Goal: Information Seeking & Learning: Learn about a topic

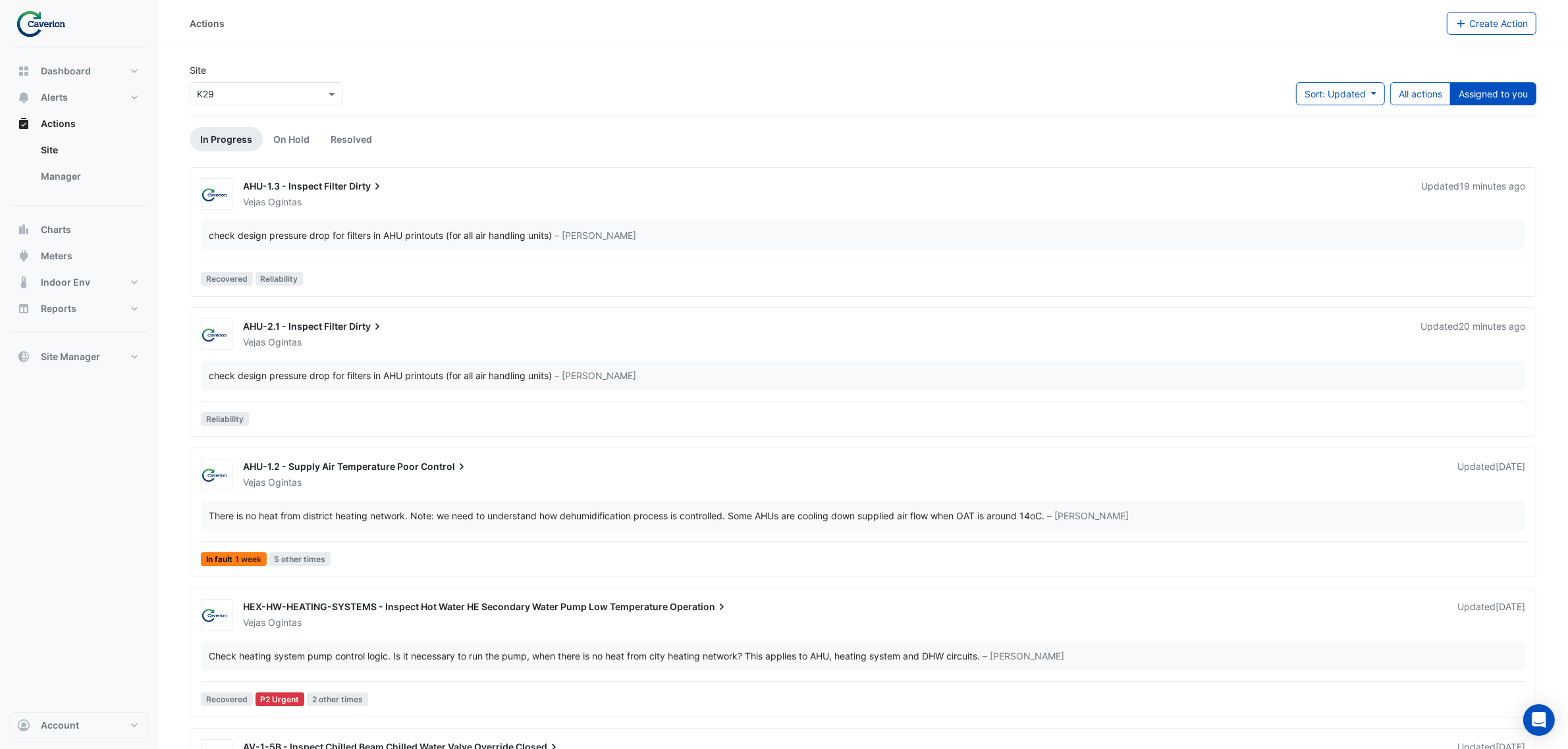
click at [106, 453] on div "Dashboard Portfolio Ratings Performance Alerts Site Rules Templates Actions Sit…" at bounding box center [79, 379] width 137 height 665
click at [1241, 334] on div "AHU-2.1 - Inspect Filter Dirty" at bounding box center [824, 327] width 1162 height 16
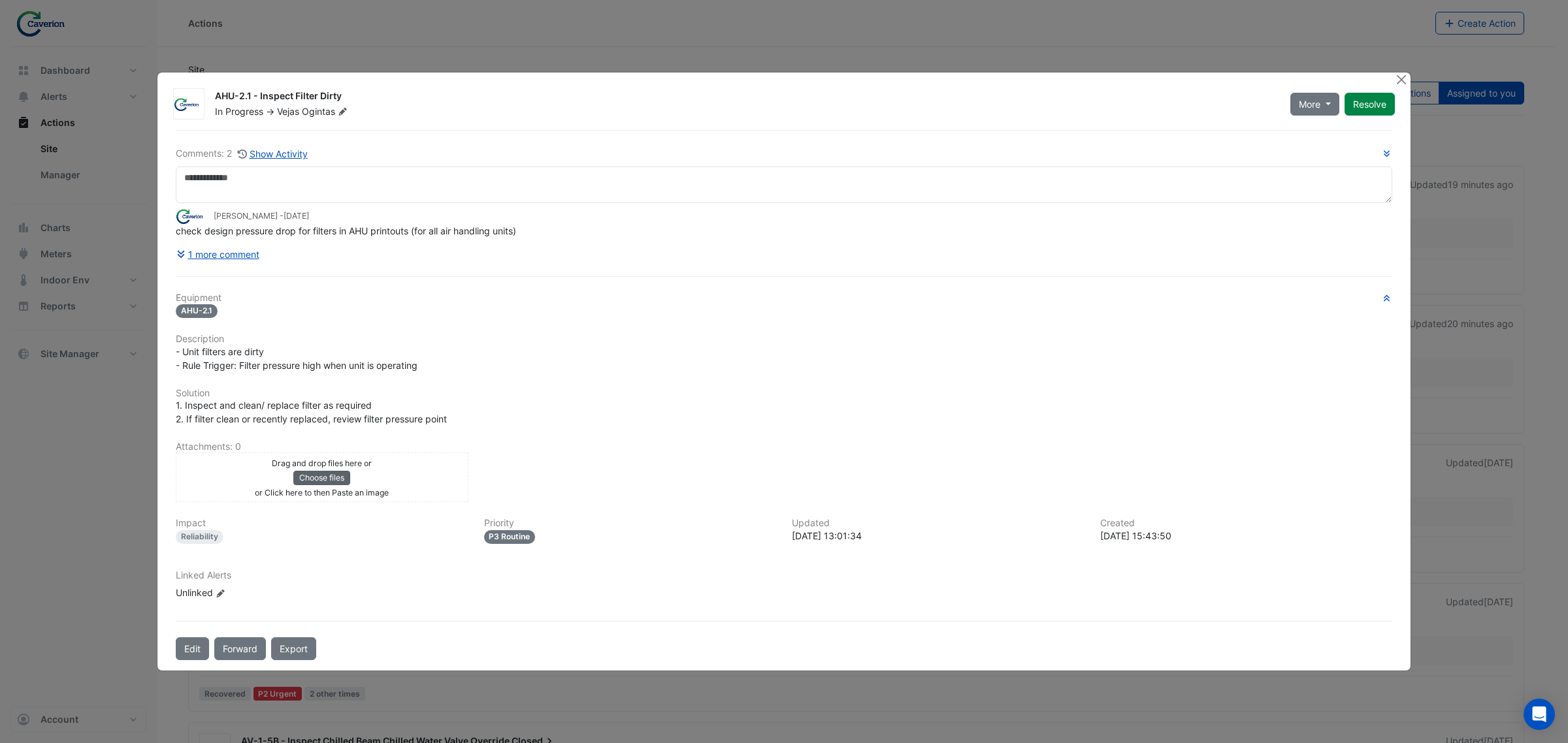
click at [323, 480] on button "Choose files" at bounding box center [321, 477] width 57 height 14
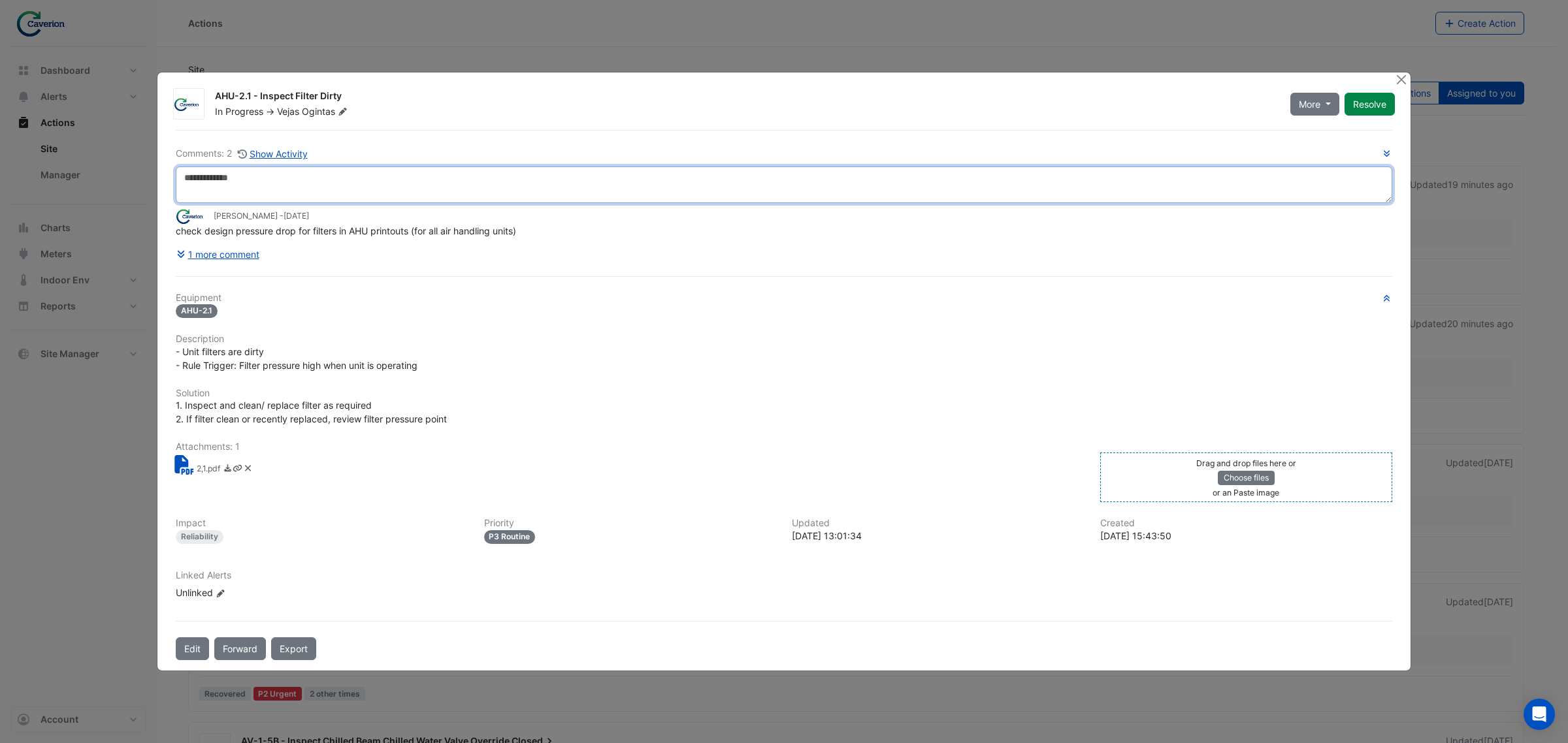
click at [242, 174] on textarea at bounding box center [784, 184] width 1216 height 36
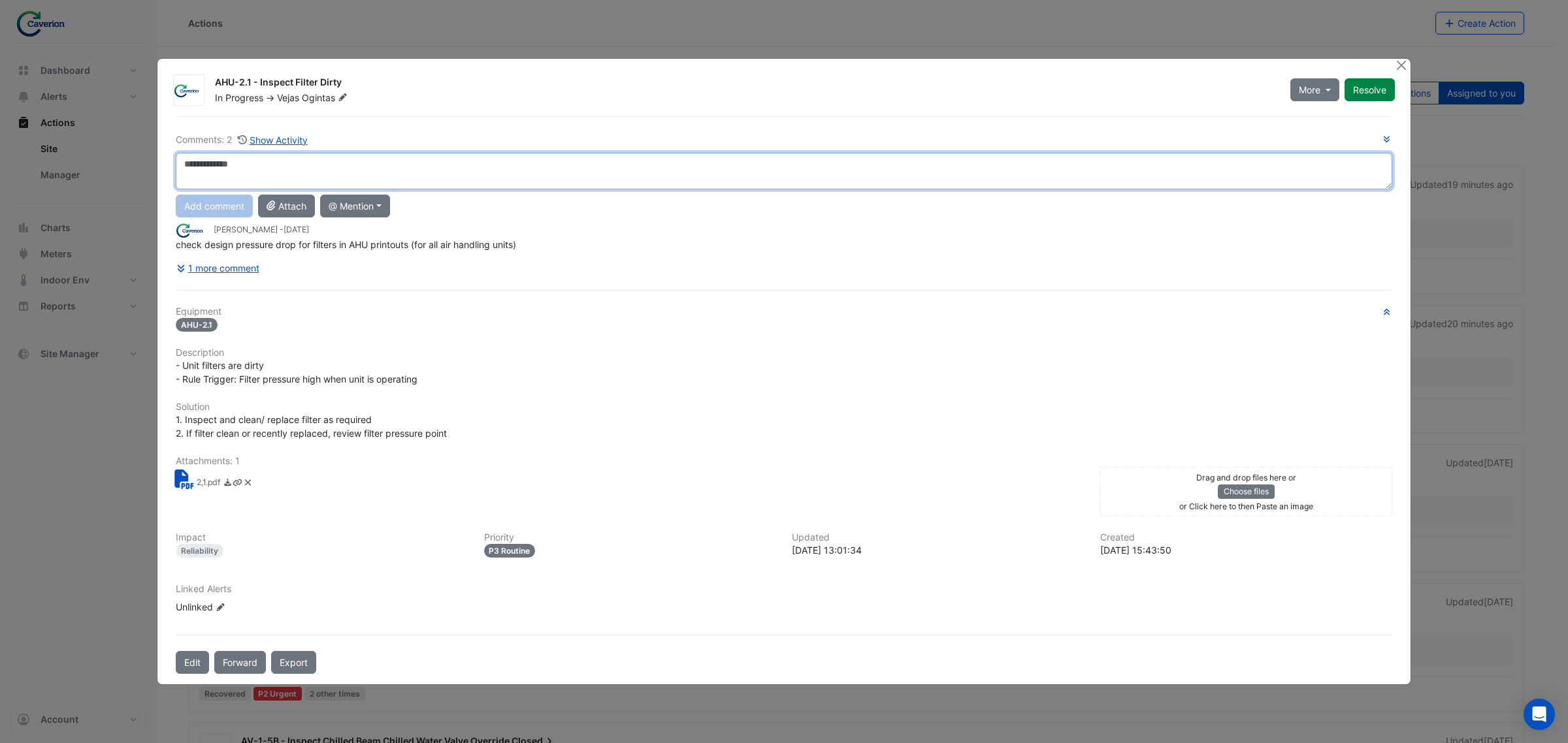
paste textarea "**********"
type textarea "**********"
paste textarea "**********"
click at [188, 168] on textarea "**********" at bounding box center [784, 171] width 1216 height 36
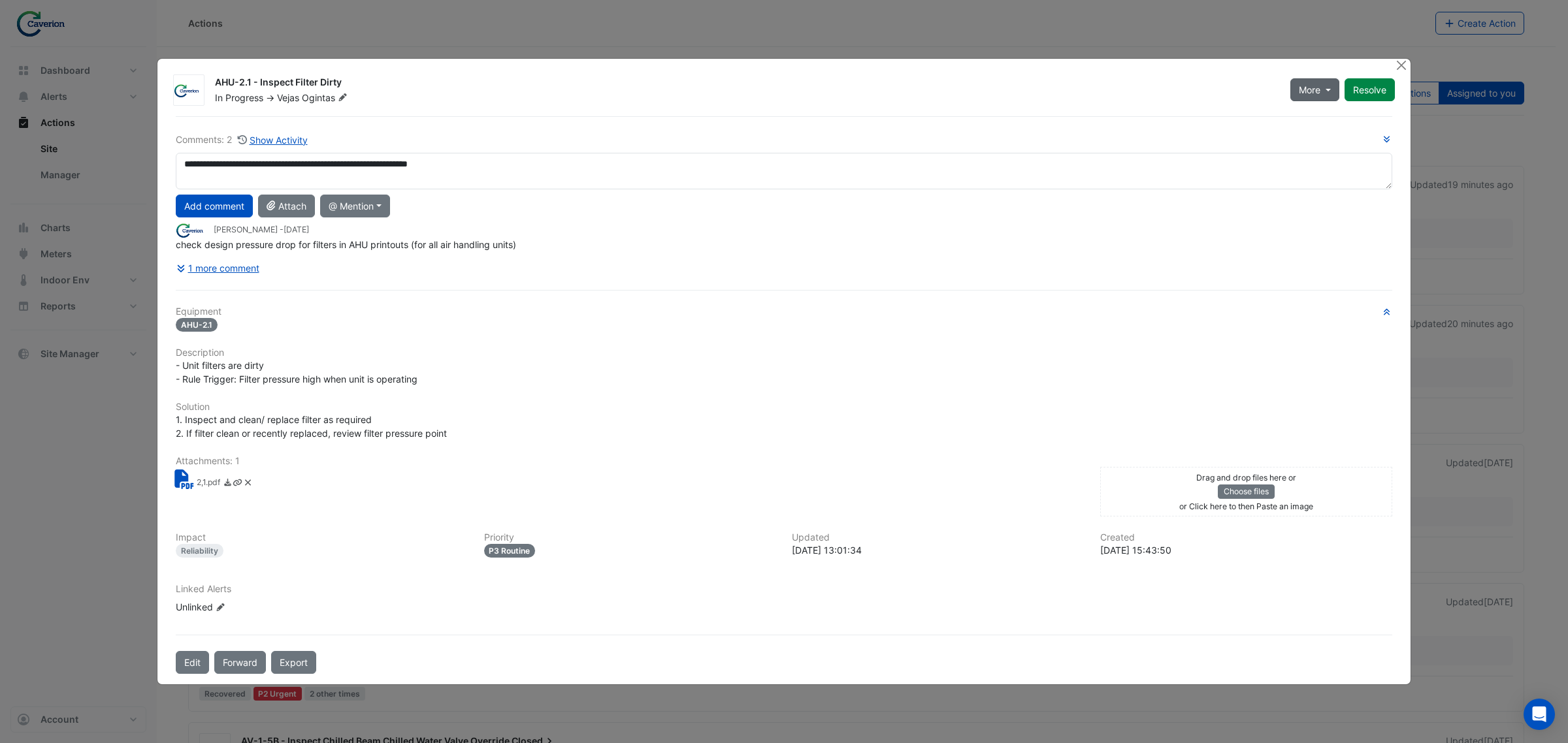
click at [1310, 87] on span "More" at bounding box center [1310, 90] width 21 height 14
click at [1060, 87] on div "AHU-2.1 - Inspect Filter Dirty" at bounding box center [745, 83] width 1060 height 16
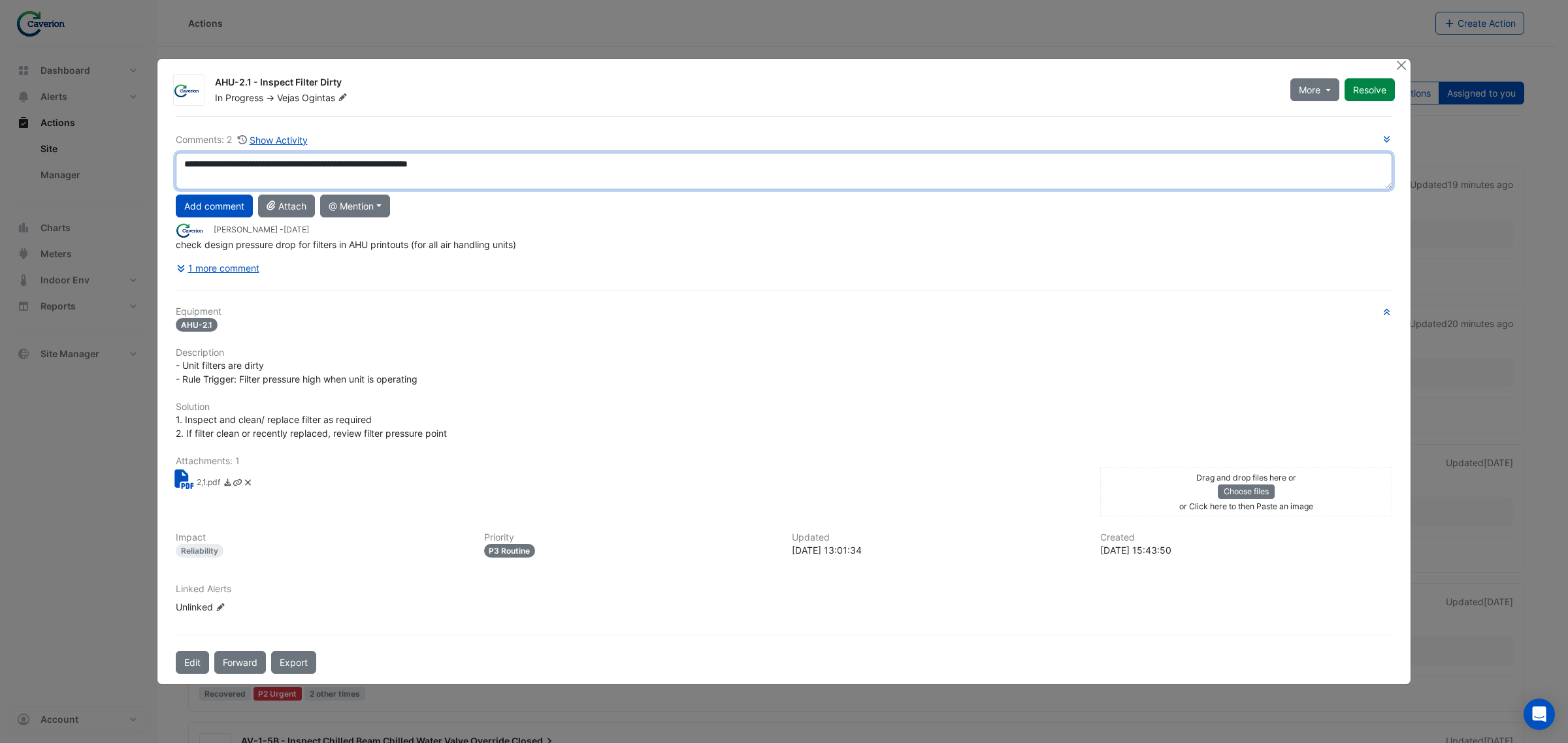
click at [491, 175] on textarea "**********" at bounding box center [784, 171] width 1216 height 36
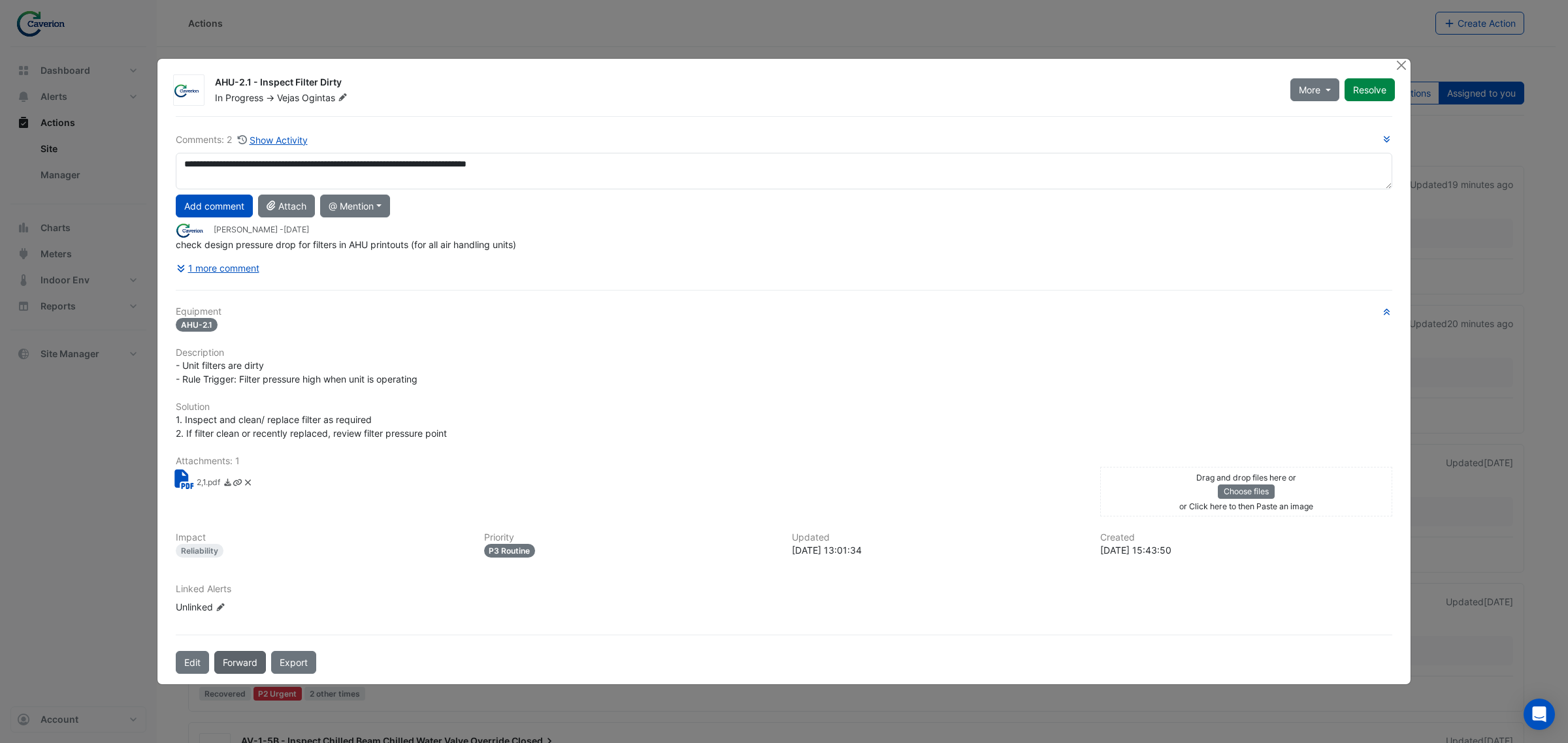
click at [251, 664] on button "Forward" at bounding box center [240, 663] width 52 height 23
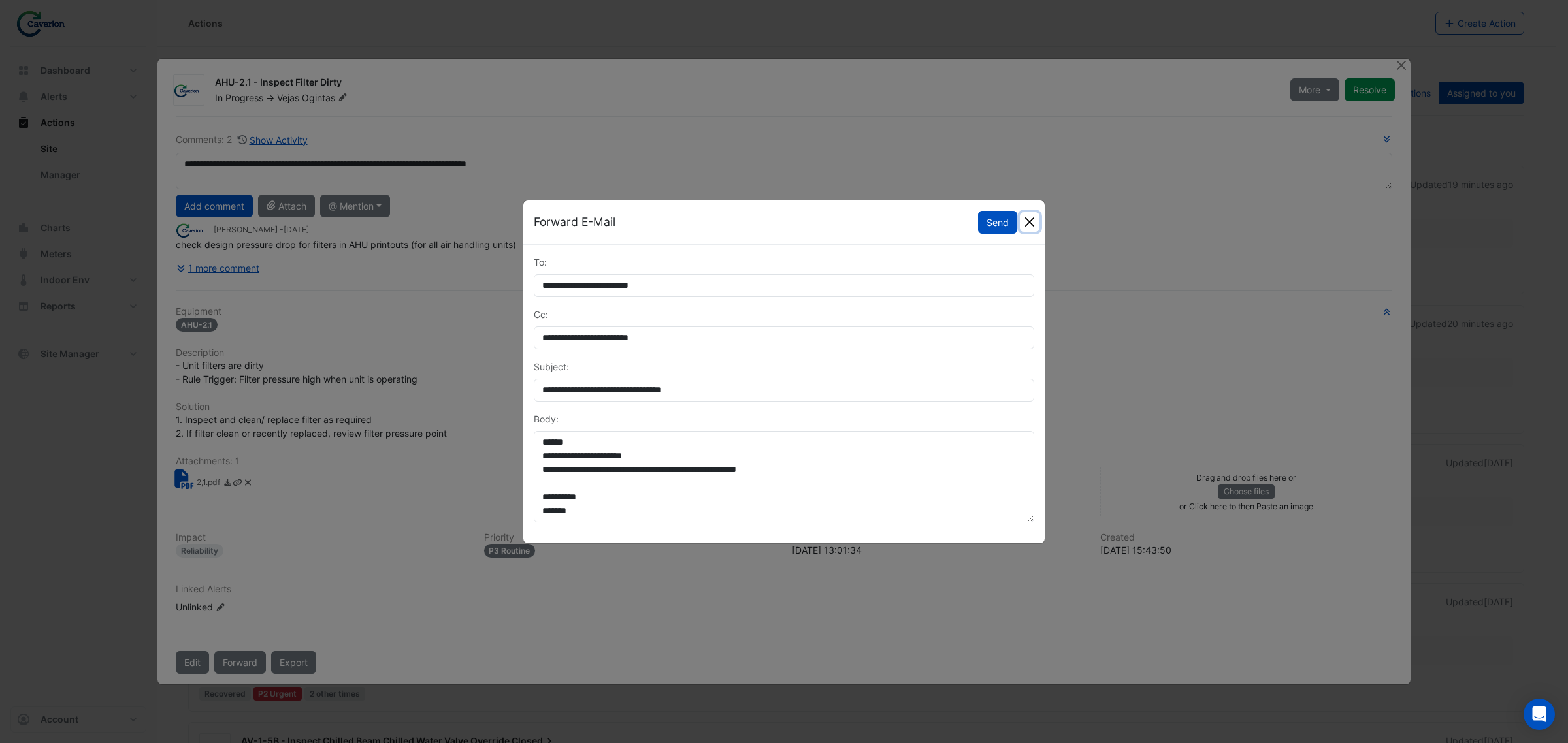
click at [1028, 217] on button "Close" at bounding box center [1030, 222] width 20 height 20
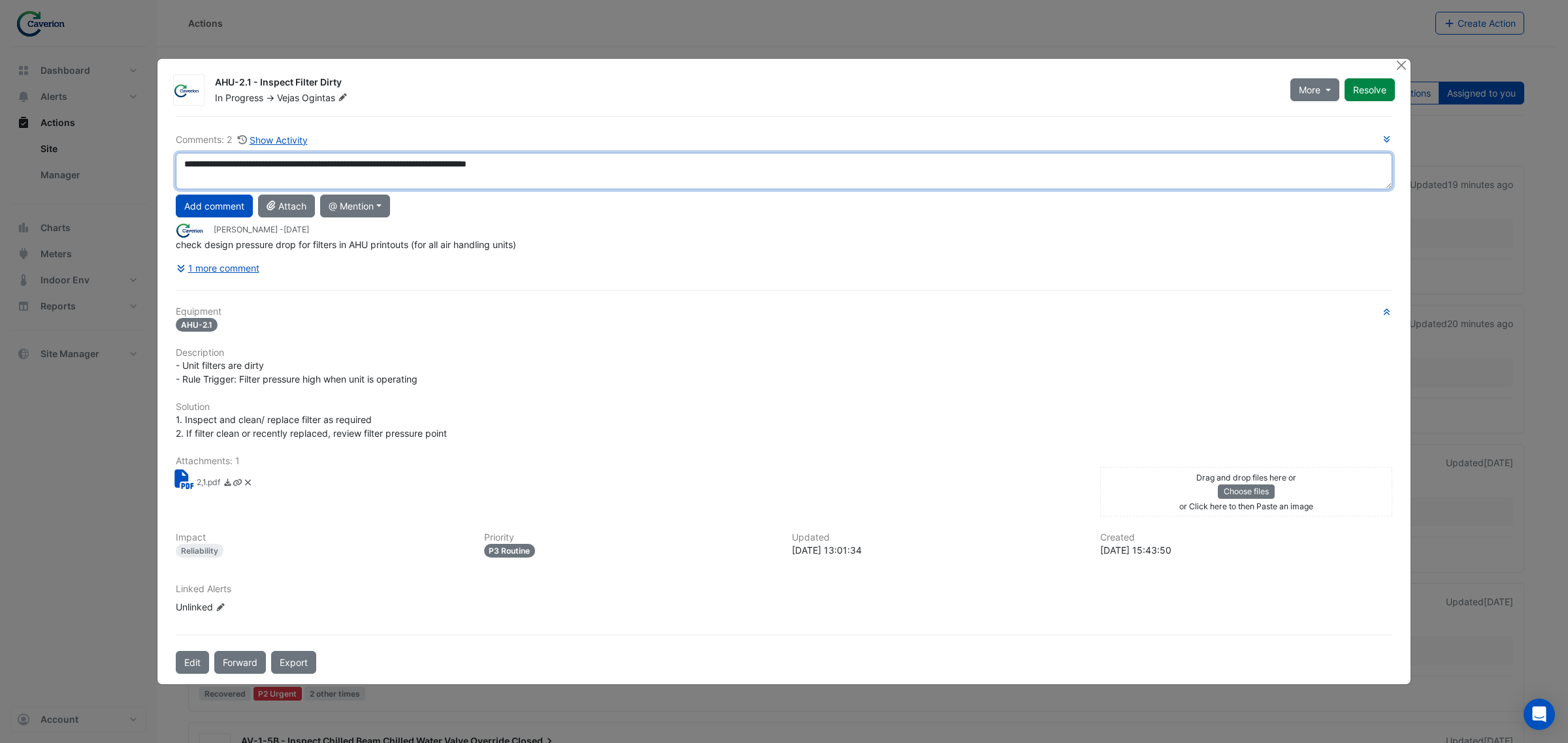
click at [545, 173] on textarea "**********" at bounding box center [784, 171] width 1216 height 36
type textarea "**********"
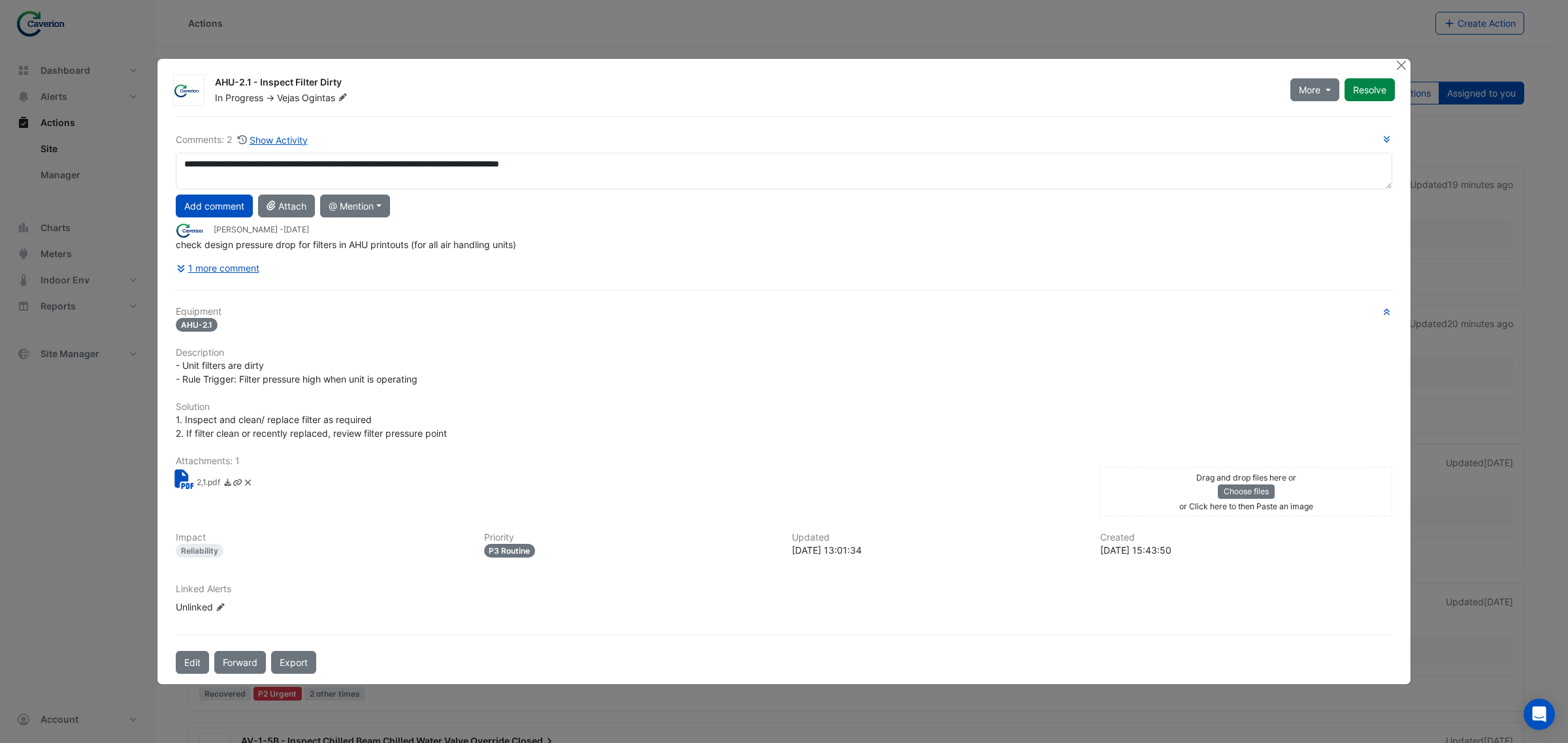
click at [249, 482] on icon at bounding box center [248, 483] width 10 height 8
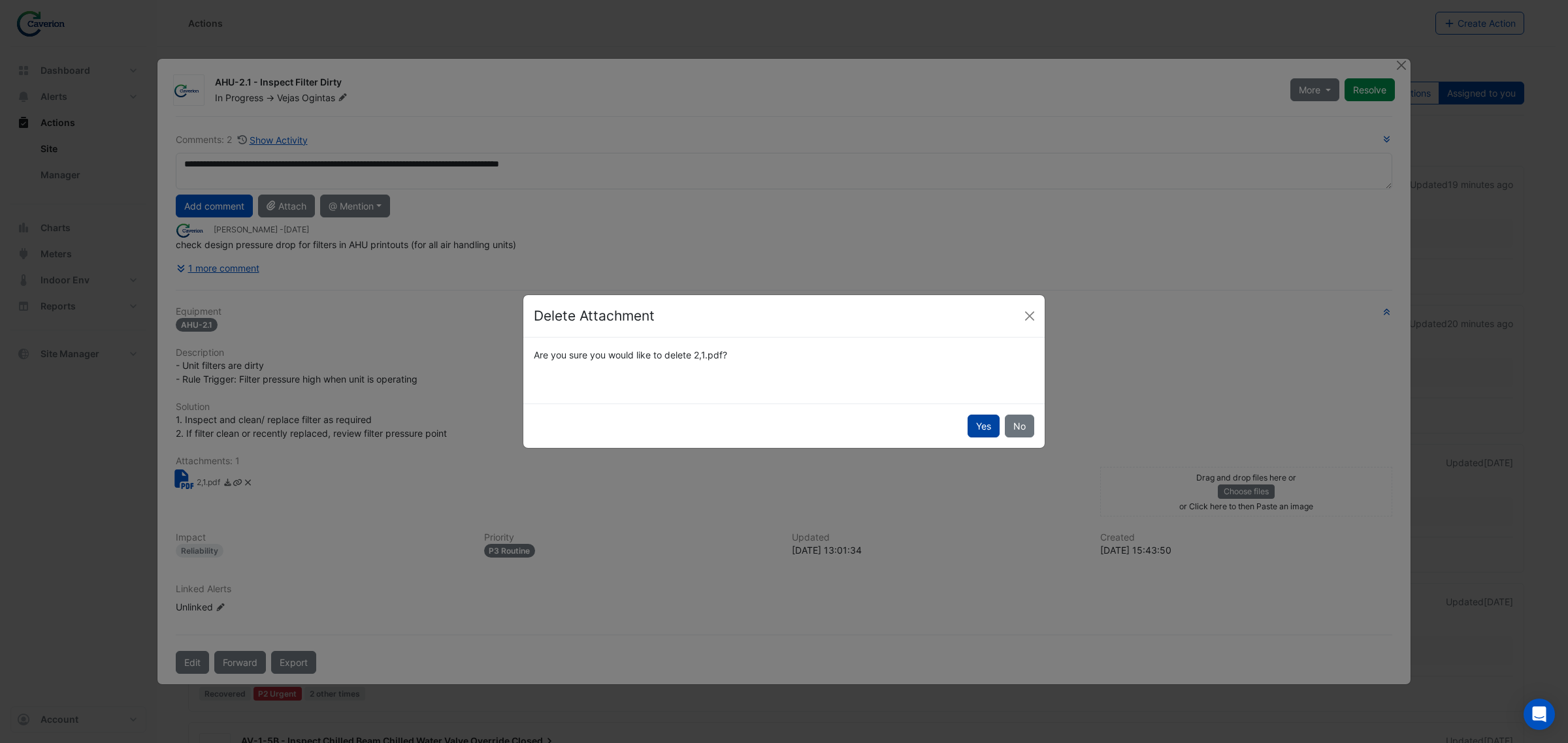
click at [992, 419] on button "Yes" at bounding box center [983, 426] width 32 height 23
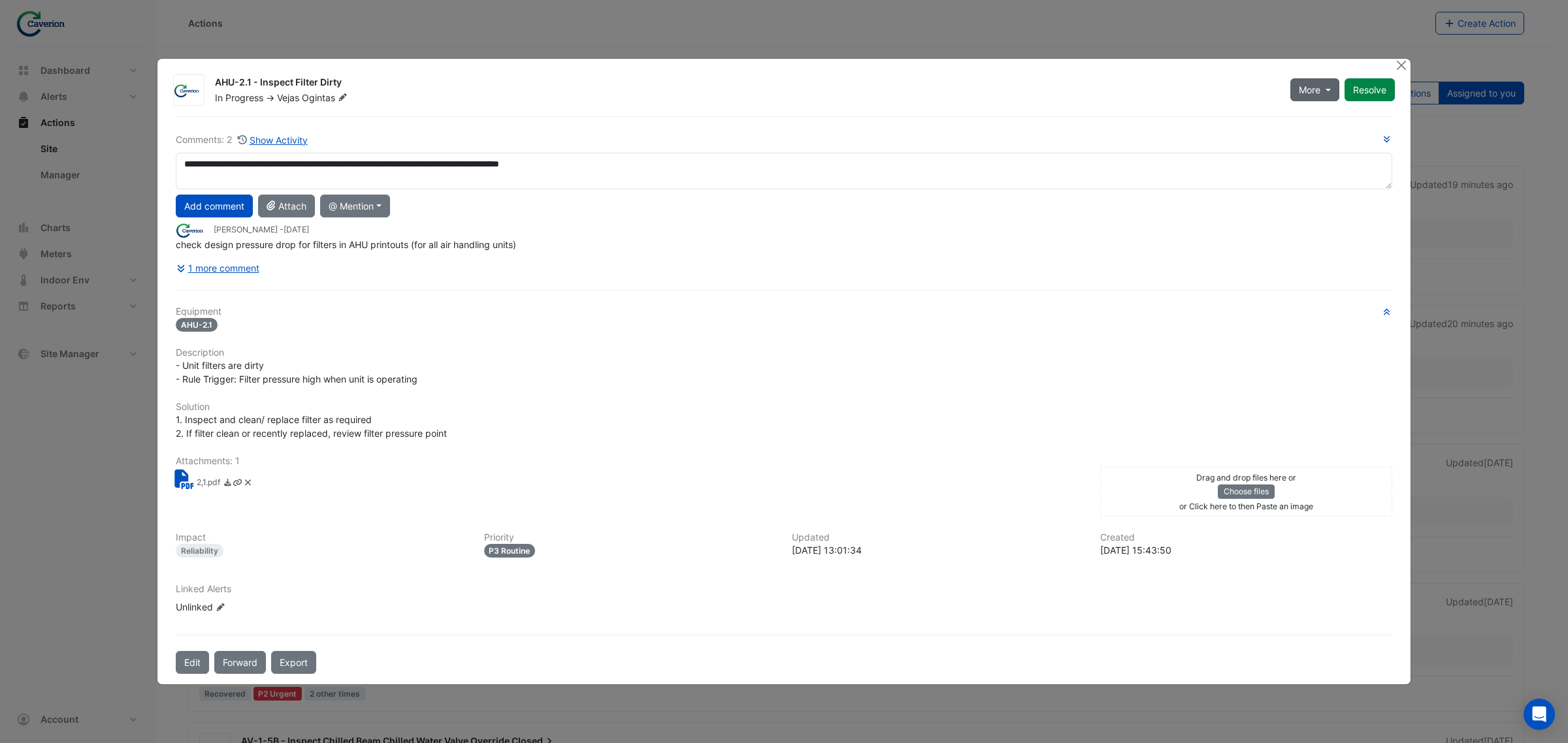
click at [1324, 91] on button "More" at bounding box center [1314, 90] width 49 height 23
click at [1331, 119] on button "On Hold" at bounding box center [1342, 119] width 103 height 19
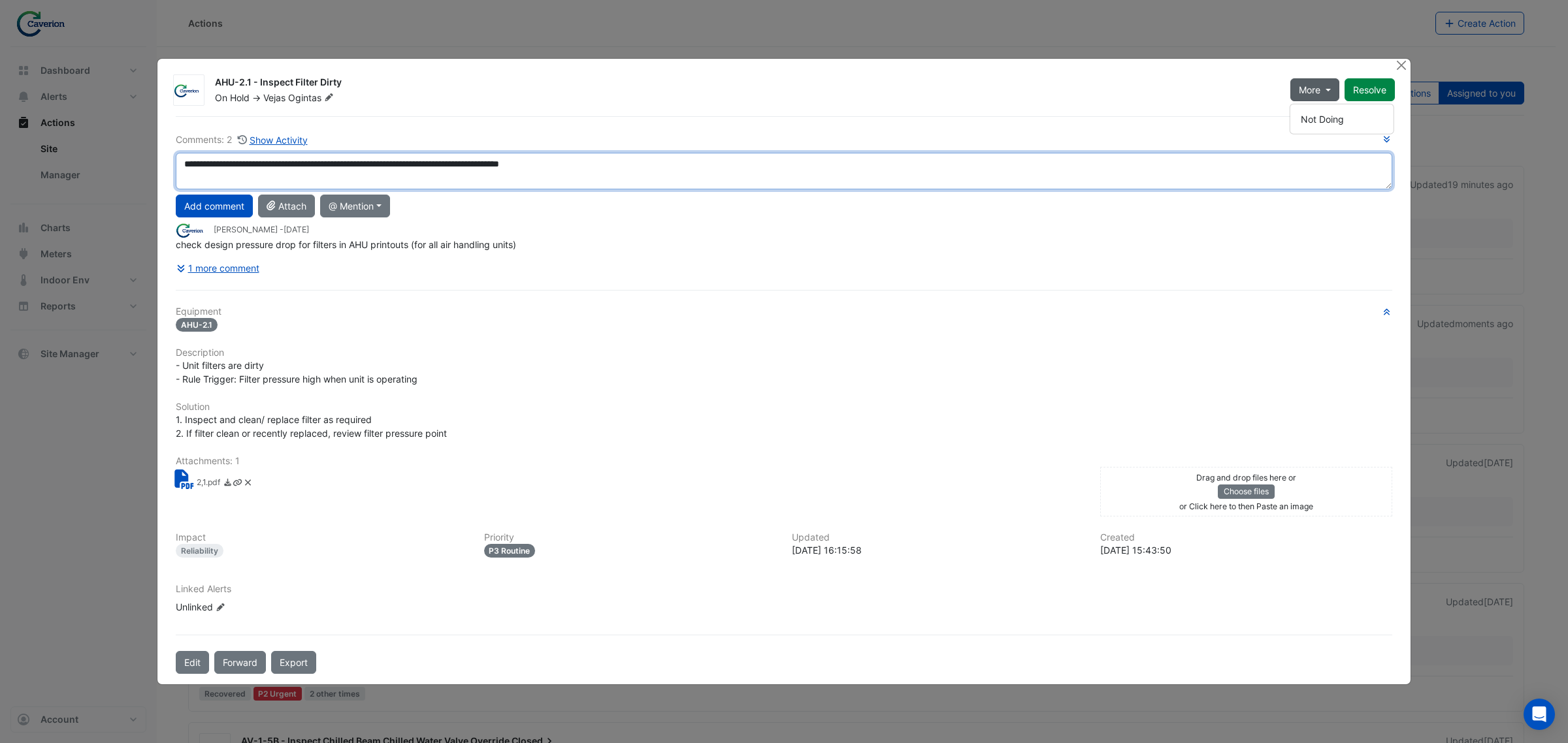
drag, startPoint x: 611, startPoint y: 162, endPoint x: 151, endPoint y: 165, distance: 460.0
click at [151, 165] on ngb-modal-window "AHU-2.1 - Inspect Filter Dirty On Hold -> Vejas Ogintas More Resolve Comments: 2" at bounding box center [784, 371] width 1568 height 743
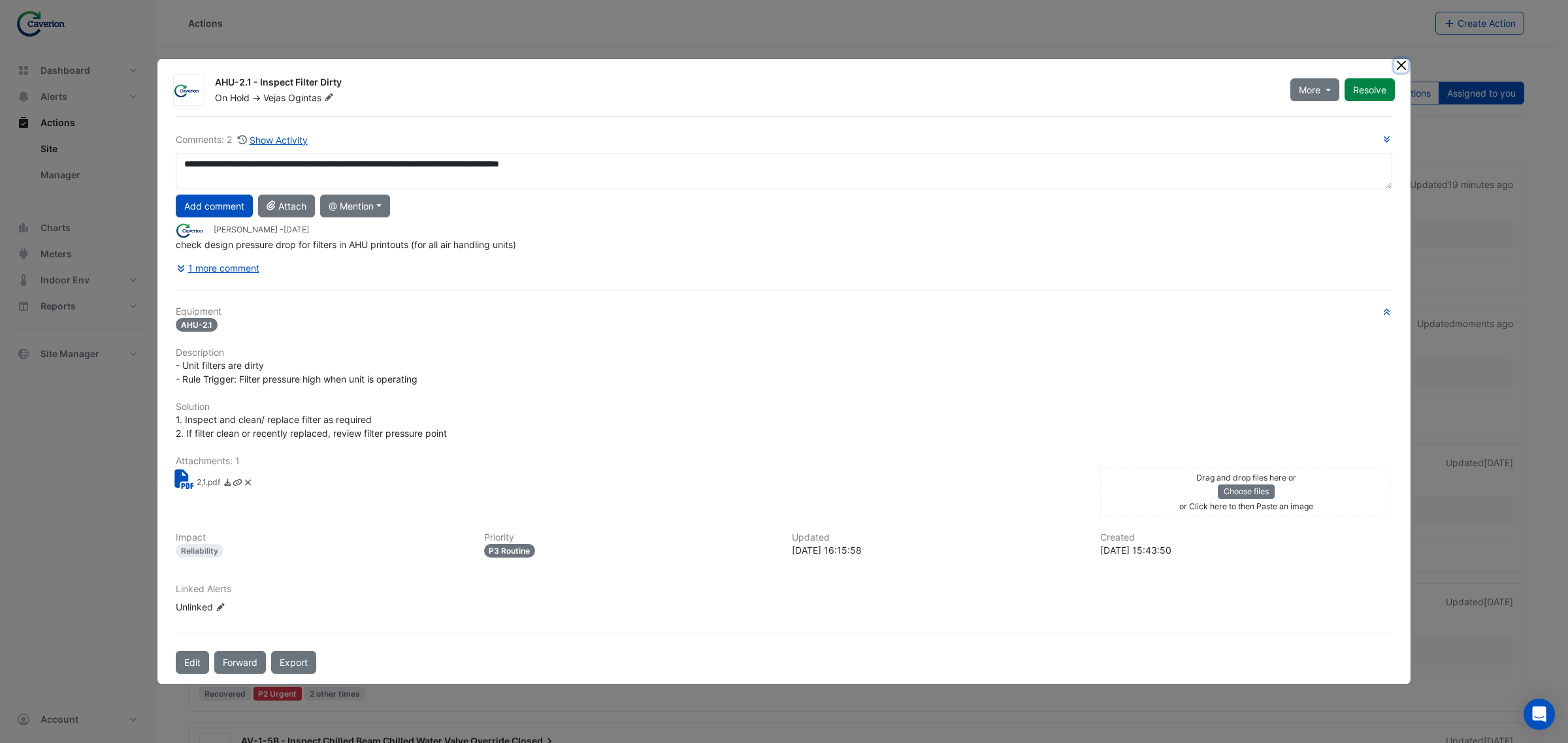
click at [1400, 68] on button "Close" at bounding box center [1401, 65] width 14 height 14
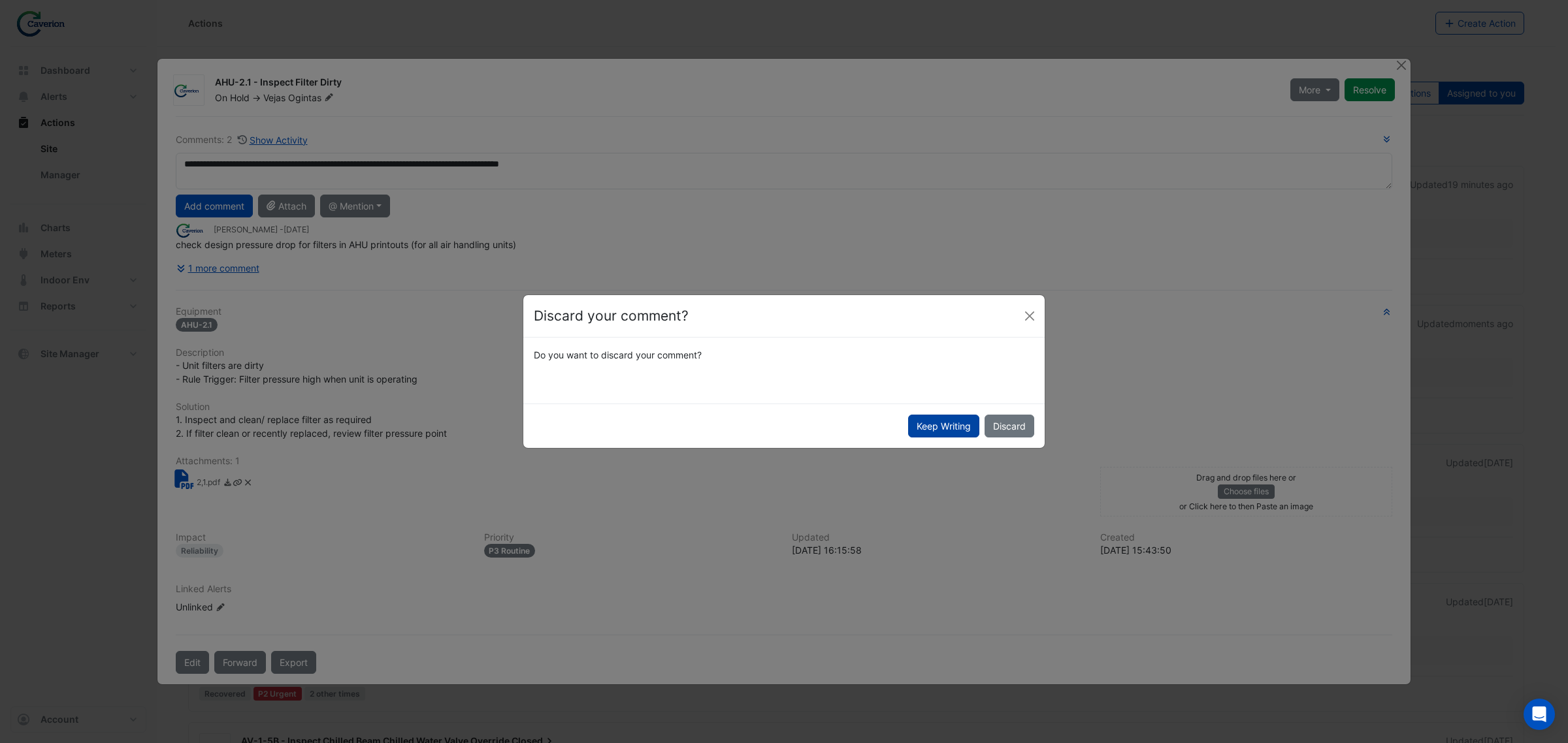
click at [948, 430] on button "Keep Writing" at bounding box center [944, 426] width 71 height 23
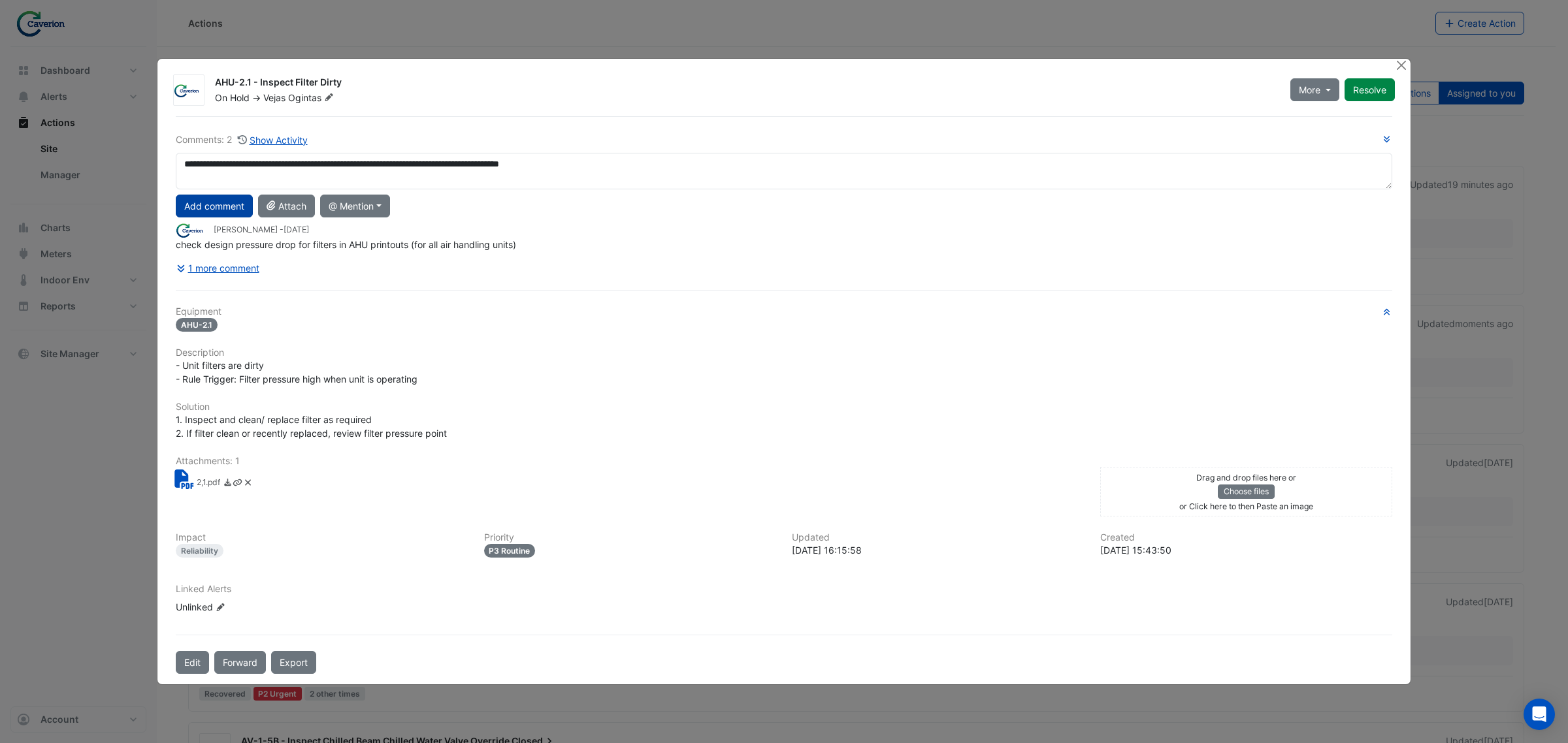
click at [223, 213] on button "Add comment" at bounding box center [214, 206] width 77 height 23
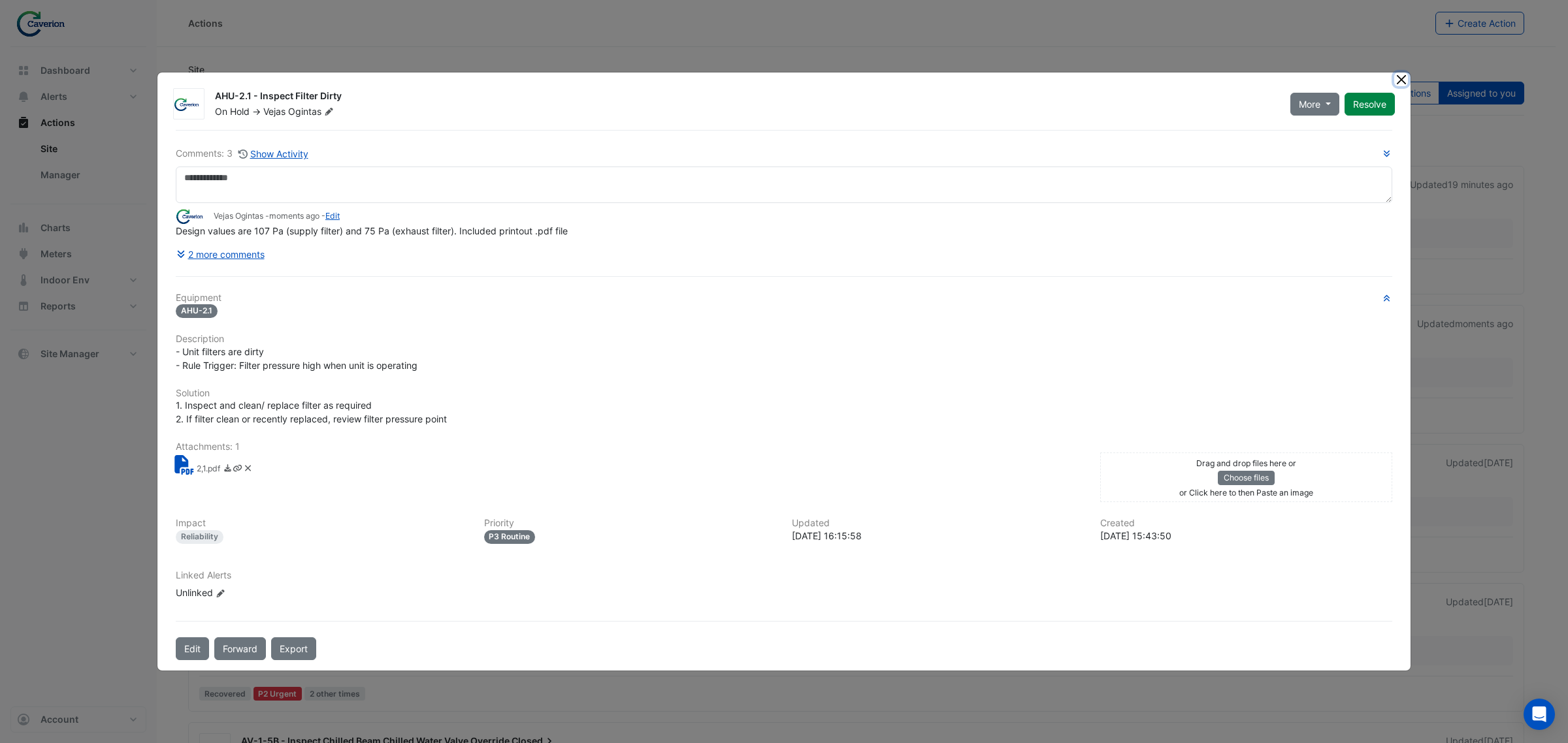
click at [1397, 80] on button "Close" at bounding box center [1401, 80] width 14 height 14
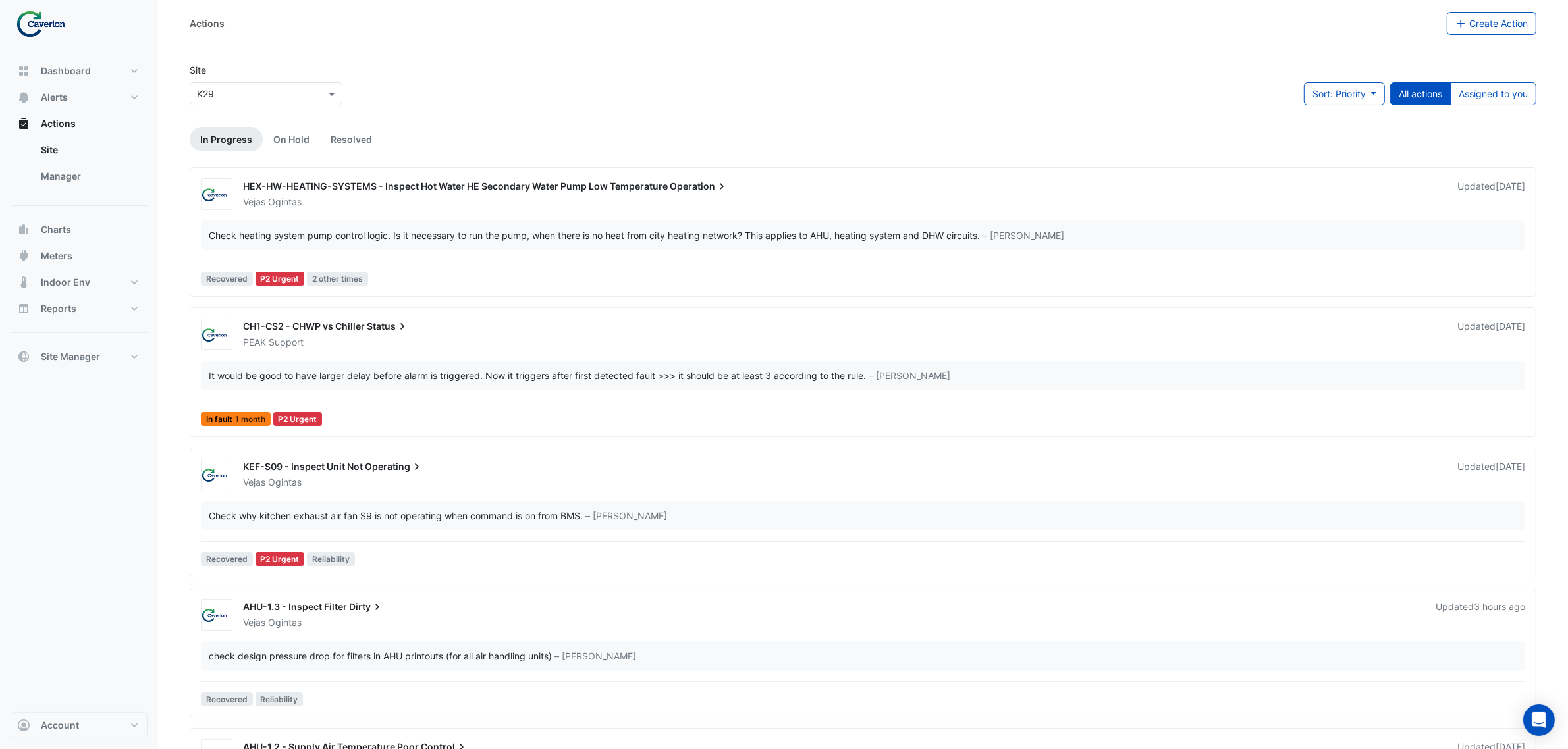
click at [1423, 90] on button "All actions" at bounding box center [1420, 94] width 60 height 23
click at [1348, 94] on span "Sort: Priority" at bounding box center [1339, 93] width 54 height 11
click at [1312, 145] on li "Updated" at bounding box center [1329, 142] width 104 height 19
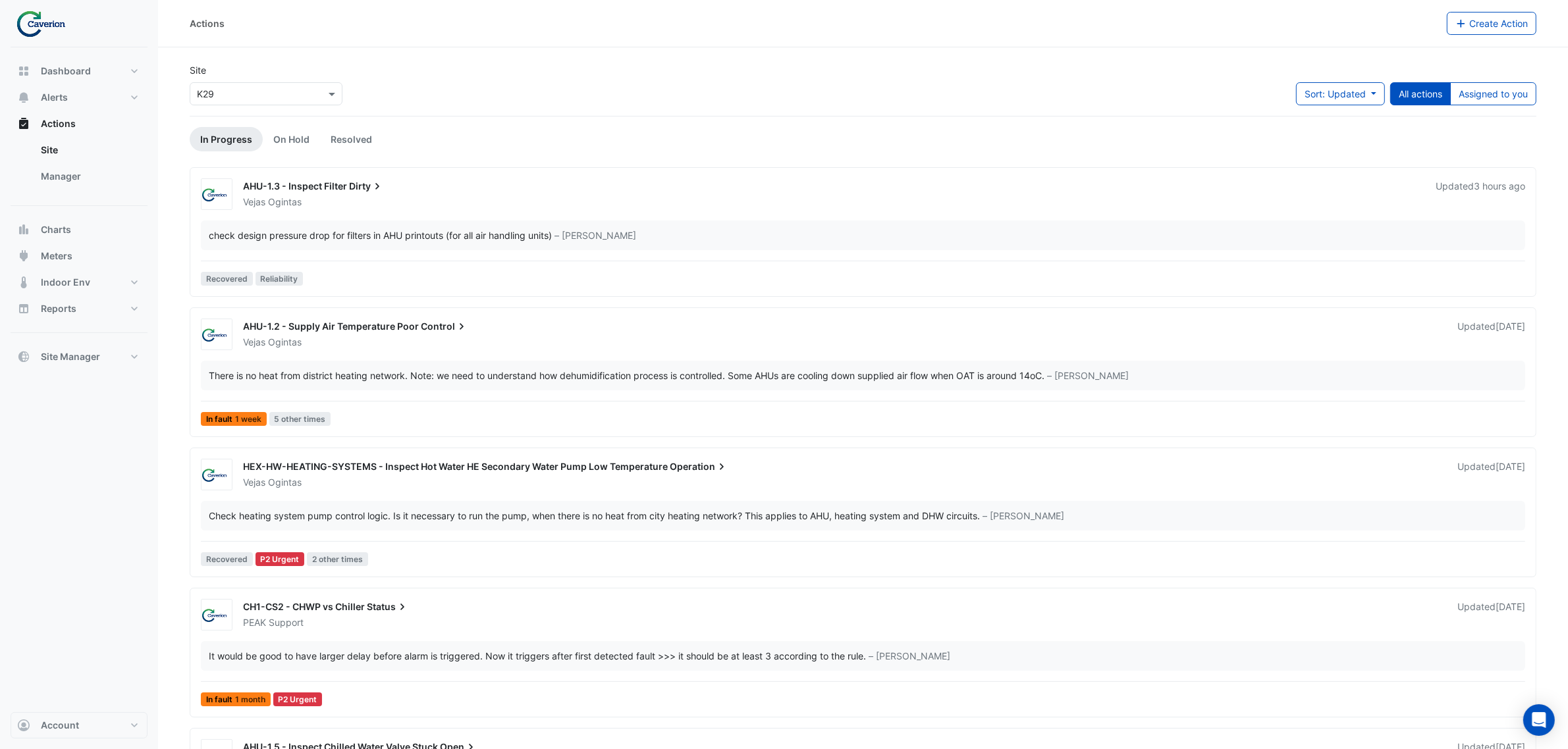
click at [764, 241] on div "check design pressure drop for filters in AHU printouts (for all air handling u…" at bounding box center [863, 236] width 1309 height 14
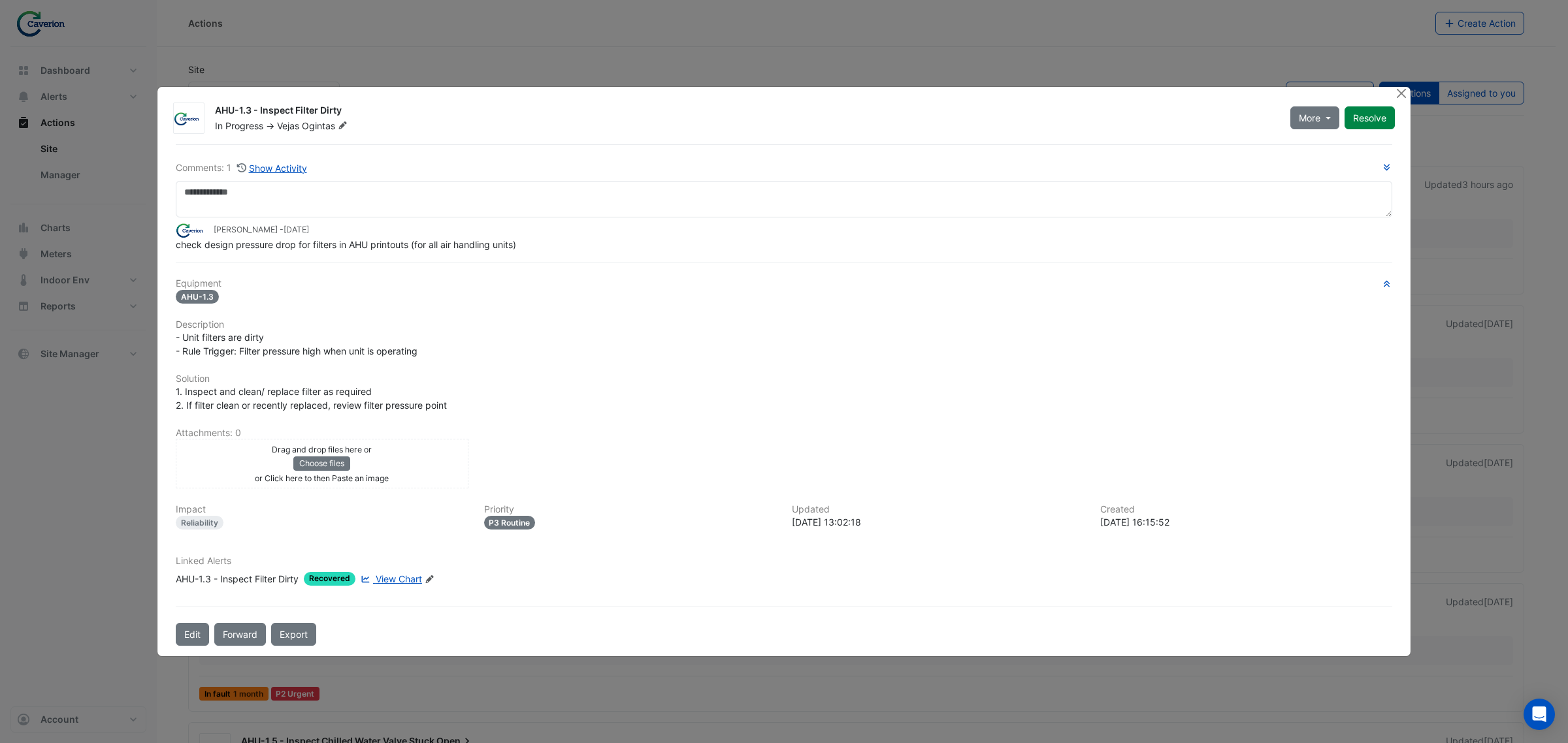
click at [1409, 83] on ngb-modal-window "AHU-1.3 - Inspect Filter Dirty In Progress -> Vejas Ogintas More On Hold Not Do…" at bounding box center [784, 371] width 1568 height 743
click at [1403, 92] on button "Close" at bounding box center [1401, 93] width 14 height 14
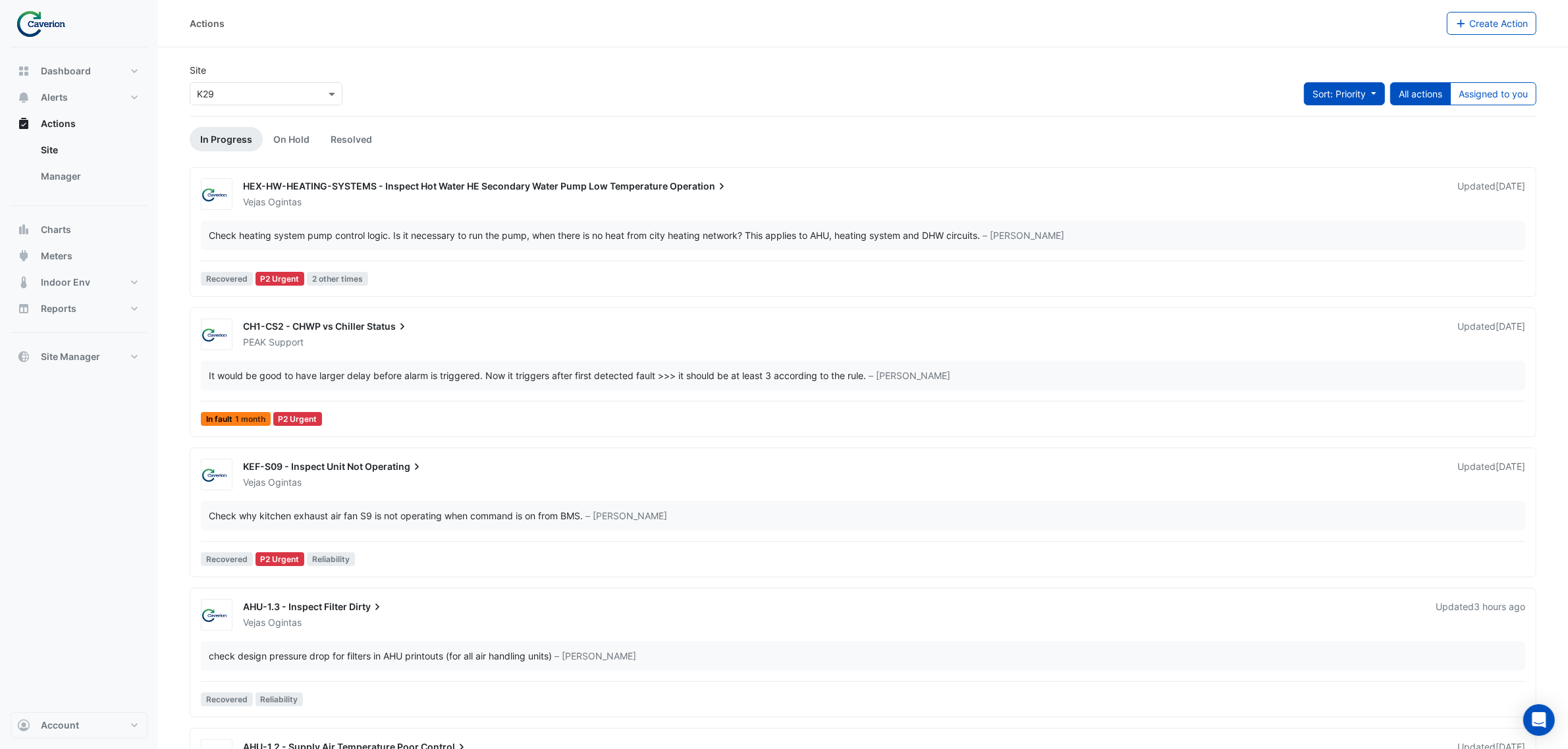
click at [1358, 94] on span "Sort: Priority" at bounding box center [1339, 93] width 54 height 11
click at [1305, 148] on li "Updated" at bounding box center [1329, 142] width 104 height 19
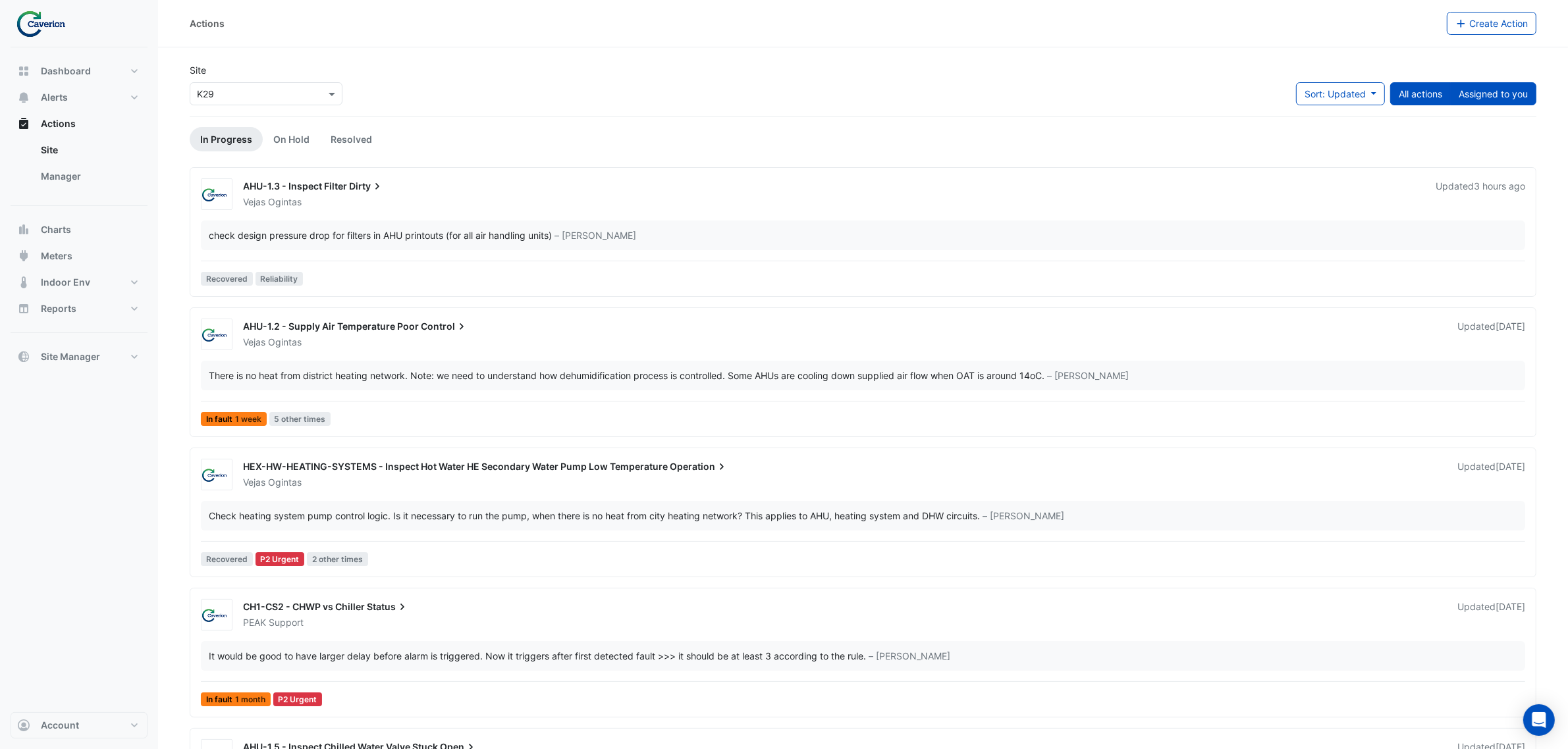
click at [1473, 100] on button "Assigned to you" at bounding box center [1493, 94] width 86 height 23
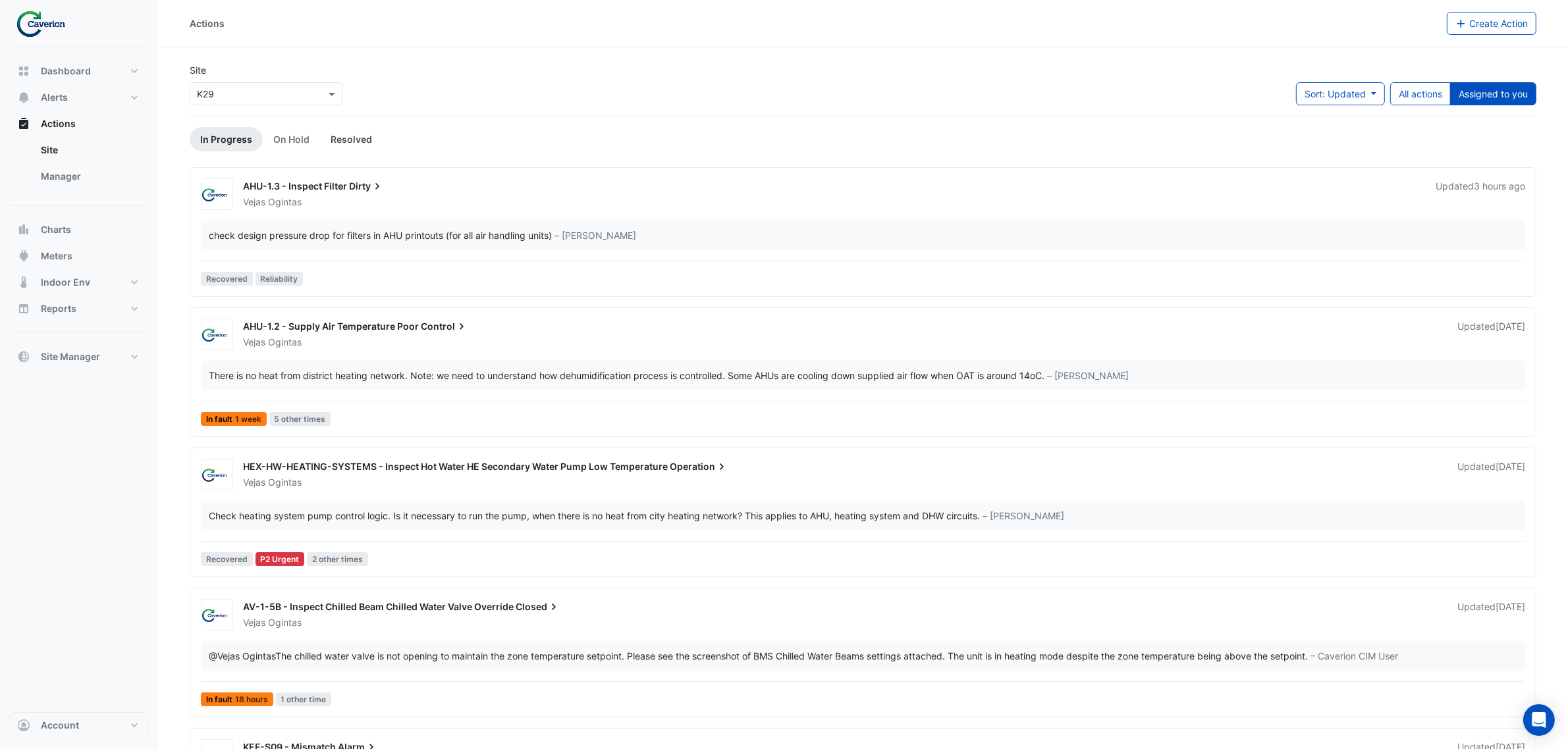
click at [337, 139] on link "Resolved" at bounding box center [351, 139] width 63 height 24
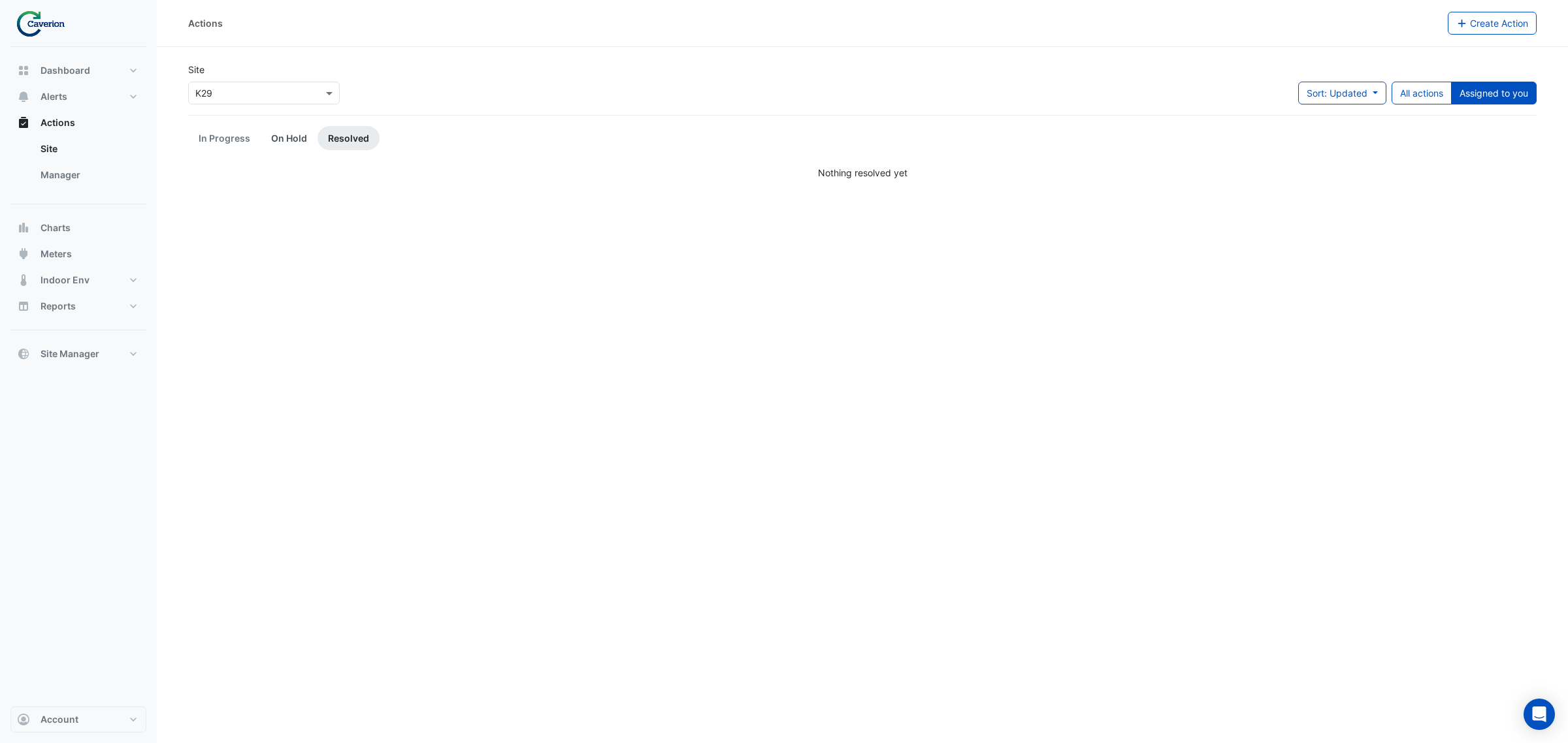
click at [281, 146] on link "On Hold" at bounding box center [289, 138] width 57 height 24
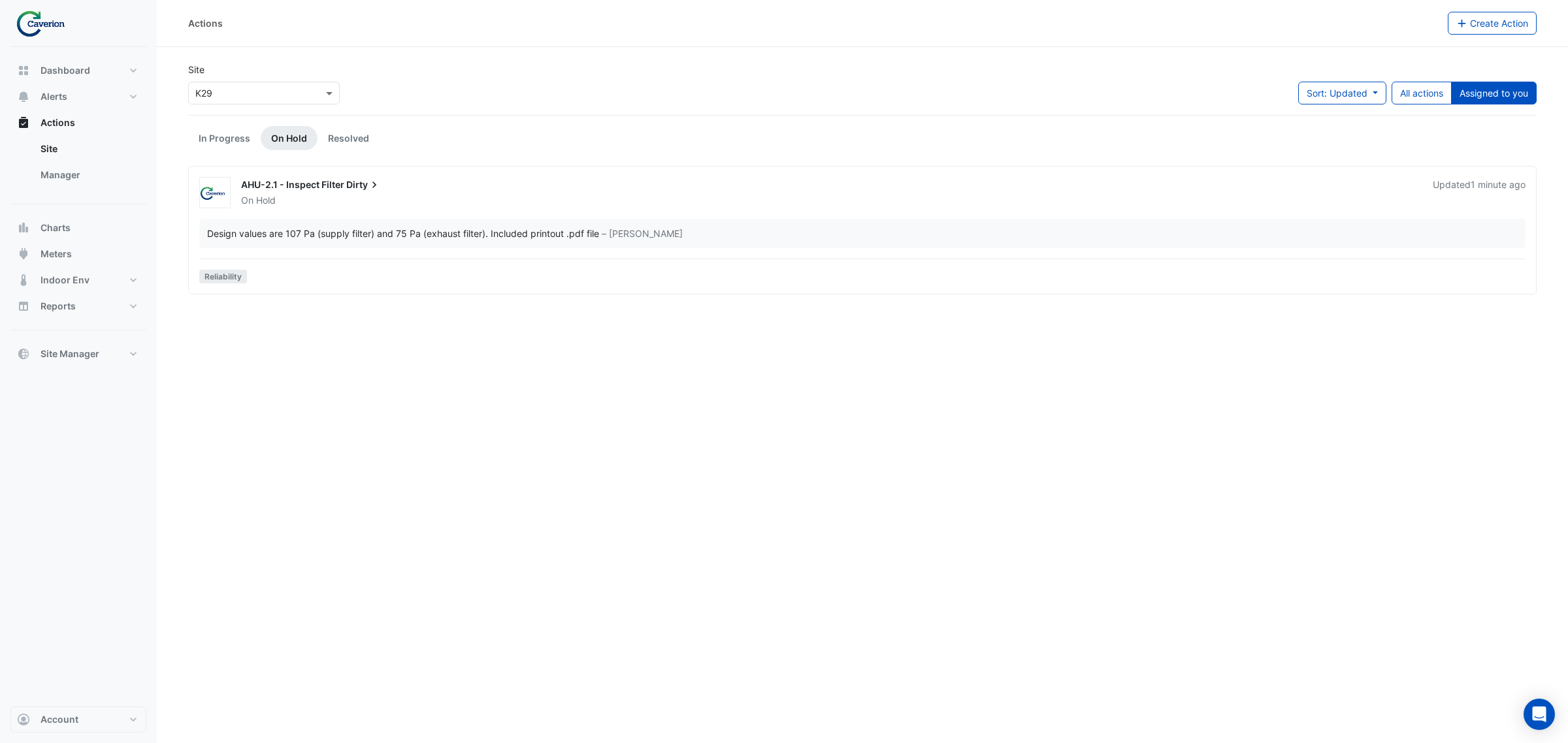
click at [334, 239] on div "Design values are 107 Pa (supply filter) and 75 Pa (exhaust filter). Included p…" at bounding box center [403, 234] width 392 height 14
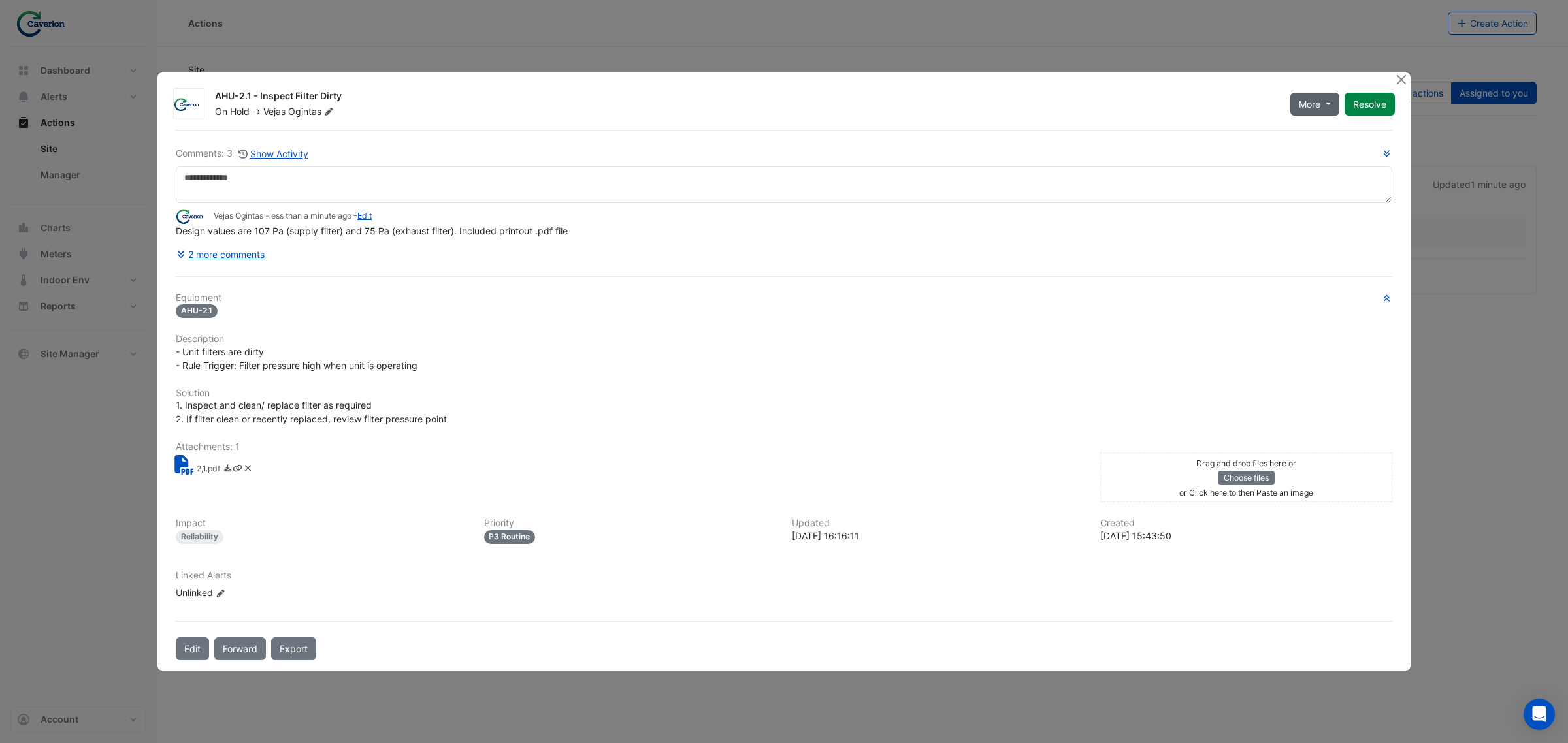
click at [1328, 106] on button "More" at bounding box center [1314, 104] width 49 height 23
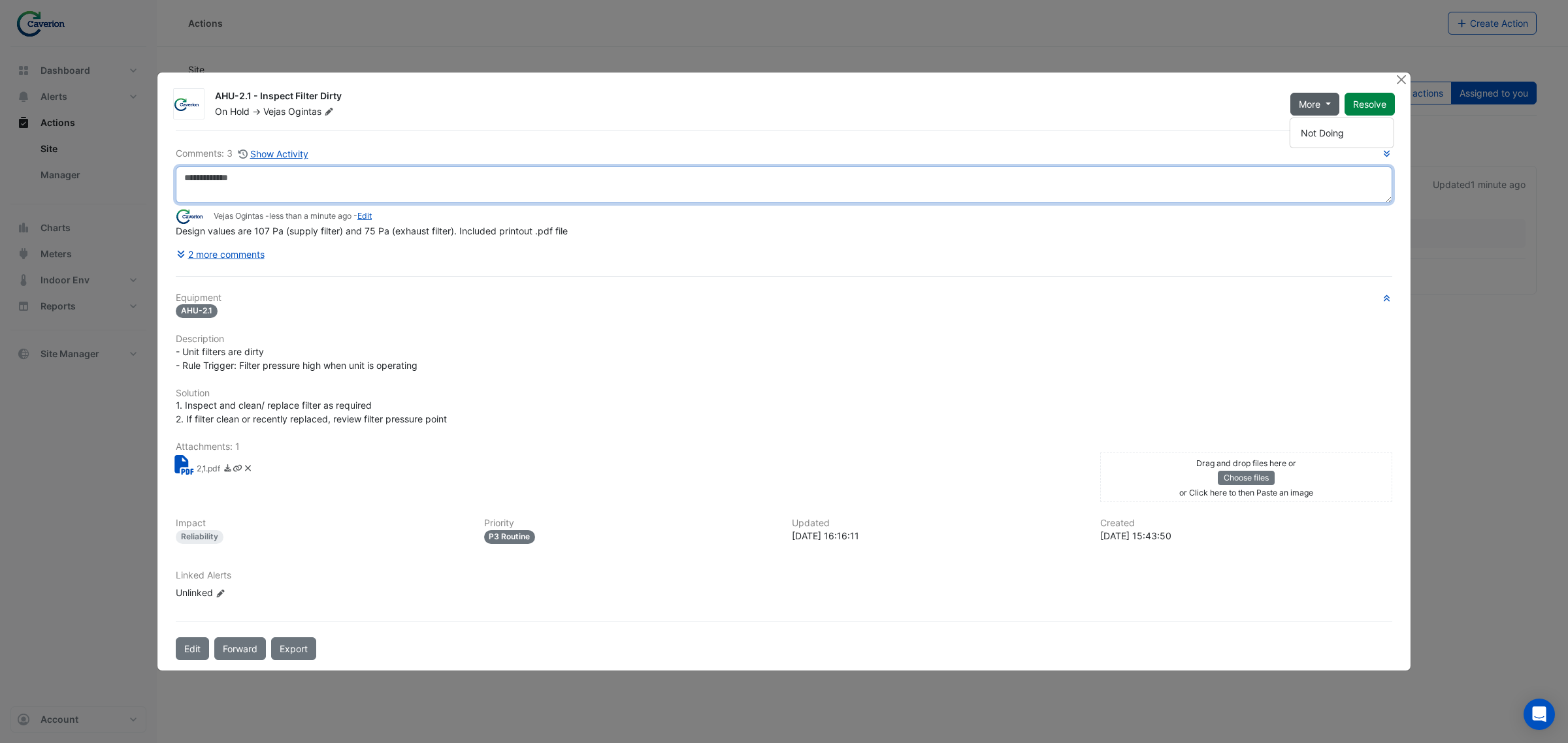
click at [1095, 197] on textarea at bounding box center [784, 184] width 1216 height 36
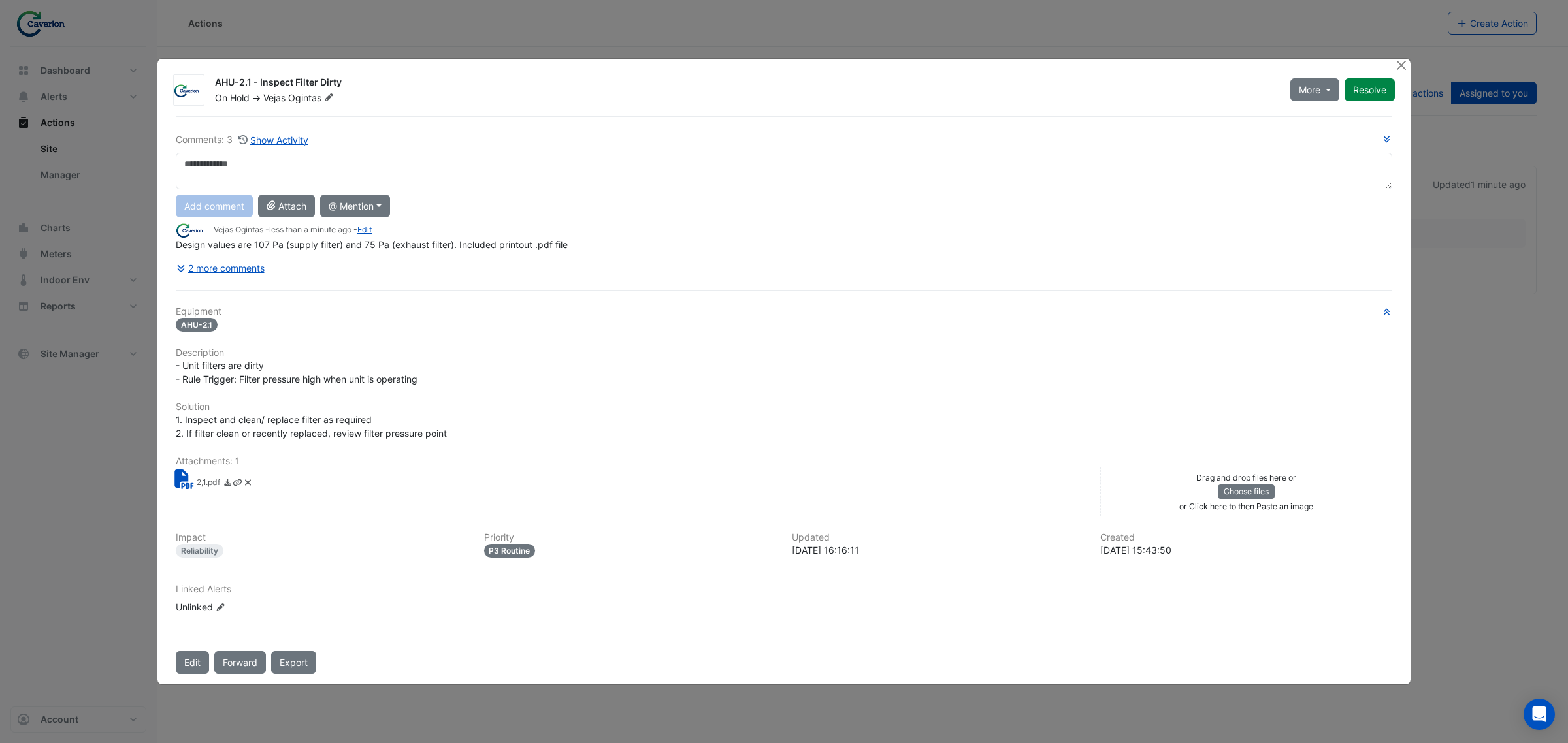
click at [1023, 282] on div "Comments: 3 Show Activity Add comment Attach @ Mention Caverion BACER Notificat…" at bounding box center [784, 395] width 1232 height 559
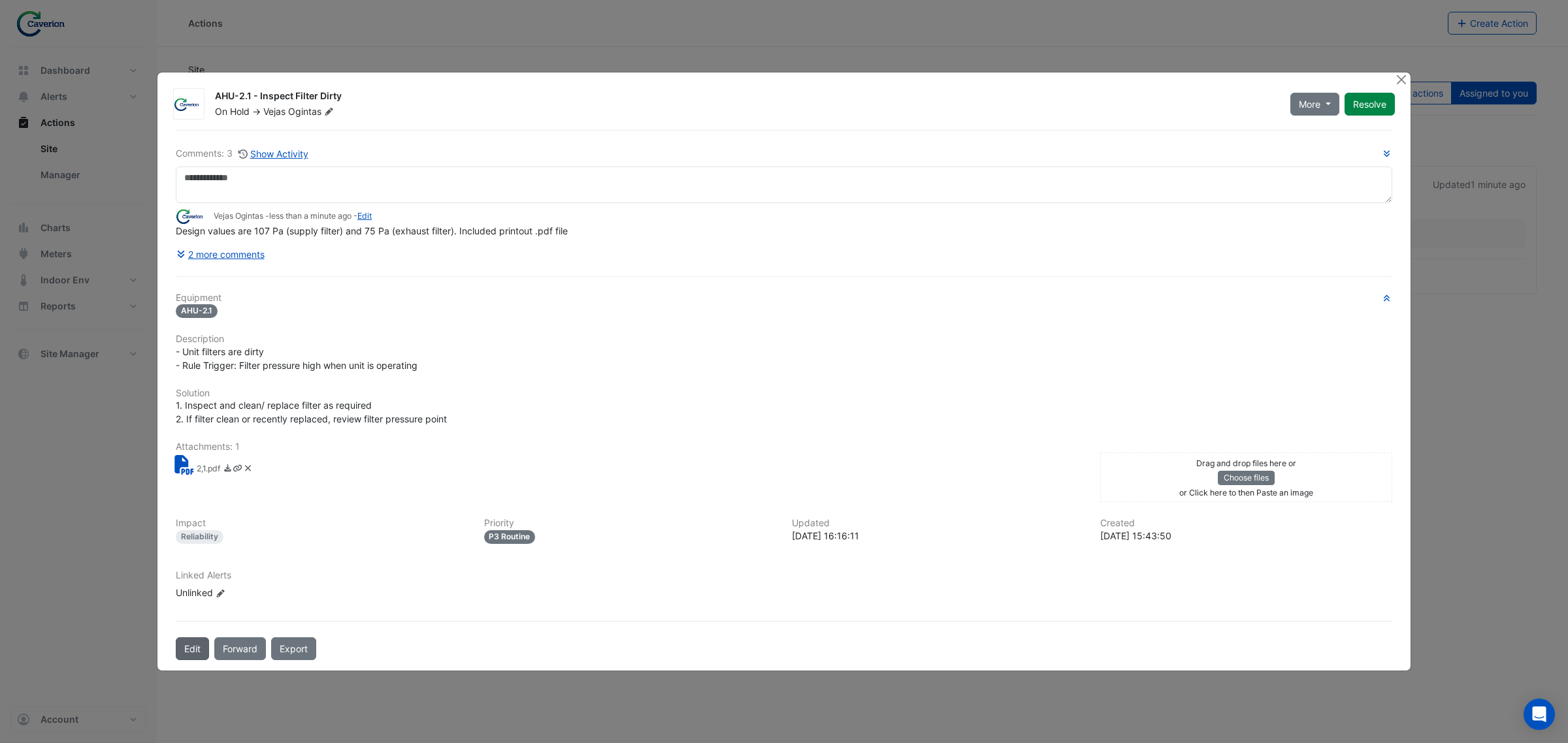
click at [196, 653] on button "Edit" at bounding box center [192, 649] width 33 height 23
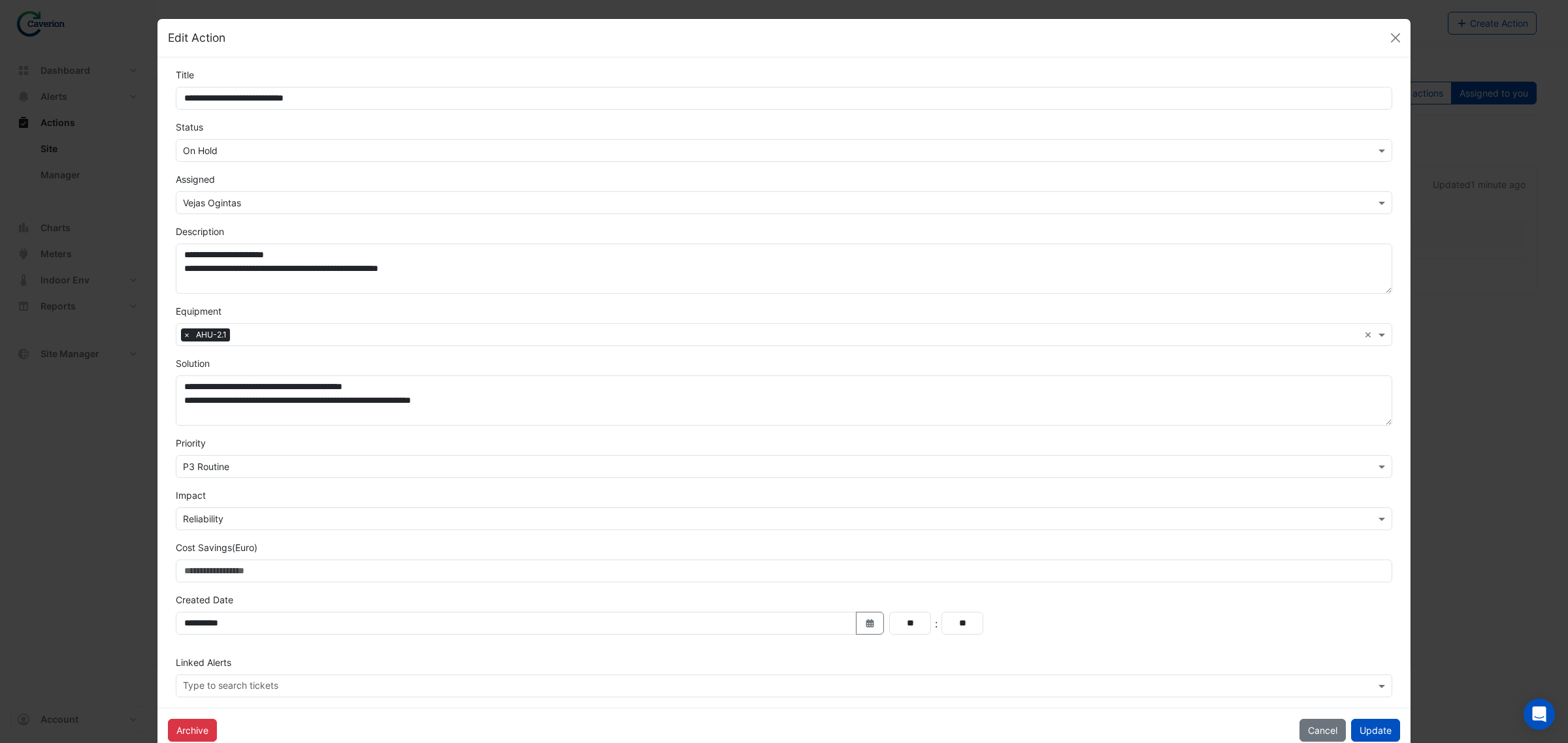
click at [259, 141] on div "× On Hold" at bounding box center [784, 150] width 1216 height 23
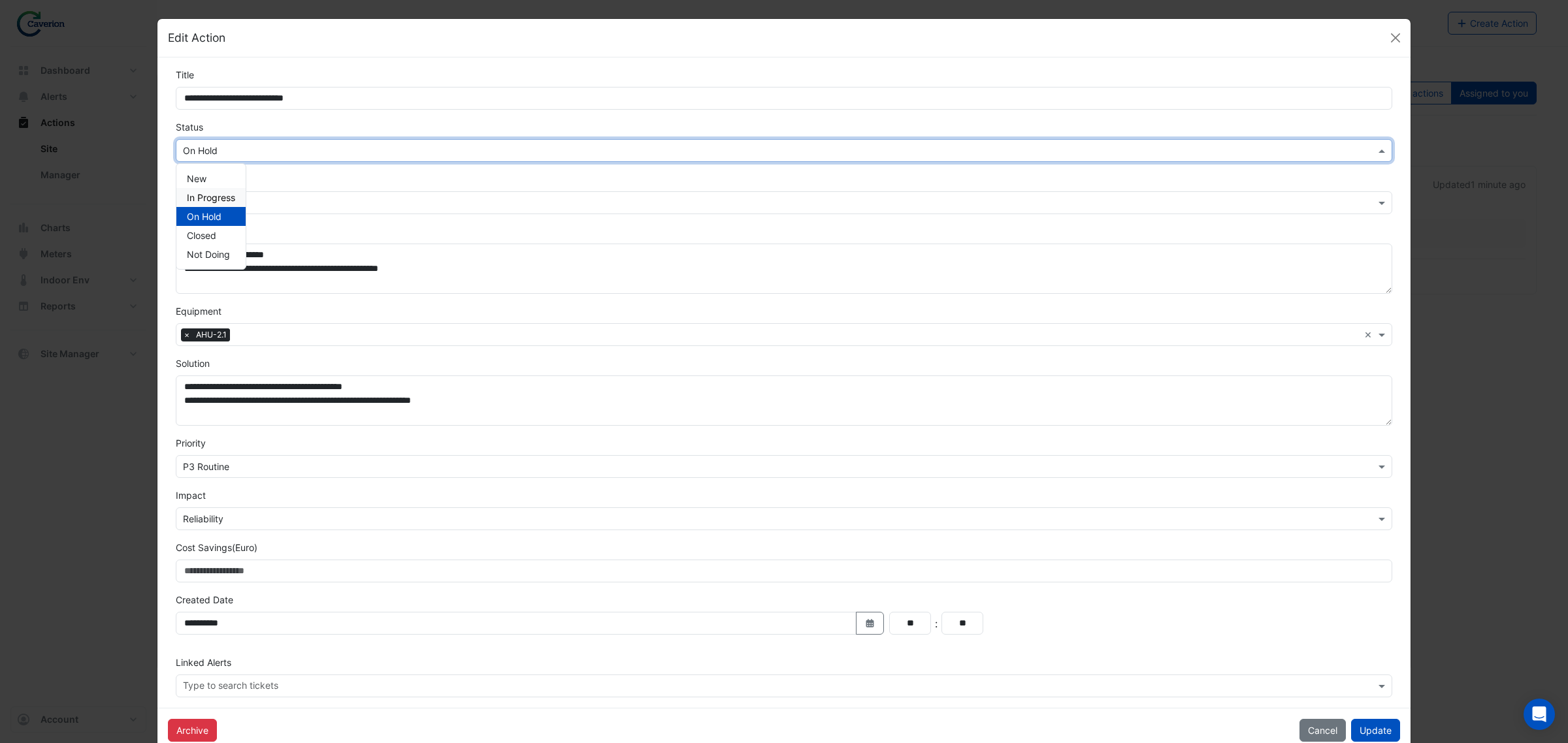
click at [223, 194] on span "In Progress" at bounding box center [211, 197] width 49 height 11
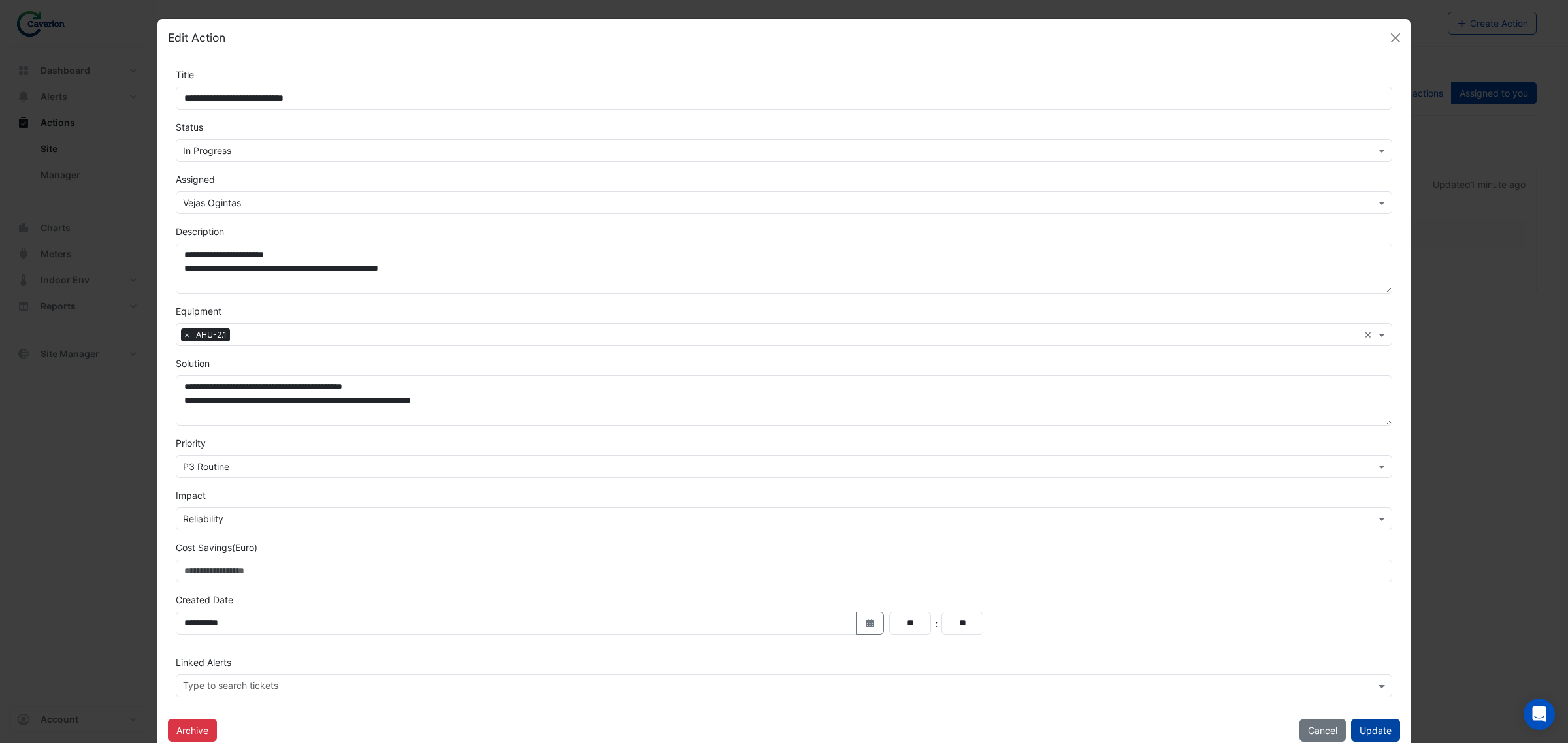
click at [1365, 729] on button "Update" at bounding box center [1375, 730] width 49 height 23
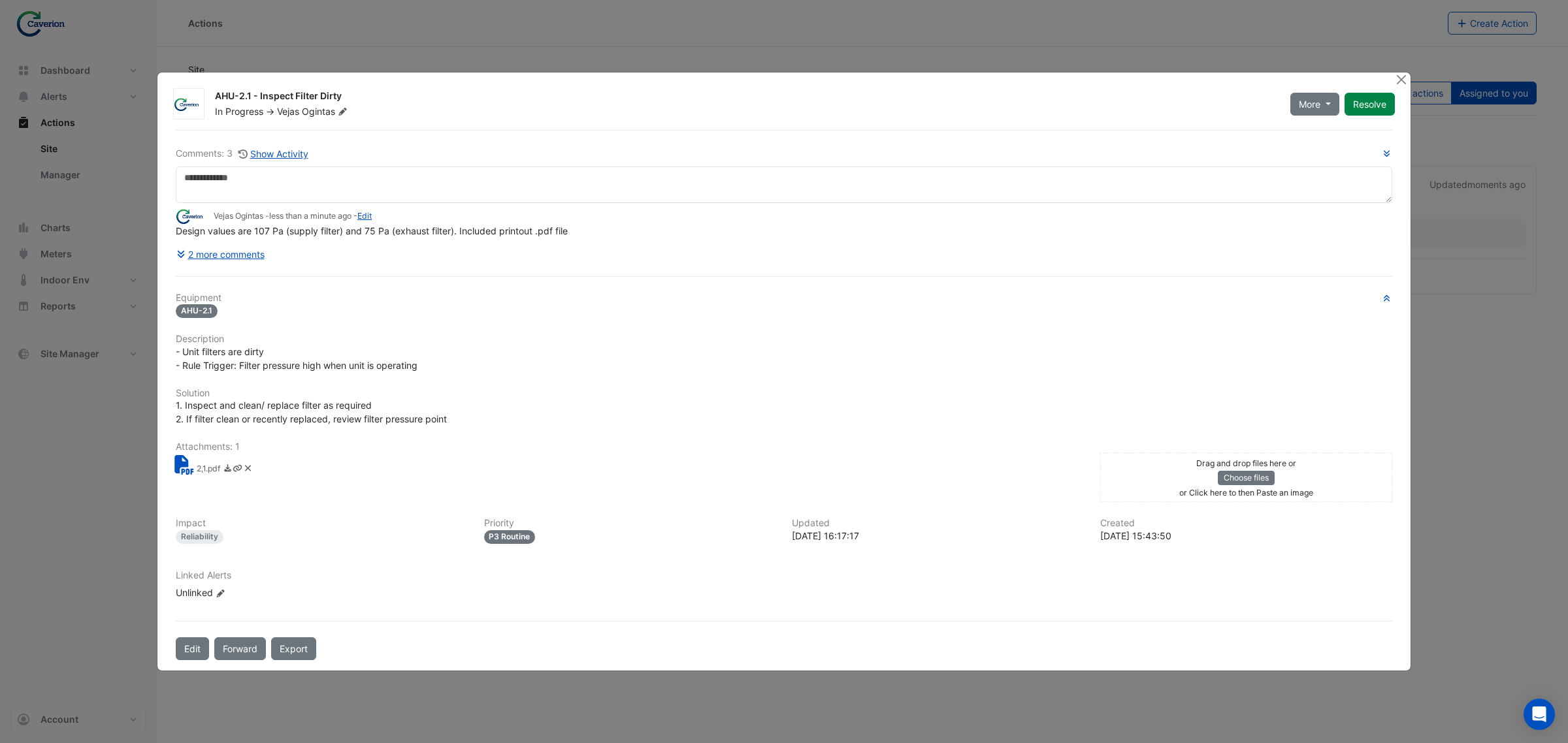
click at [1474, 236] on ngb-modal-window "AHU-2.1 - Inspect Filter Dirty In Progress -> Vejas Ogintas More On Hold Not Do…" at bounding box center [784, 371] width 1568 height 743
click at [1396, 73] on div "AHU-2.1 - Inspect Filter Dirty In Progress -> Vejas Ogintas More On Hold Not Do…" at bounding box center [784, 372] width 1254 height 600
click at [1396, 79] on button "Close" at bounding box center [1401, 80] width 14 height 14
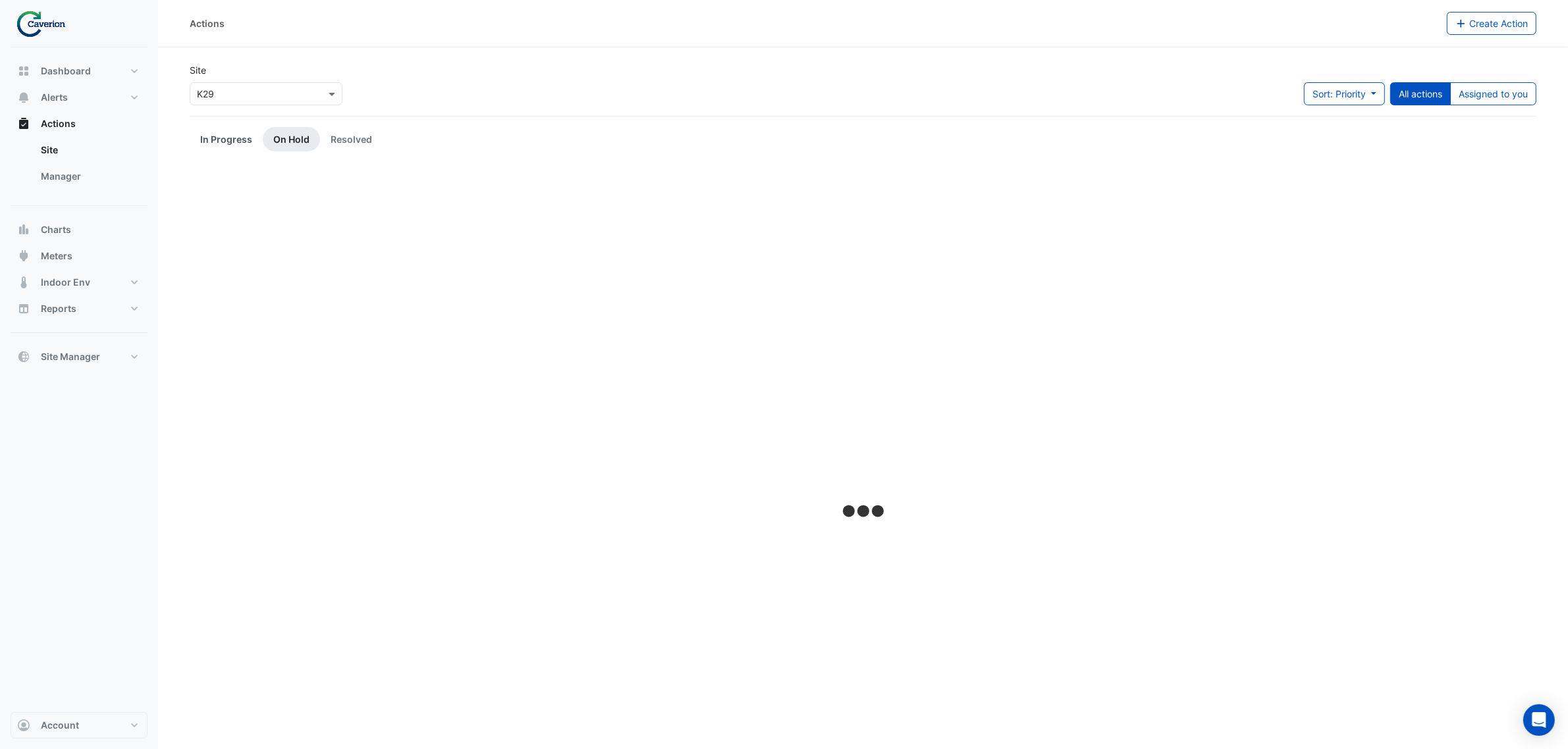
click at [196, 136] on link "In Progress" at bounding box center [227, 139] width 73 height 24
click at [205, 136] on link "In Progress" at bounding box center [227, 139] width 73 height 24
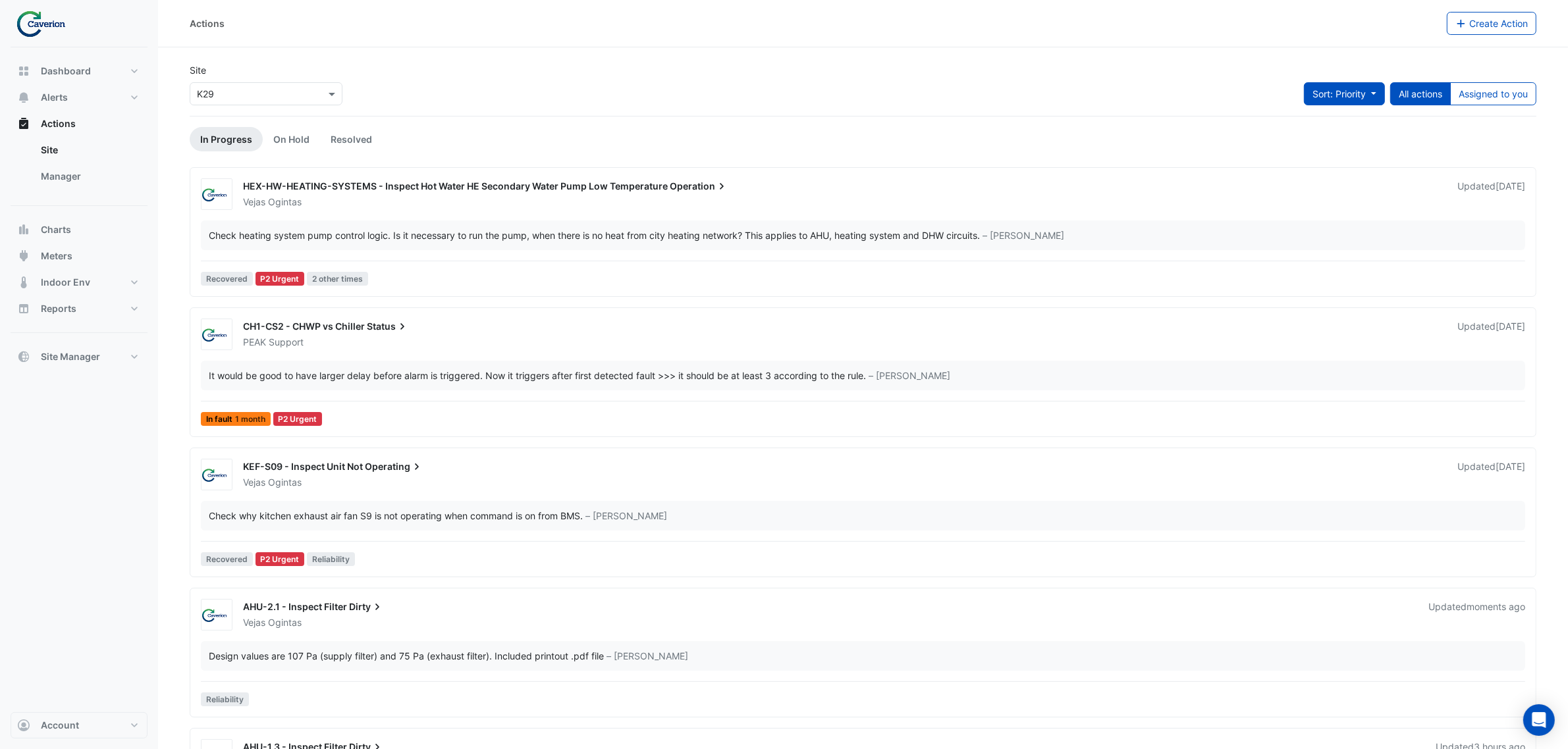
click at [1338, 91] on span "Sort: Priority" at bounding box center [1339, 93] width 54 height 11
click at [564, 112] on div "Site × K29 Sort: Priority All actions Assigned to you" at bounding box center [862, 90] width 1362 height 53
click at [1473, 93] on button "Assigned to you" at bounding box center [1493, 94] width 86 height 23
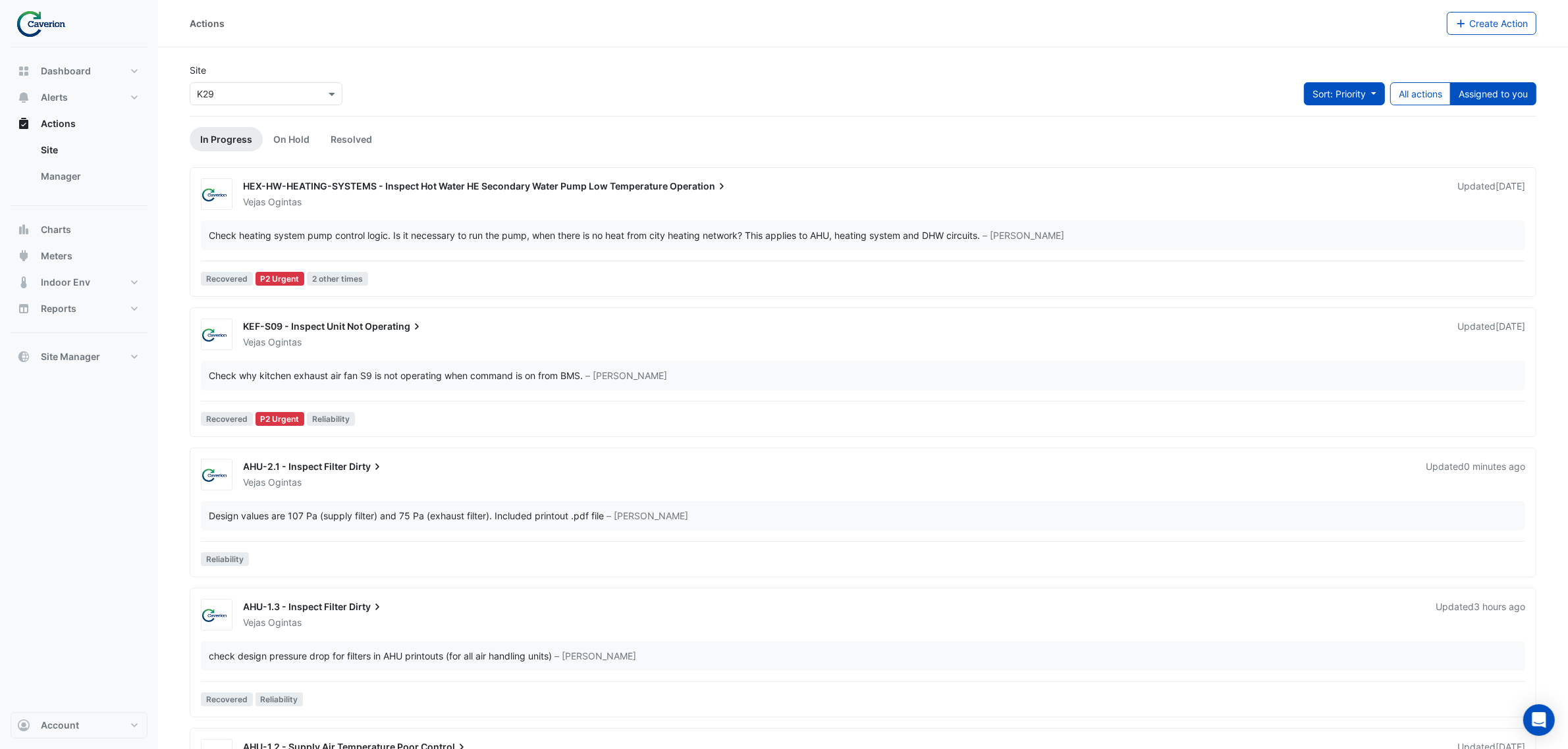
click at [1324, 92] on span "Sort: Priority" at bounding box center [1339, 93] width 54 height 11
click at [1312, 144] on li "Updated" at bounding box center [1329, 142] width 104 height 19
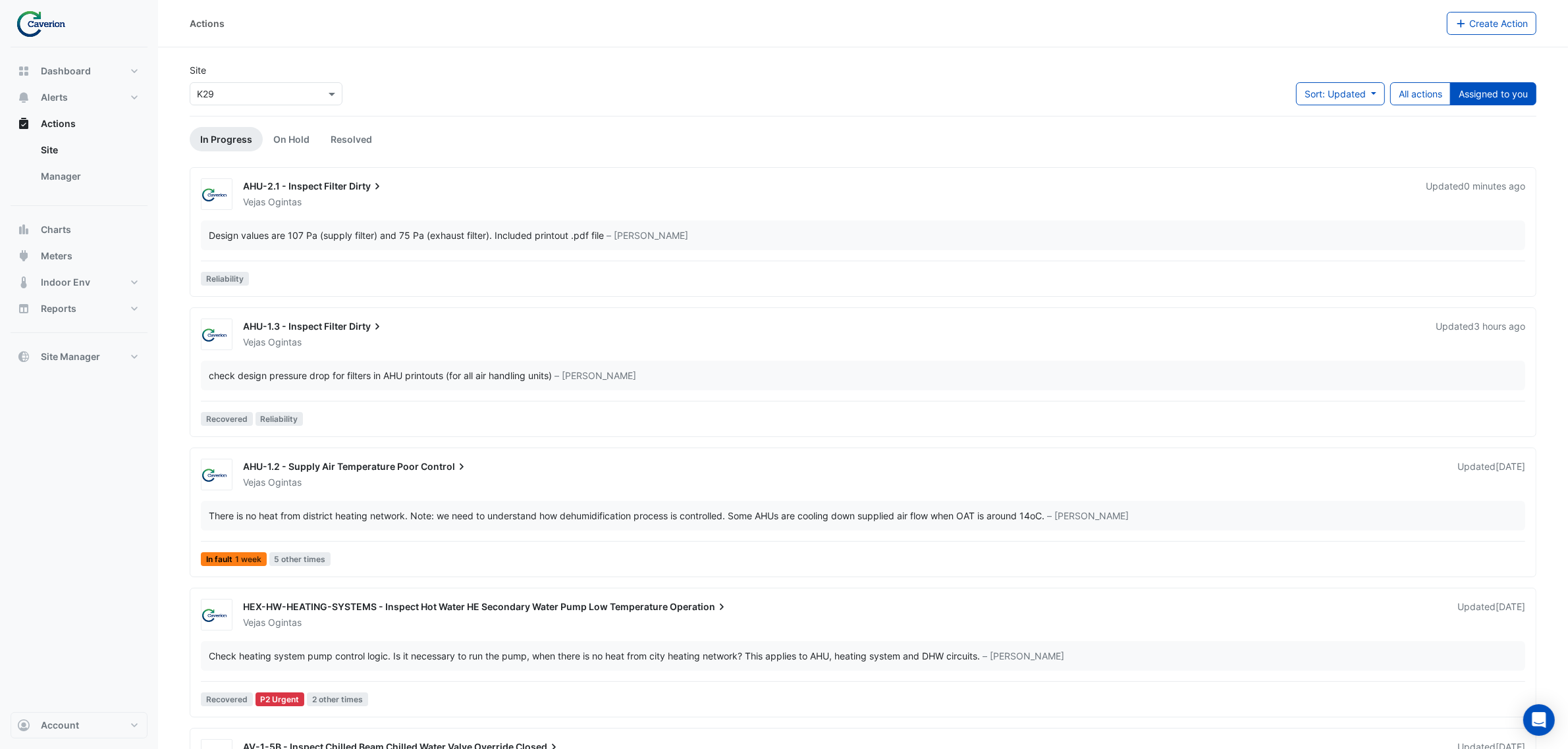
click at [501, 243] on div "Design values are 107 Pa (supply filter) and 75 Pa (exhaust filter). Included p…" at bounding box center [862, 235] width 1324 height 30
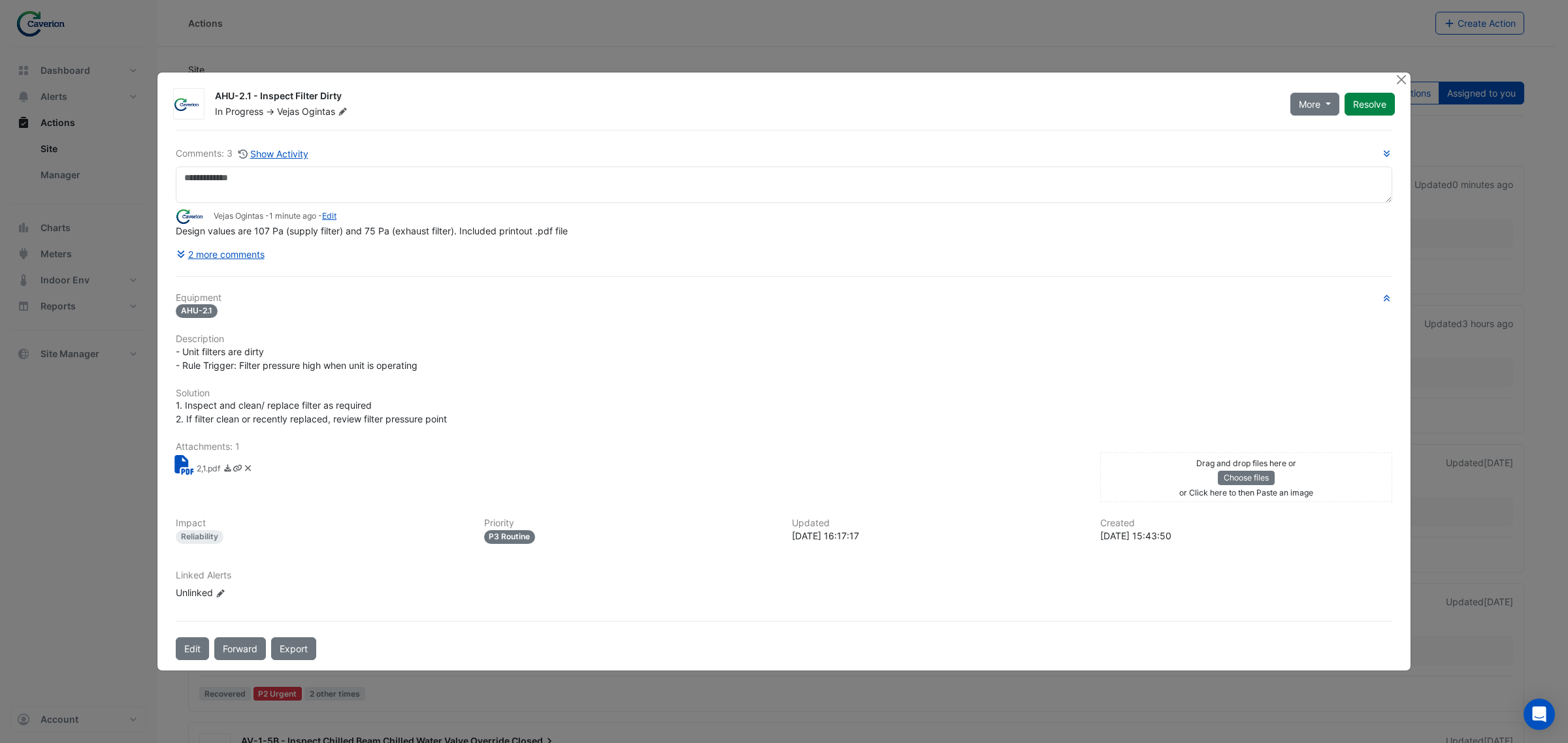
click at [190, 471] on icon at bounding box center [184, 465] width 19 height 20
click at [193, 468] on icon at bounding box center [186, 464] width 21 height 18
click at [1399, 76] on button "Close" at bounding box center [1401, 80] width 14 height 14
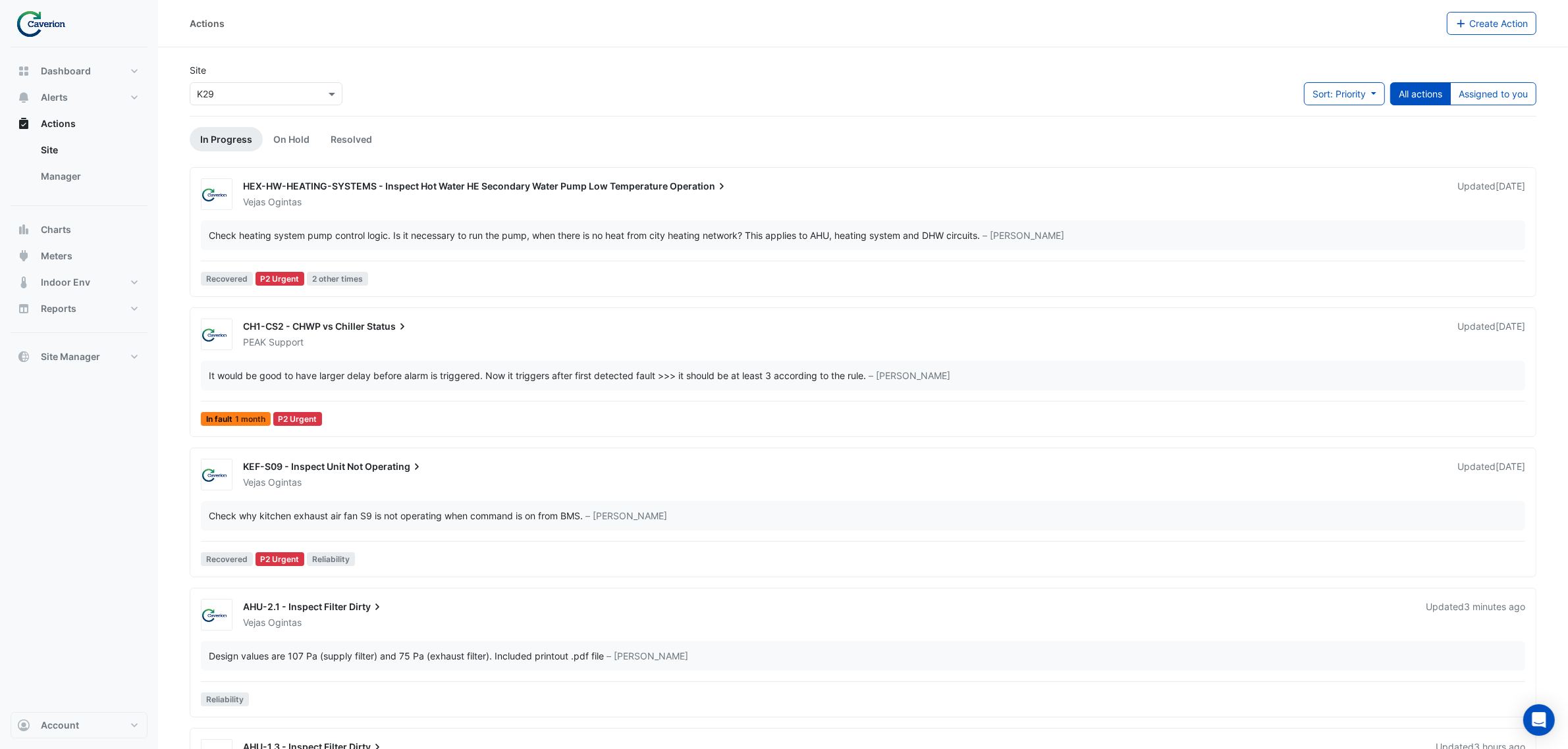
click at [1367, 80] on div "Site × K29 Sort: Priority Priority Updated All actions Assigned to you" at bounding box center [862, 90] width 1362 height 53
click at [1373, 83] on button "Sort: Priority" at bounding box center [1345, 94] width 81 height 23
click at [1298, 136] on li "Updated" at bounding box center [1329, 142] width 104 height 19
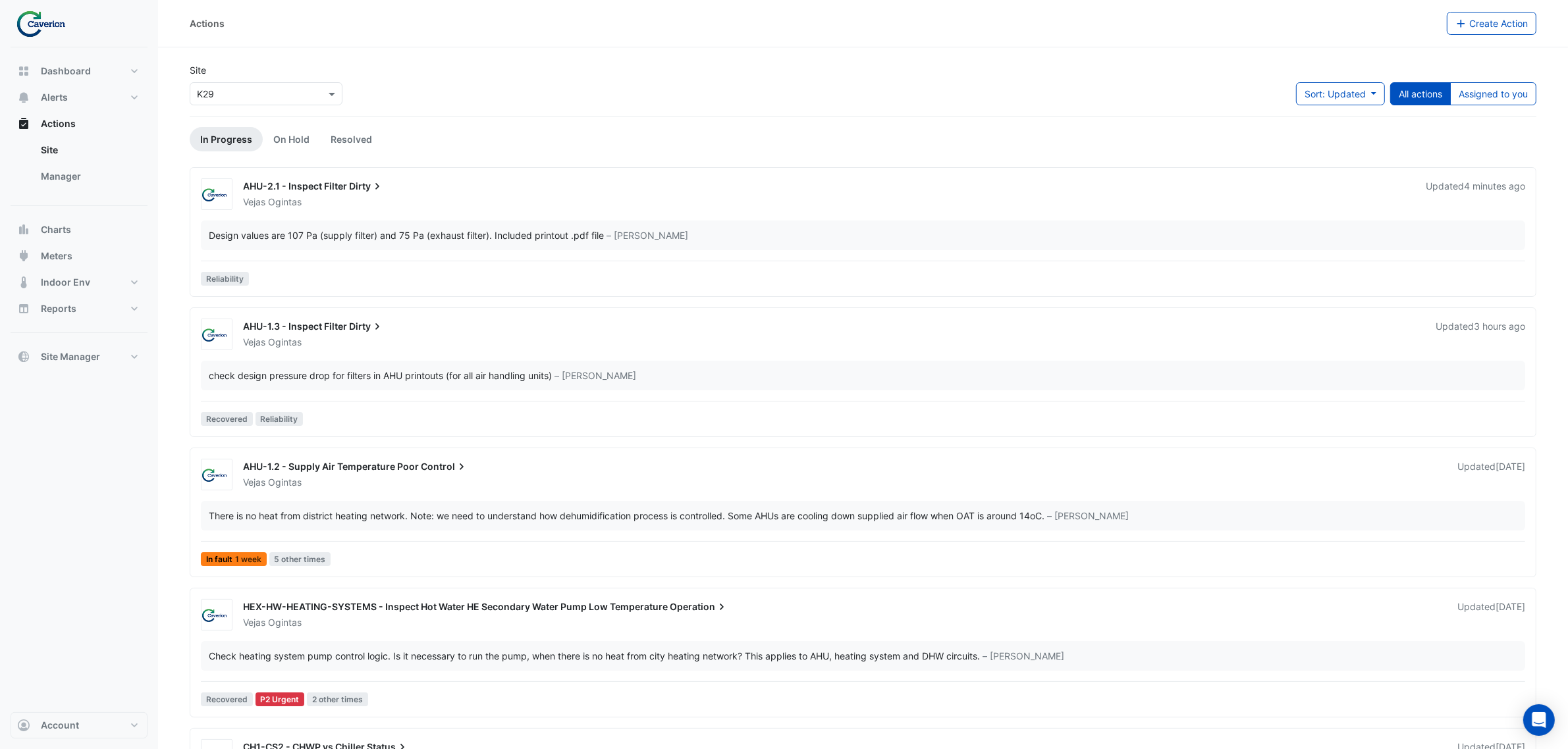
click at [377, 242] on div "Design values are 107 Pa (supply filter) and 75 Pa (exhaust filter). Included p…" at bounding box center [406, 236] width 395 height 14
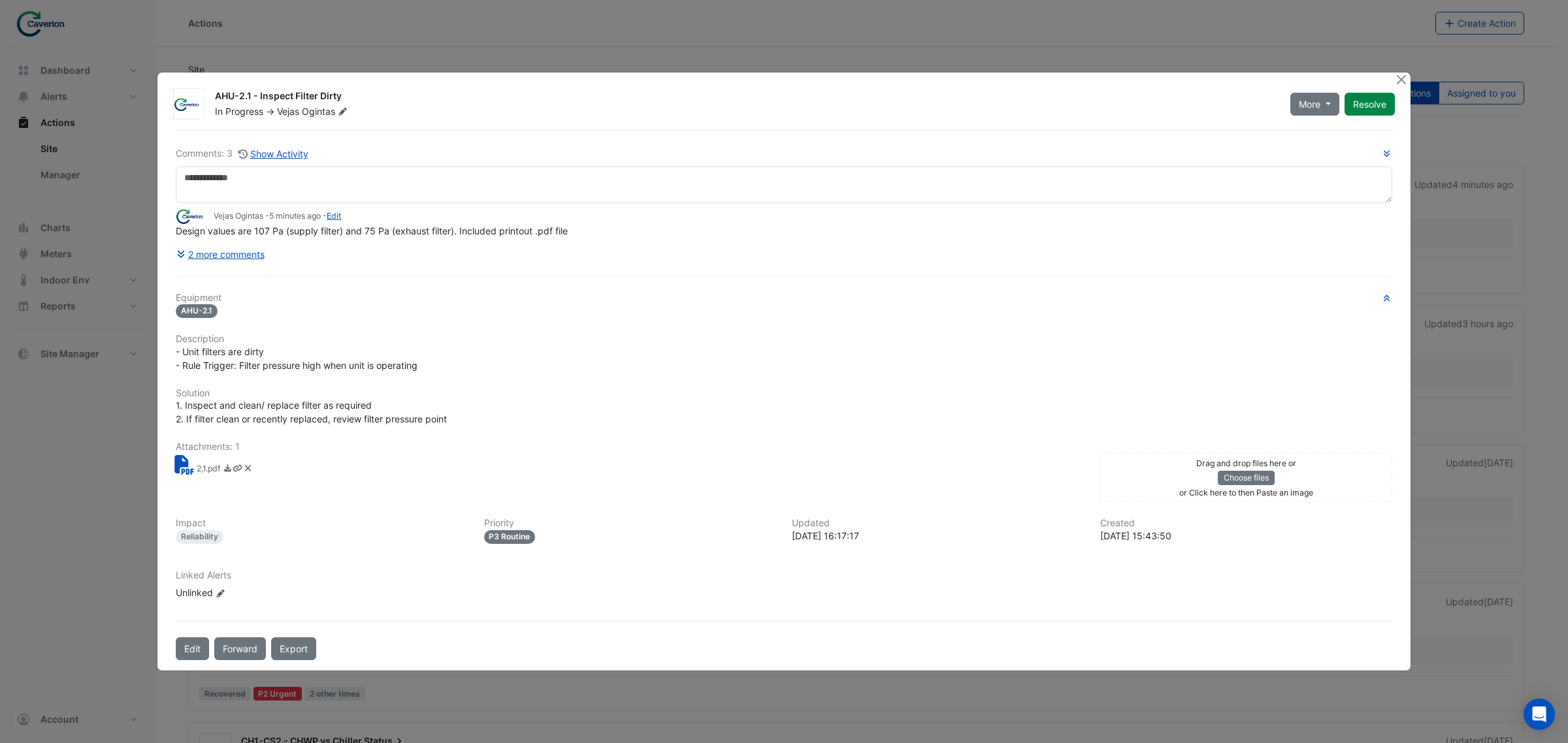
click at [207, 591] on div "Unlinked Edit Linked Alerts" at bounding box center [254, 593] width 157 height 14
click at [188, 592] on div "Unlinked Edit Linked Alerts" at bounding box center [254, 593] width 157 height 14
click at [222, 598] on div "Edit Linked Alerts" at bounding box center [220, 593] width 10 height 14
click at [219, 592] on icon at bounding box center [221, 593] width 8 height 8
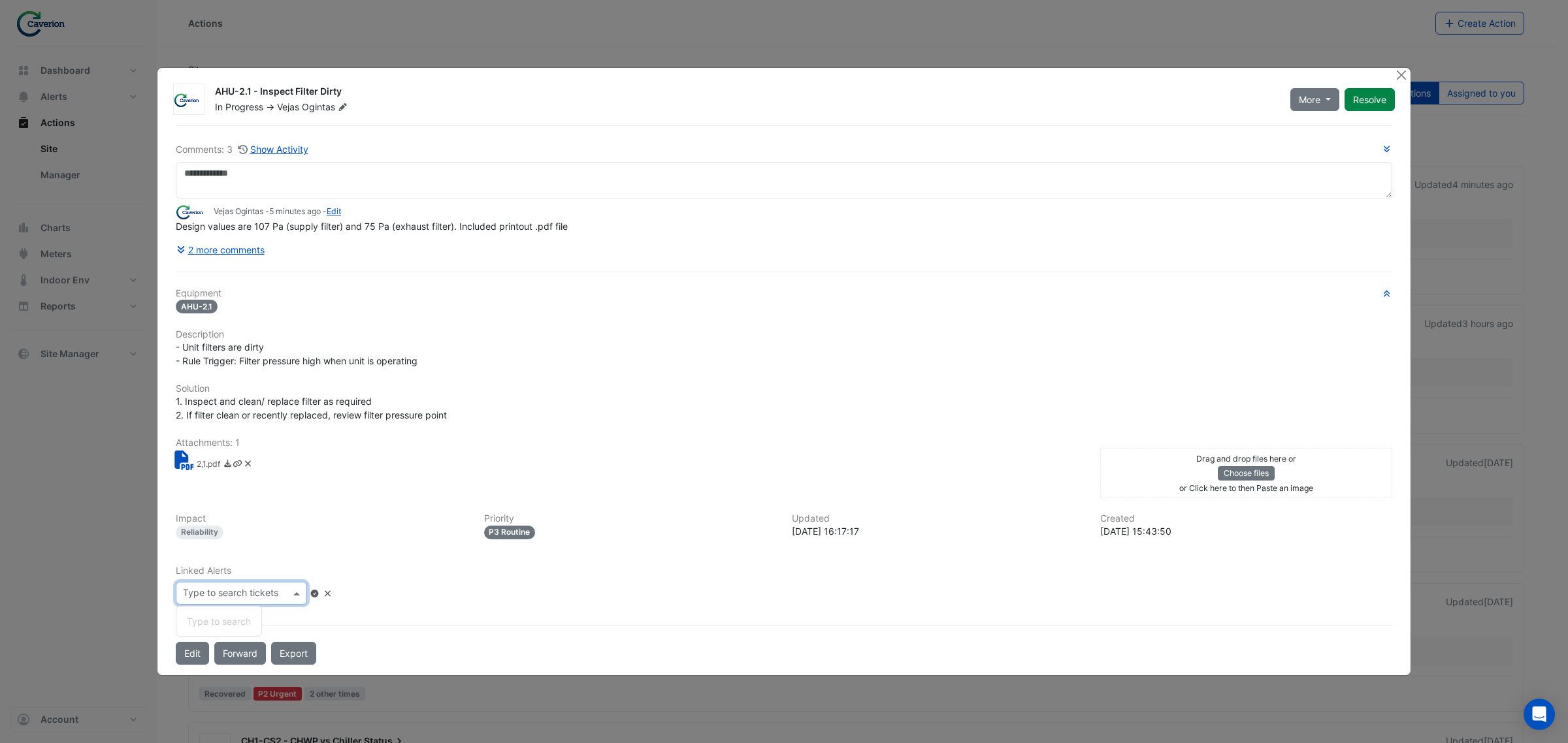
click at [307, 591] on span at bounding box center [298, 593] width 17 height 14
click at [307, 594] on span at bounding box center [298, 593] width 17 height 14
click at [193, 648] on button "Edit" at bounding box center [192, 653] width 33 height 23
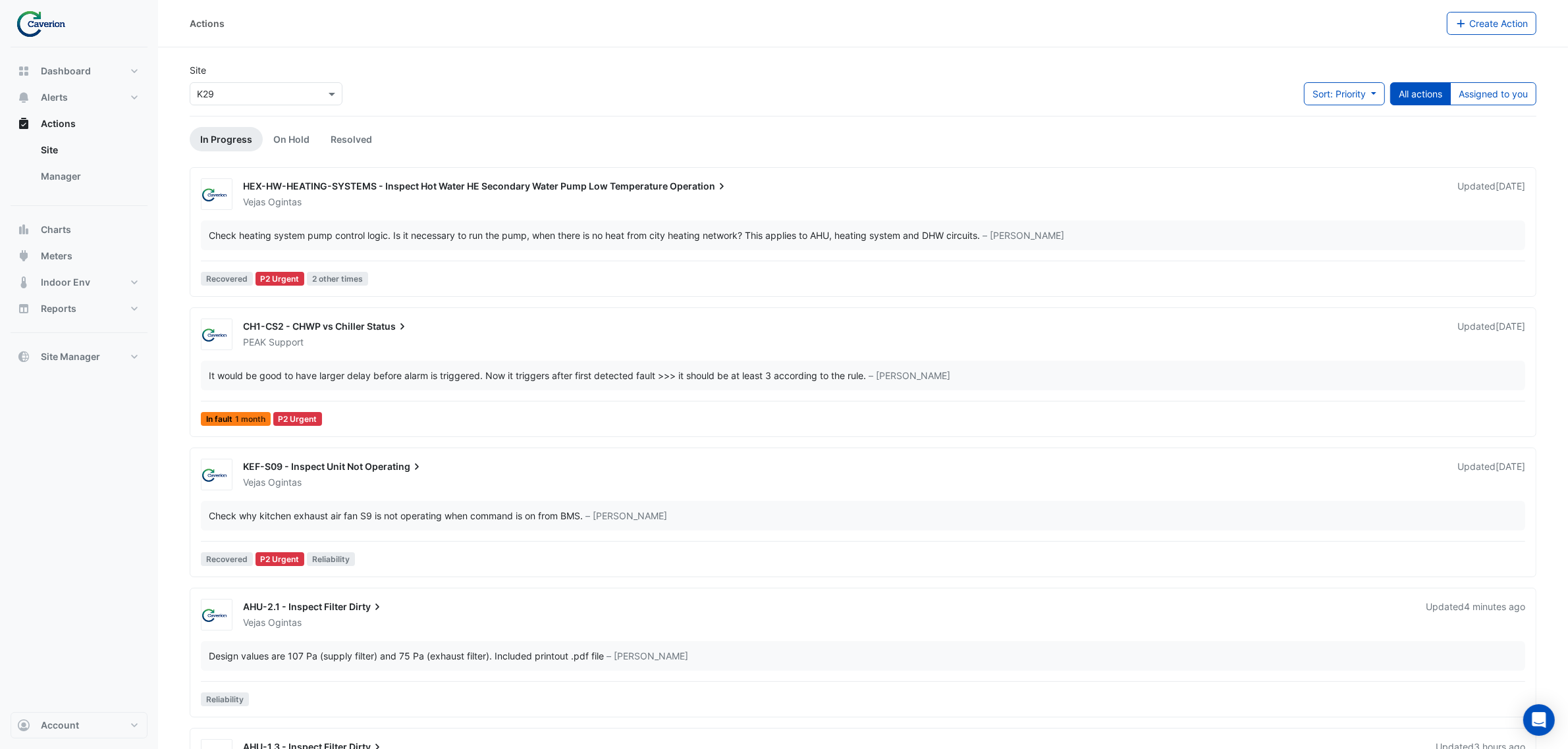
click at [1337, 77] on div "Site × K29 Sort: Priority Priority Updated All actions Assigned to you" at bounding box center [862, 90] width 1362 height 53
click at [1337, 78] on div "Site × K29 Sort: Priority Priority Updated All actions Assigned to you" at bounding box center [862, 90] width 1362 height 53
click at [1338, 99] on span "Sort: Priority" at bounding box center [1339, 93] width 54 height 11
click at [1297, 142] on li "Updated" at bounding box center [1329, 142] width 104 height 19
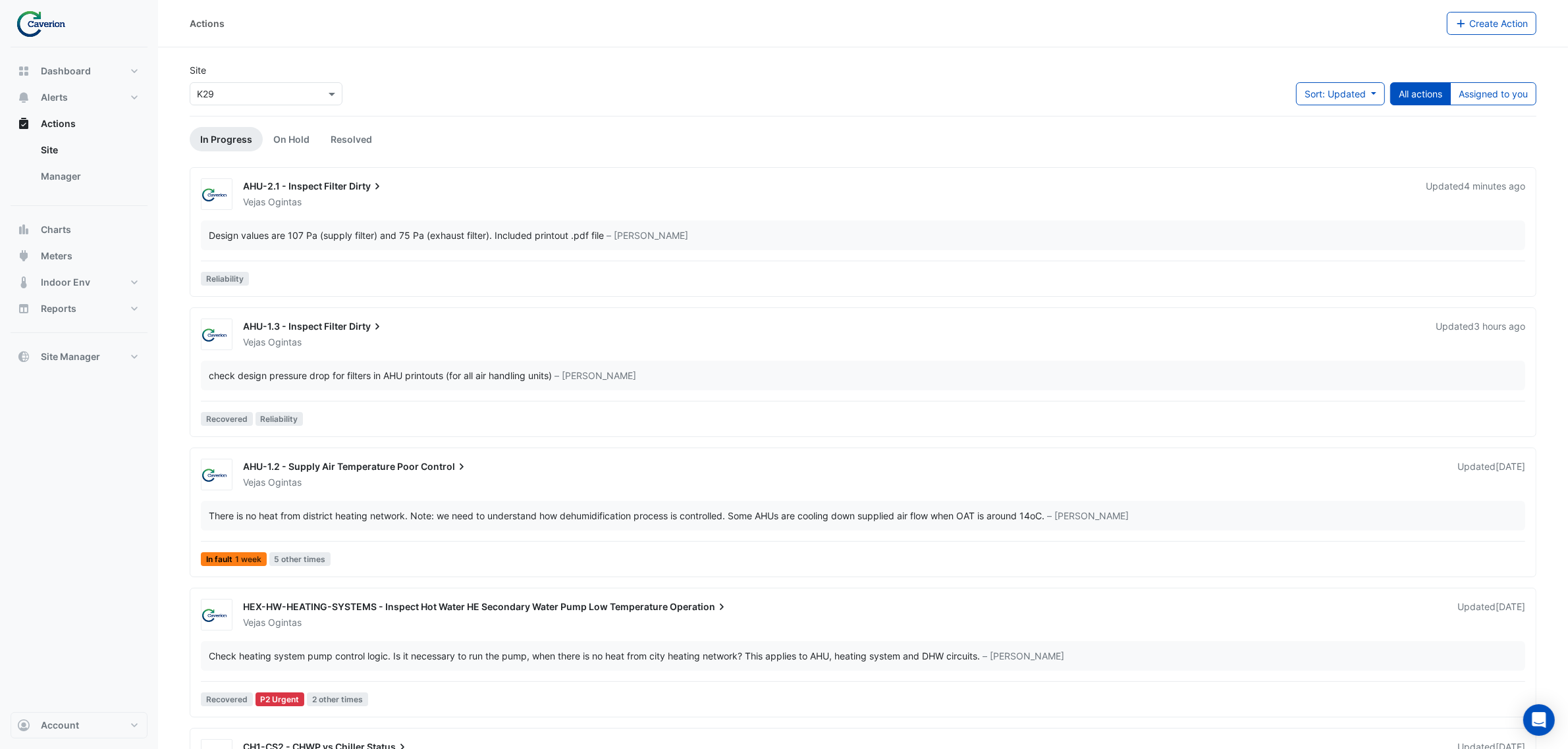
click at [326, 323] on span "AHU-1.3 - Inspect Filter" at bounding box center [295, 326] width 104 height 11
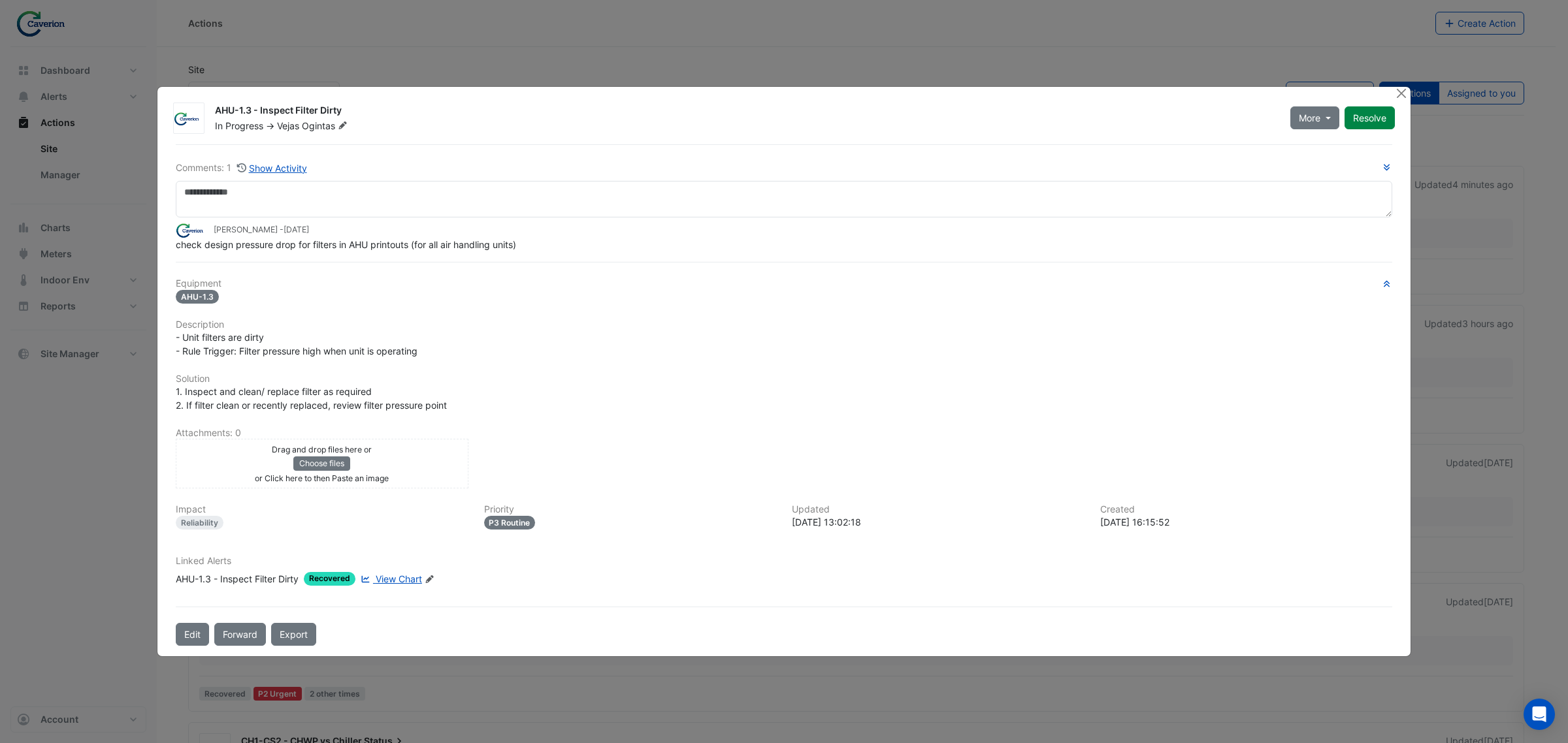
click at [396, 578] on span "View Chart" at bounding box center [399, 578] width 46 height 11
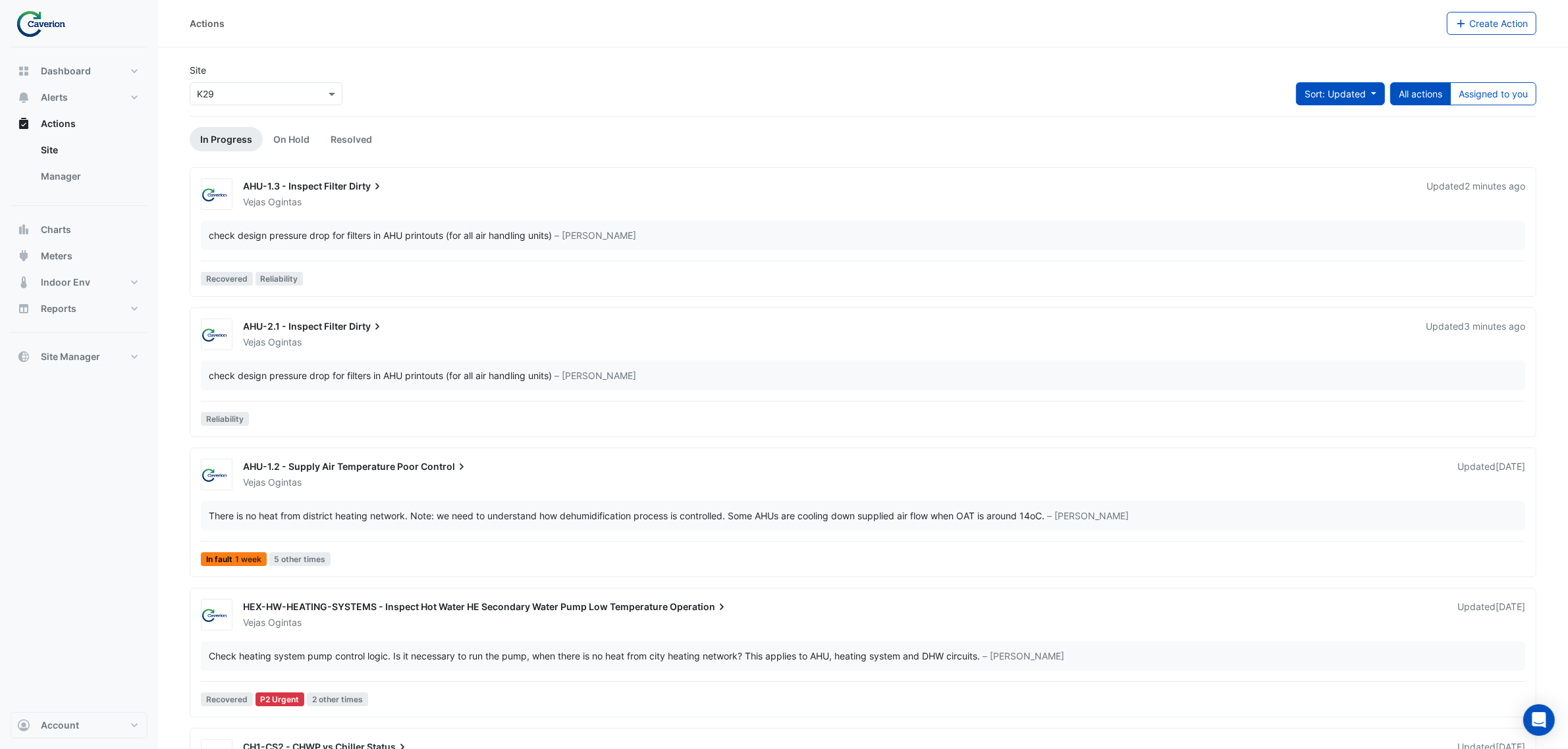
click at [1351, 93] on span "Sort: Updated" at bounding box center [1335, 93] width 61 height 11
click at [1305, 142] on li "Updated" at bounding box center [1329, 142] width 104 height 19
click at [279, 139] on link "On Hold" at bounding box center [291, 139] width 57 height 24
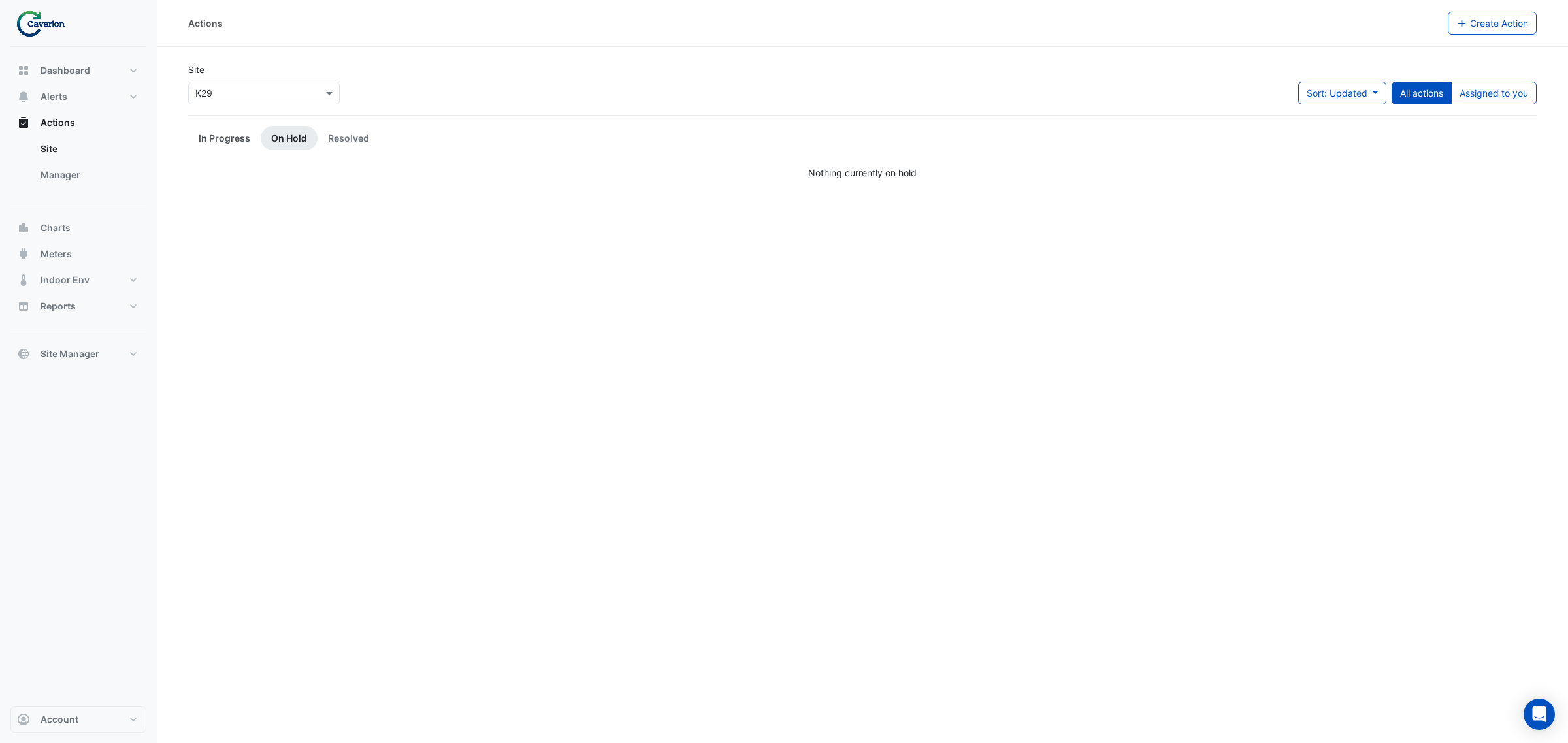
click at [229, 126] on link "In Progress" at bounding box center [225, 138] width 73 height 24
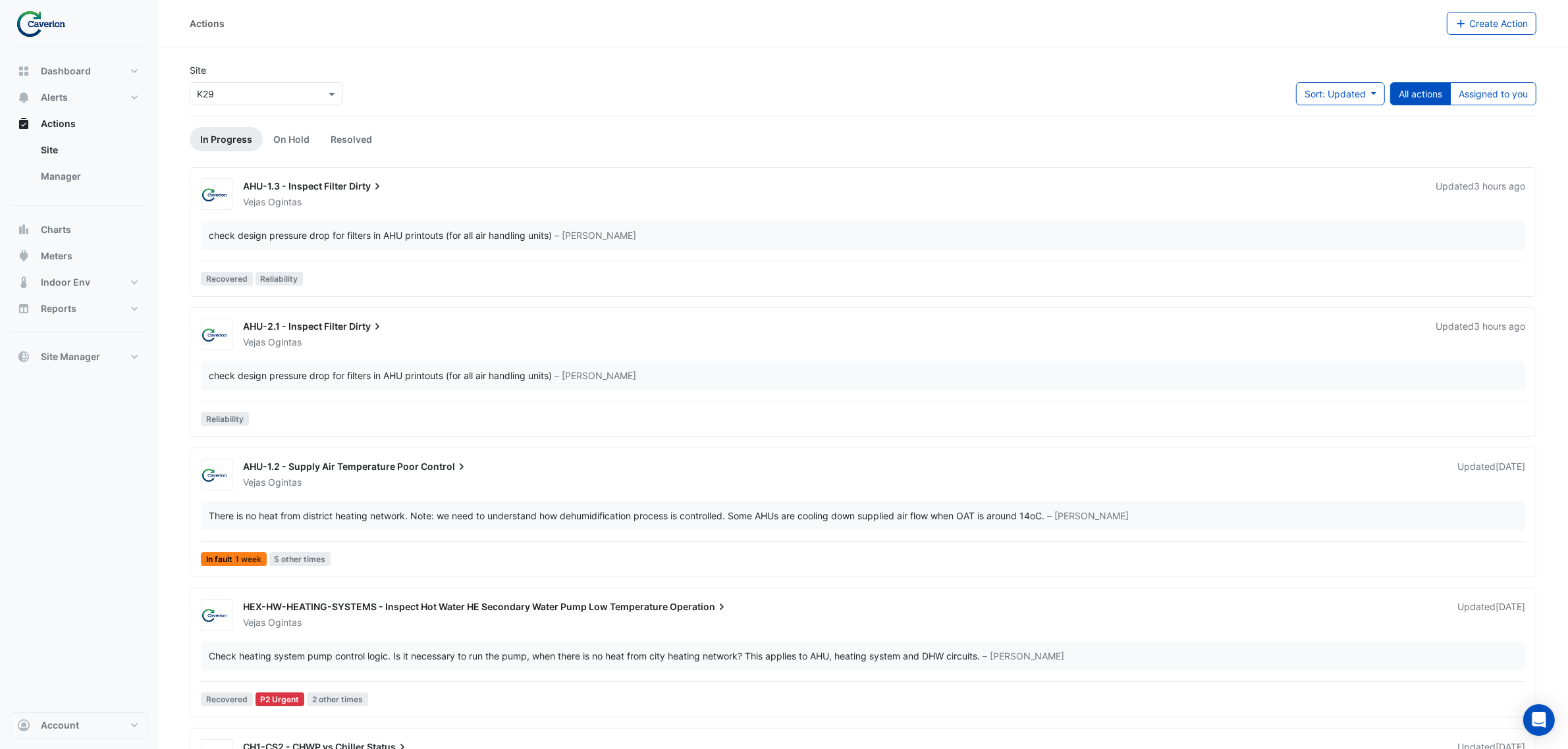
click at [1439, 96] on button "All actions" at bounding box center [1420, 94] width 60 height 23
click at [1459, 94] on button "Assigned to you" at bounding box center [1493, 94] width 86 height 23
click at [507, 217] on div "AHU-2.1 - Inspect Filter Dirty Vejas Ogintas Updated 1 minute ago Design values…" at bounding box center [863, 234] width 1335 height 112
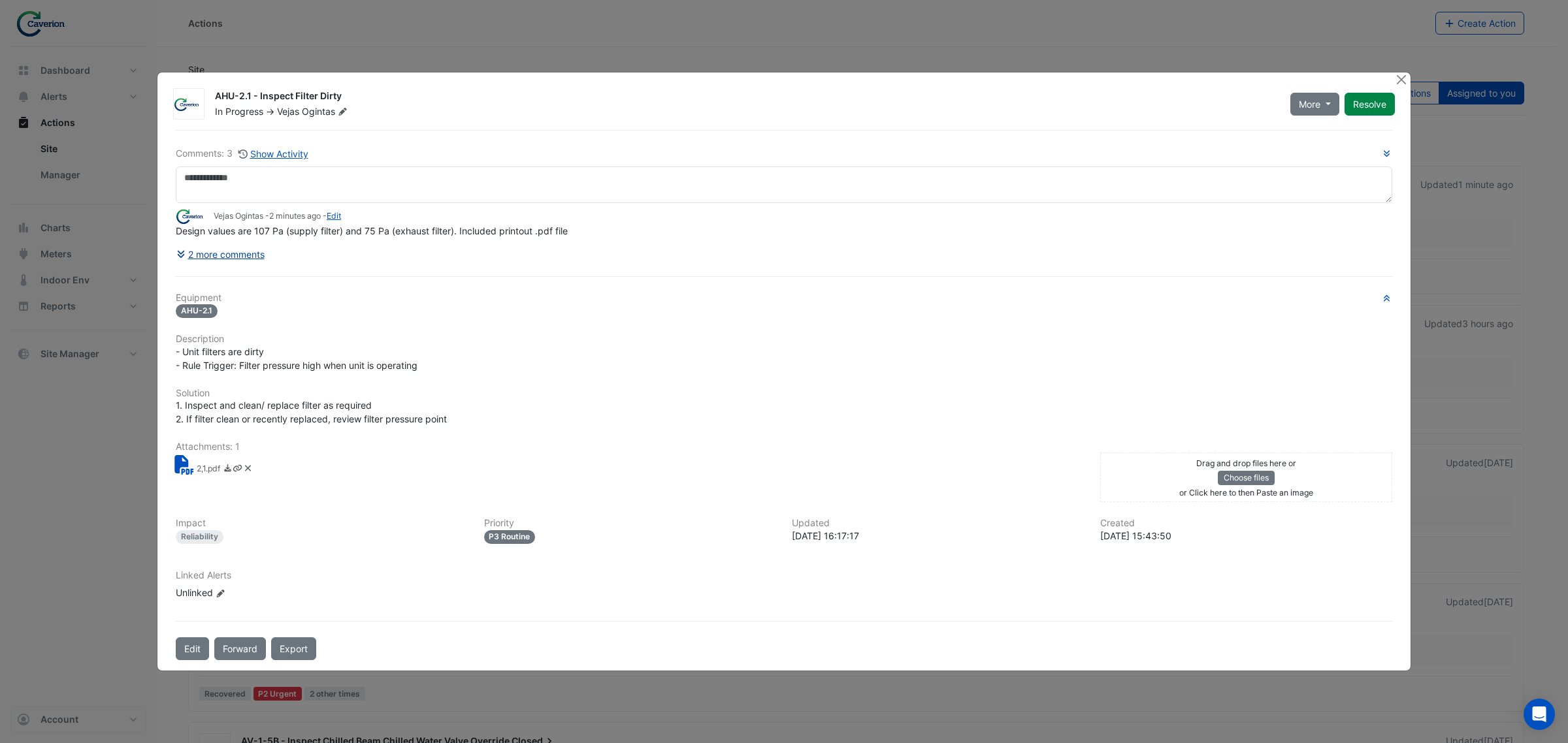
click at [234, 260] on button "2 more comments" at bounding box center [220, 254] width 90 height 23
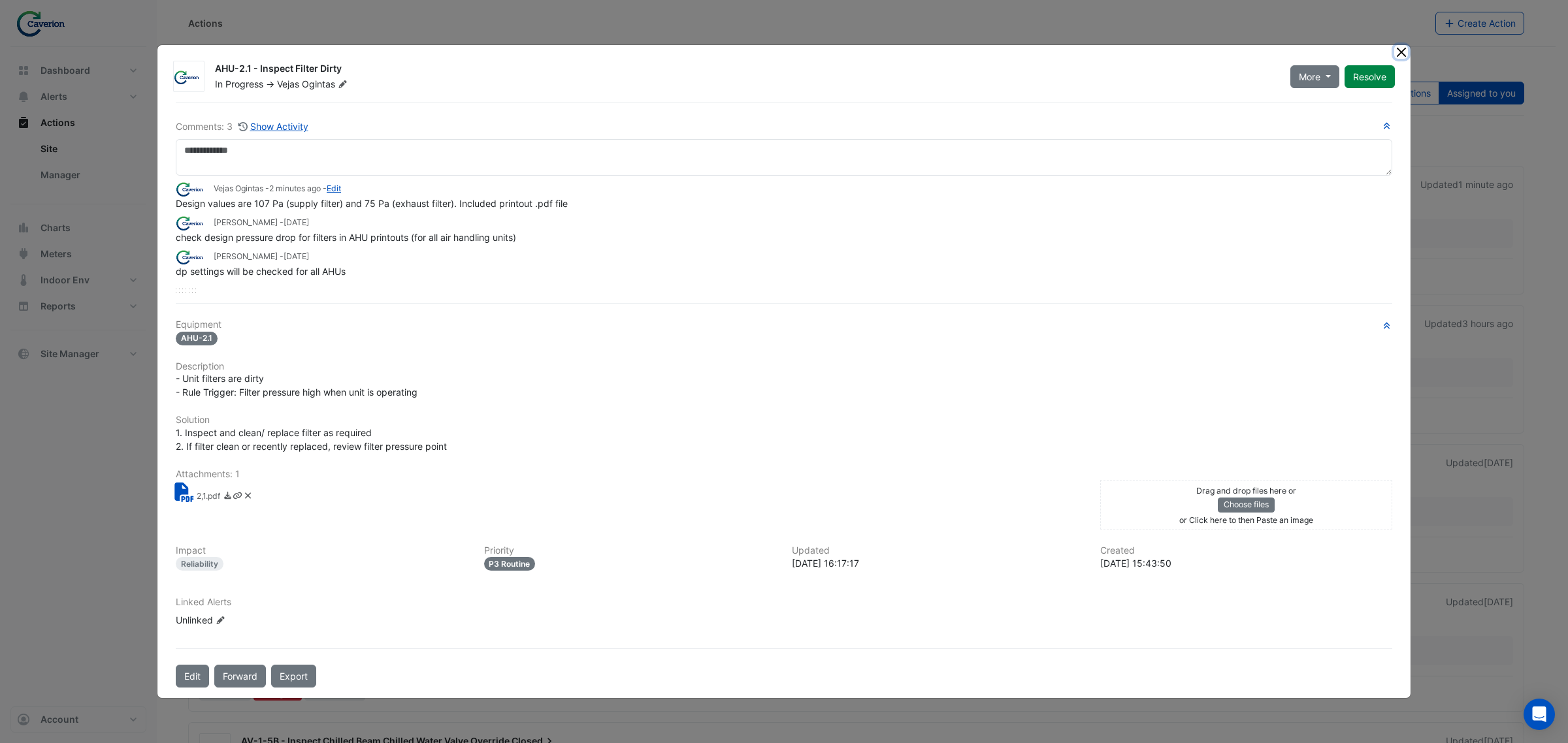
click at [1396, 49] on button "Close" at bounding box center [1401, 52] width 14 height 14
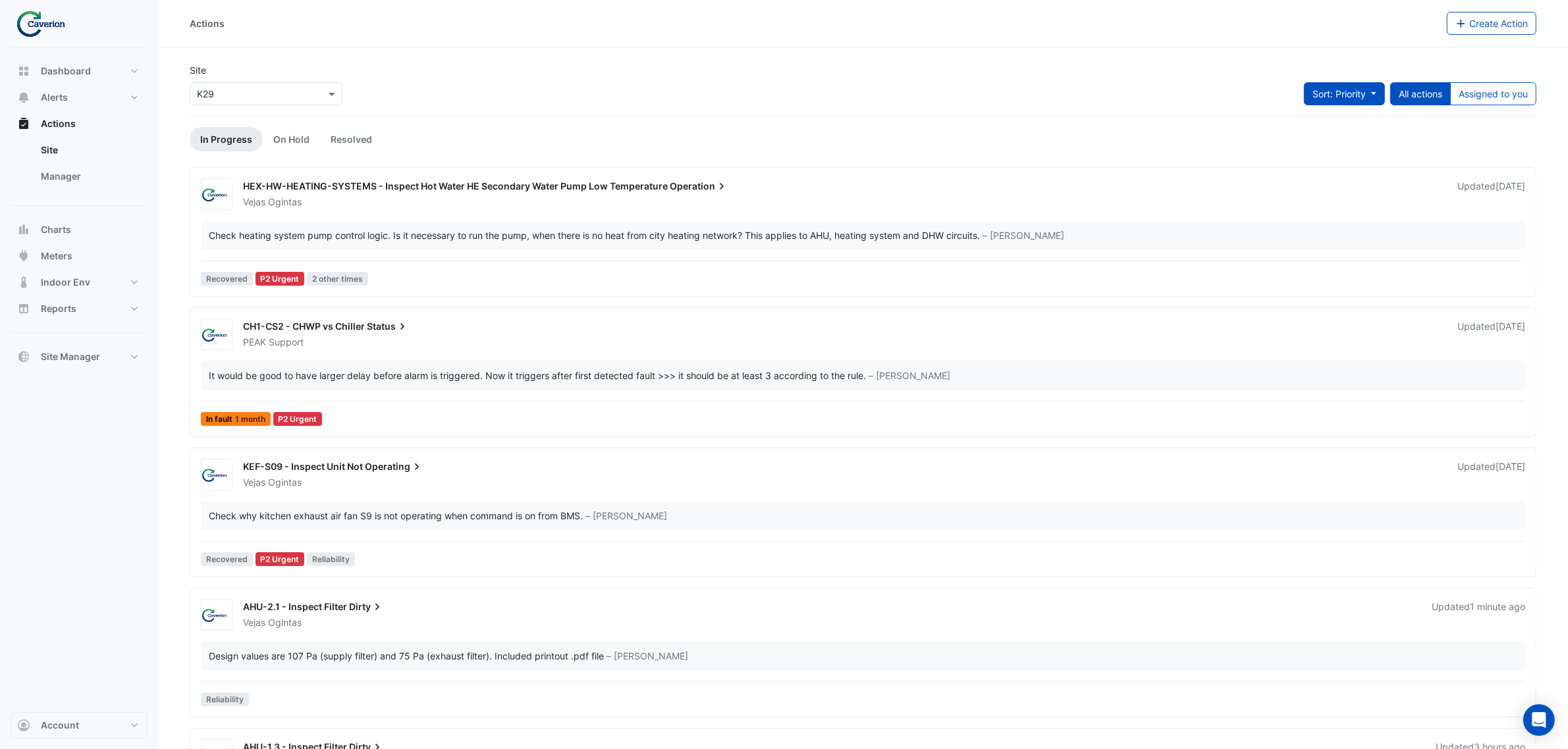
click at [1355, 94] on span "Sort: Priority" at bounding box center [1339, 93] width 54 height 11
click at [1340, 134] on li "Updated" at bounding box center [1329, 142] width 104 height 19
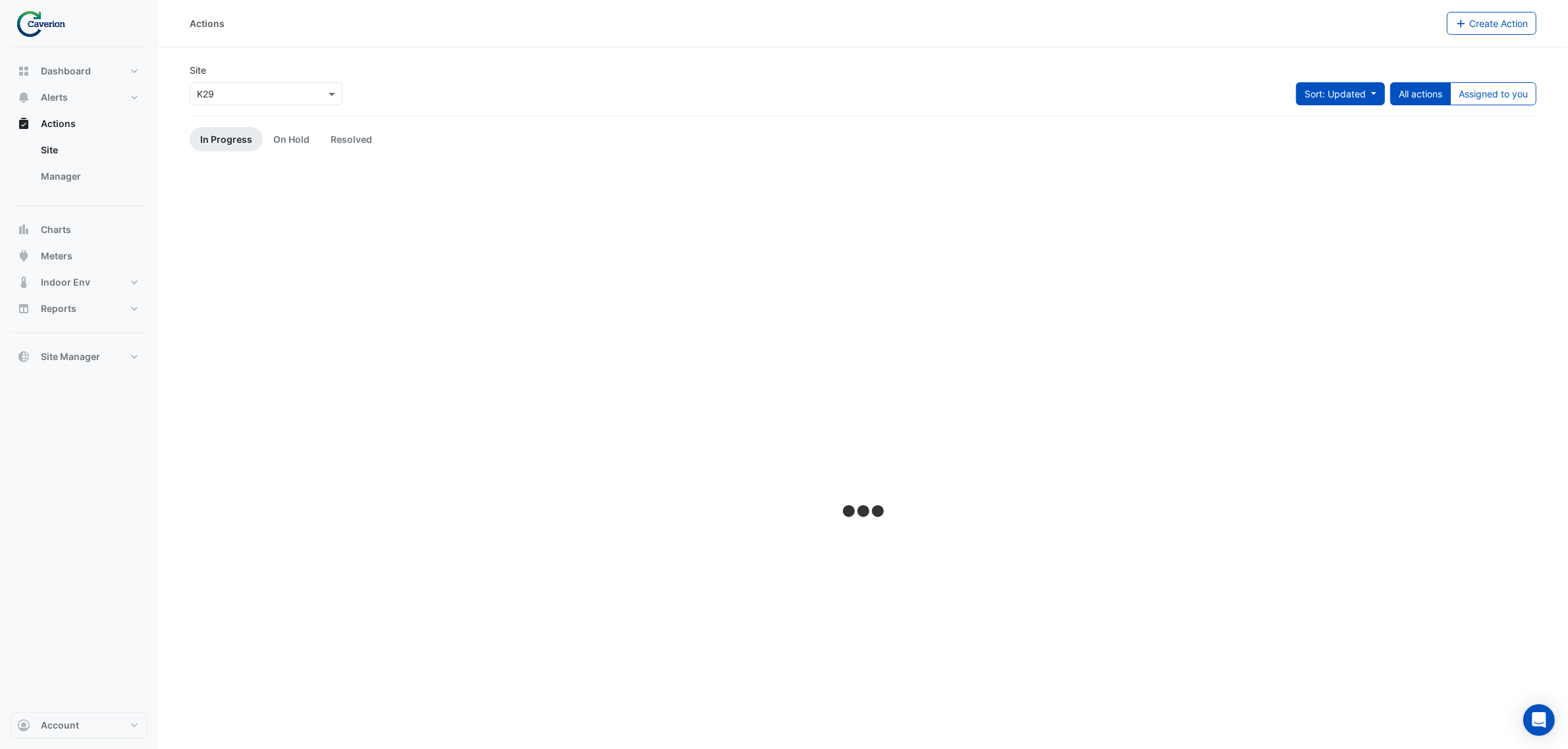
click at [1332, 102] on button "Sort: Updated" at bounding box center [1340, 94] width 89 height 23
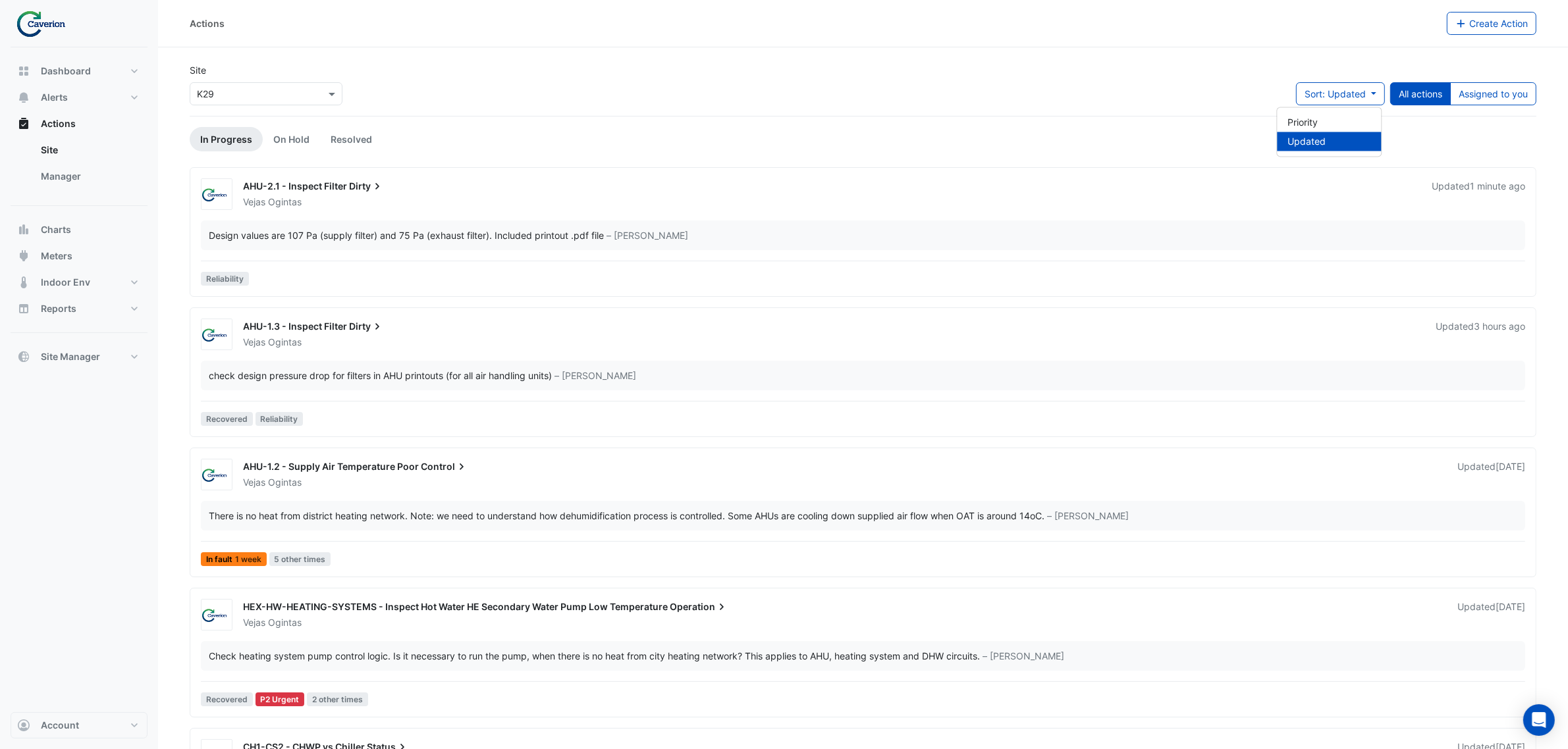
click at [1324, 145] on li "Updated" at bounding box center [1329, 142] width 104 height 19
click at [419, 237] on div "Design values are 107 Pa (supply filter) and 75 Pa (exhaust filter). Included p…" at bounding box center [406, 236] width 395 height 14
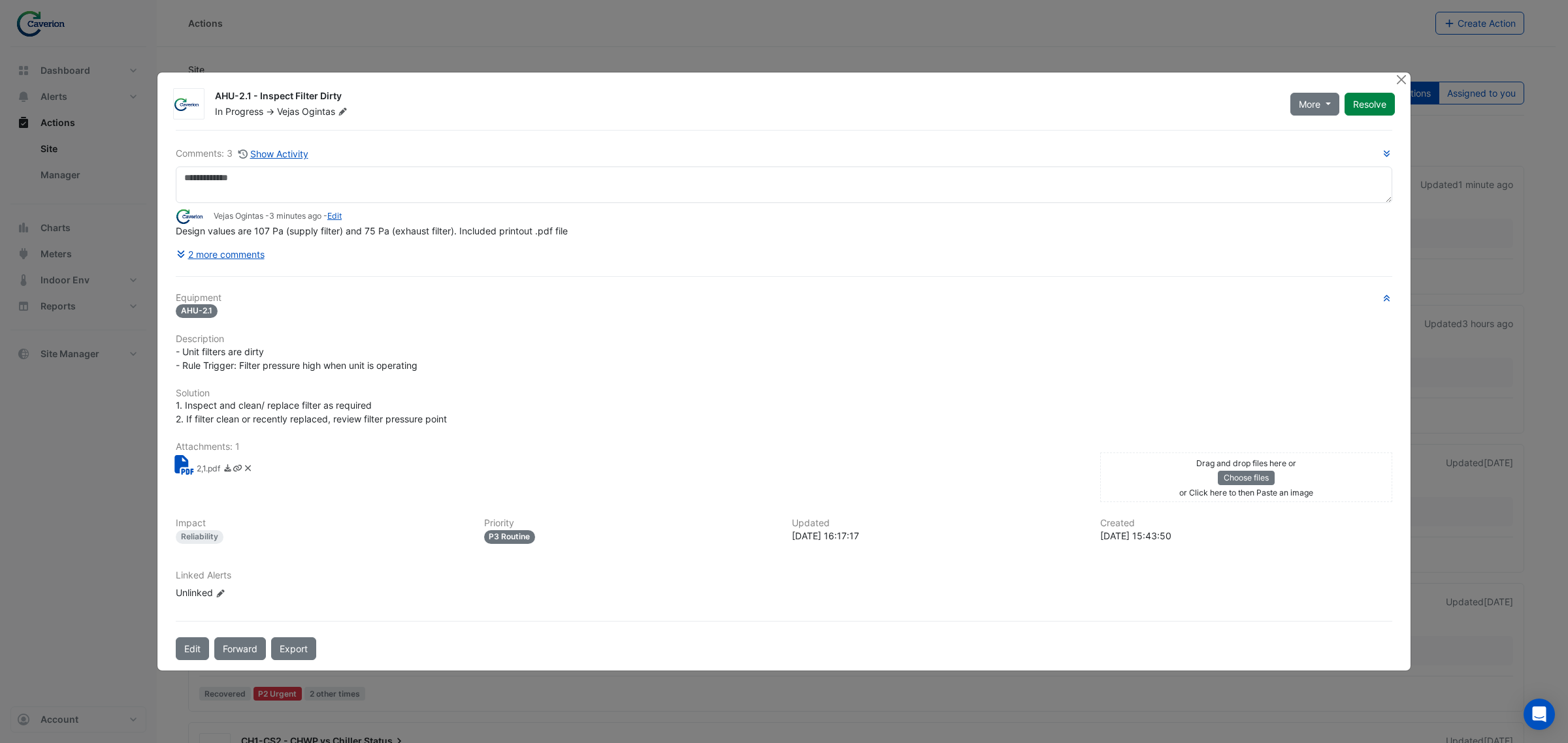
click at [232, 335] on h6 "Description" at bounding box center [784, 339] width 1216 height 11
click at [217, 354] on span "- Unit filters are dirty - Rule Trigger: Filter pressure high when unit is oper…" at bounding box center [296, 358] width 241 height 25
click at [1400, 80] on button "Close" at bounding box center [1401, 80] width 14 height 14
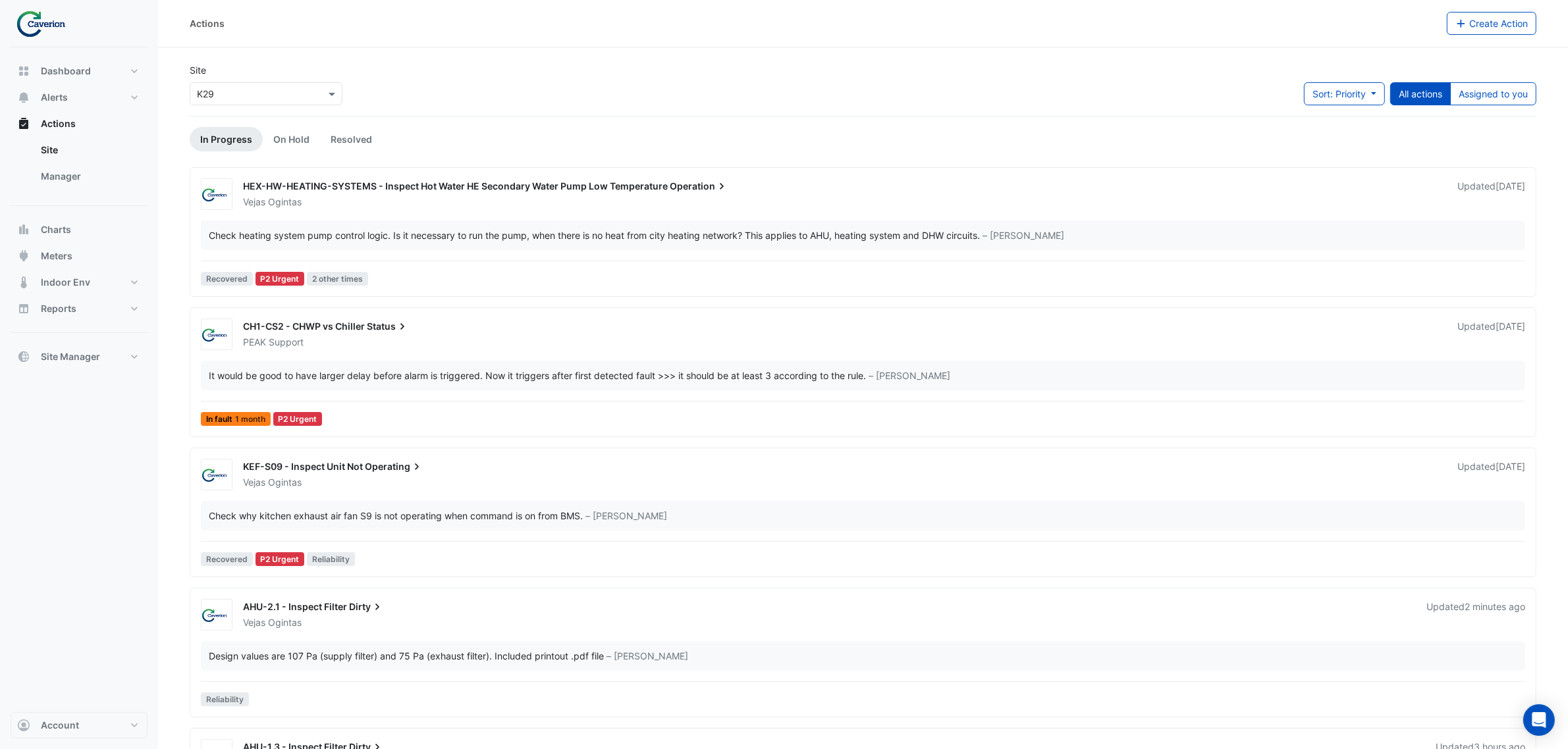
click at [272, 83] on div "× K29" at bounding box center [266, 94] width 153 height 23
click at [1384, 77] on div "Site × K29 Cyber City B K29 Sort: Priority Priority Updated All actions Assigne…" at bounding box center [862, 90] width 1362 height 53
click at [1371, 87] on button "Sort: Priority" at bounding box center [1345, 94] width 81 height 23
click at [1338, 137] on li "Updated" at bounding box center [1329, 142] width 104 height 19
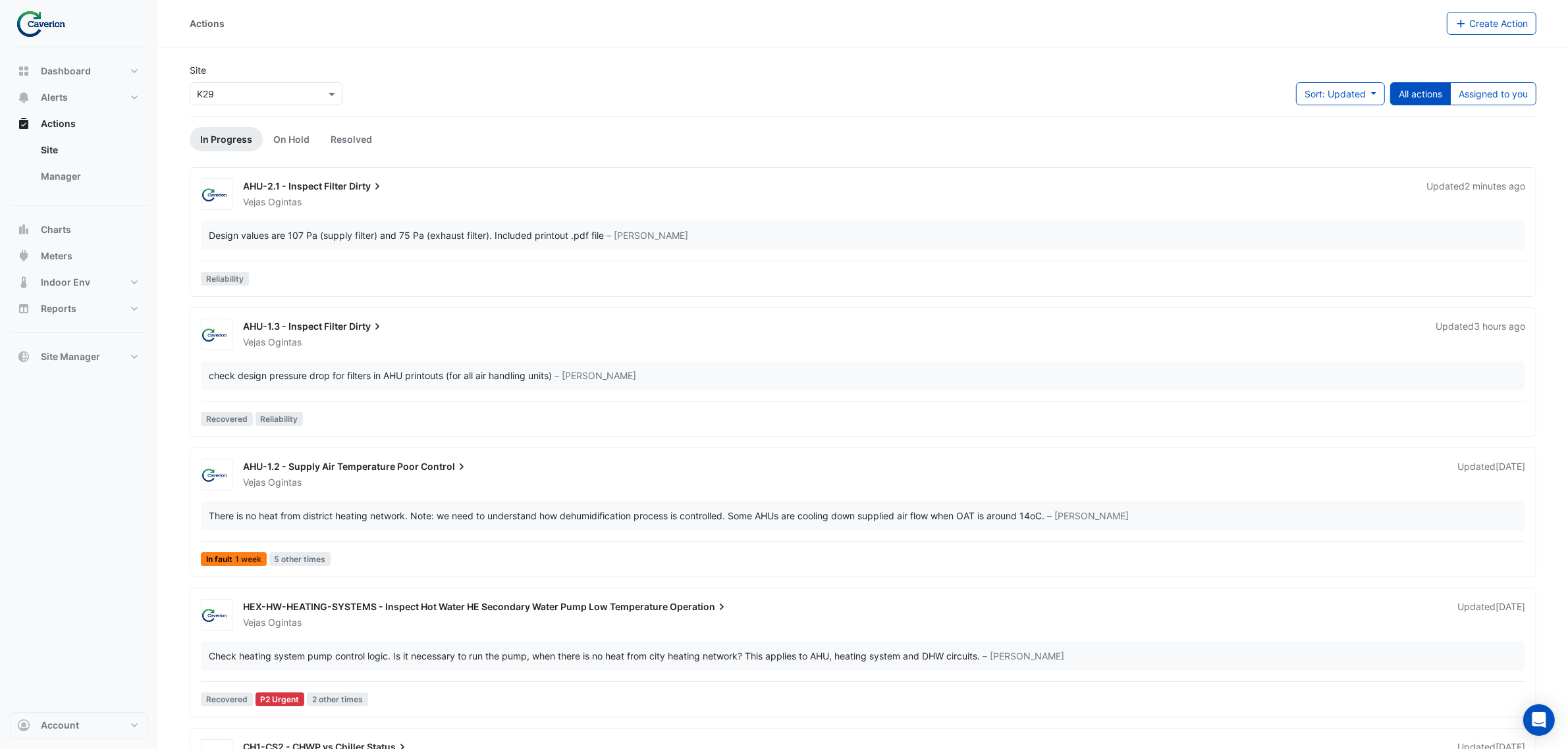
click at [498, 342] on div "Vejas Ogintas" at bounding box center [831, 342] width 1179 height 13
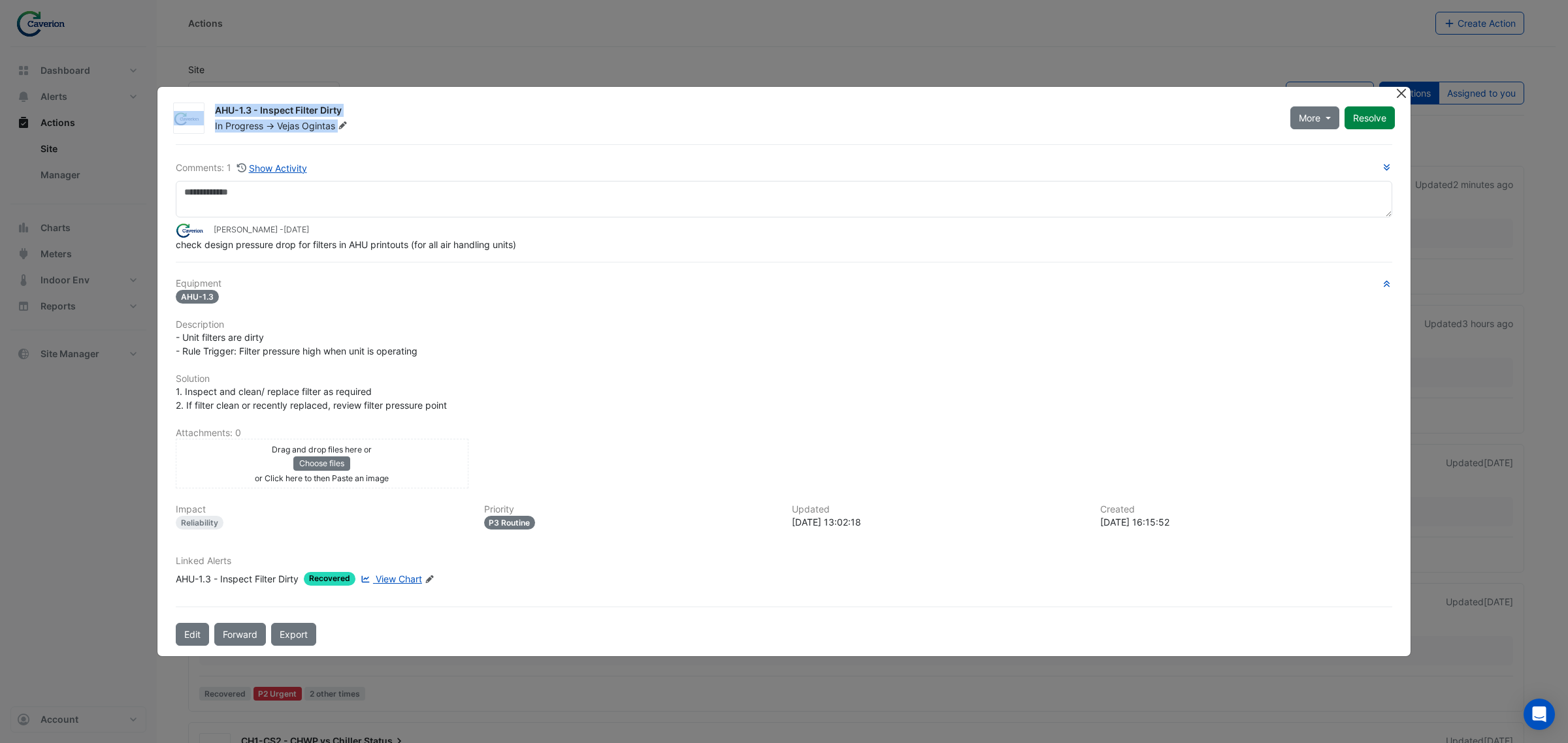
click at [1393, 91] on app-escalated-ticket-details-modal "AHU-1.3 - Inspect Filter Dirty In Progress -> Vejas Ogintas More On Hold Not Do…" at bounding box center [784, 371] width 1253 height 570
click at [1400, 90] on button "Close" at bounding box center [1401, 93] width 14 height 14
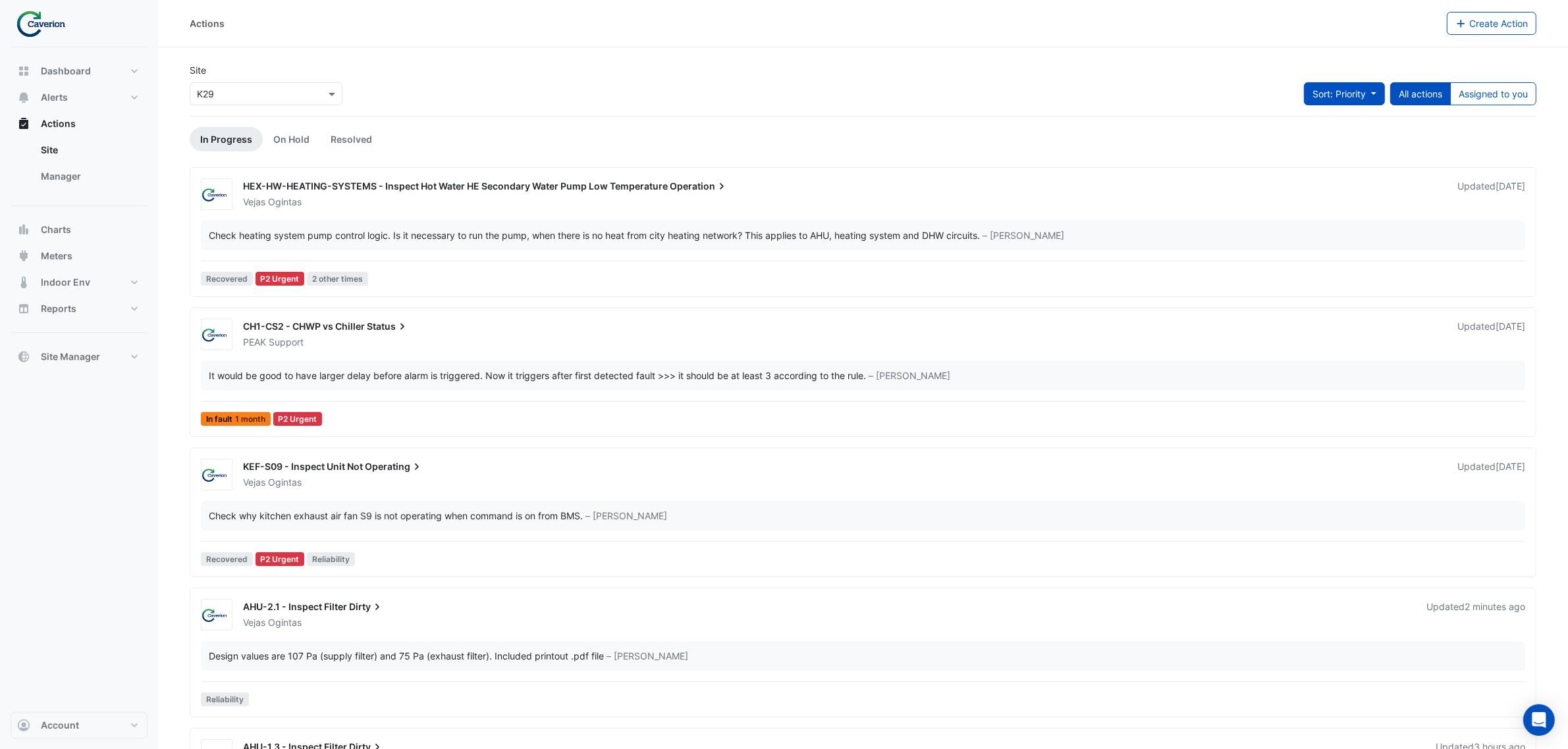
click at [1322, 92] on span "Sort: Priority" at bounding box center [1339, 93] width 54 height 11
click at [1328, 139] on li "Updated" at bounding box center [1329, 142] width 104 height 19
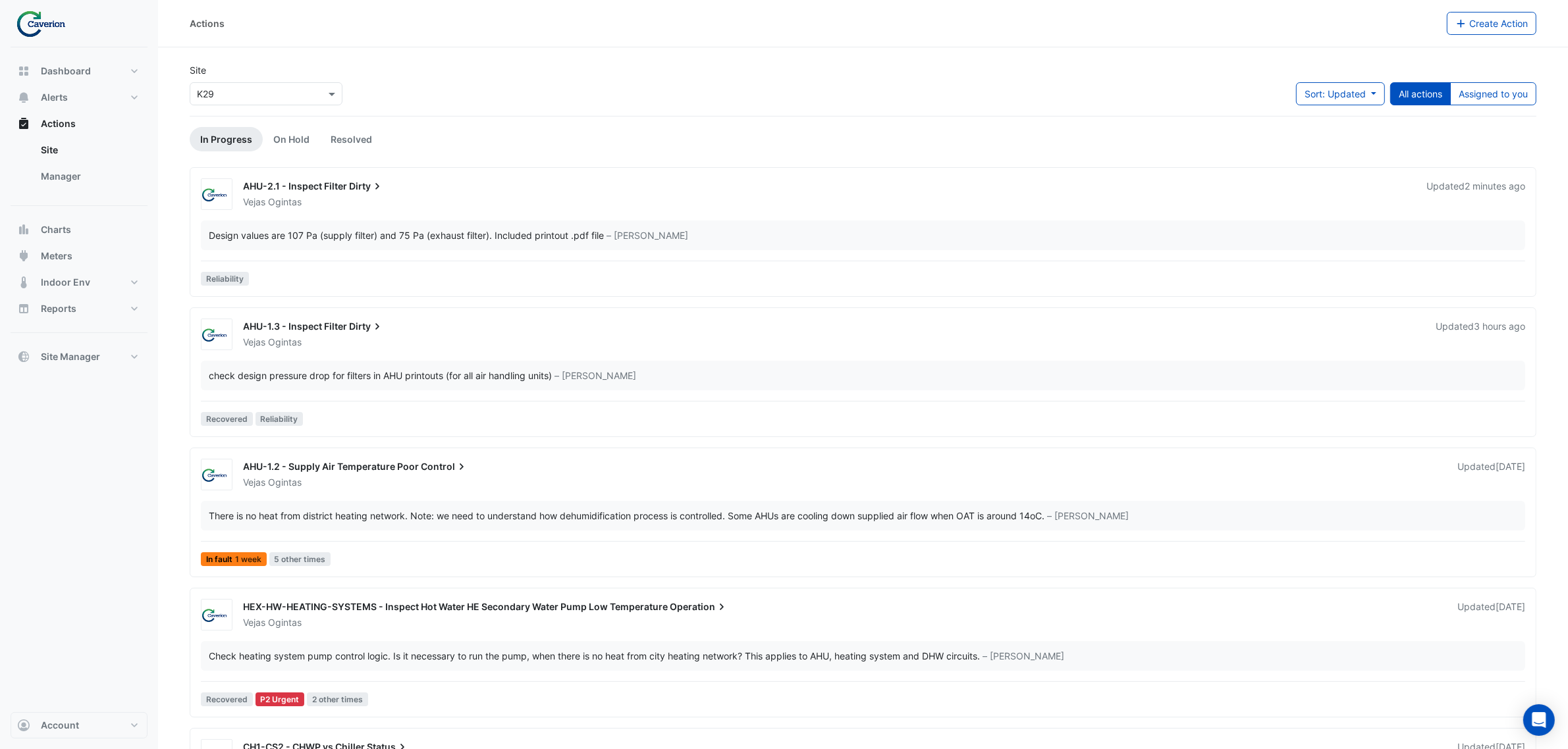
click at [337, 252] on div "AHU-2.1 - Inspect Filter Dirty Vejas Ogintas Updated 2 minutes ago Design value…" at bounding box center [863, 234] width 1335 height 112
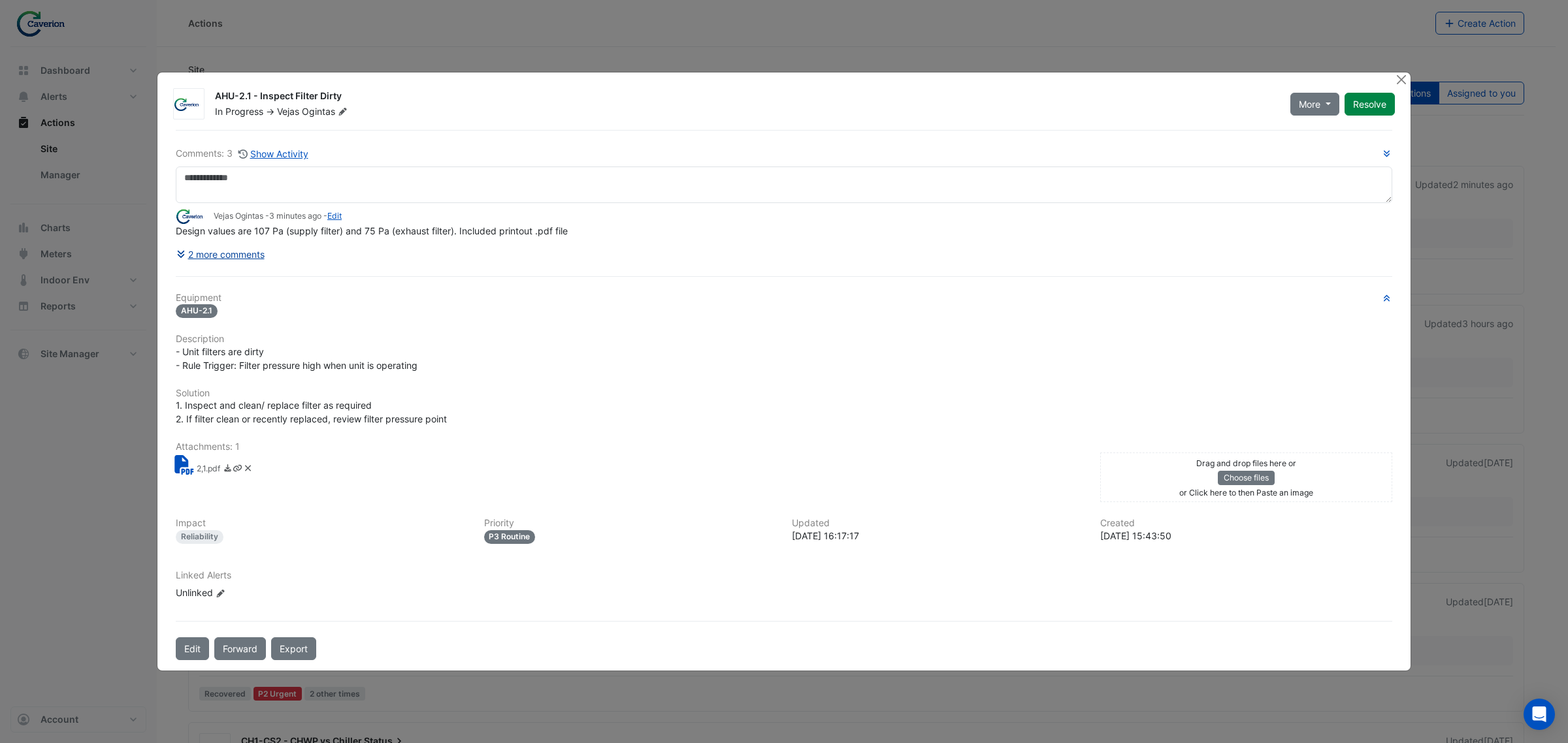
click at [229, 258] on button "2 more comments" at bounding box center [220, 254] width 90 height 23
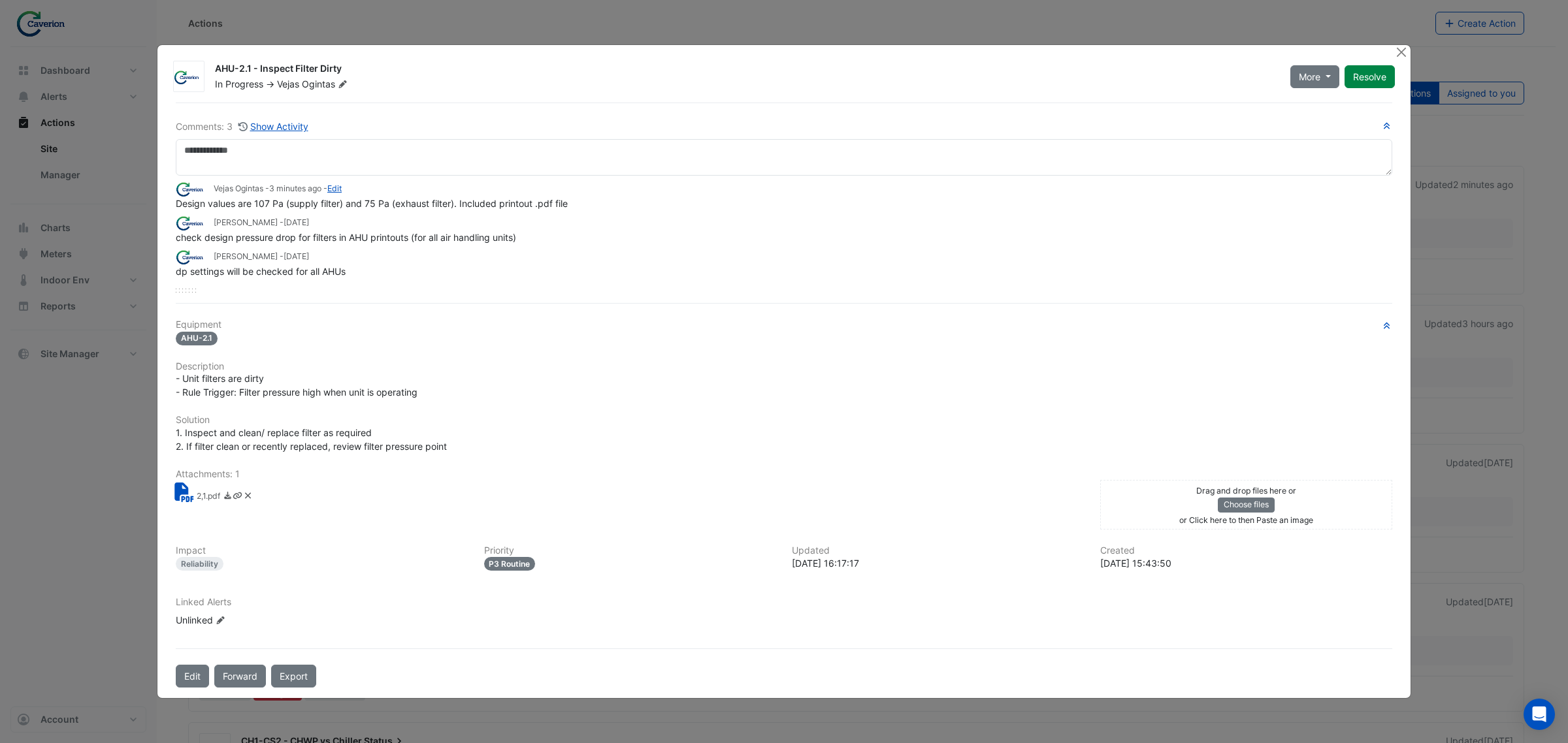
click at [284, 228] on small "Tomas Jonkaitis - 1 month and 14 days ago" at bounding box center [261, 222] width 96 height 11
click at [259, 252] on small "Tomas Jonkaitis - 1 month and 14 days ago" at bounding box center [261, 256] width 96 height 11
click at [255, 275] on span "dp settings will be checked for all AHUs" at bounding box center [260, 271] width 170 height 11
click at [296, 255] on span "1 month and 14 days ago" at bounding box center [296, 256] width 26 height 10
click at [294, 228] on small "Tomas Jonkaitis - 1 month and 14 days ago" at bounding box center [261, 222] width 96 height 11
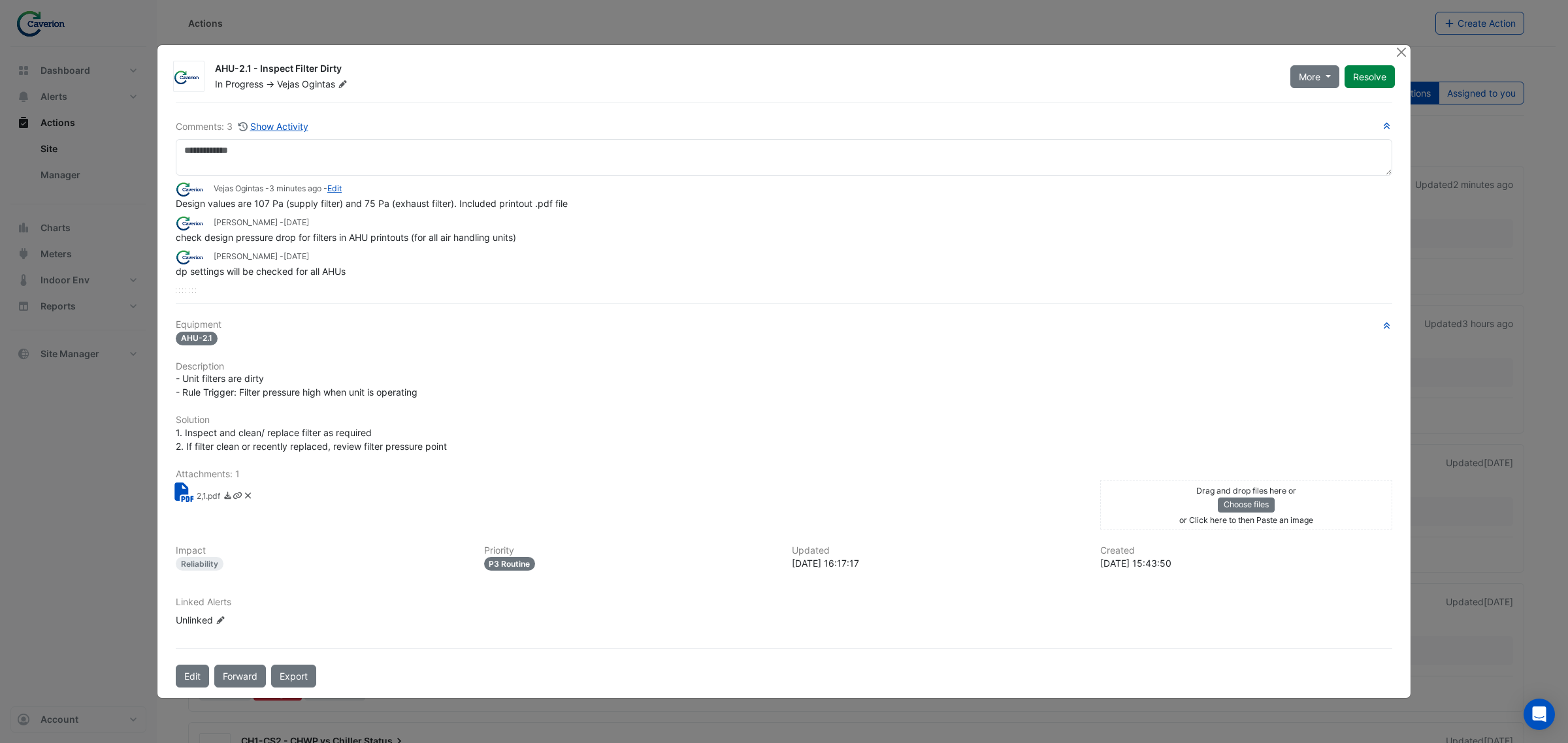
click at [282, 219] on small "Tomas Jonkaitis - 1 month and 14 days ago" at bounding box center [261, 222] width 96 height 11
click at [1408, 54] on div at bounding box center [1402, 52] width 17 height 15
click at [1408, 49] on div at bounding box center [1402, 52] width 17 height 15
click at [1403, 50] on button "Close" at bounding box center [1401, 52] width 14 height 14
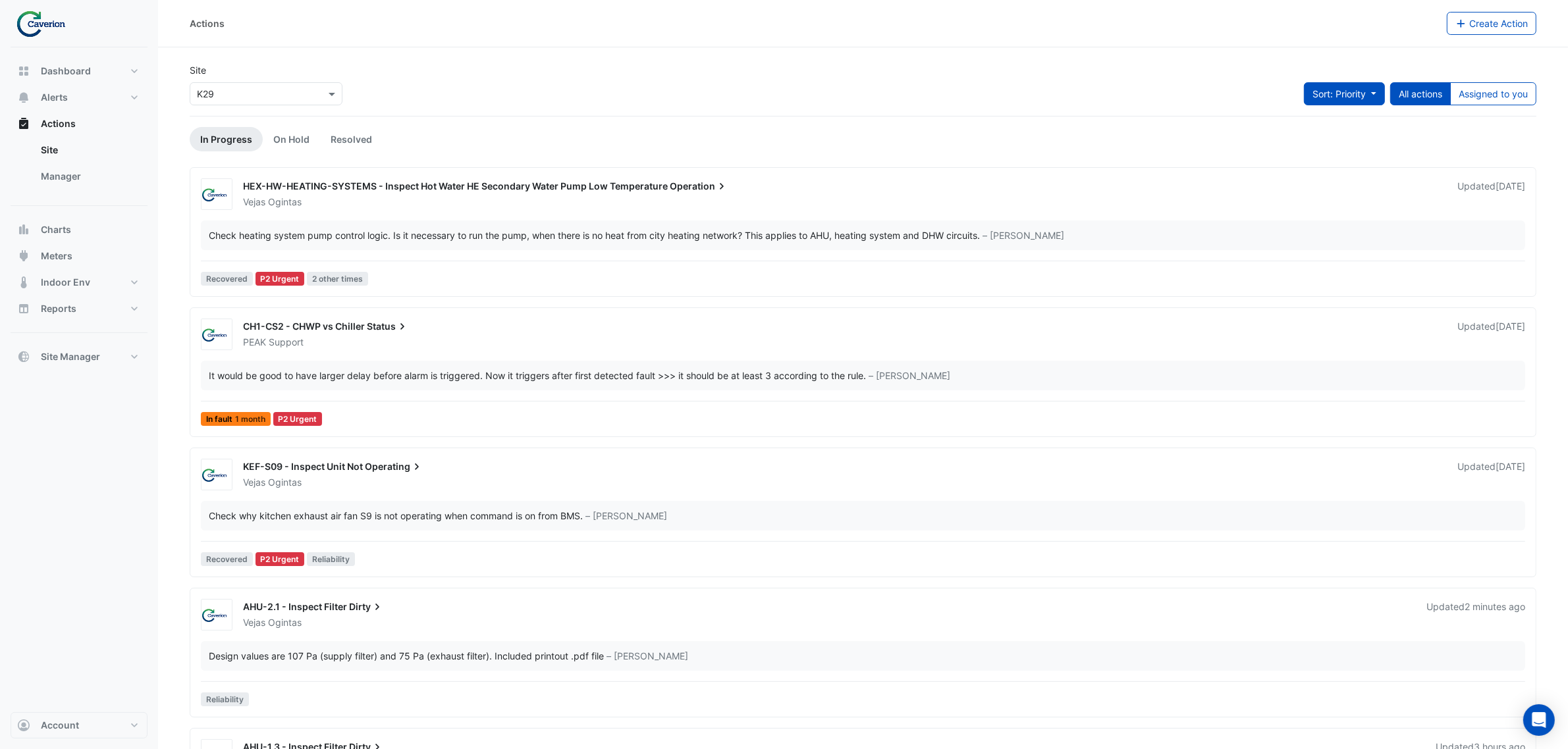
click at [1348, 96] on span "Sort: Priority" at bounding box center [1339, 93] width 54 height 11
click at [1312, 142] on li "Updated" at bounding box center [1329, 142] width 104 height 19
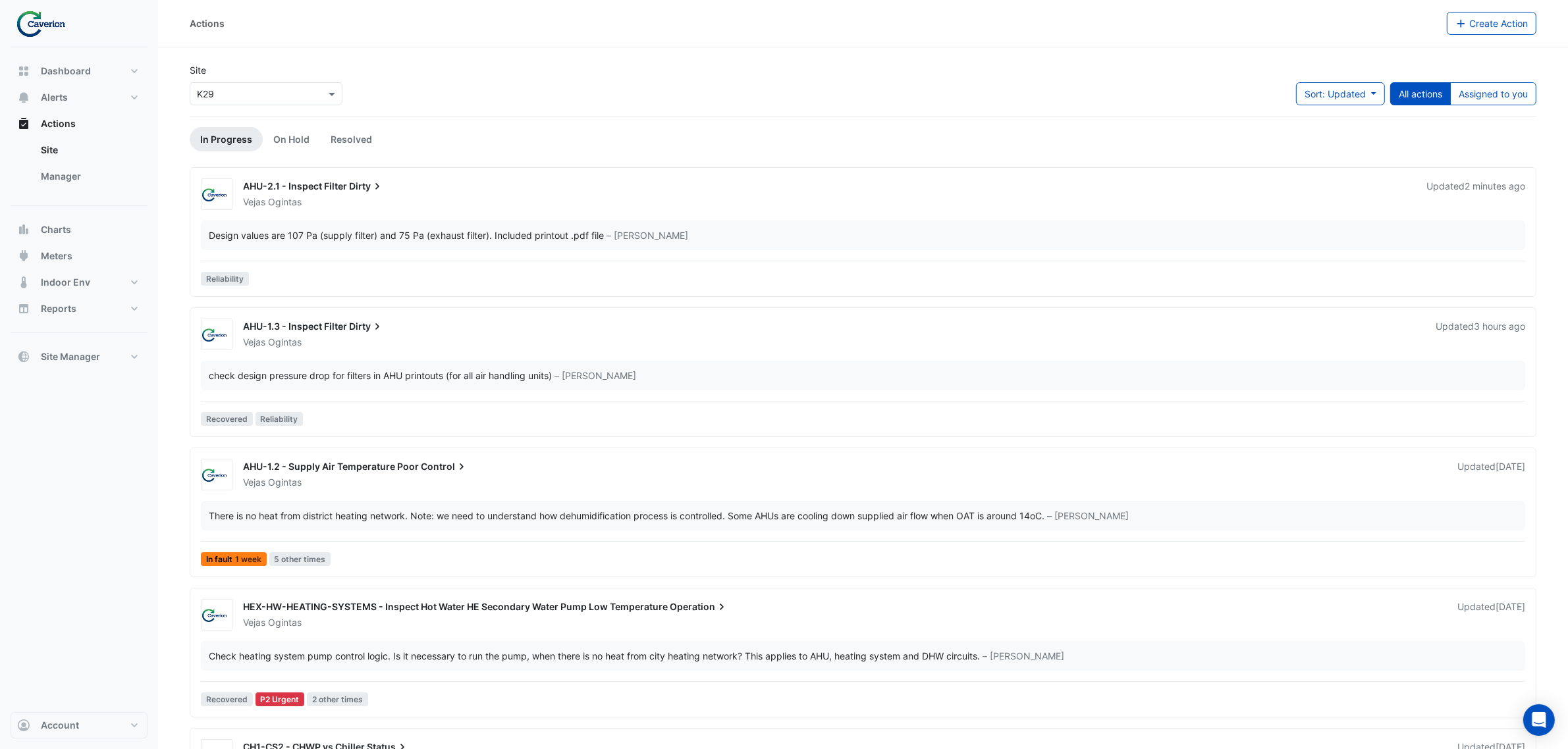
click at [419, 339] on div "Vejas Ogintas" at bounding box center [831, 342] width 1179 height 13
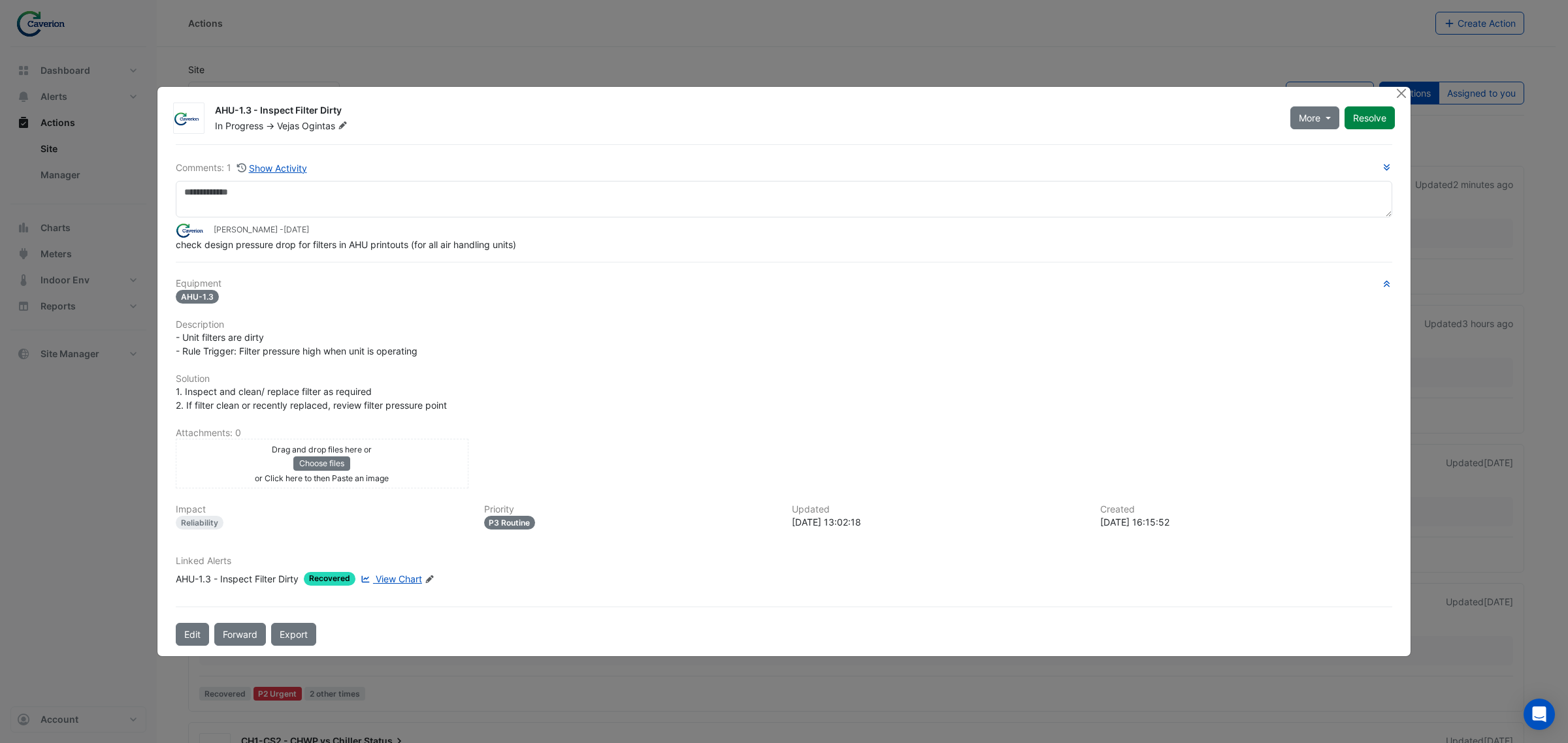
click at [399, 573] on span "View Chart" at bounding box center [399, 578] width 46 height 11
click at [1402, 99] on button "Close" at bounding box center [1401, 93] width 14 height 14
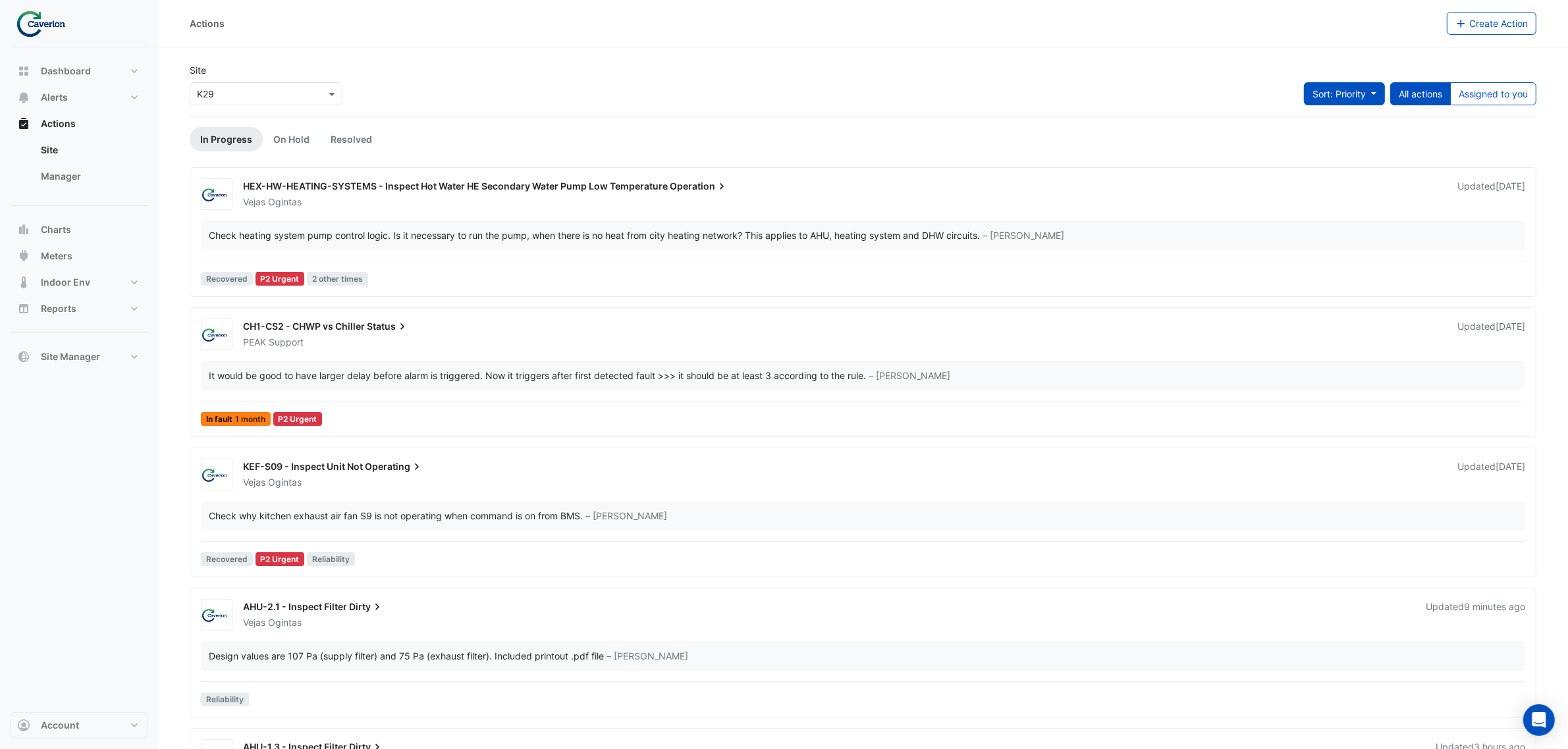
click at [1357, 101] on button "Sort: Priority" at bounding box center [1345, 94] width 81 height 23
click at [1327, 142] on li "Updated" at bounding box center [1329, 142] width 104 height 19
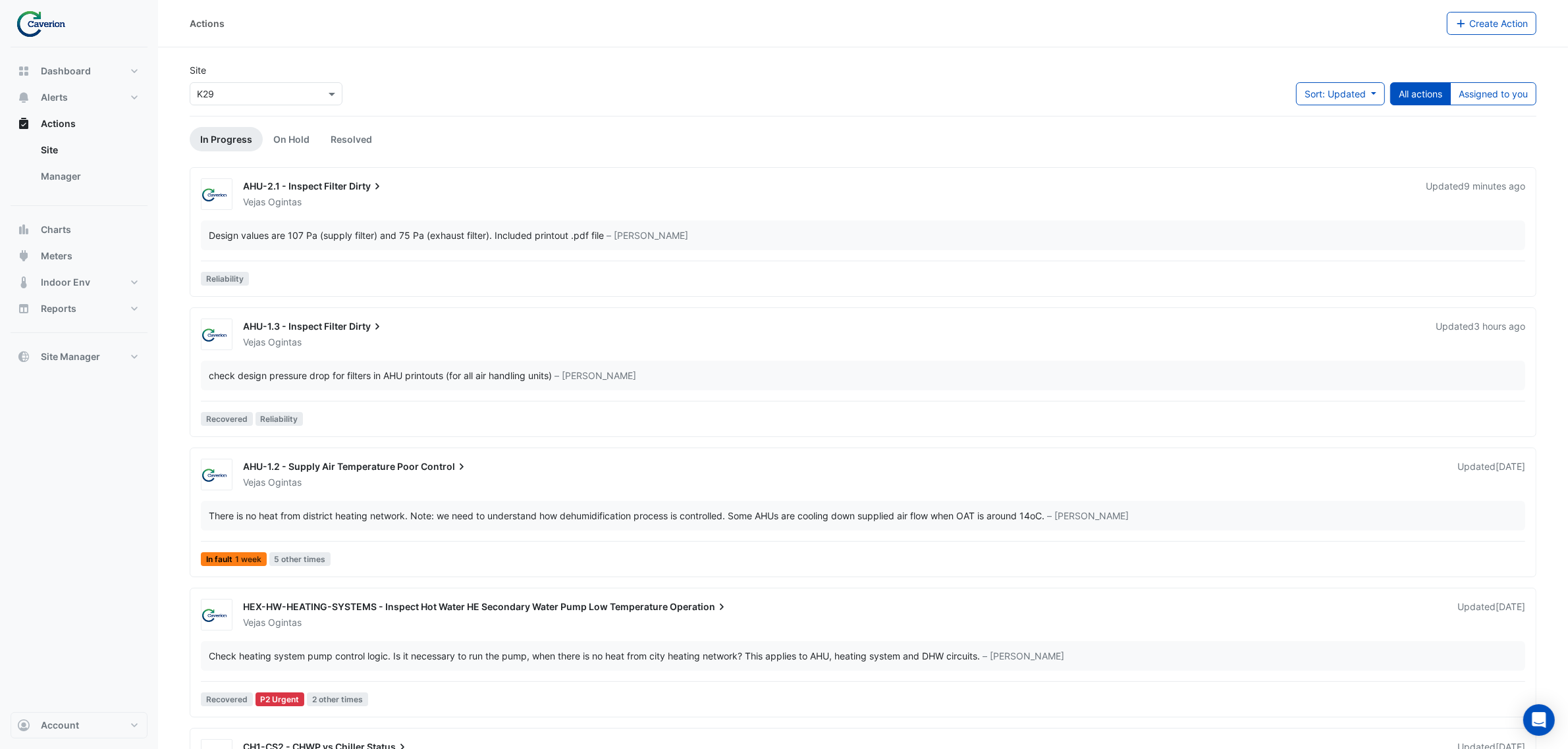
click at [313, 361] on div "check design pressure drop for filters in AHU printouts (for all air handling u…" at bounding box center [862, 376] width 1324 height 30
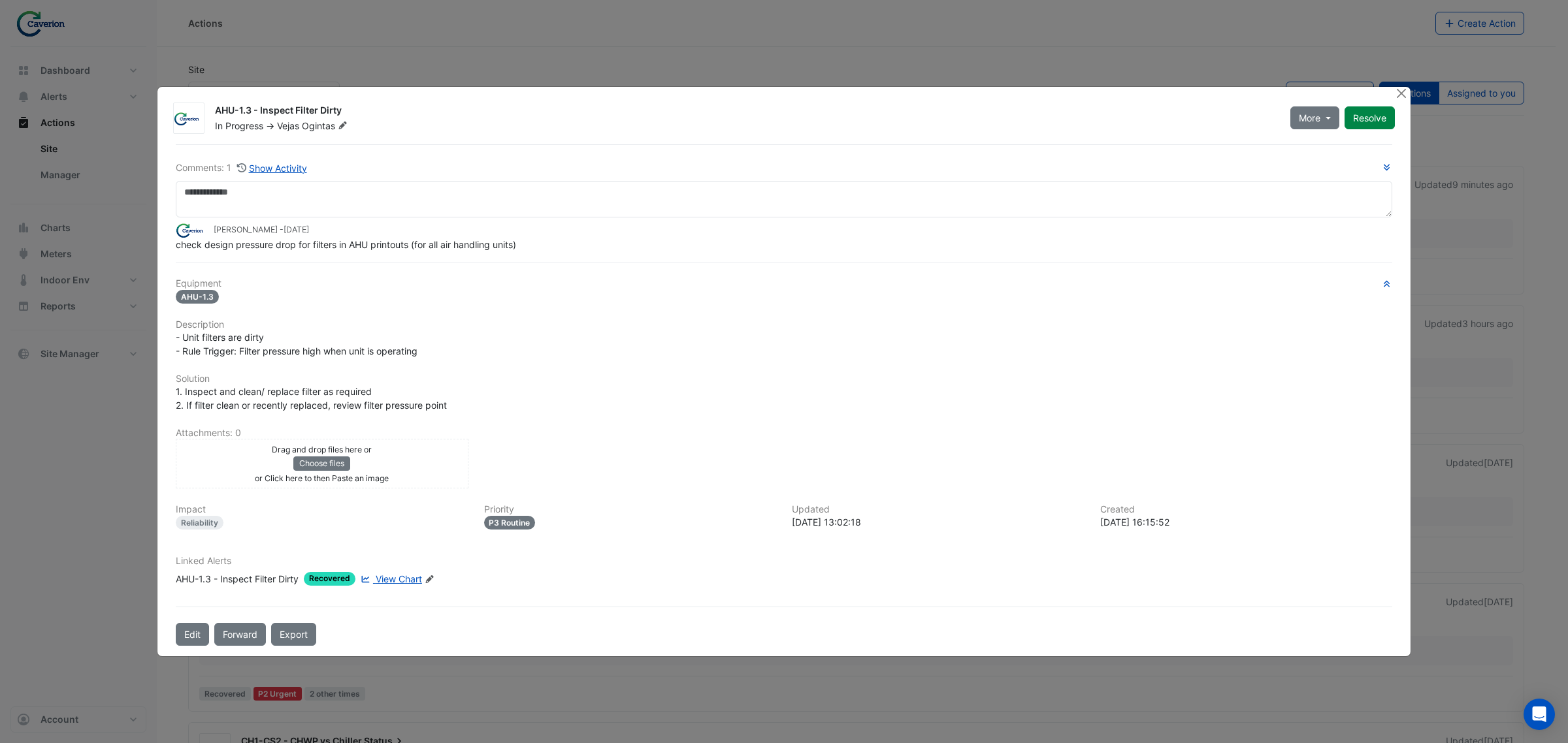
click at [404, 575] on span "View Chart" at bounding box center [399, 578] width 46 height 11
click at [1395, 92] on button "Close" at bounding box center [1401, 93] width 14 height 14
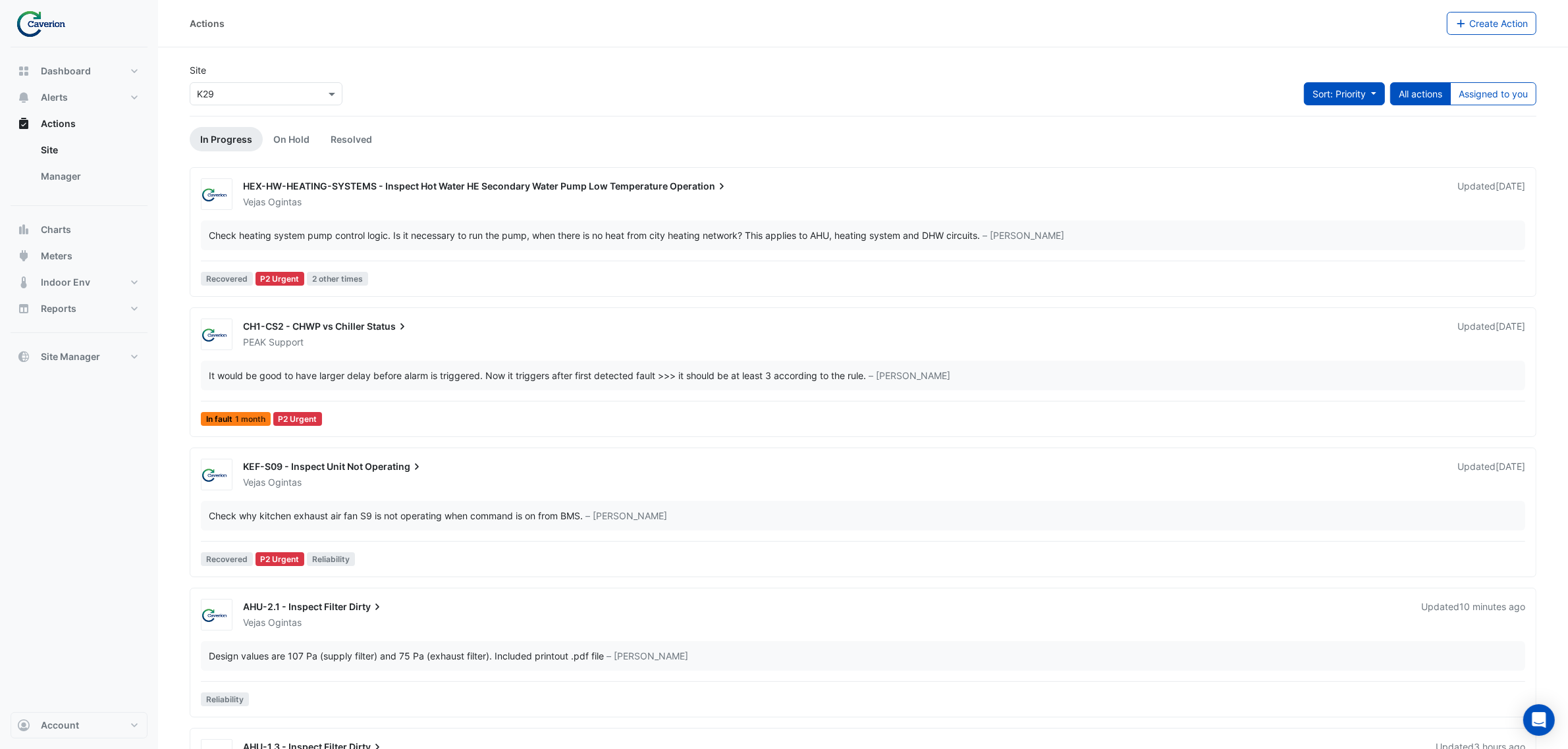
click at [1352, 89] on span "Sort: Priority" at bounding box center [1339, 93] width 54 height 11
click at [1338, 143] on li "Updated" at bounding box center [1329, 142] width 104 height 19
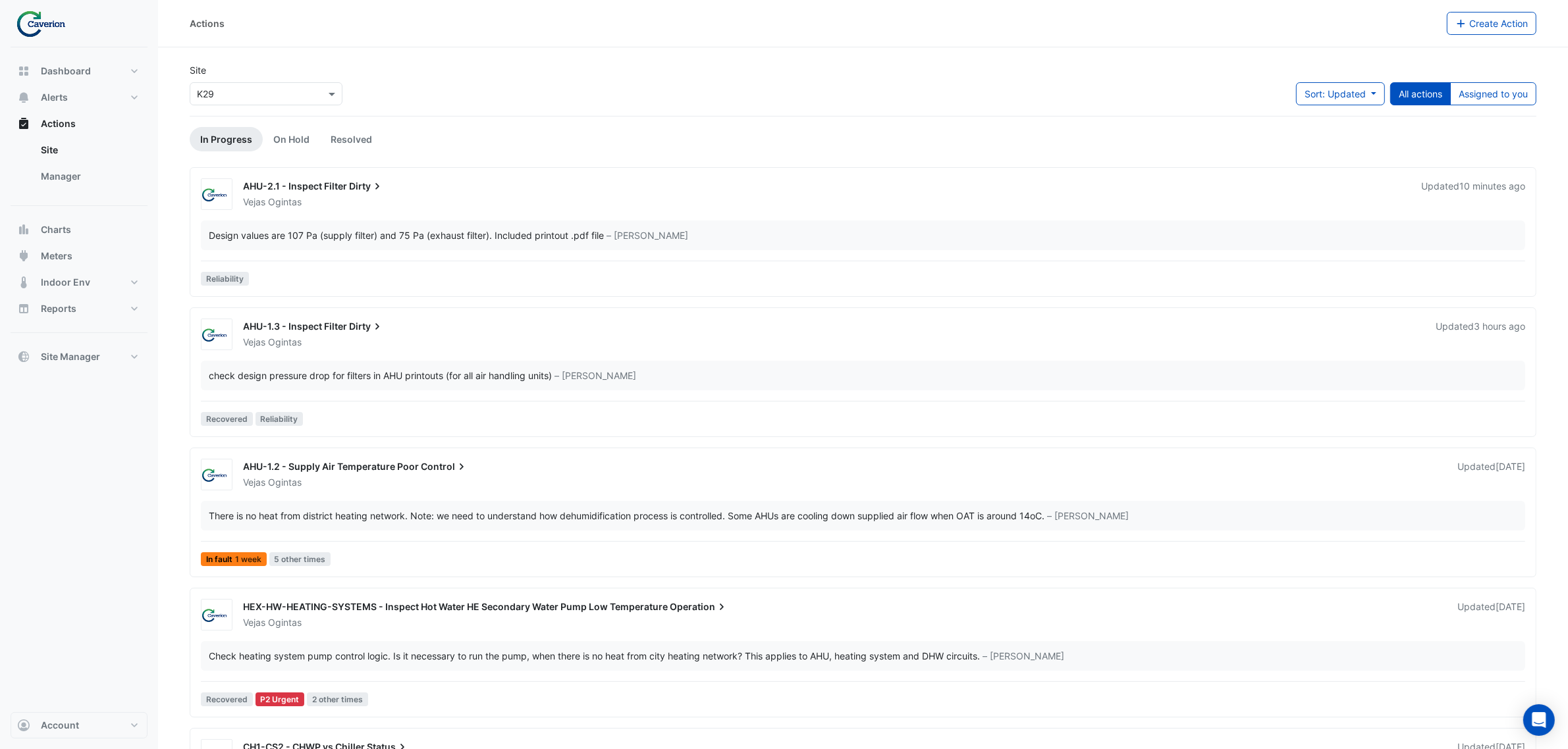
click at [318, 350] on div "AHU-1.3 - Inspect Filter Dirty Vejas Ogintas Updated 3 hours ago" at bounding box center [863, 334] width 1335 height 31
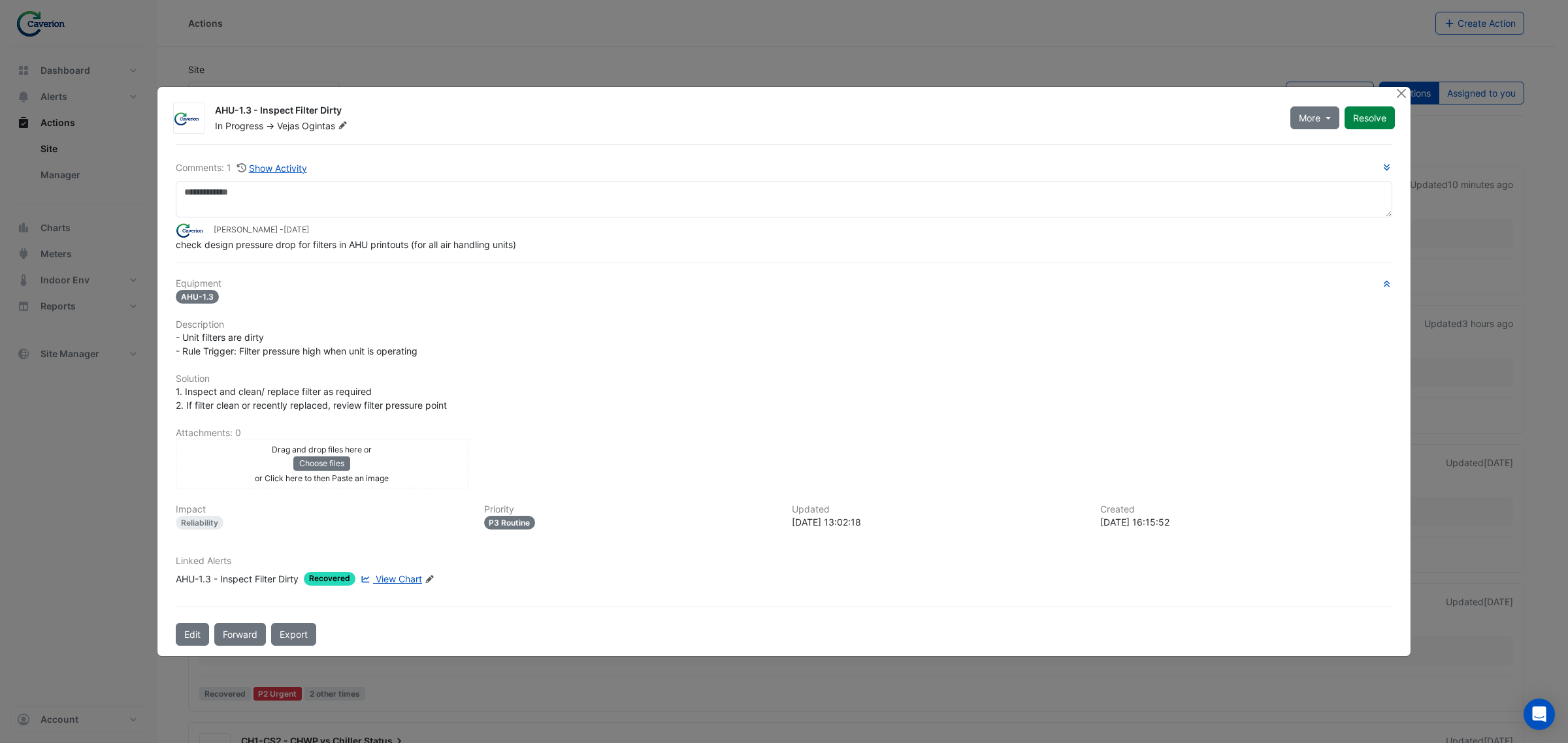
click at [396, 576] on span "View Chart" at bounding box center [399, 578] width 46 height 11
click at [197, 634] on button "Edit" at bounding box center [192, 634] width 33 height 23
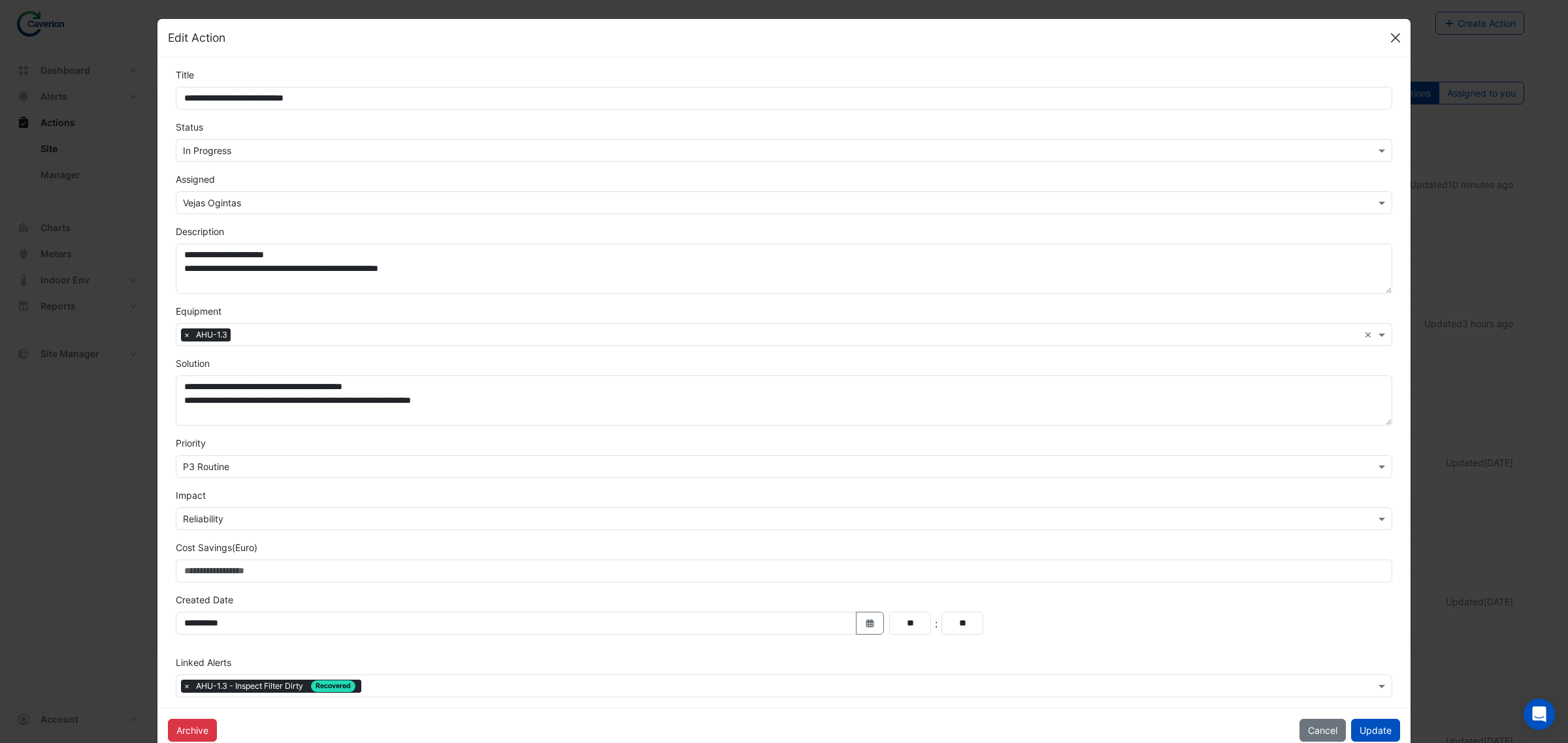
click at [1390, 39] on button "Close" at bounding box center [1396, 38] width 20 height 20
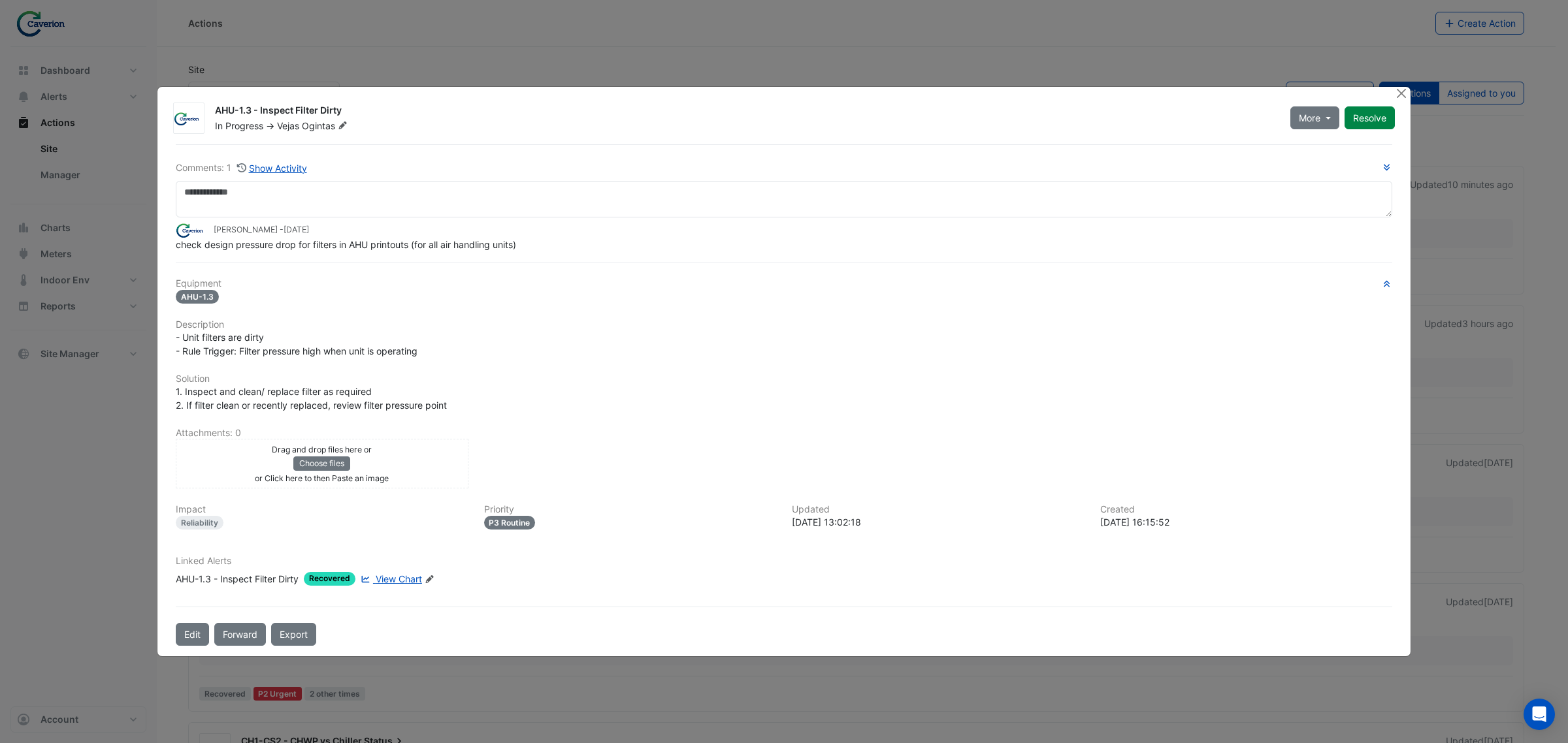
drag, startPoint x: 260, startPoint y: 109, endPoint x: 346, endPoint y: 109, distance: 86.0
click at [346, 109] on div "AHU-1.3 - Inspect Filter Dirty" at bounding box center [745, 112] width 1060 height 16
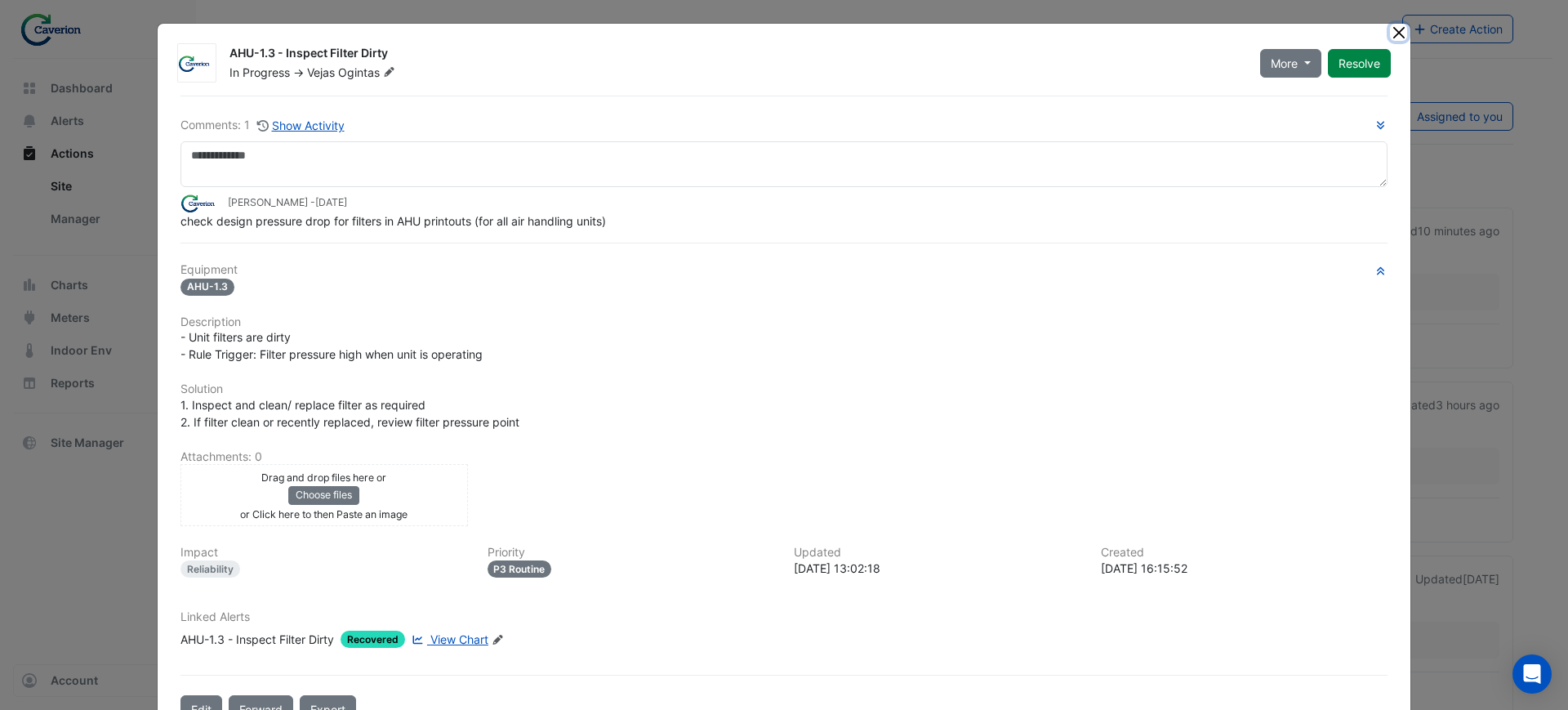
click at [1396, 32] on button "Close" at bounding box center [1399, 32] width 17 height 17
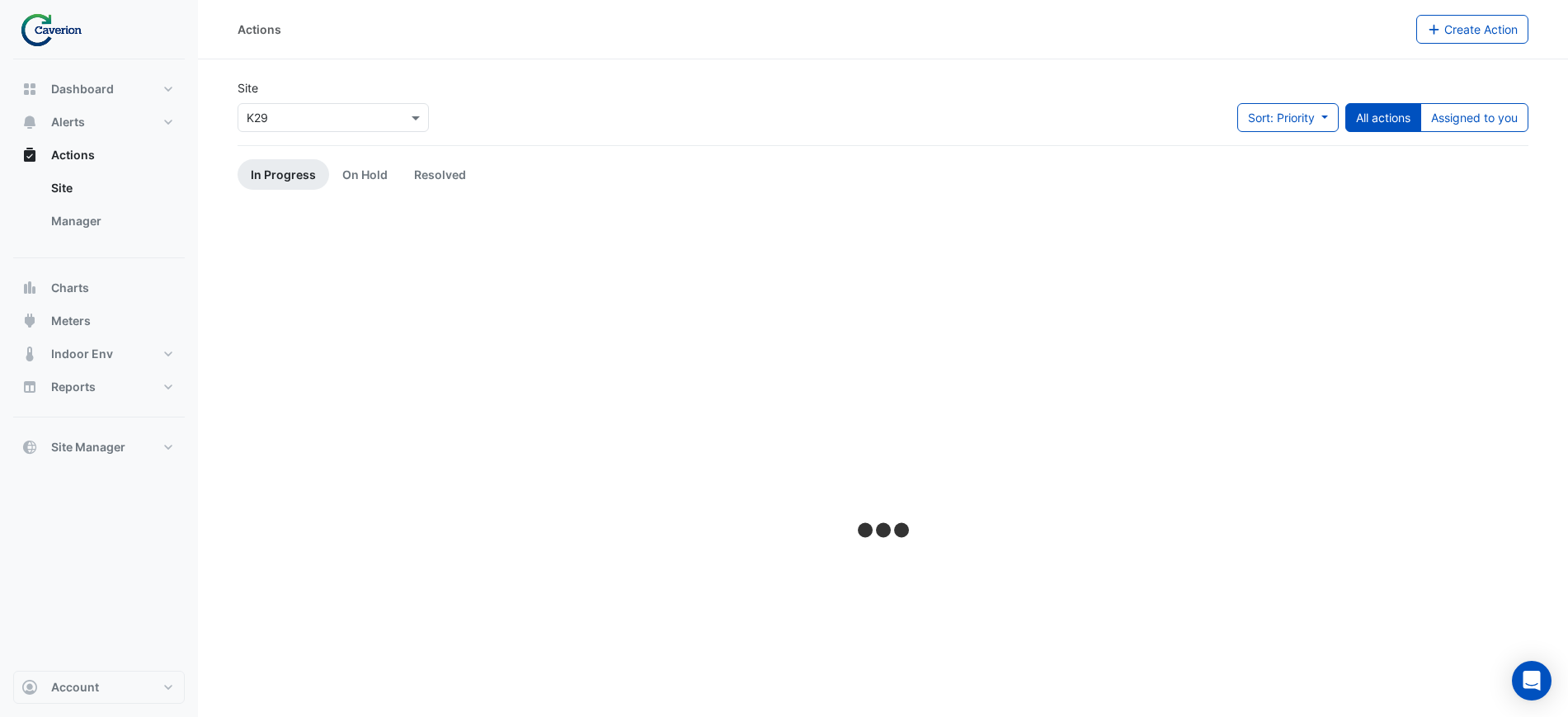
click at [89, 27] on img at bounding box center [57, 30] width 74 height 33
click at [90, 27] on img at bounding box center [57, 30] width 74 height 33
click at [74, 23] on img at bounding box center [57, 30] width 74 height 33
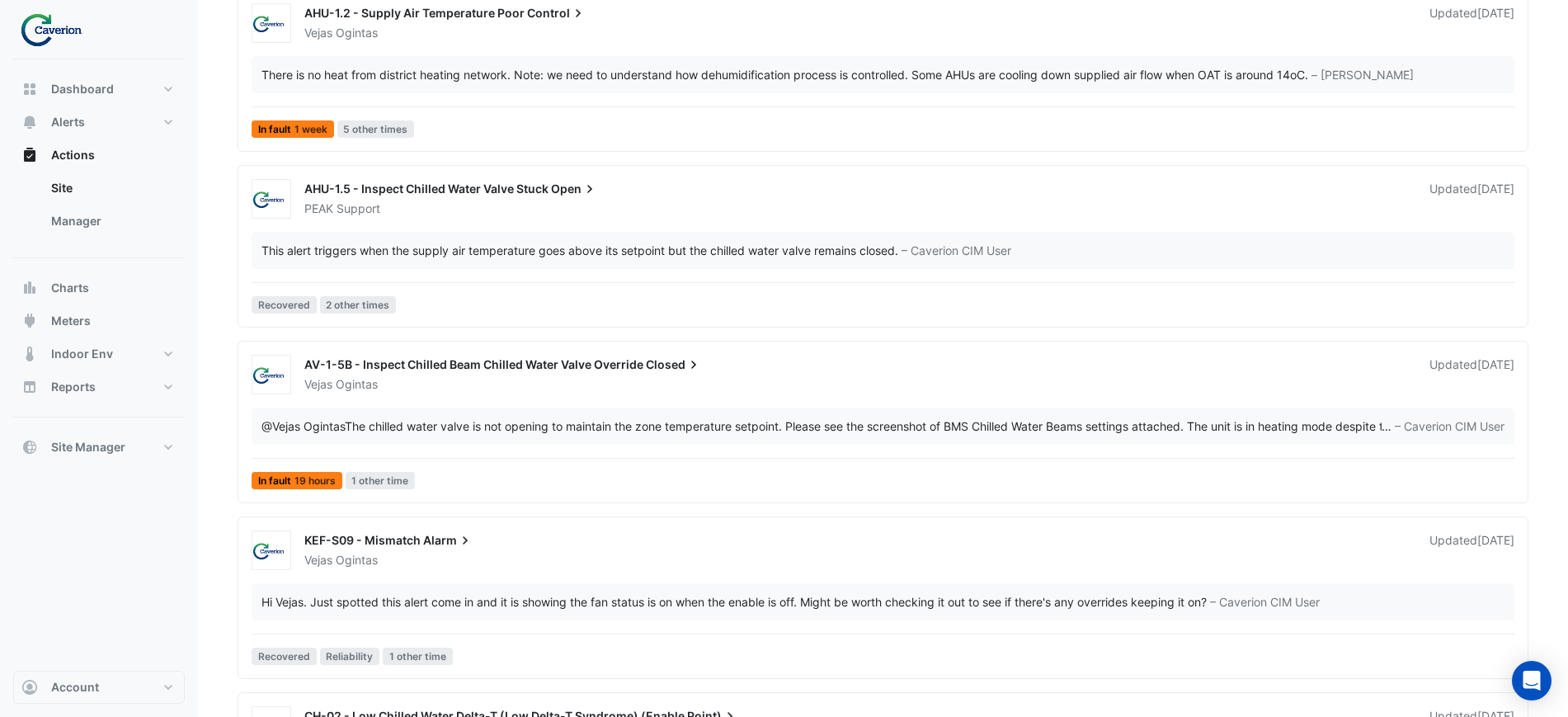
scroll to position [1546, 0]
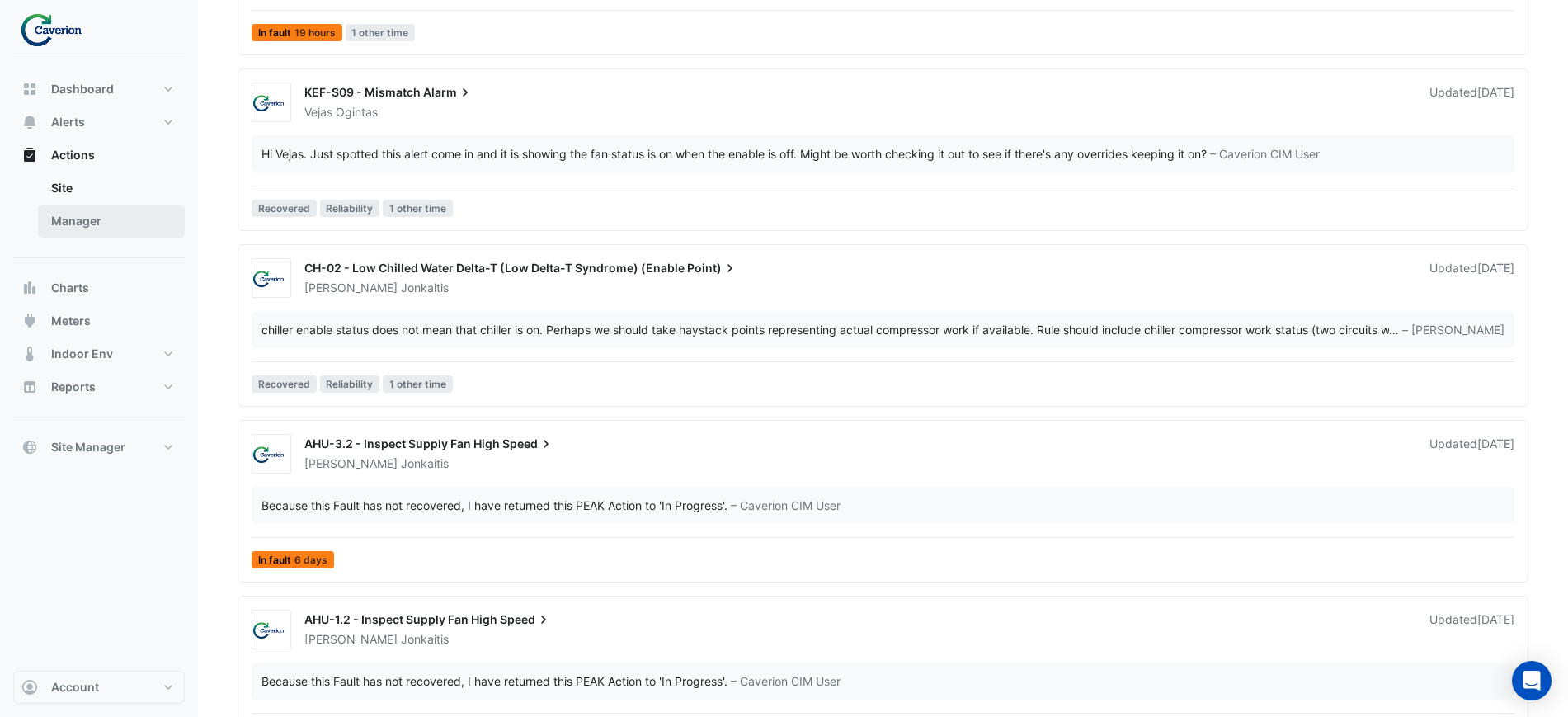
click at [80, 212] on link "Manager" at bounding box center [111, 220] width 147 height 33
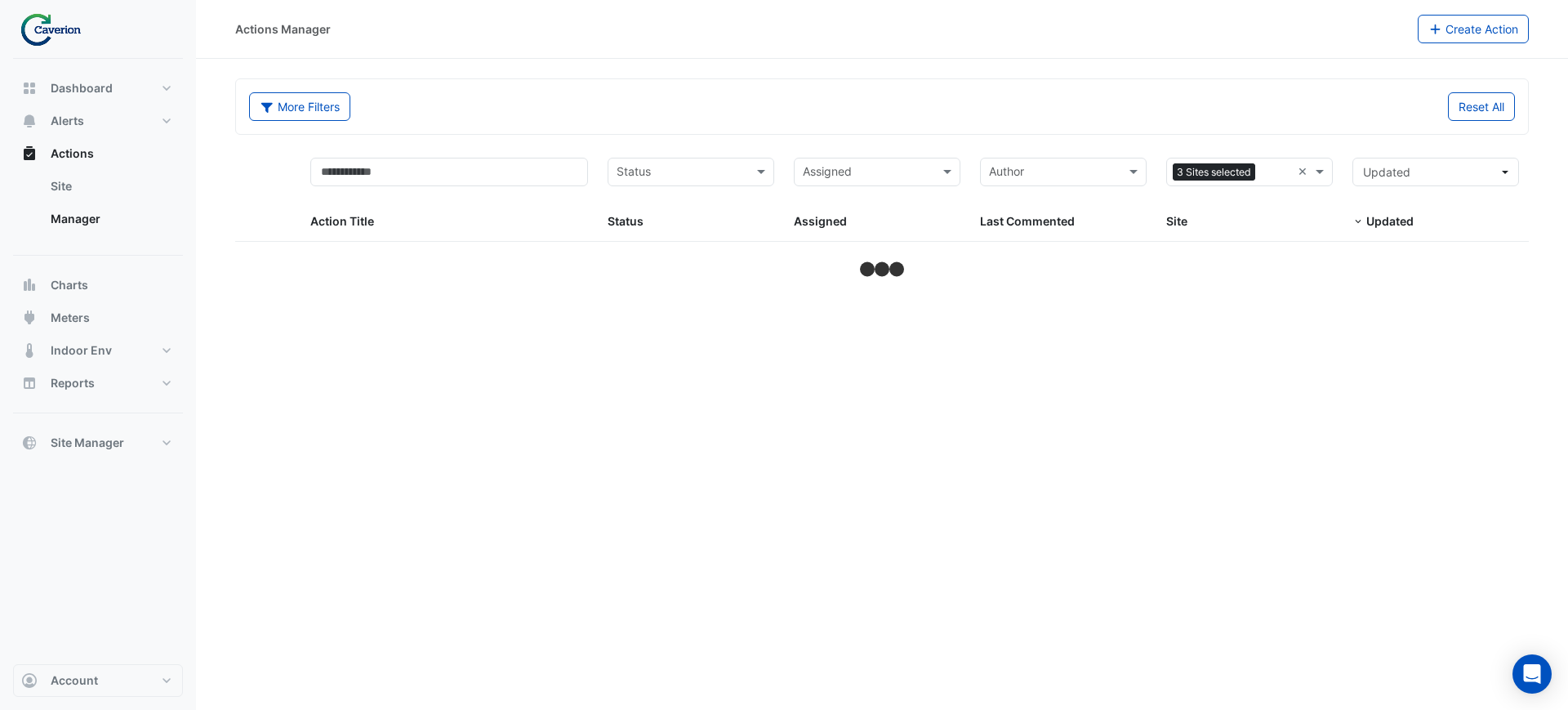
select select "***"
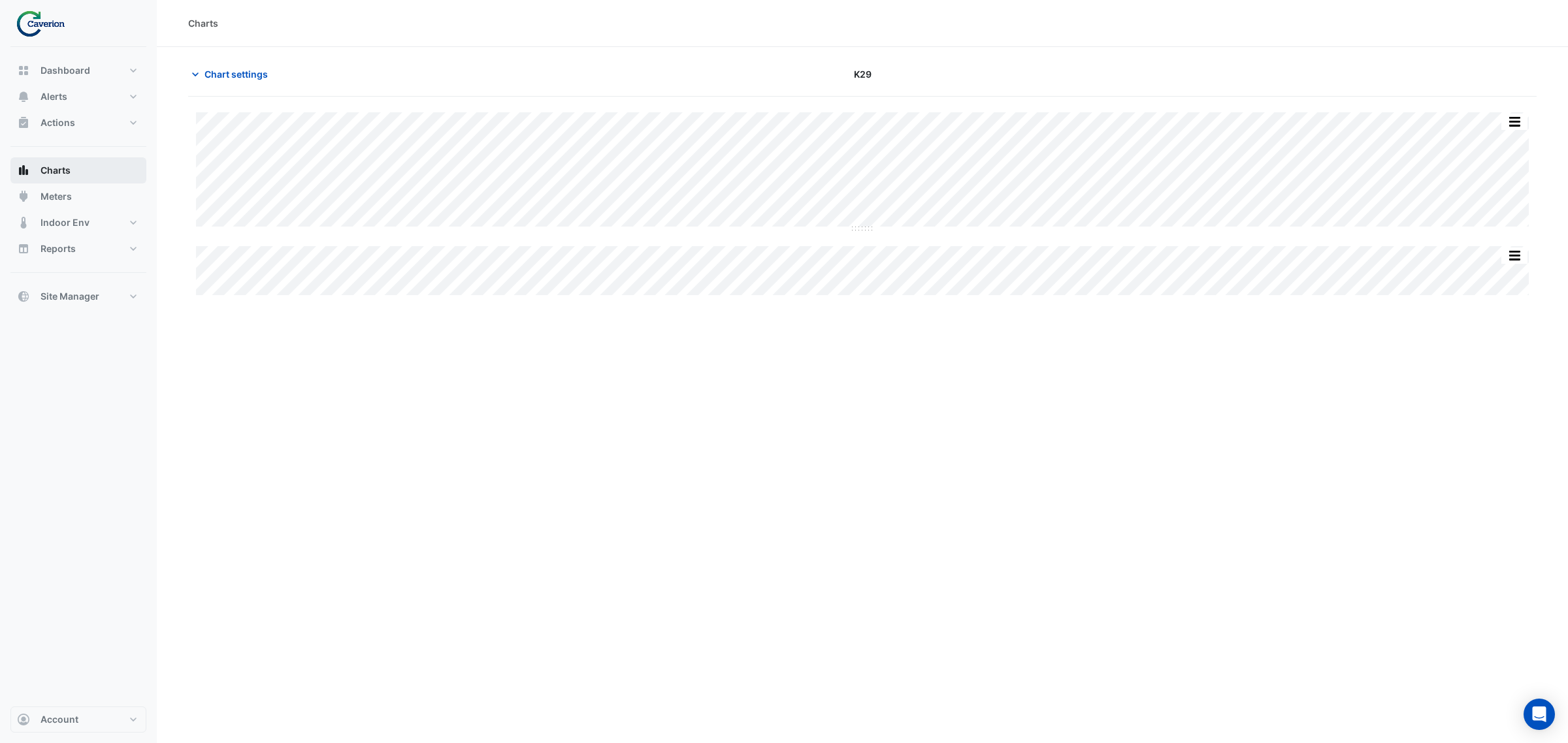
click at [54, 165] on span "Charts" at bounding box center [55, 170] width 30 height 13
click at [54, 302] on span "Site Manager" at bounding box center [69, 296] width 58 height 13
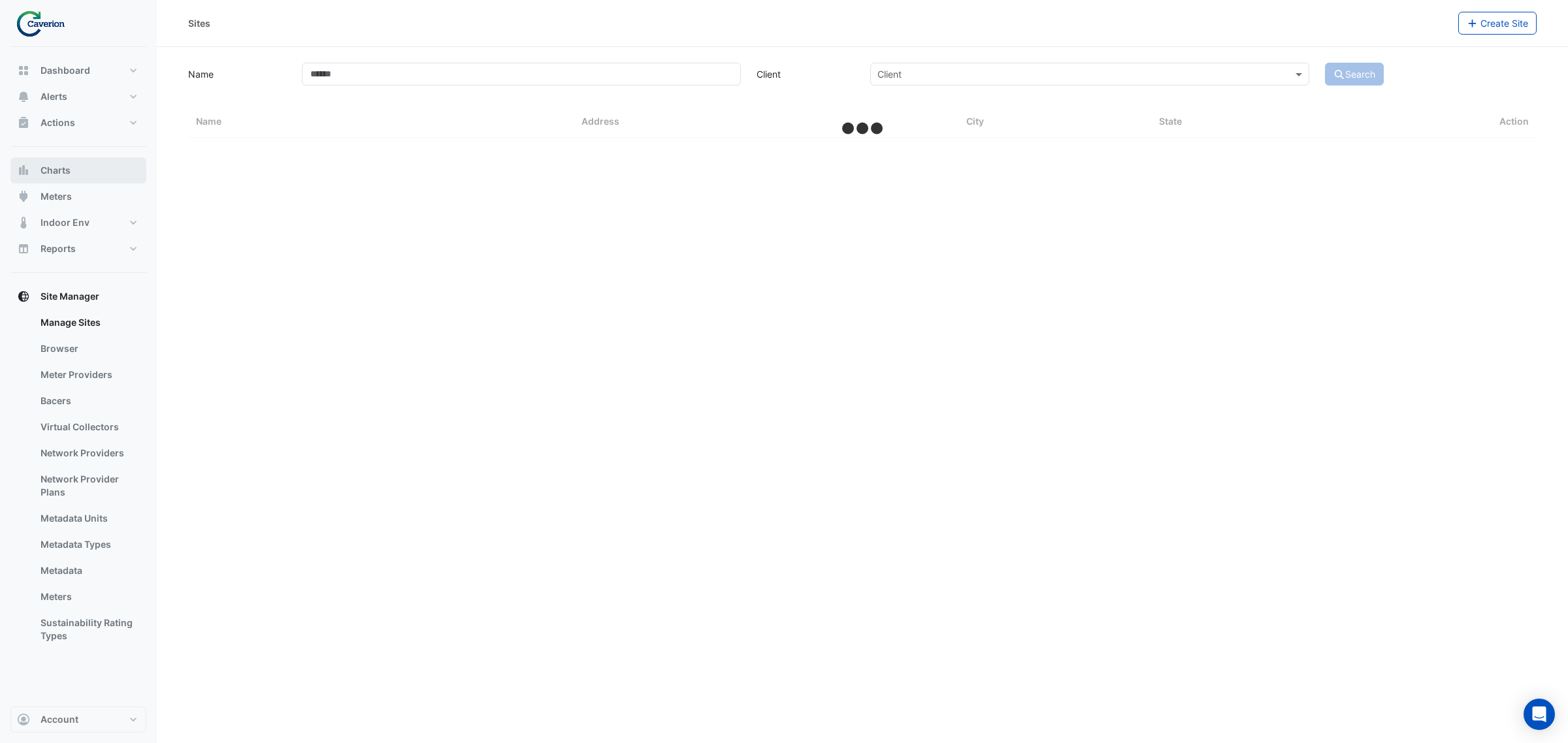
click at [68, 157] on button "Charts" at bounding box center [78, 170] width 136 height 26
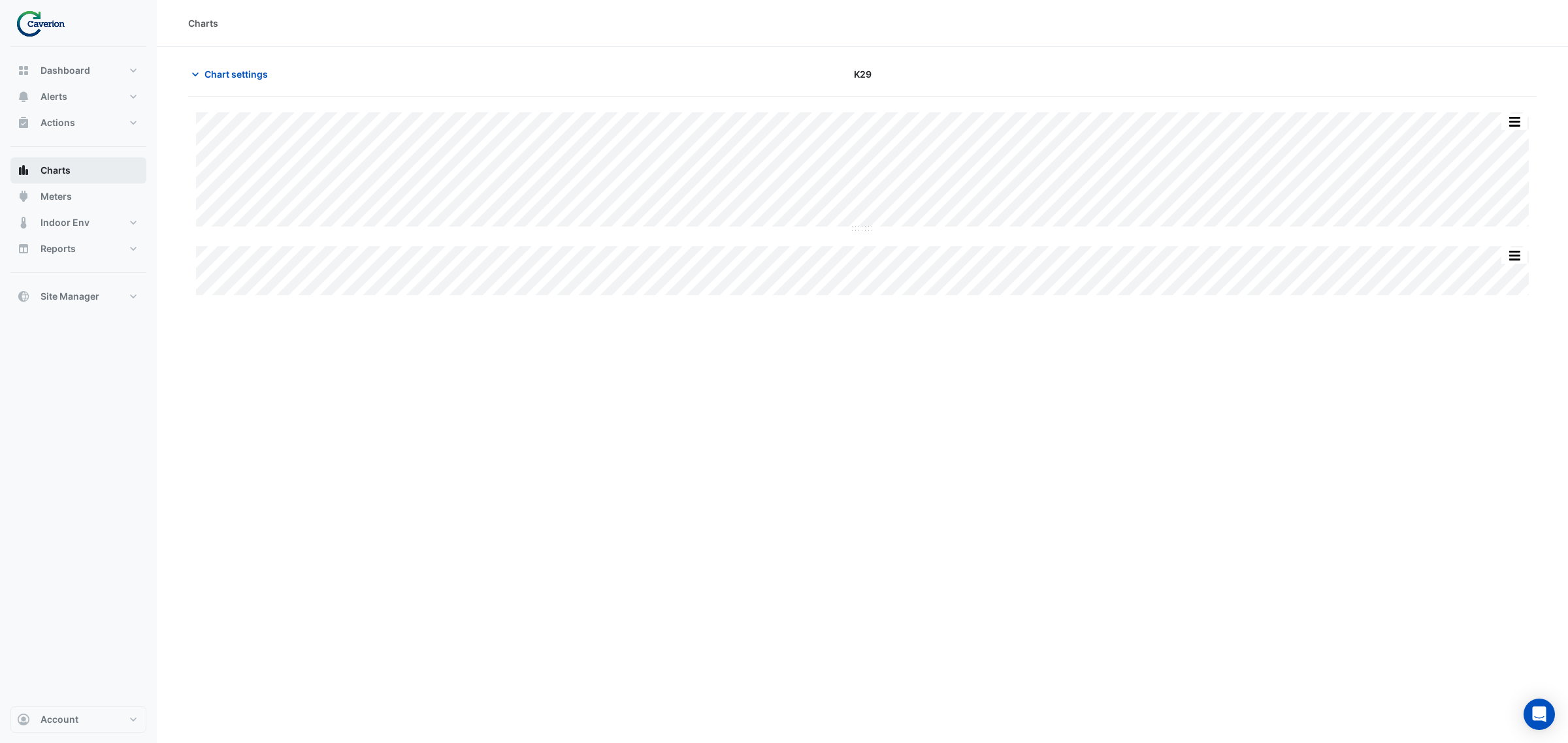
click at [58, 166] on span "Charts" at bounding box center [55, 170] width 30 height 13
click at [255, 78] on span "Chart settings" at bounding box center [235, 74] width 63 height 14
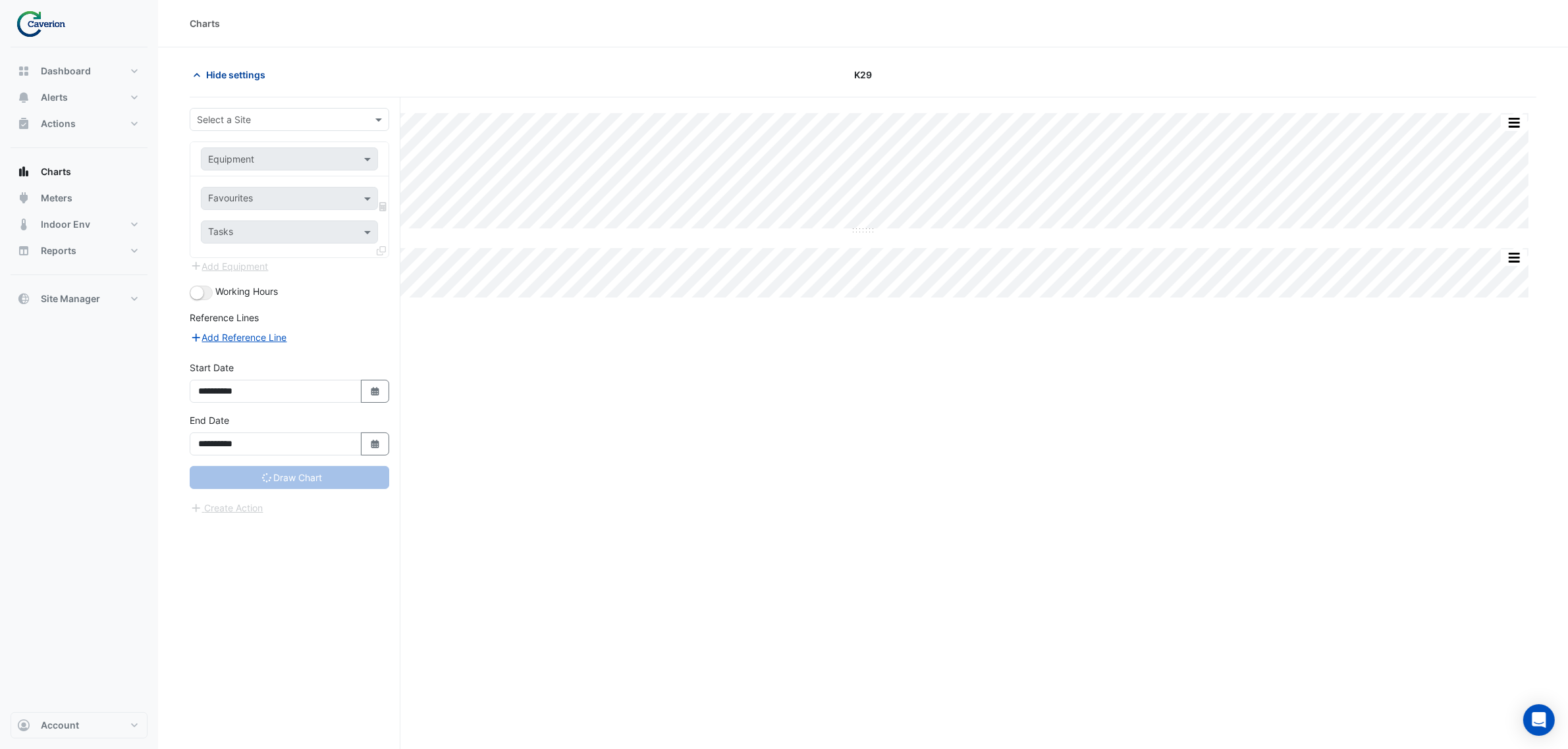
click at [257, 79] on span "Hide settings" at bounding box center [235, 75] width 59 height 14
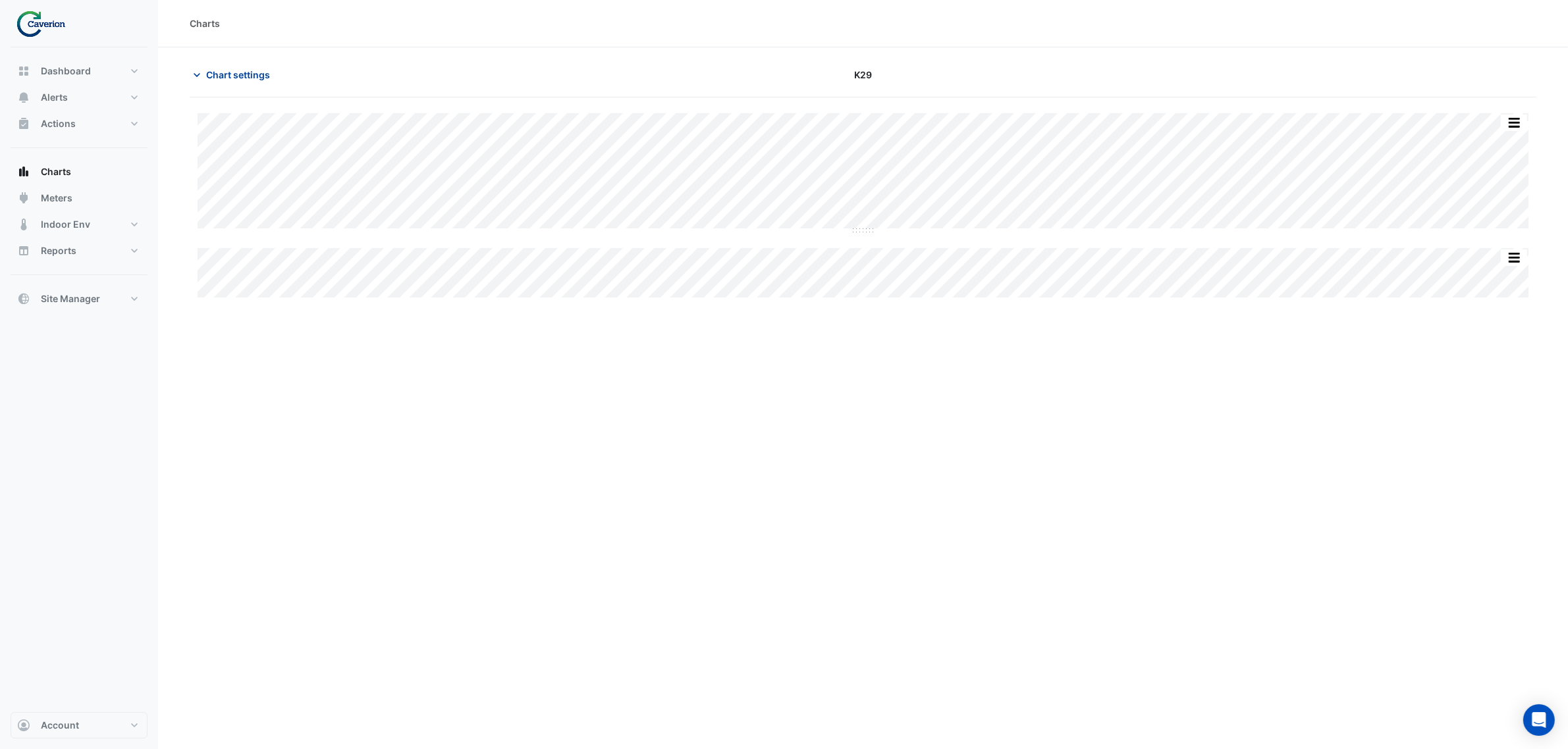
type input "**********"
click at [257, 79] on span "Chart settings" at bounding box center [237, 75] width 64 height 14
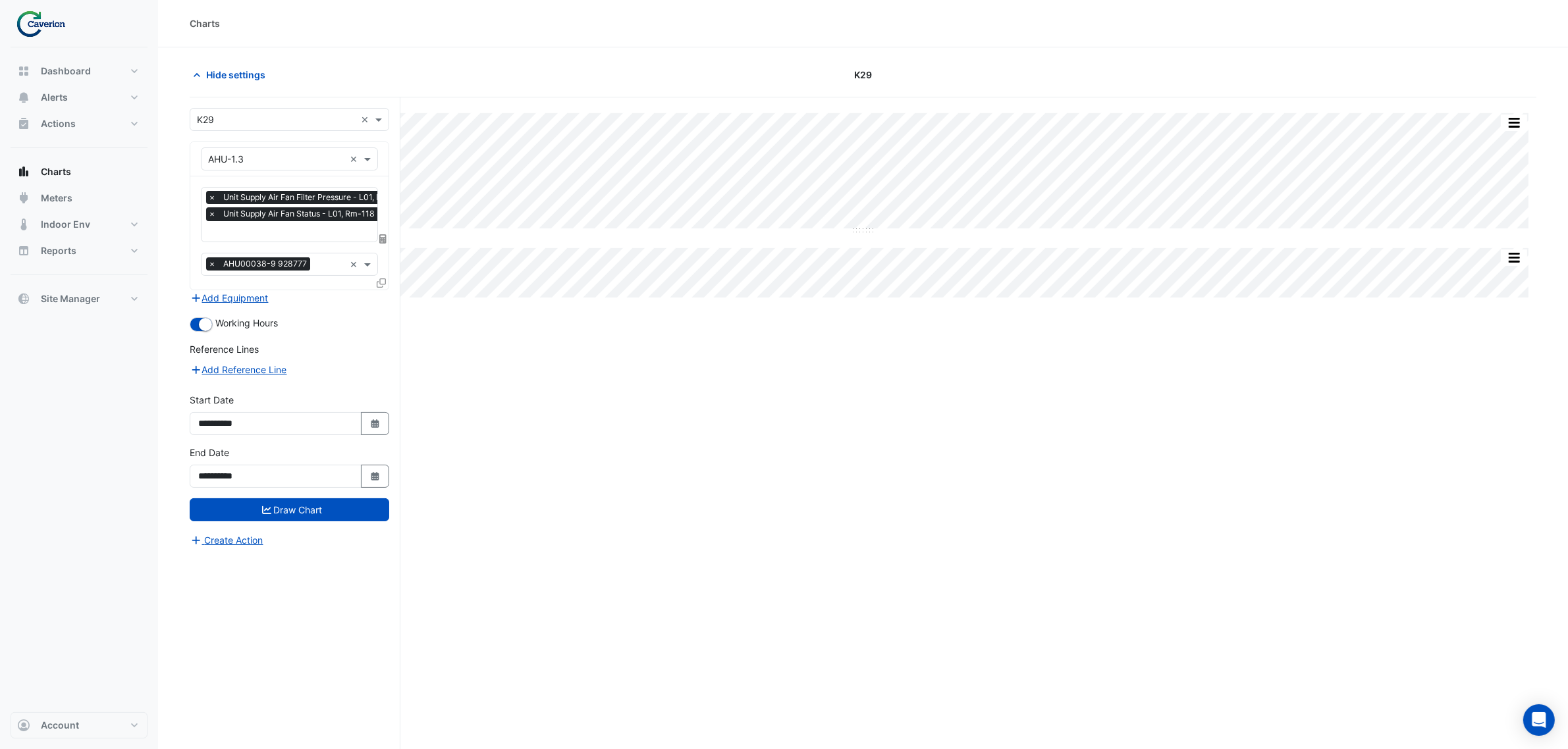
click at [257, 233] on input "text" at bounding box center [310, 233] width 204 height 14
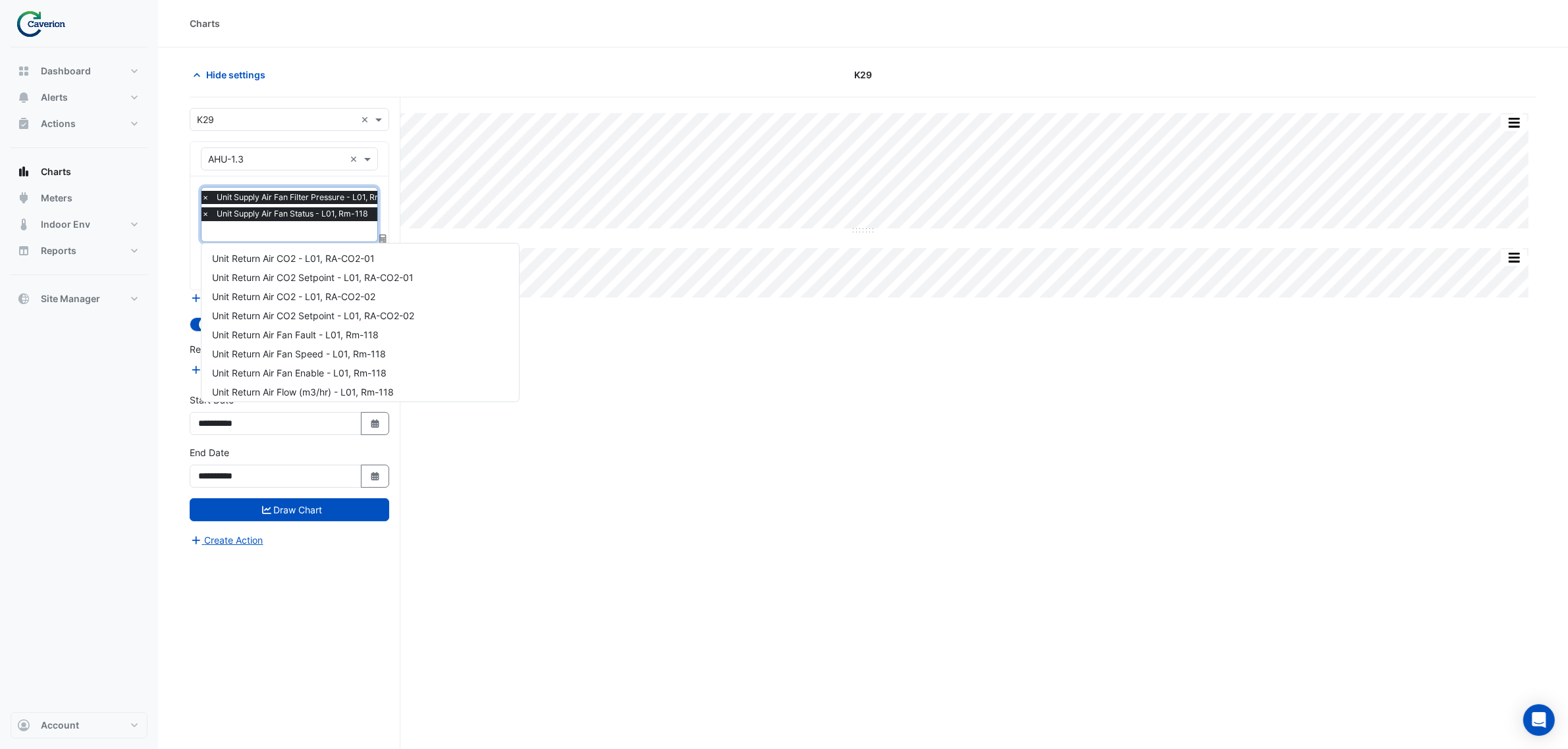
scroll to position [539, 0]
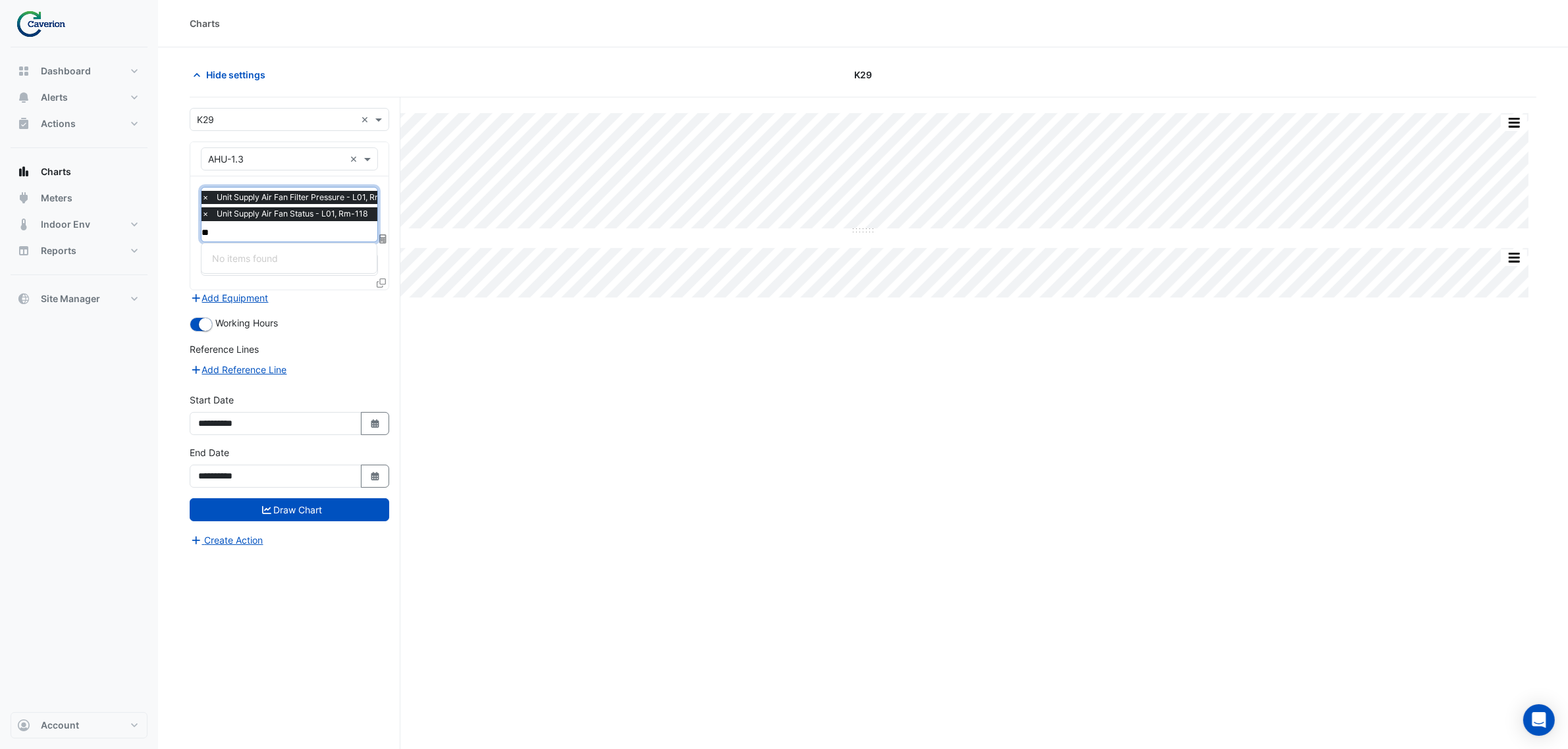
type input "***"
drag, startPoint x: 235, startPoint y: 232, endPoint x: 125, endPoint y: 247, distance: 111.0
click at [126, 247] on div "Charts Hide settings K29 Split All Split None Print Save as JPEG Save as PNG Pi…" at bounding box center [784, 399] width 1568 height 799
type input "*"
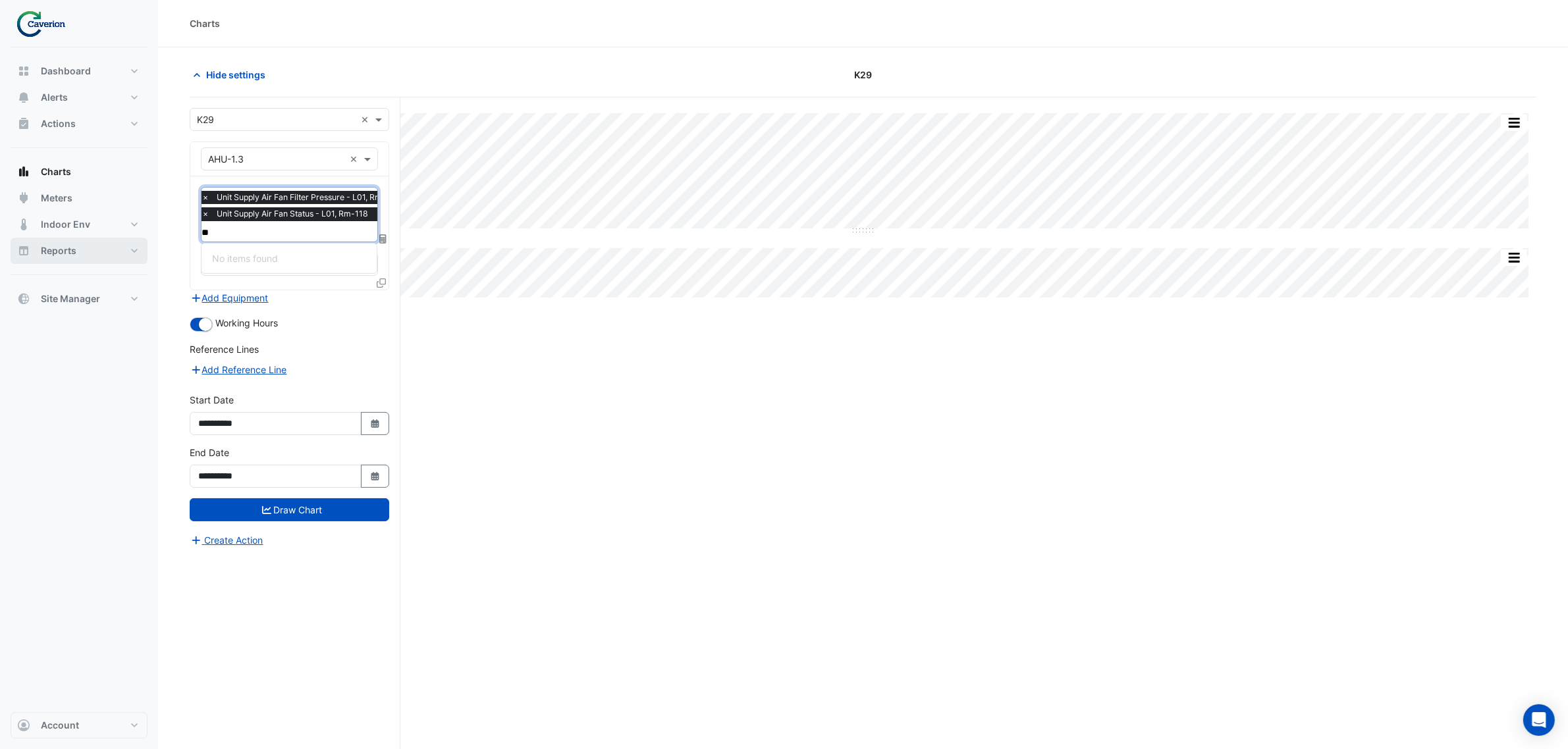
type input "*"
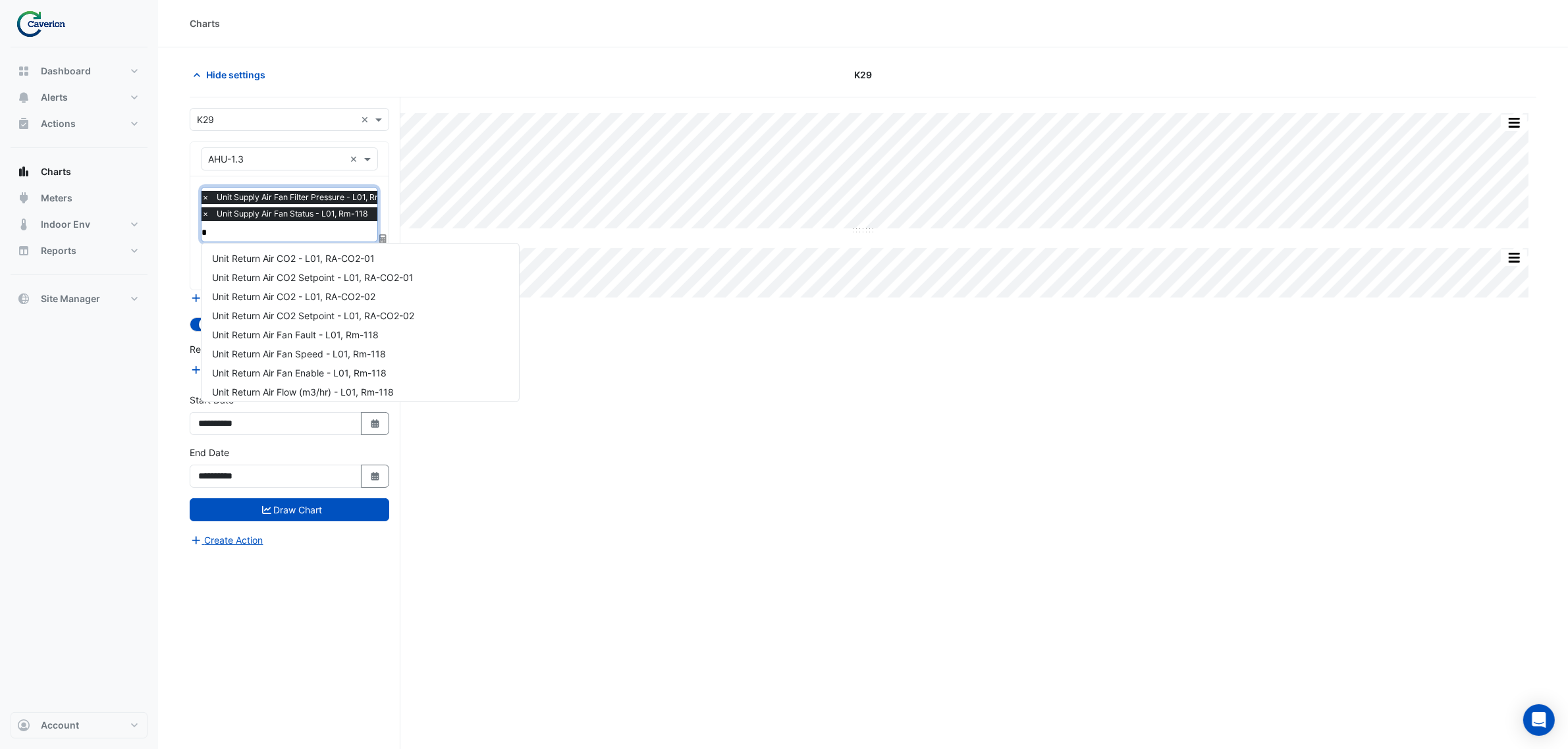
type input "*"
click at [261, 240] on div "*" at bounding box center [302, 233] width 206 height 17
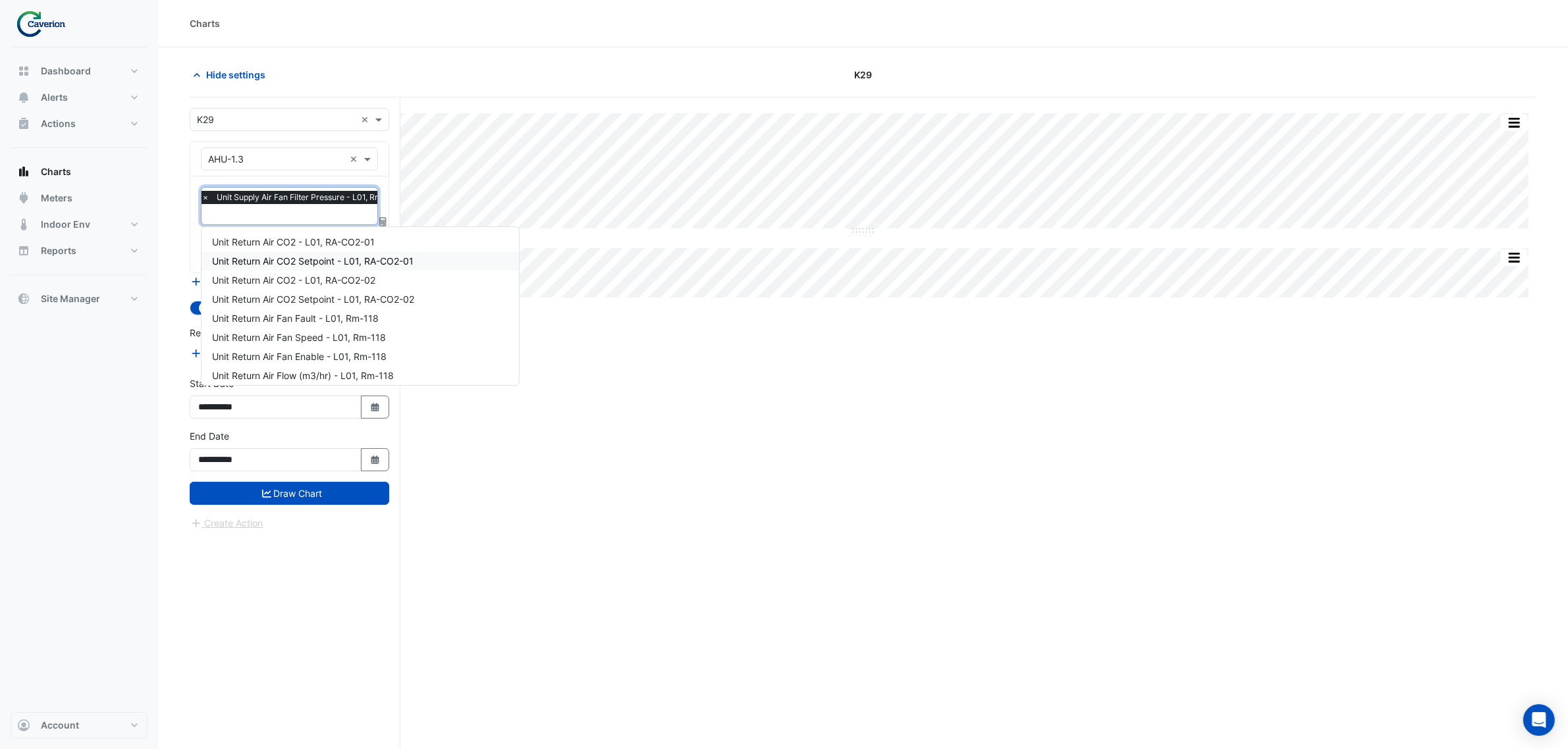
click at [781, 392] on div "Split All Split None Print Save as JPEG Save as PNG Pivot Data Table Export CSV…" at bounding box center [863, 448] width 1347 height 702
click at [275, 224] on div "× Unit Supply Air Fan Filter Pressure - L01, Rm-118 ×" at bounding box center [288, 206] width 177 height 38
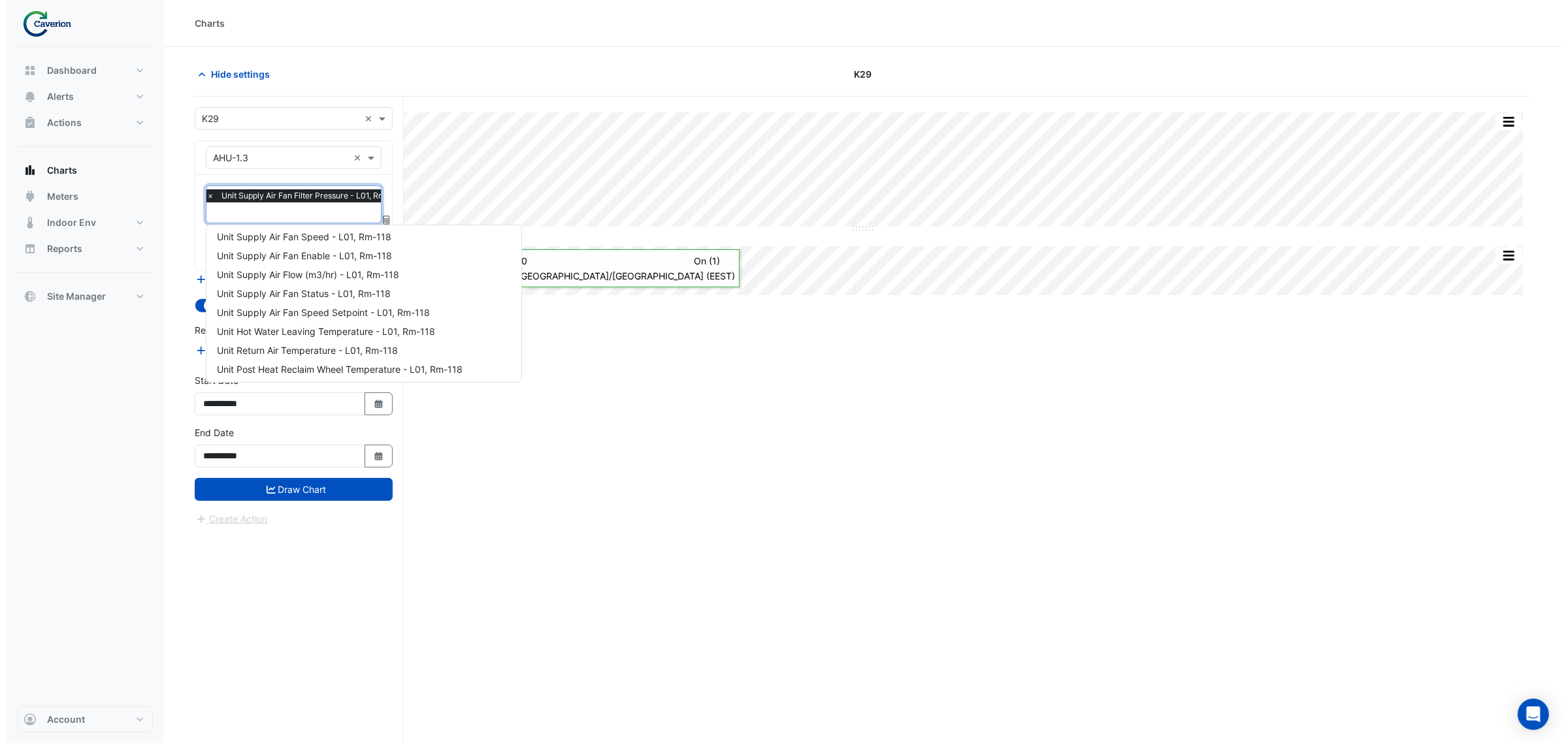
scroll to position [455, 0]
click at [389, 284] on div "Unit Supply Air Fan Enable - L01, Rm-118" at bounding box center [357, 277] width 315 height 19
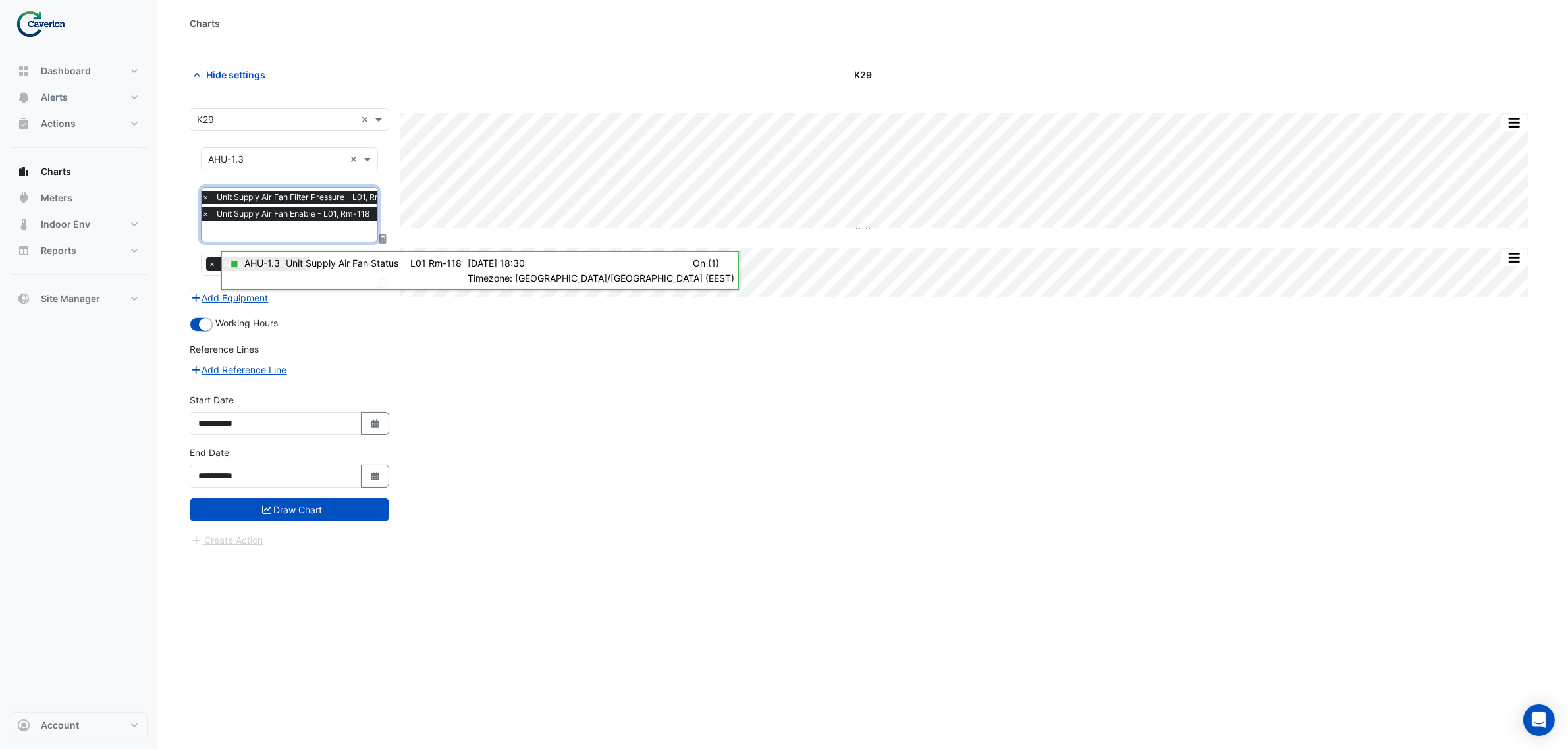
click at [205, 217] on span "×" at bounding box center [205, 213] width 11 height 13
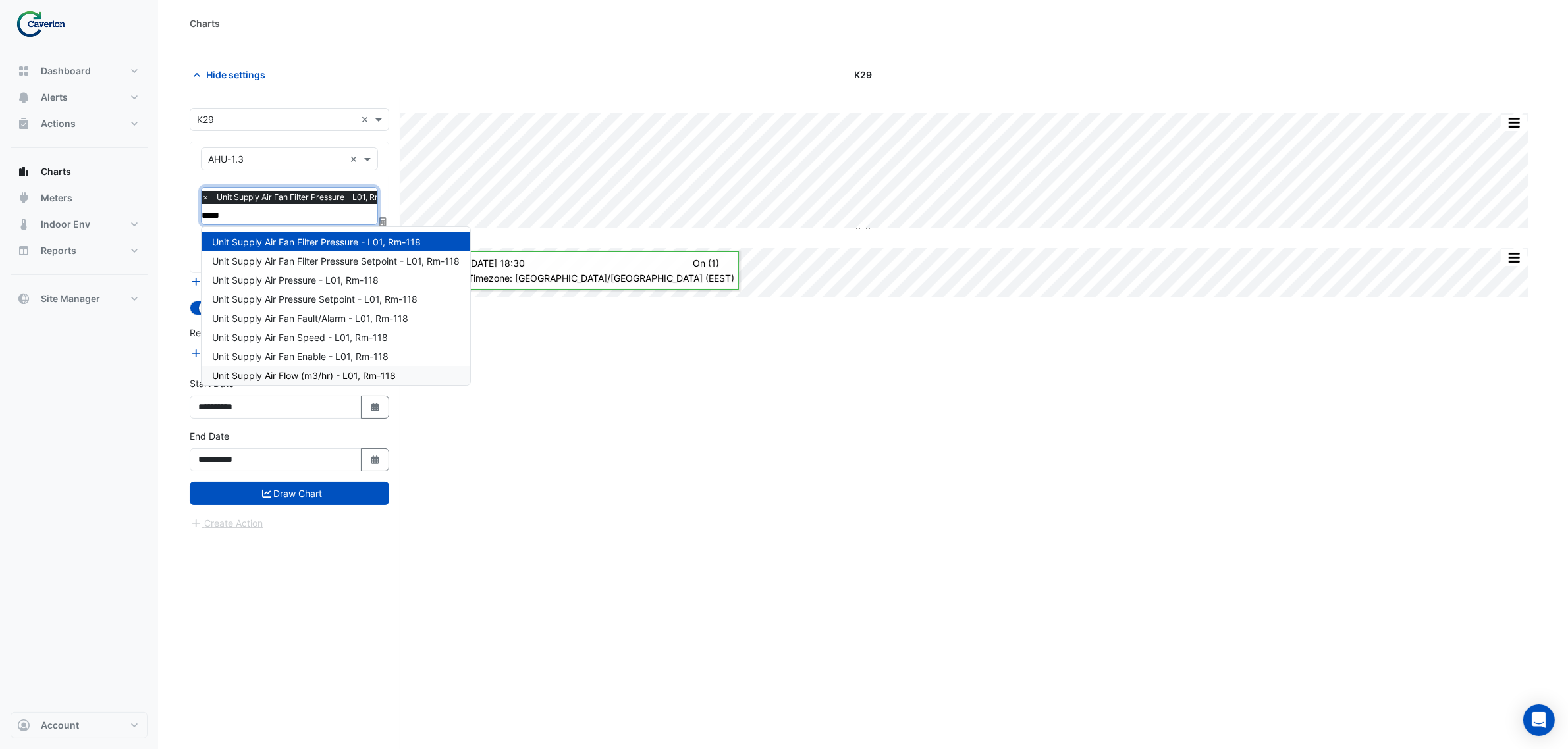
type input "******"
click at [323, 376] on span "Unit Supply Air Flow (m3/hr) - L01, Rm-118" at bounding box center [304, 376] width 184 height 11
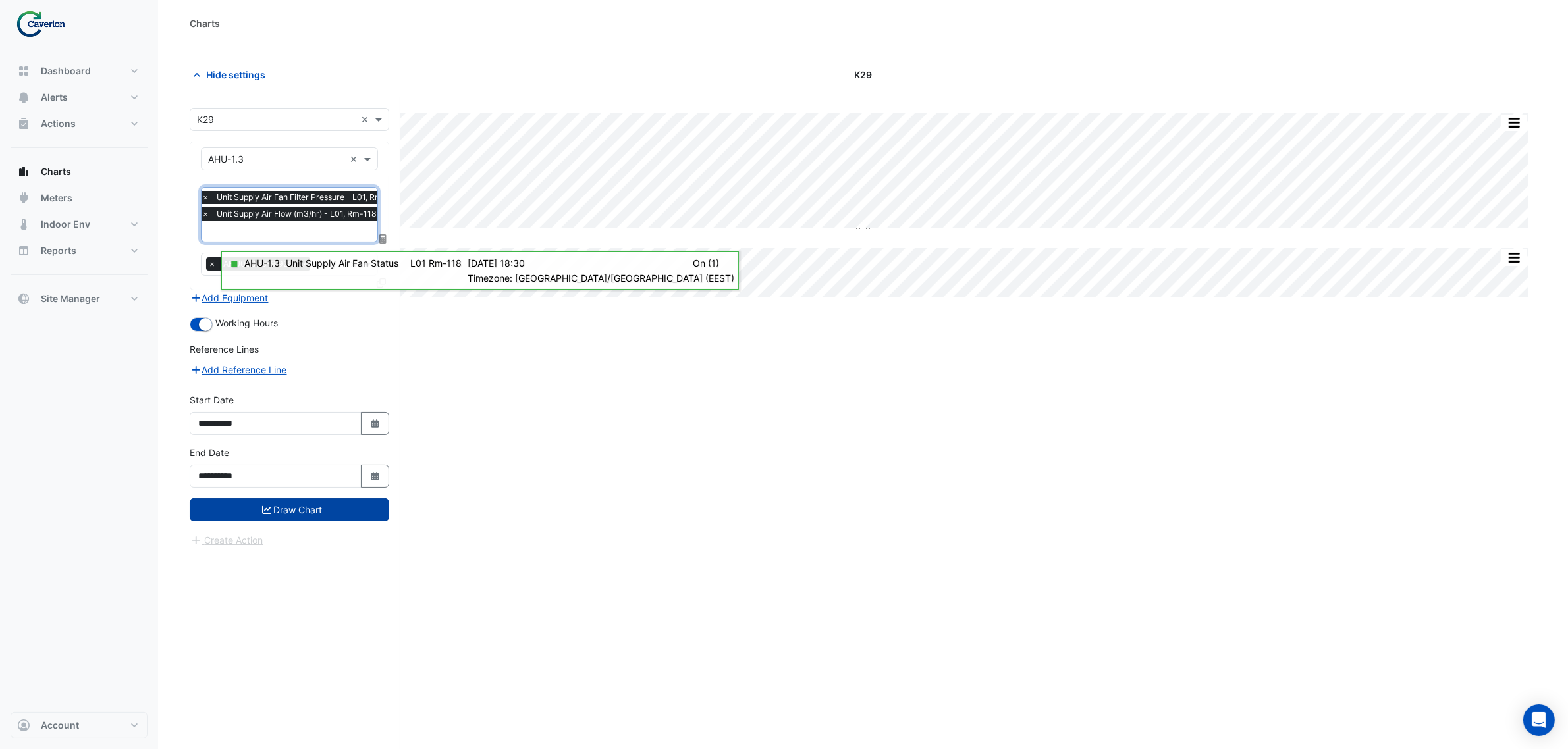
click at [305, 507] on button "Draw Chart" at bounding box center [289, 510] width 200 height 23
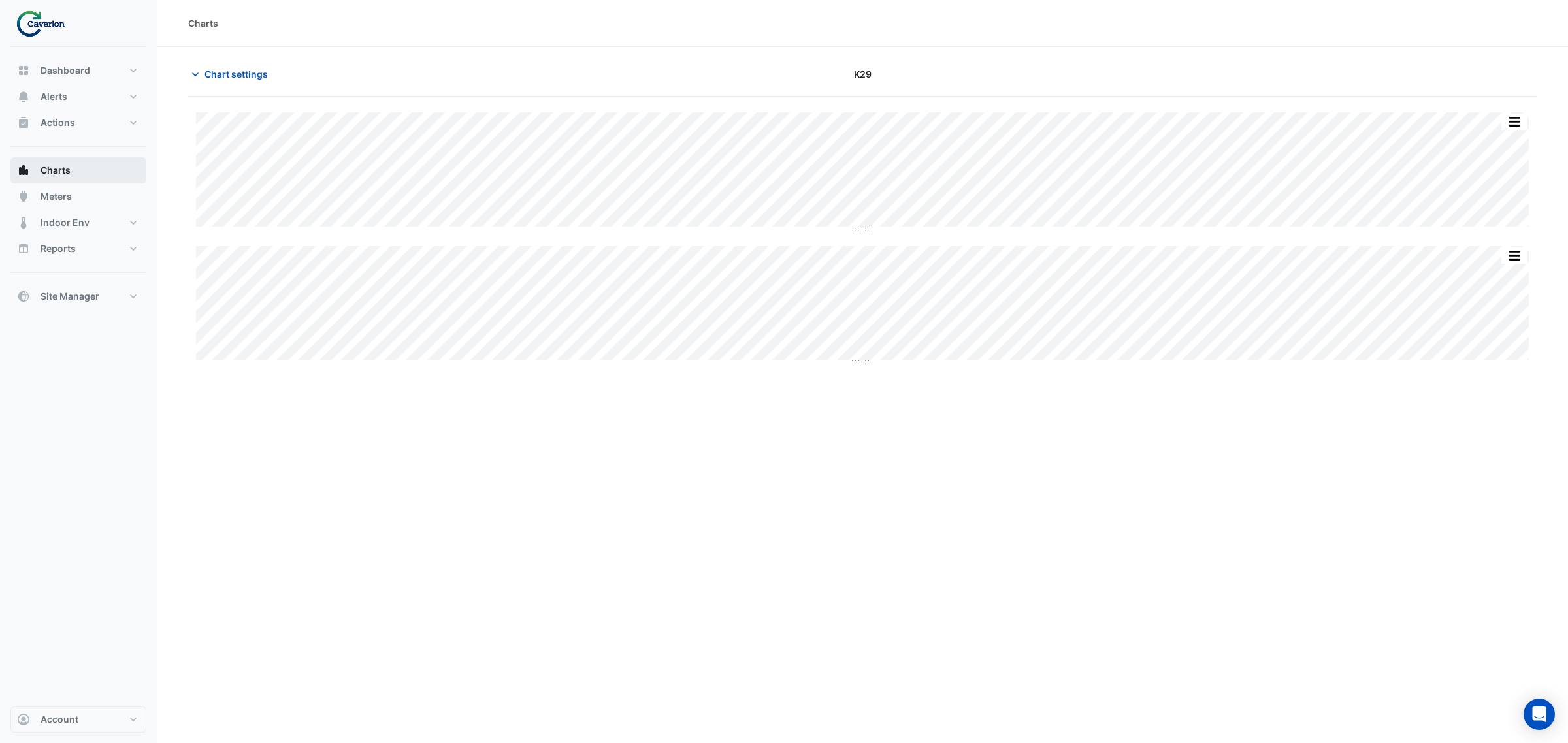
click at [74, 165] on button "Charts" at bounding box center [78, 170] width 136 height 26
click at [99, 170] on button "Charts" at bounding box center [78, 170] width 136 height 26
click at [200, 75] on button "Chart settings" at bounding box center [232, 74] width 88 height 23
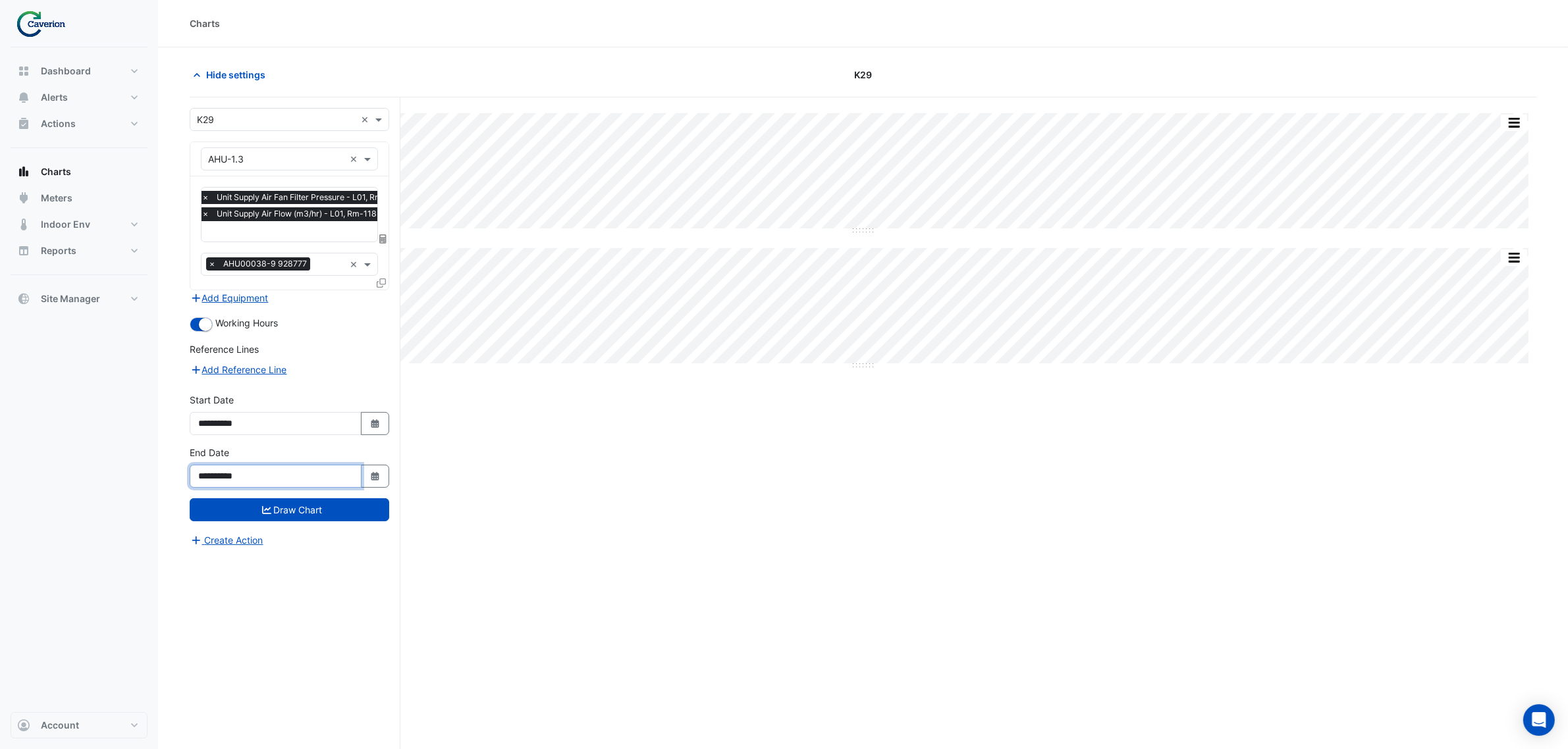
click at [280, 480] on input "**********" at bounding box center [275, 476] width 172 height 23
type input "**********"
click at [263, 422] on input "**********" at bounding box center [275, 424] width 172 height 23
drag, startPoint x: 265, startPoint y: 422, endPoint x: 243, endPoint y: 426, distance: 22.4
click at [243, 426] on input "**********" at bounding box center [275, 424] width 172 height 23
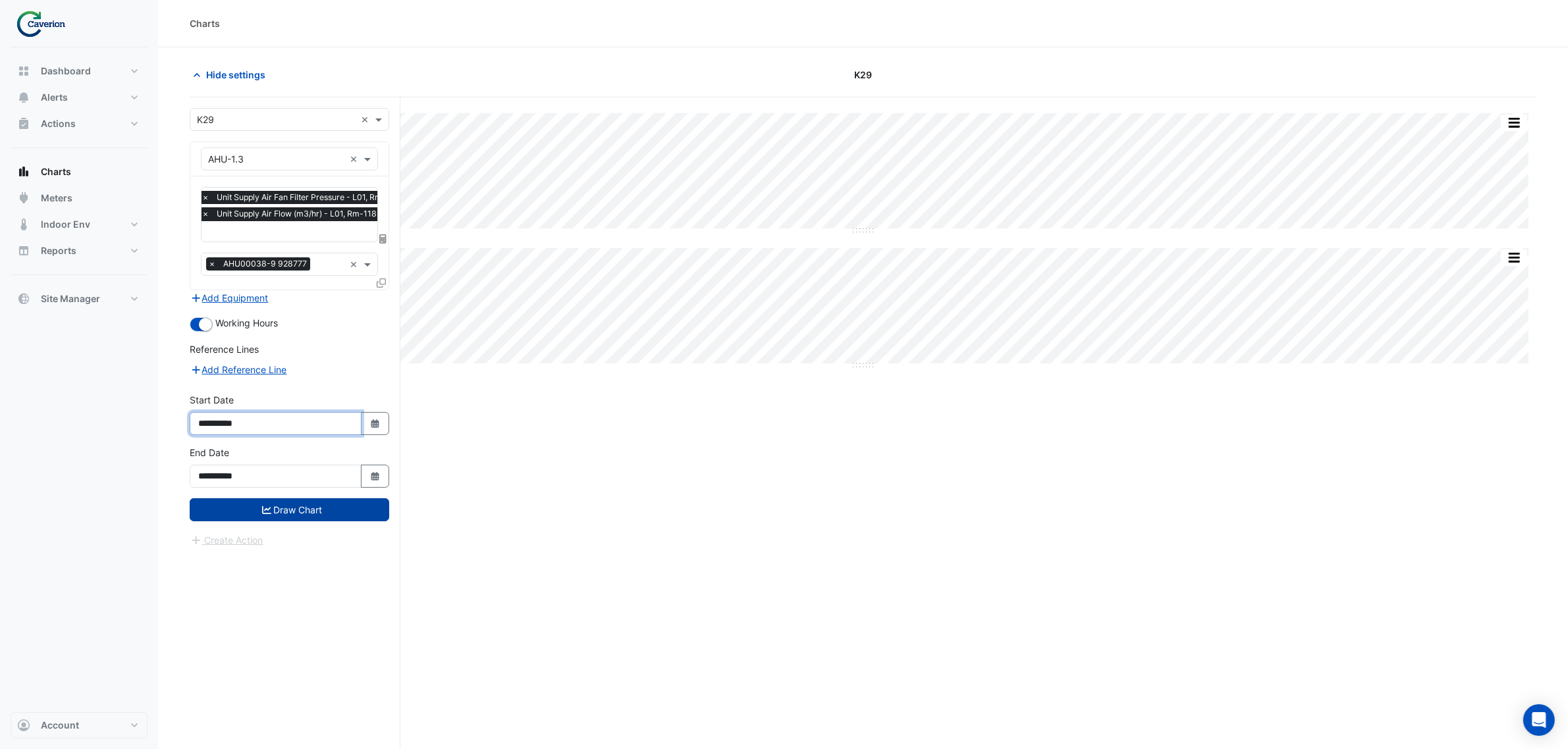
type input "**********"
click at [292, 512] on button "Draw Chart" at bounding box center [289, 510] width 200 height 23
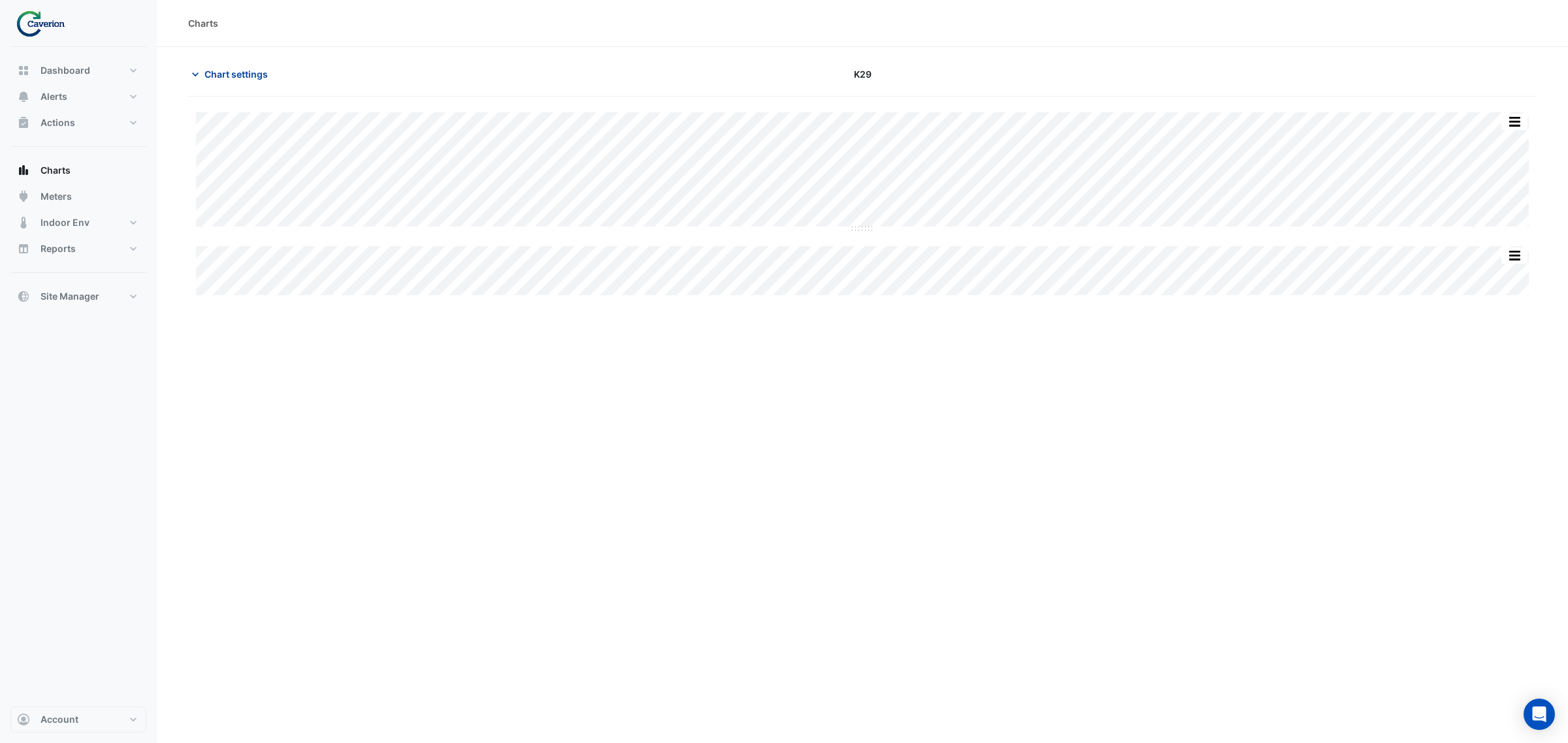
click at [243, 77] on span "Chart settings" at bounding box center [235, 74] width 63 height 14
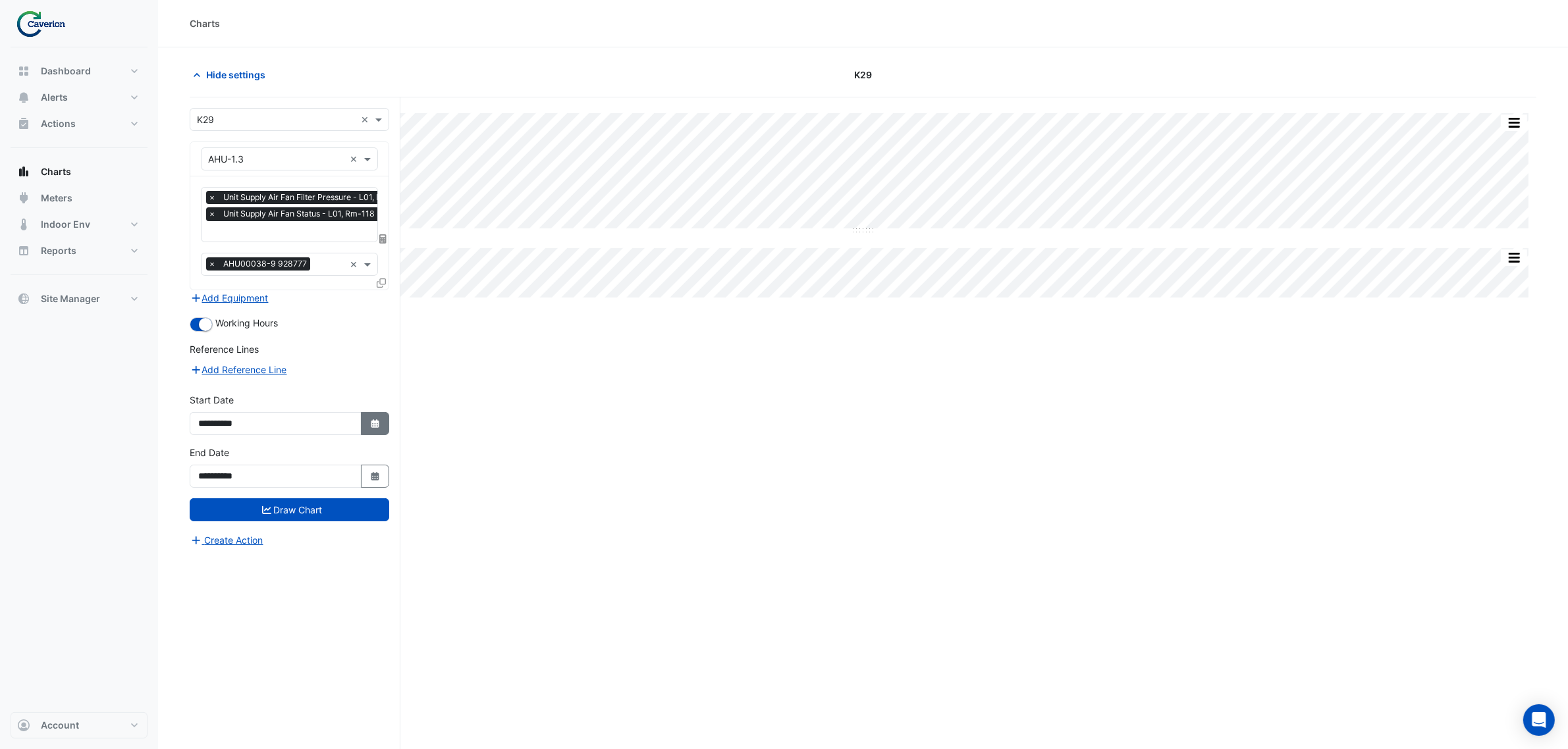
click at [376, 427] on icon "Select Date" at bounding box center [375, 424] width 11 height 9
select select "*"
select select "****"
click at [259, 249] on select "*** *** *** *** *** *** *** *** ***" at bounding box center [249, 248] width 50 height 20
select select "*"
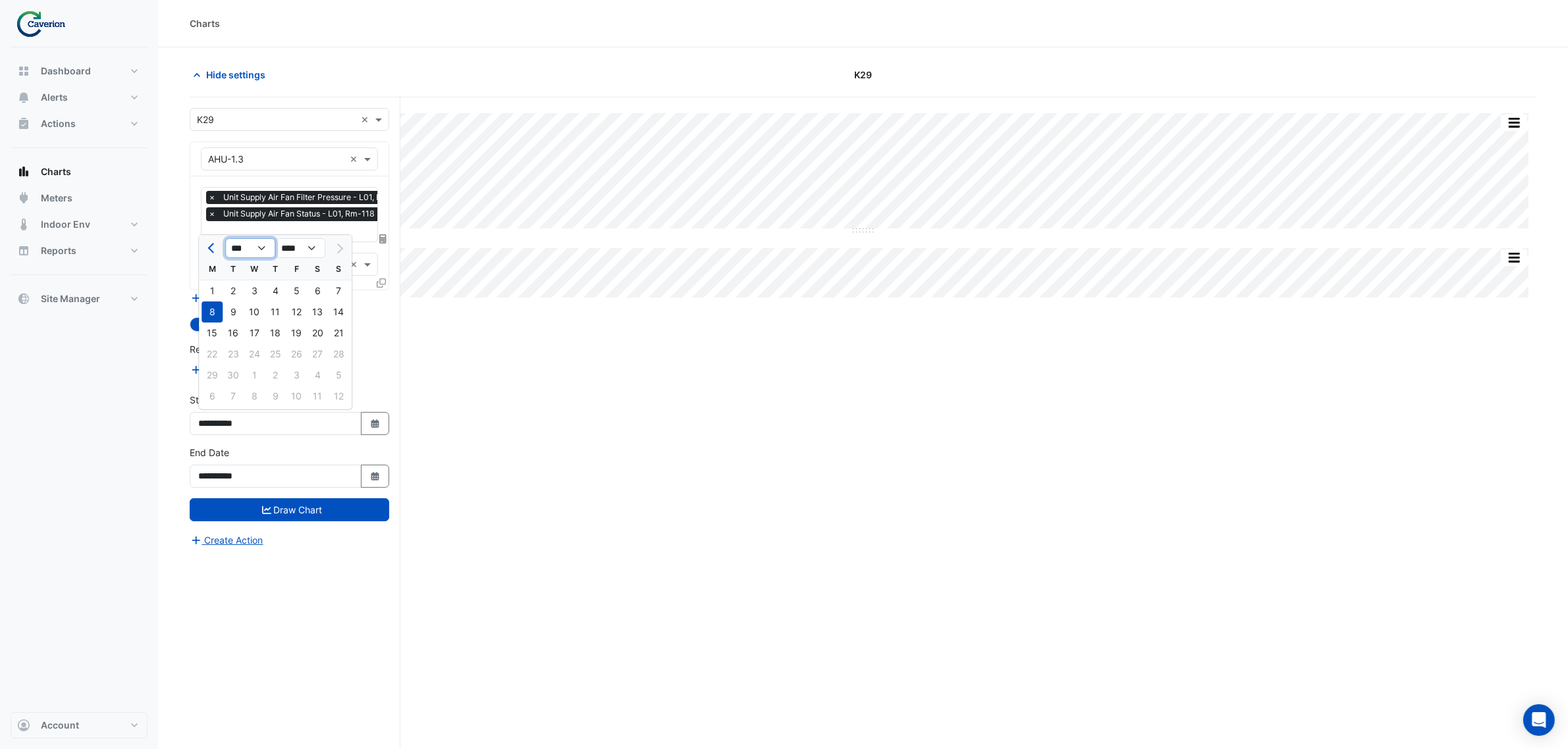
click at [225, 238] on select "*** *** *** *** *** *** *** *** ***" at bounding box center [249, 248] width 50 height 20
click at [294, 290] on div "1" at bounding box center [296, 291] width 21 height 21
type input "**********"
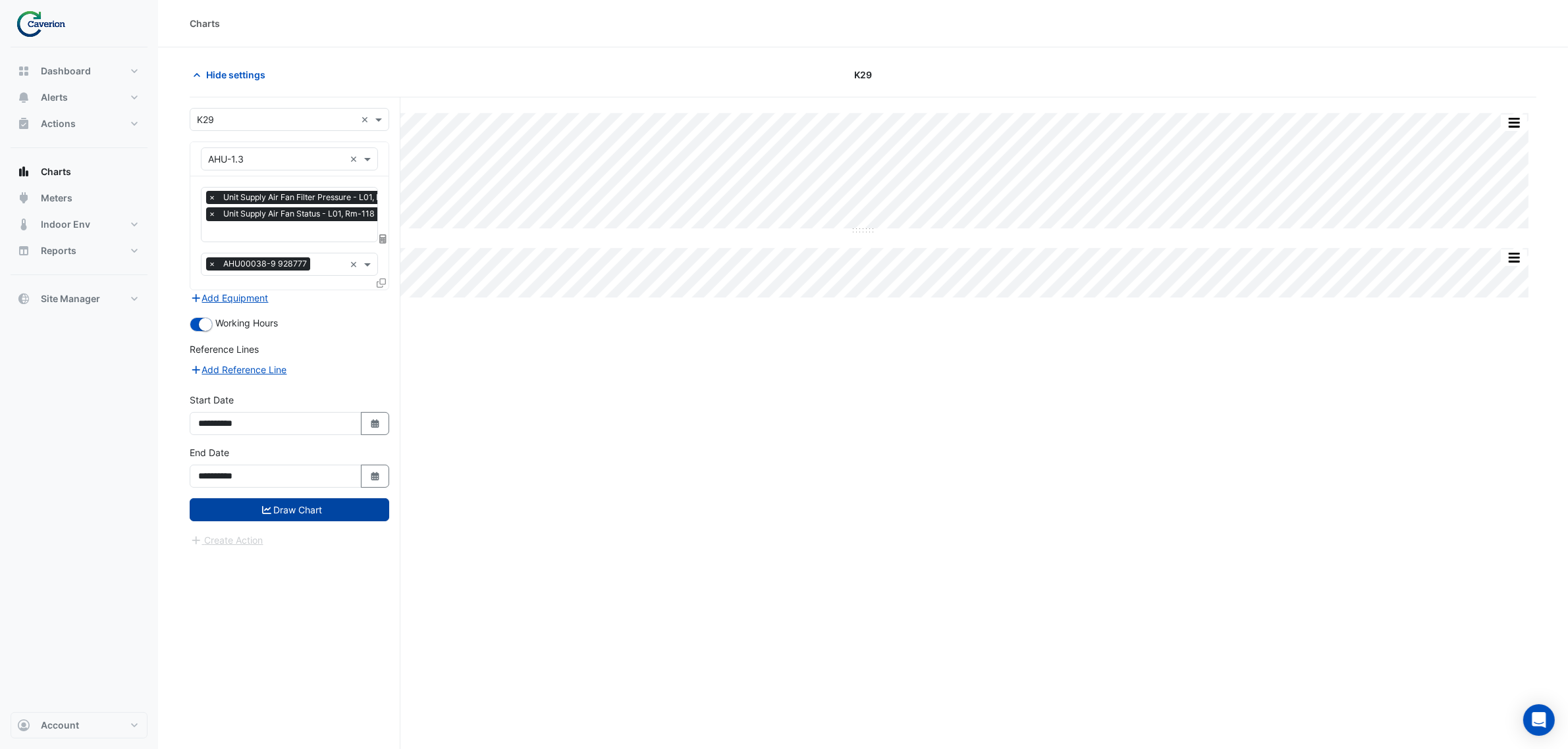
click at [288, 506] on button "Draw Chart" at bounding box center [289, 510] width 200 height 23
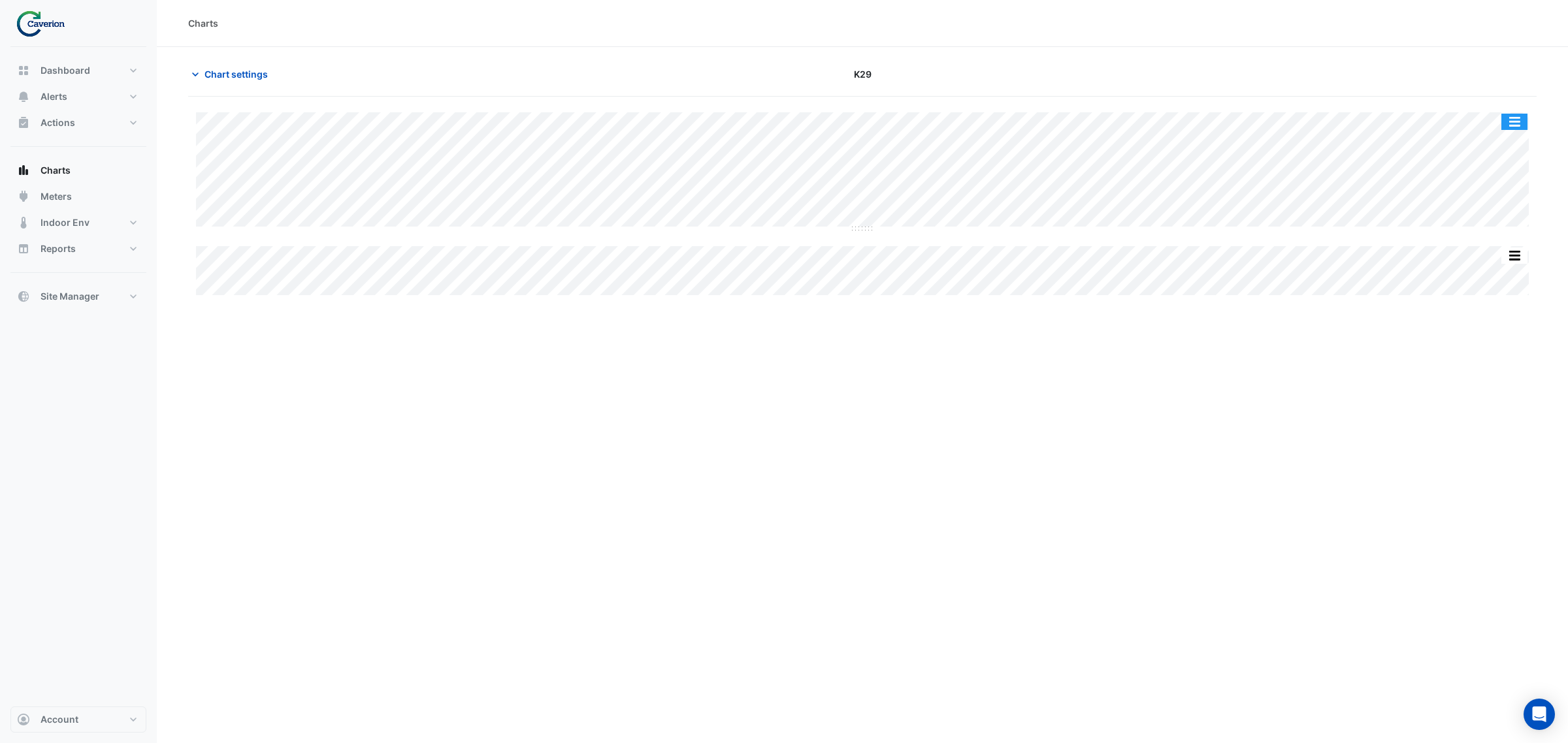
click at [1503, 121] on button "button" at bounding box center [1514, 122] width 26 height 17
click at [1472, 102] on div "Split All Split None Print Save as JPEG Save as PNG Pivot Data Table Export CSV…" at bounding box center [863, 197] width 1349 height 201
click at [226, 70] on span "Chart settings" at bounding box center [235, 74] width 63 height 14
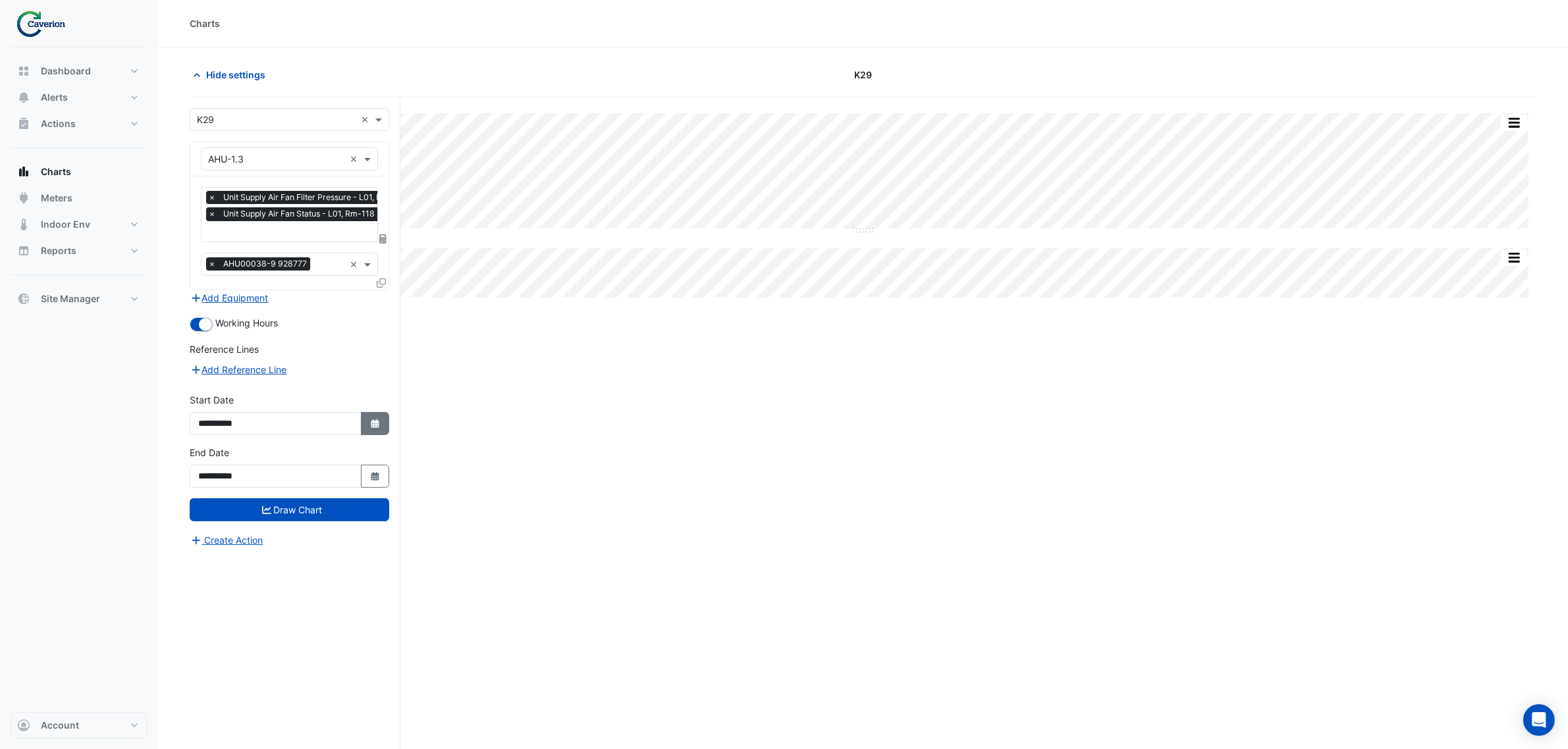
click at [370, 423] on icon "Select Date" at bounding box center [375, 424] width 11 height 9
select select "*"
select select "****"
click at [263, 248] on select "*** *** *** *** *** *** *** *** ***" at bounding box center [249, 248] width 50 height 20
select select "*"
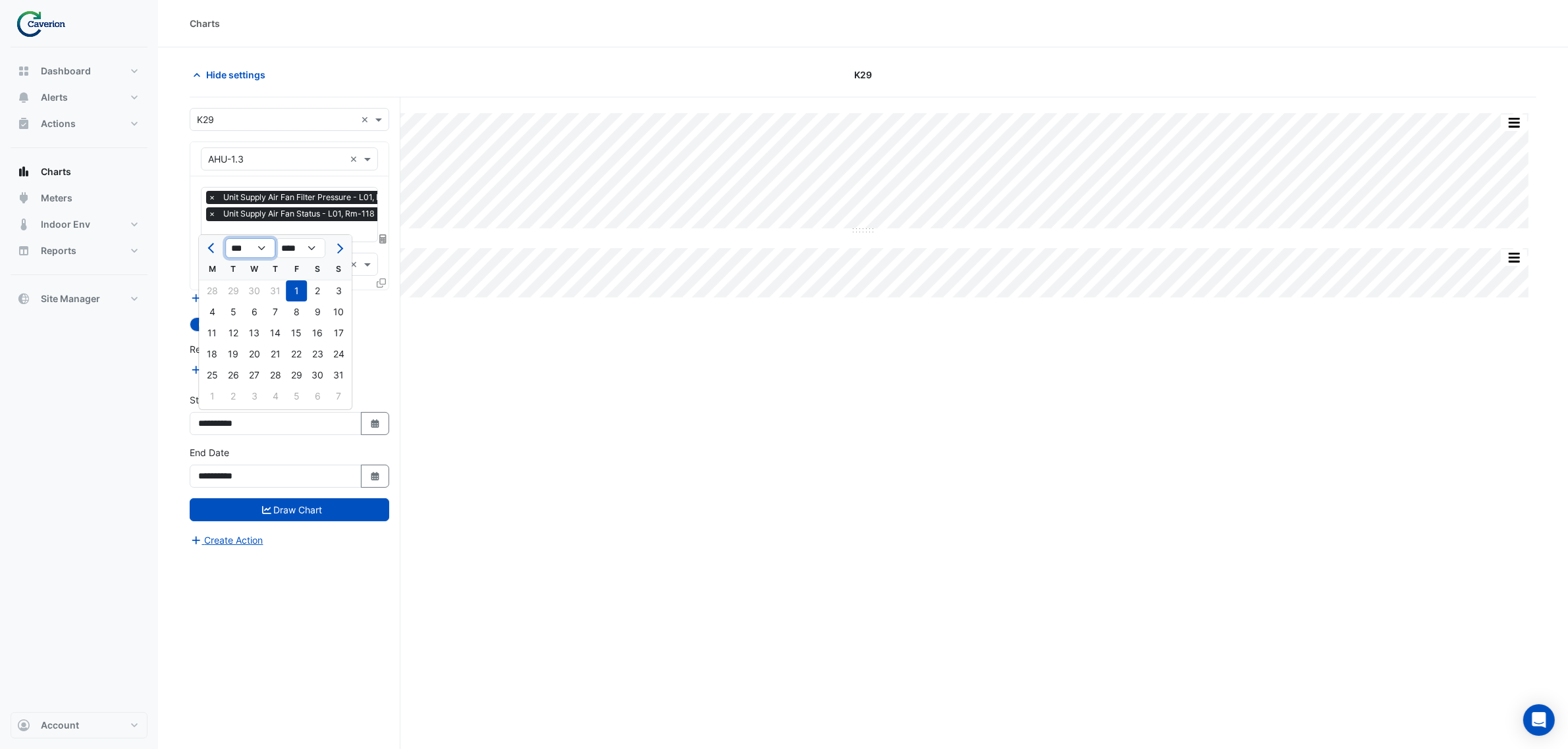
click at [225, 238] on select "*** *** *** *** *** *** *** *** ***" at bounding box center [249, 248] width 50 height 20
click at [236, 295] on div "1" at bounding box center [233, 291] width 21 height 21
type input "**********"
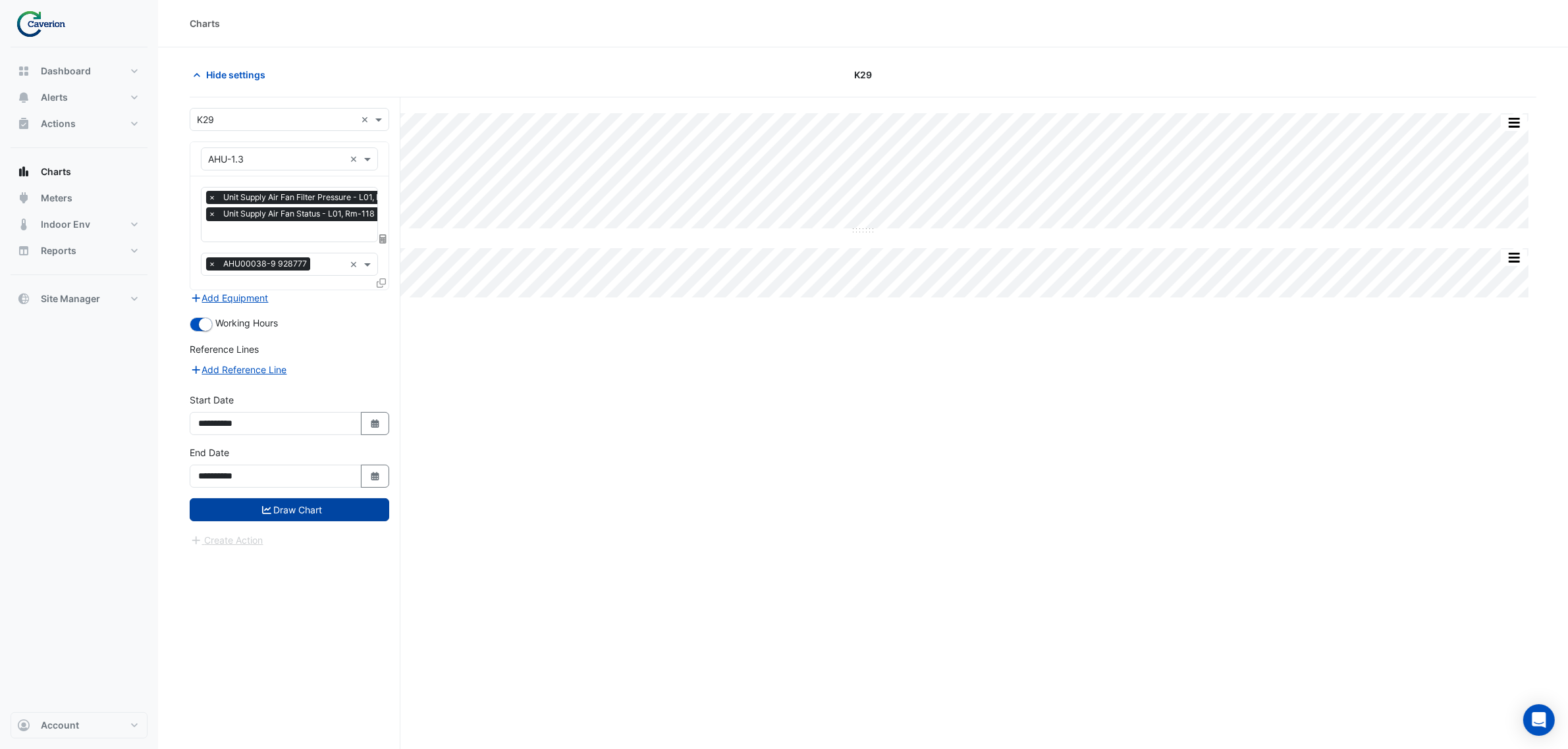
click at [285, 503] on button "Draw Chart" at bounding box center [289, 510] width 200 height 23
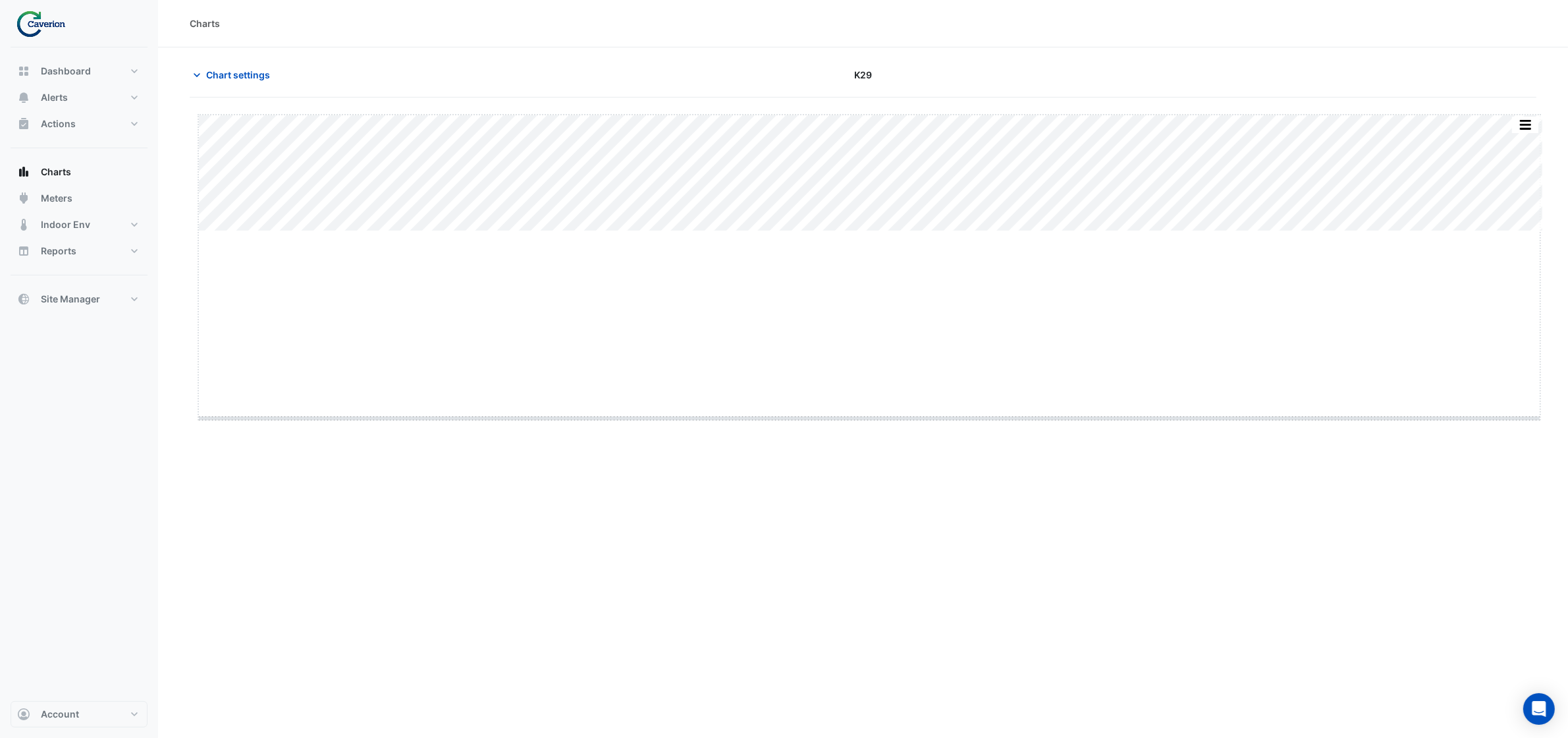
drag, startPoint x: 865, startPoint y: 229, endPoint x: 848, endPoint y: 475, distance: 246.6
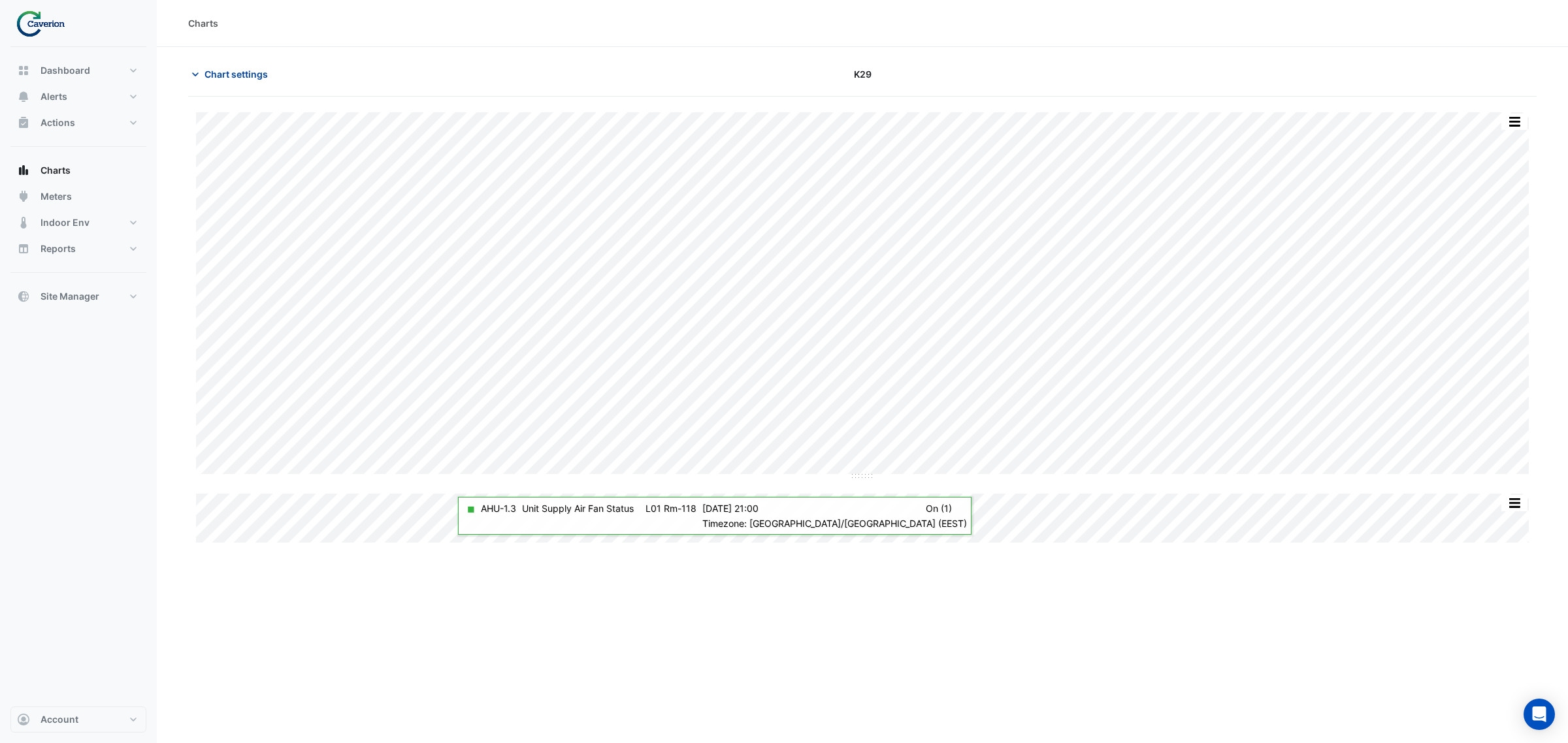
click at [199, 70] on icon "button" at bounding box center [195, 74] width 13 height 13
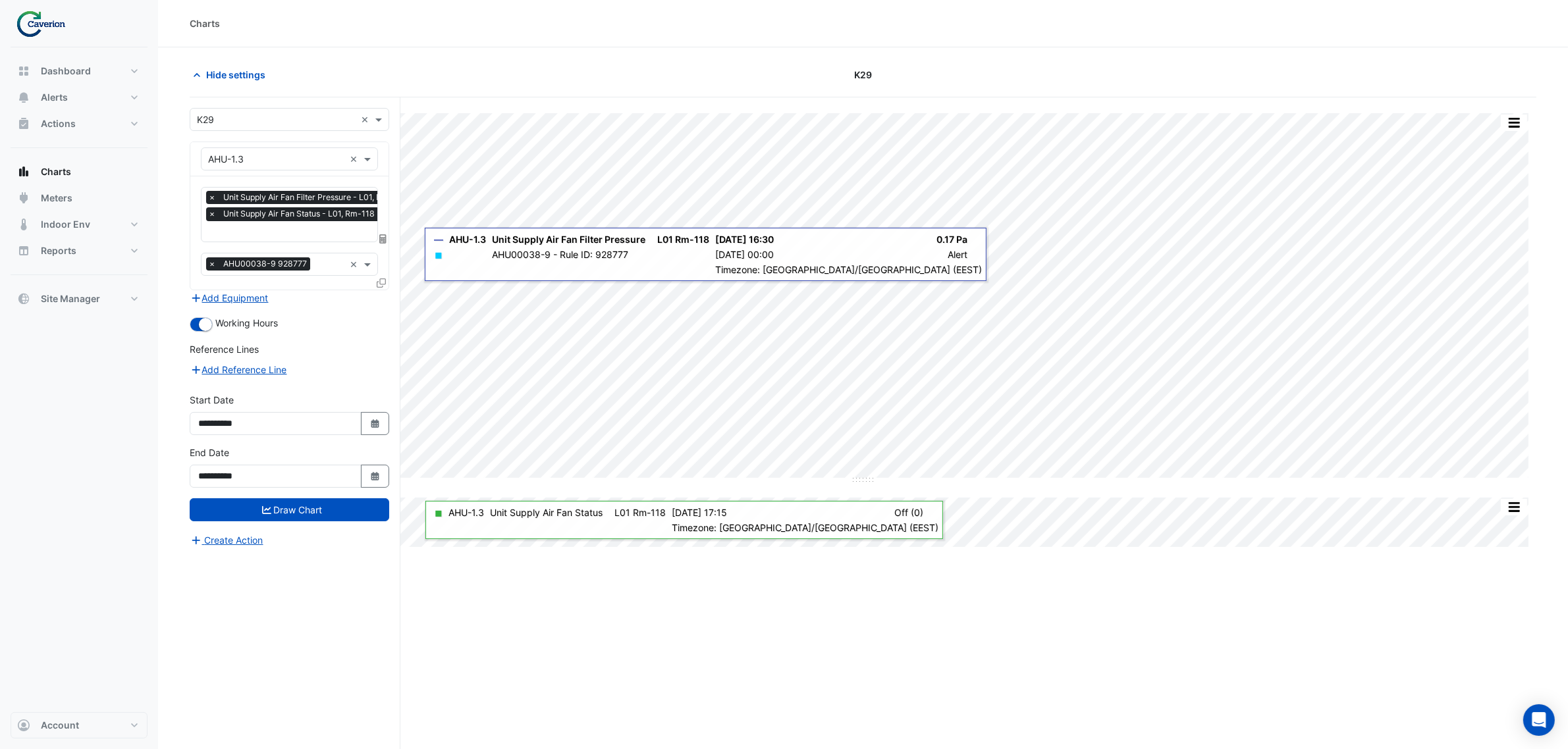
click at [324, 259] on input "text" at bounding box center [330, 265] width 29 height 14
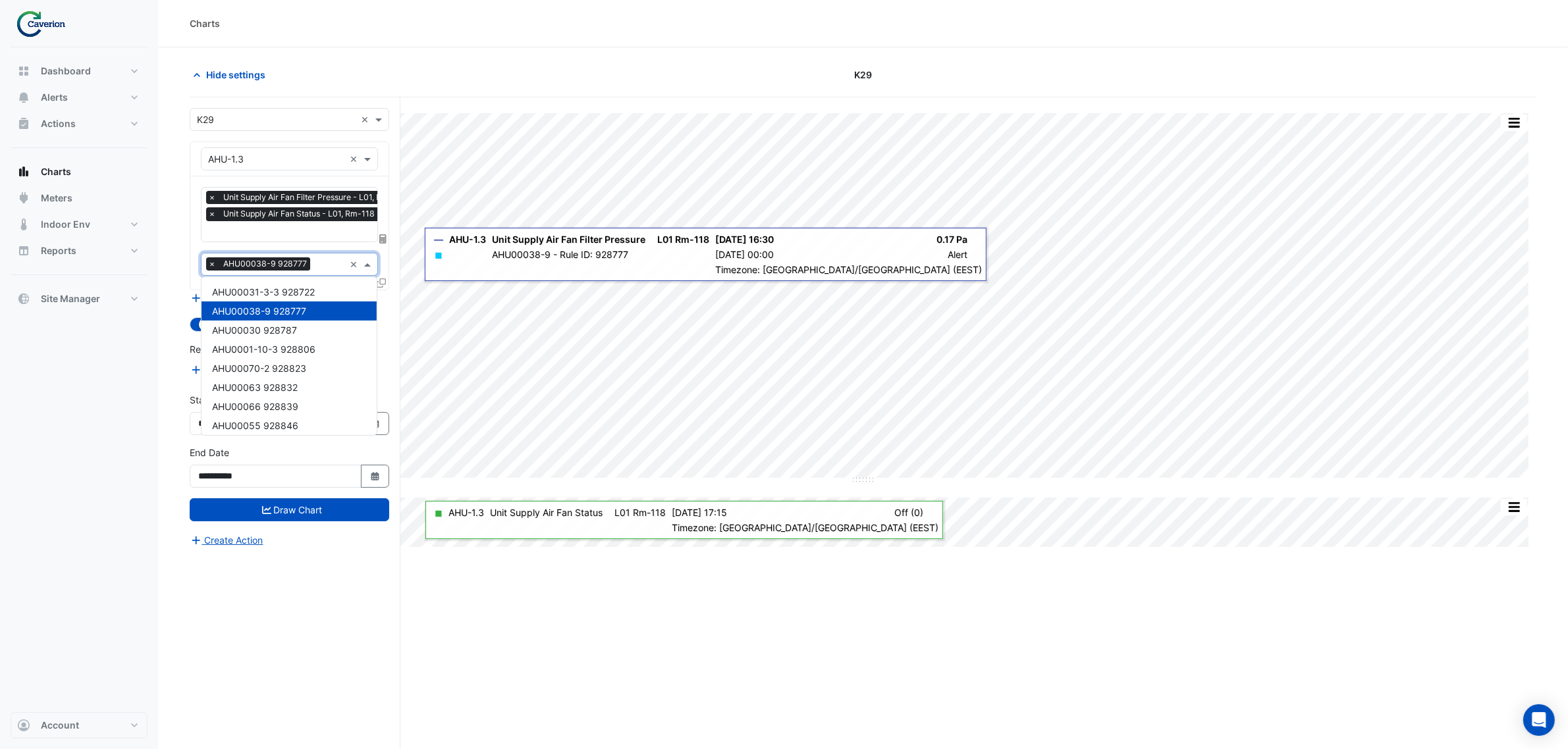
click at [324, 259] on input "text" at bounding box center [330, 265] width 29 height 14
click at [331, 241] on div "× Unit Supply Air Fan Filter Pressure - L01, Rm-118 × Unit Supply Air Fan Statu…" at bounding box center [288, 214] width 177 height 55
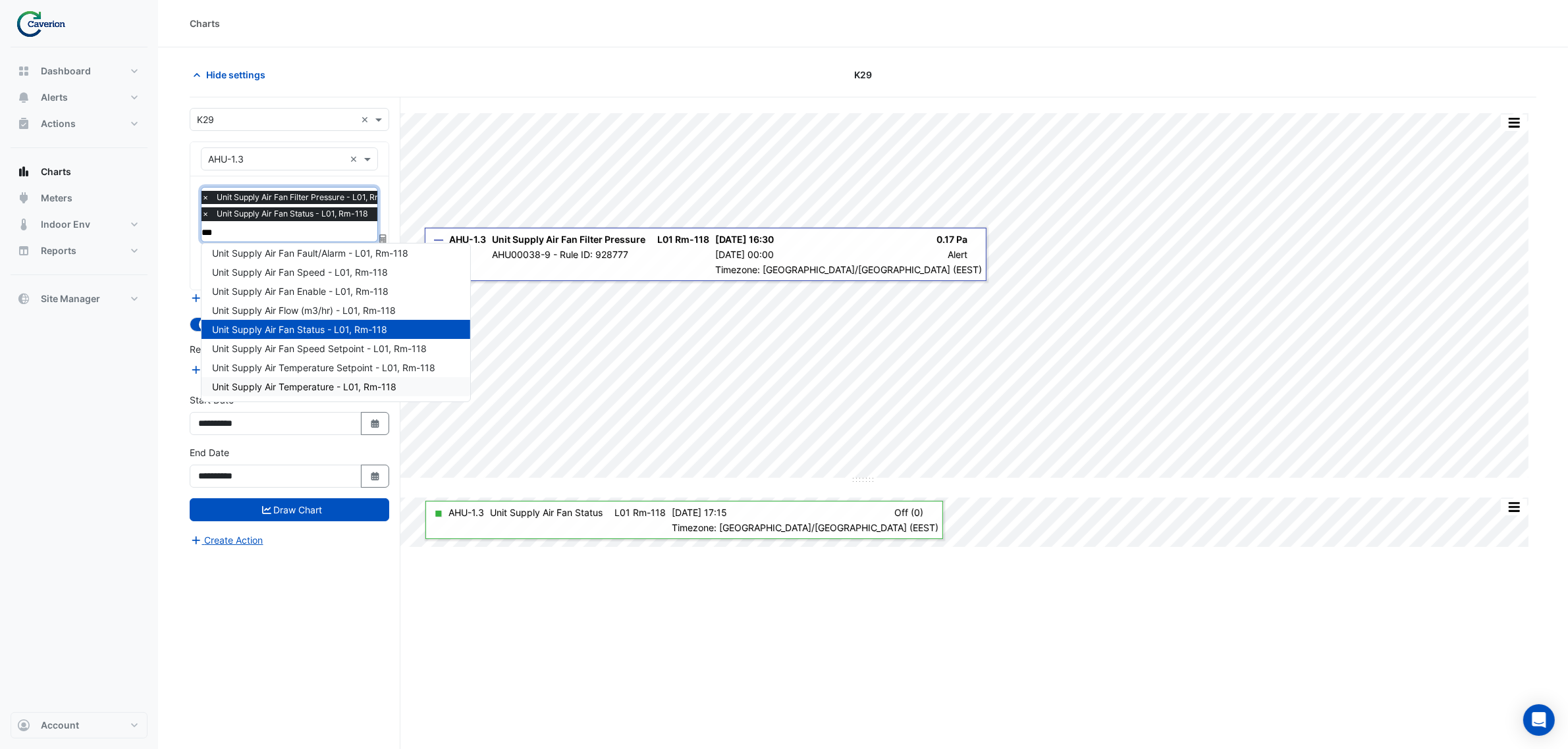
scroll to position [81, 0]
type input "******"
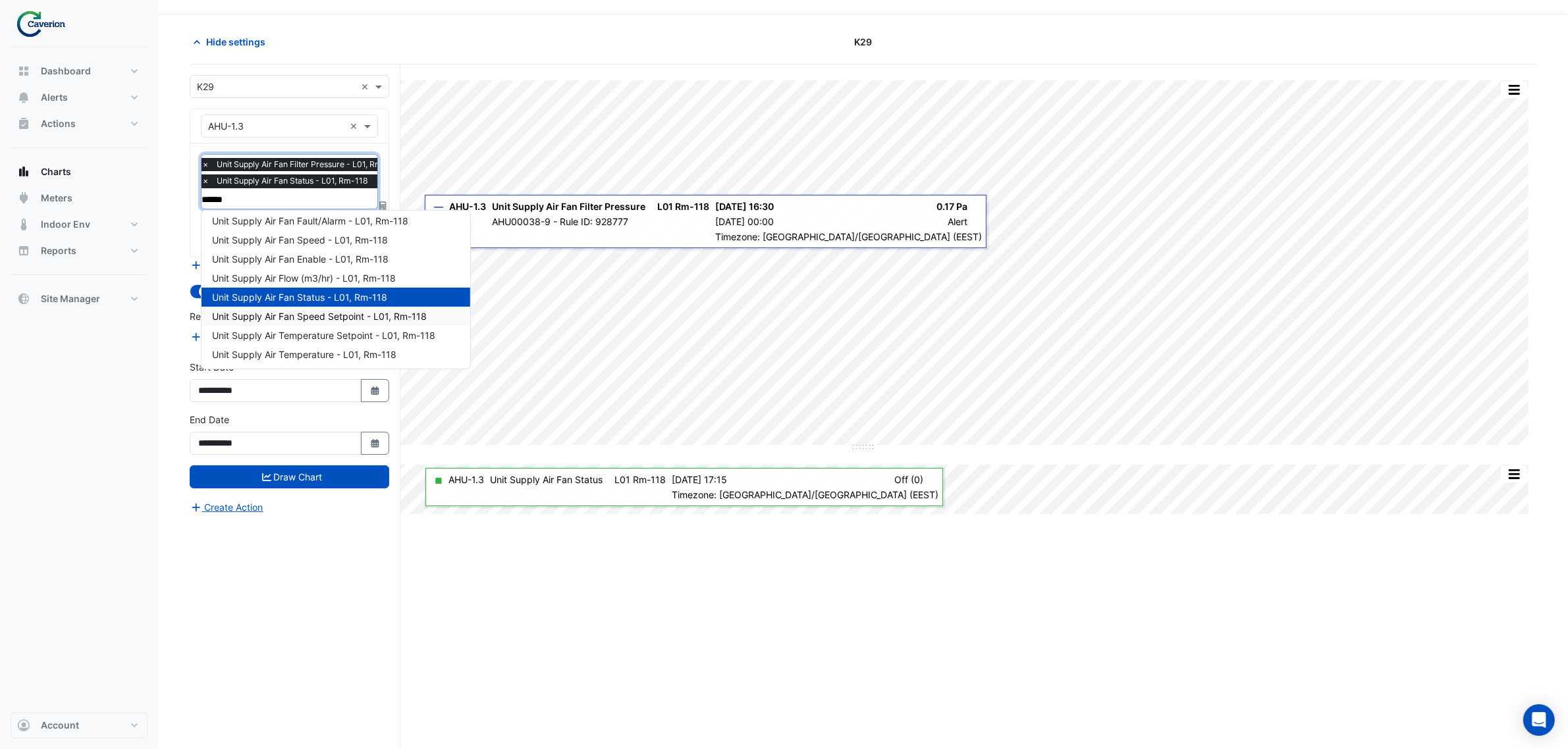
scroll to position [50, 0]
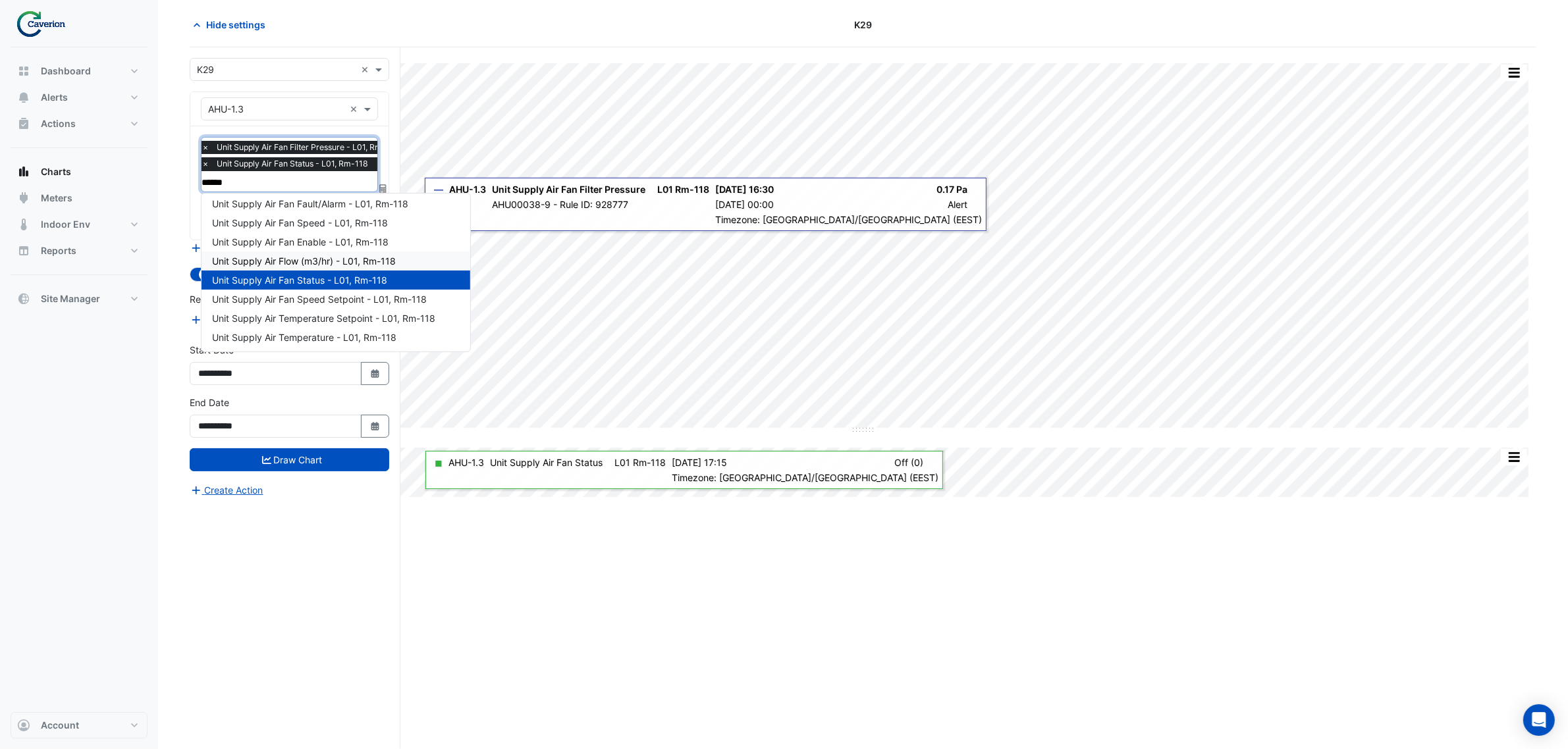
click at [314, 256] on span "Unit Supply Air Flow (m3/hr) - L01, Rm-118" at bounding box center [304, 261] width 184 height 11
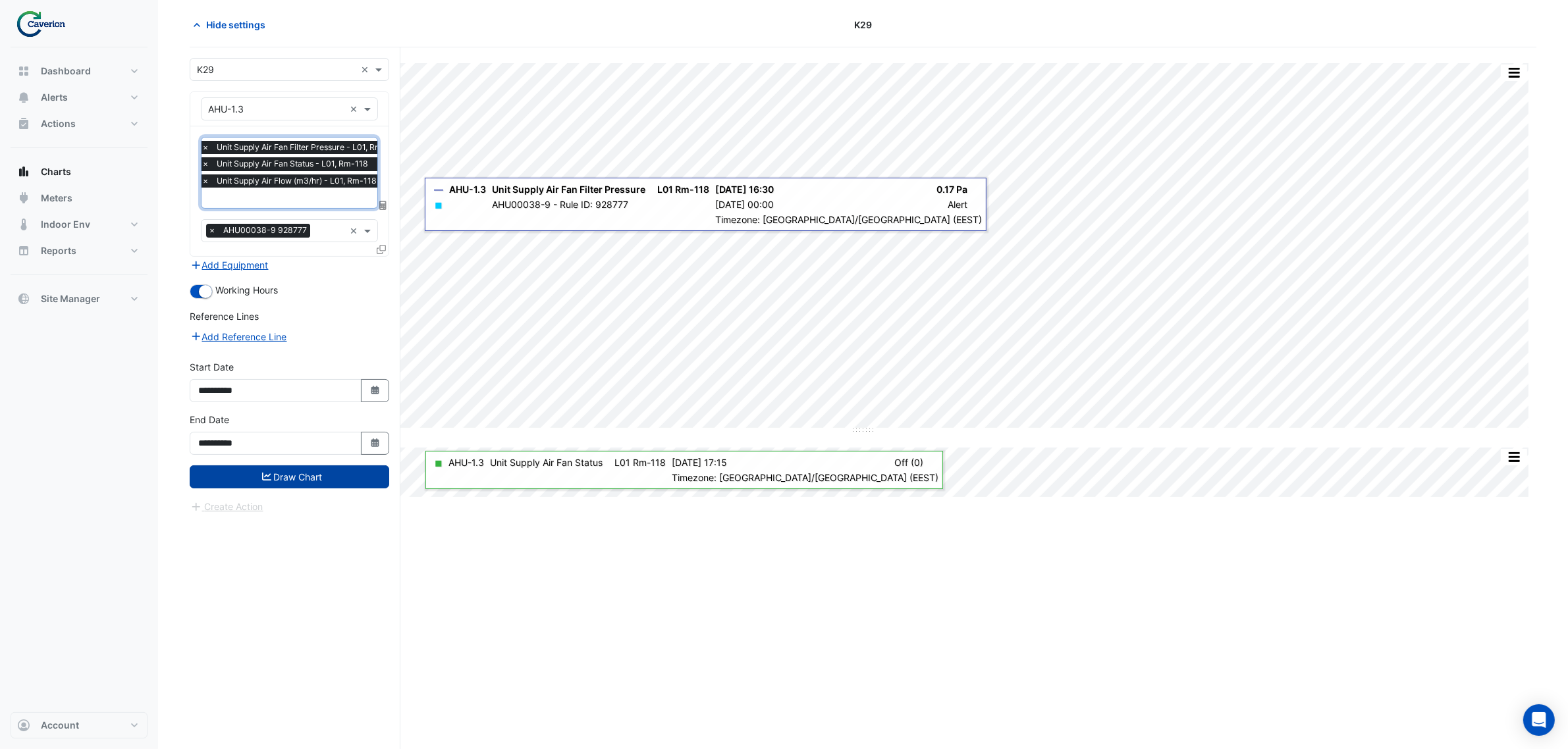
click at [288, 481] on button "Draw Chart" at bounding box center [289, 477] width 200 height 23
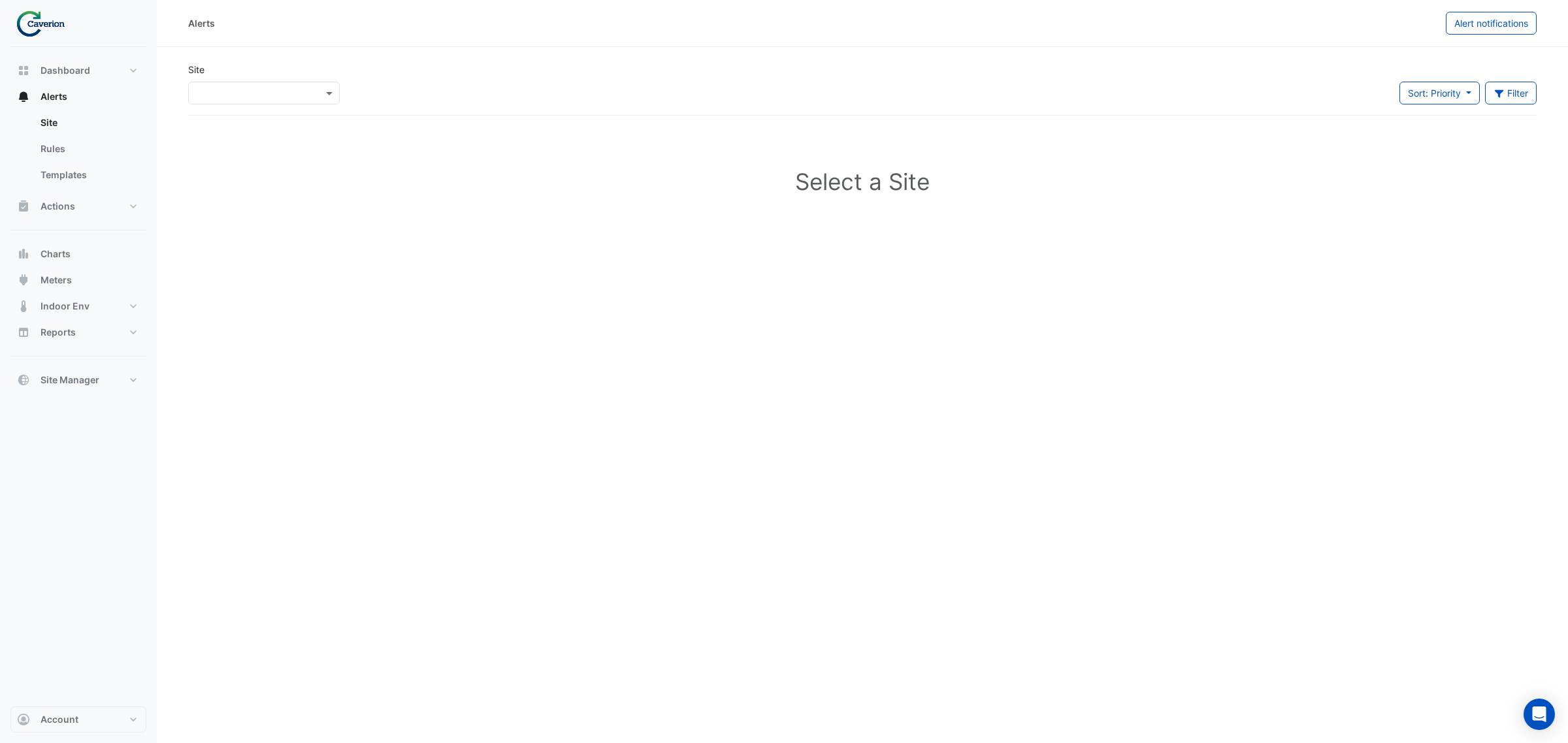
click at [245, 80] on div "×" at bounding box center [263, 90] width 157 height 28
click at [233, 87] on input "text" at bounding box center [251, 93] width 111 height 14
click at [101, 251] on button "Charts" at bounding box center [78, 254] width 136 height 26
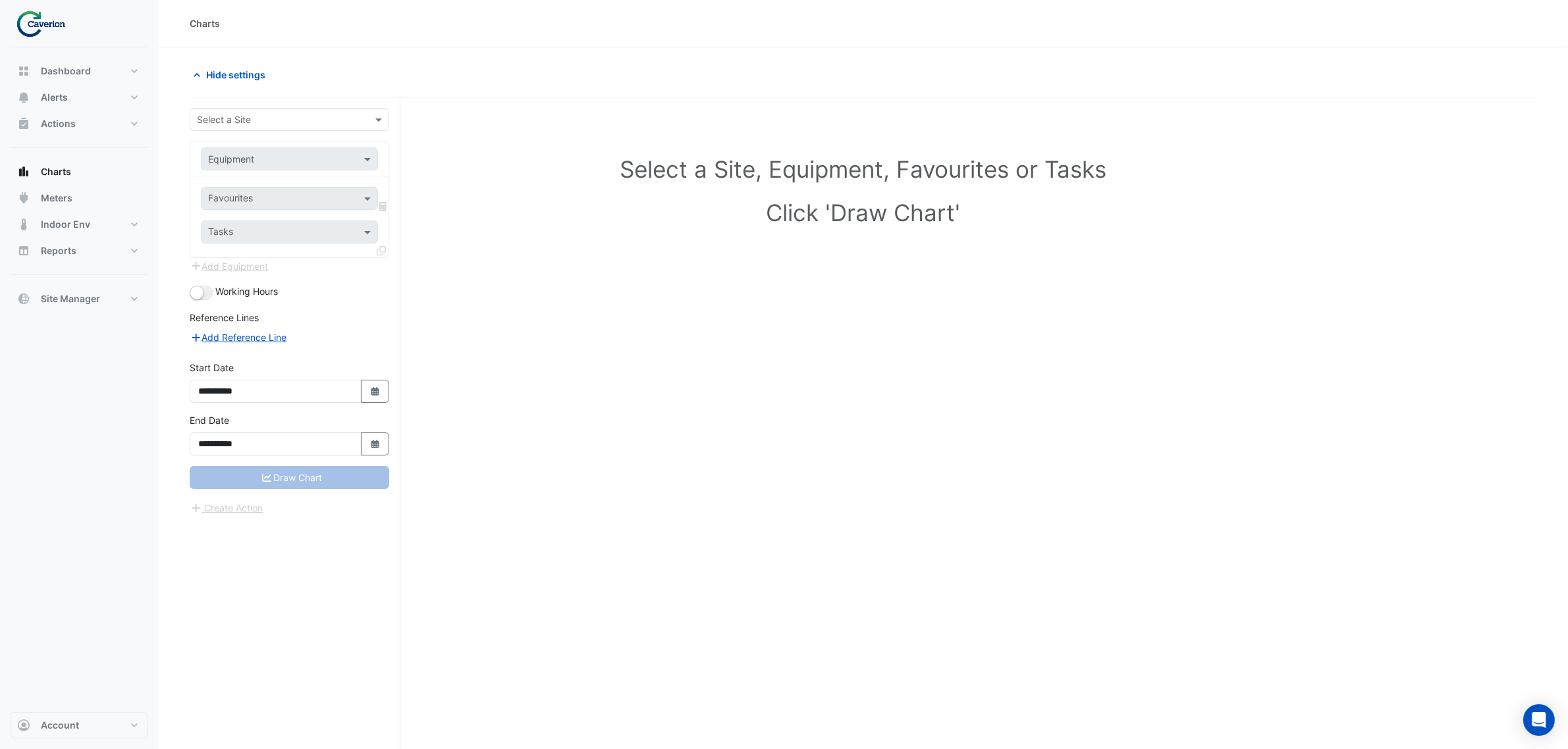
click at [74, 316] on div "Dashboard Portfolio Ratings Performance Alerts Site Rules Templates Actions Sit…" at bounding box center [79, 379] width 137 height 665
click at [80, 301] on span "Site Manager" at bounding box center [70, 298] width 59 height 13
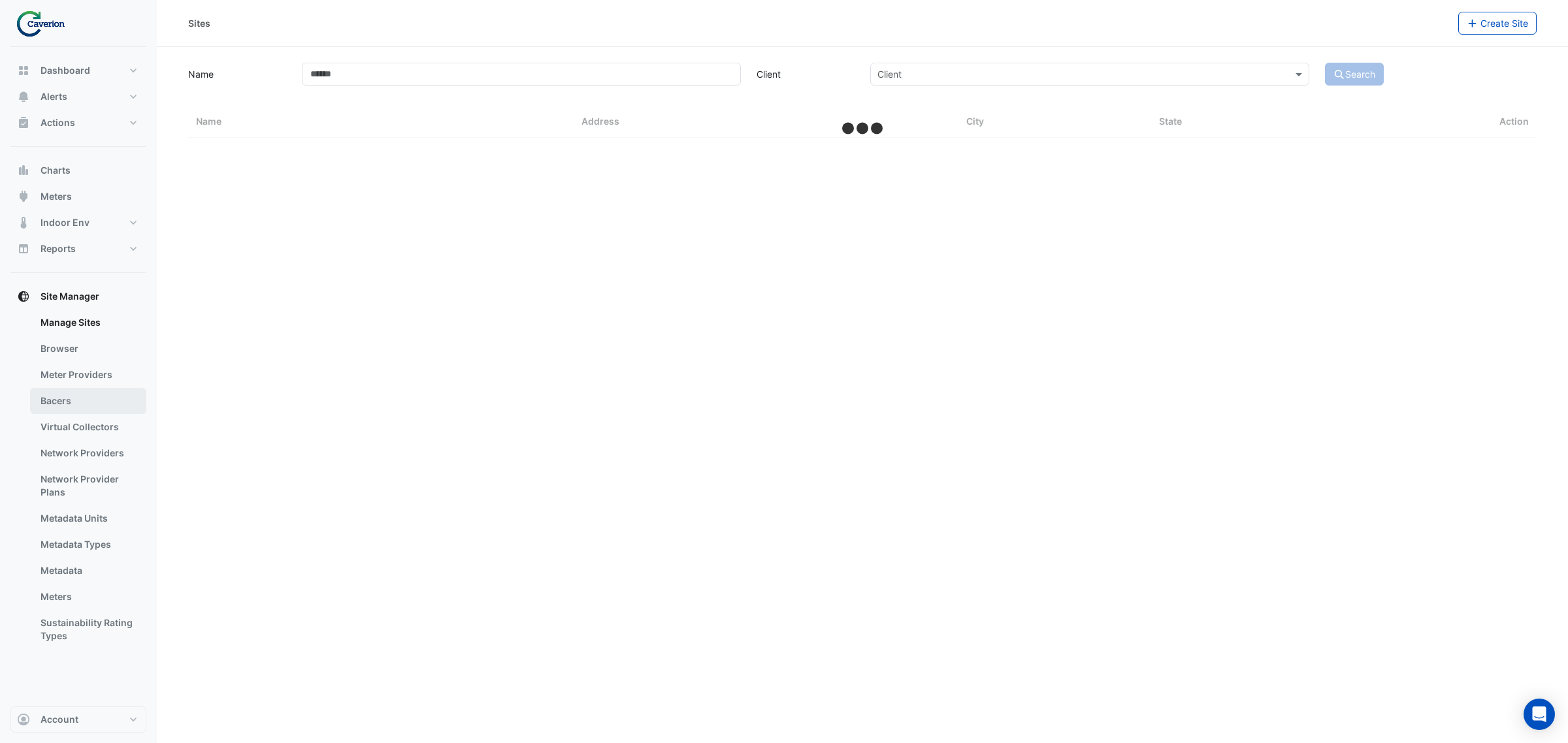
click at [63, 393] on link "Bacers" at bounding box center [88, 401] width 116 height 26
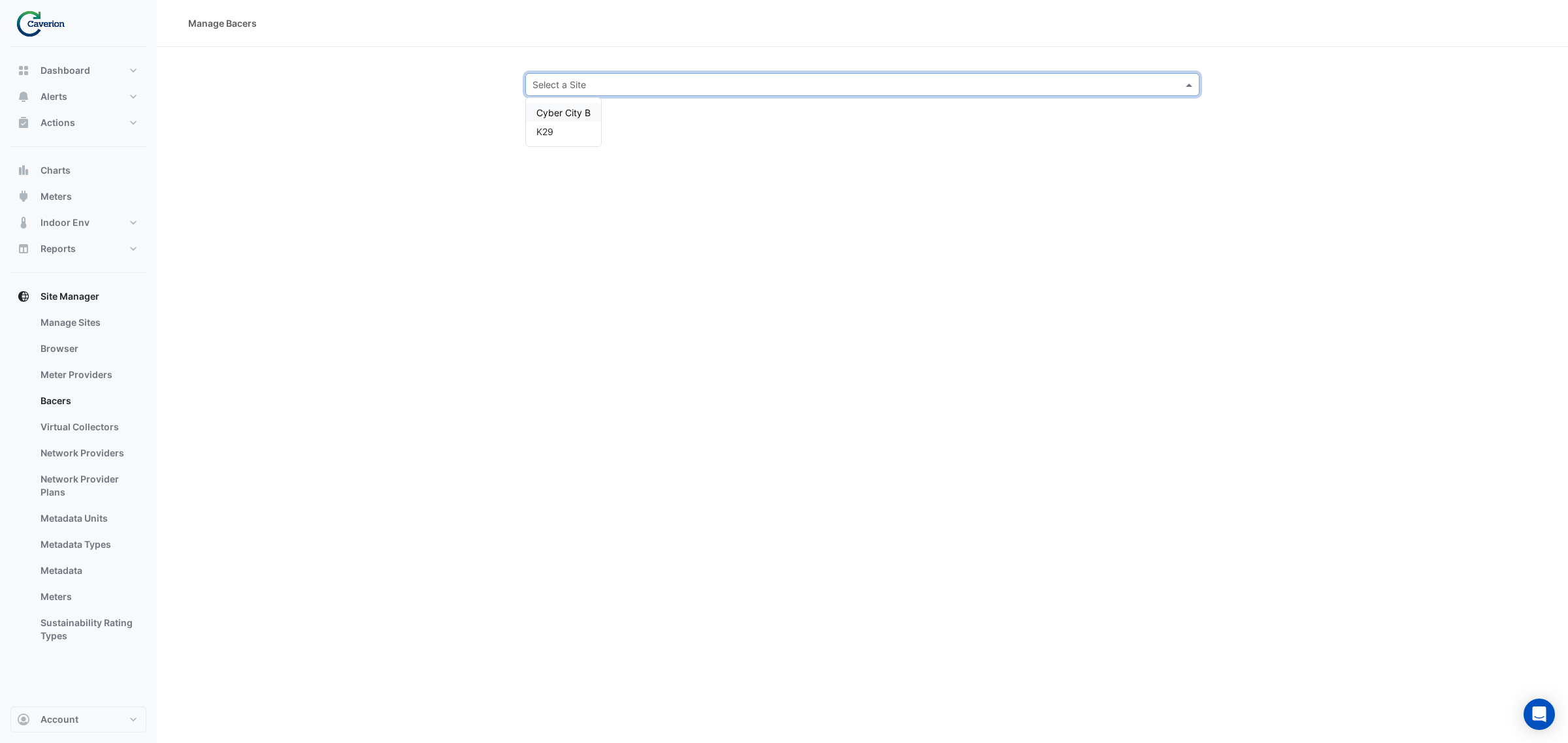
click at [601, 80] on input "text" at bounding box center [849, 85] width 634 height 14
click at [552, 136] on span "K29" at bounding box center [544, 131] width 17 height 11
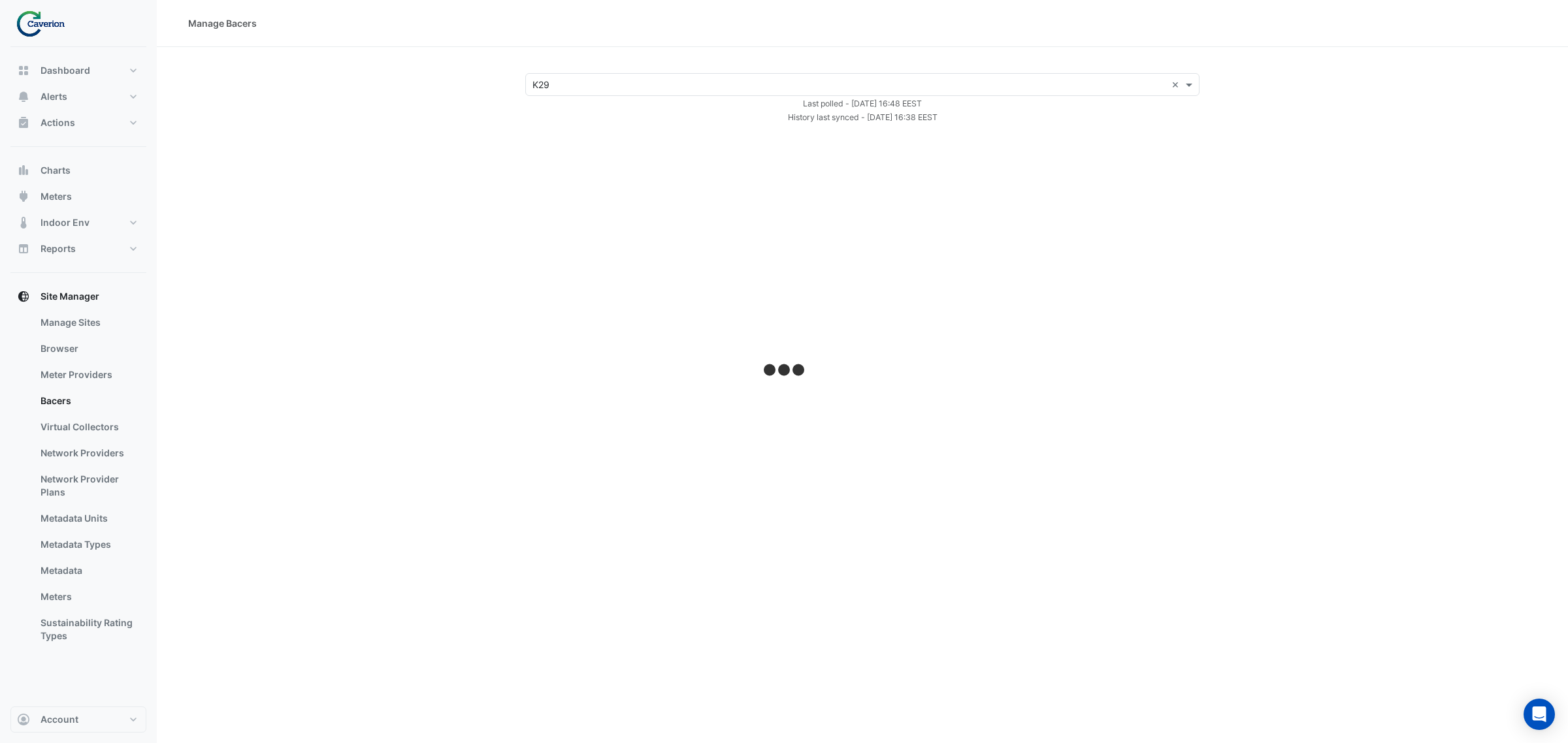
select select "***"
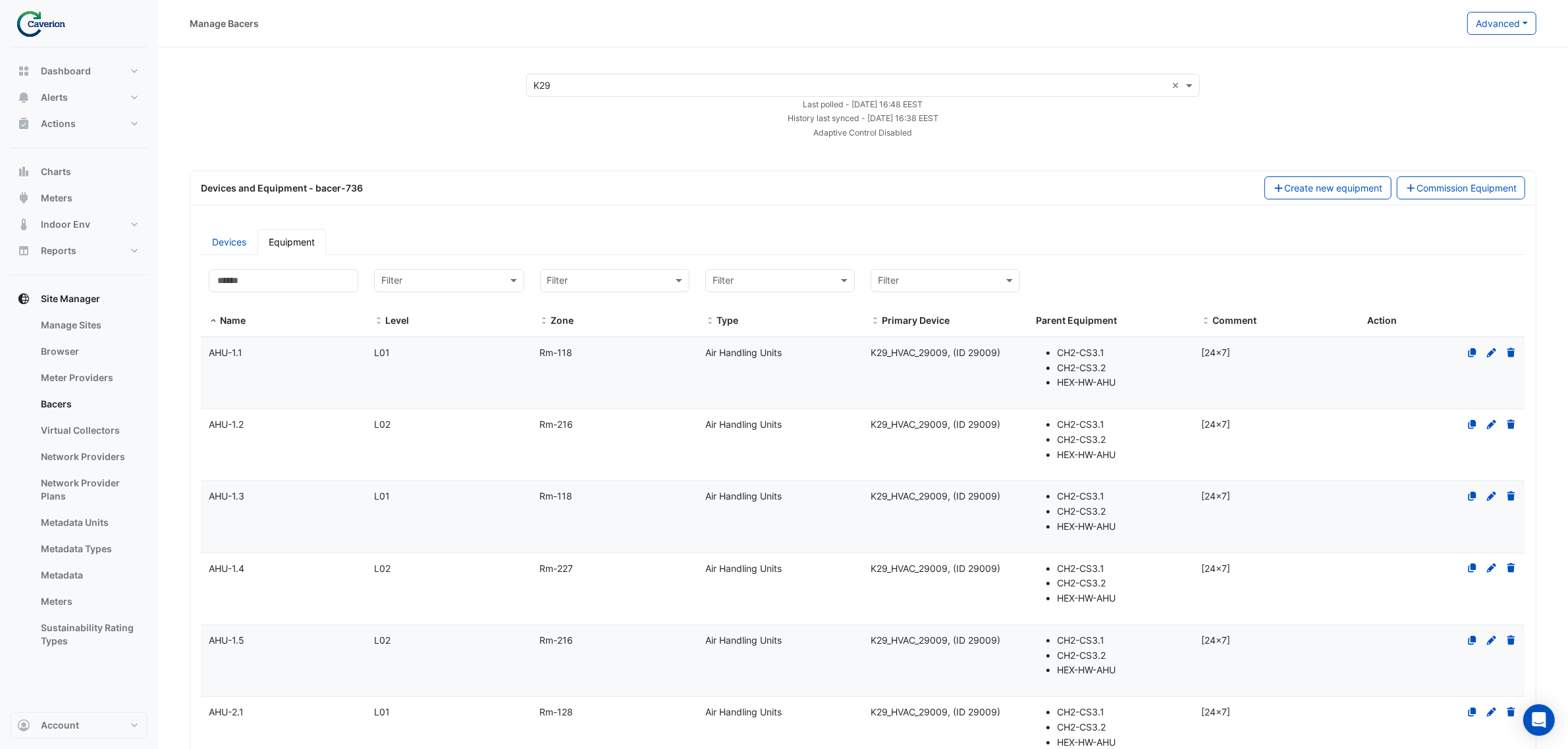
click at [231, 373] on datatable-body-cell "Name AHU-1.1" at bounding box center [283, 373] width 165 height 71
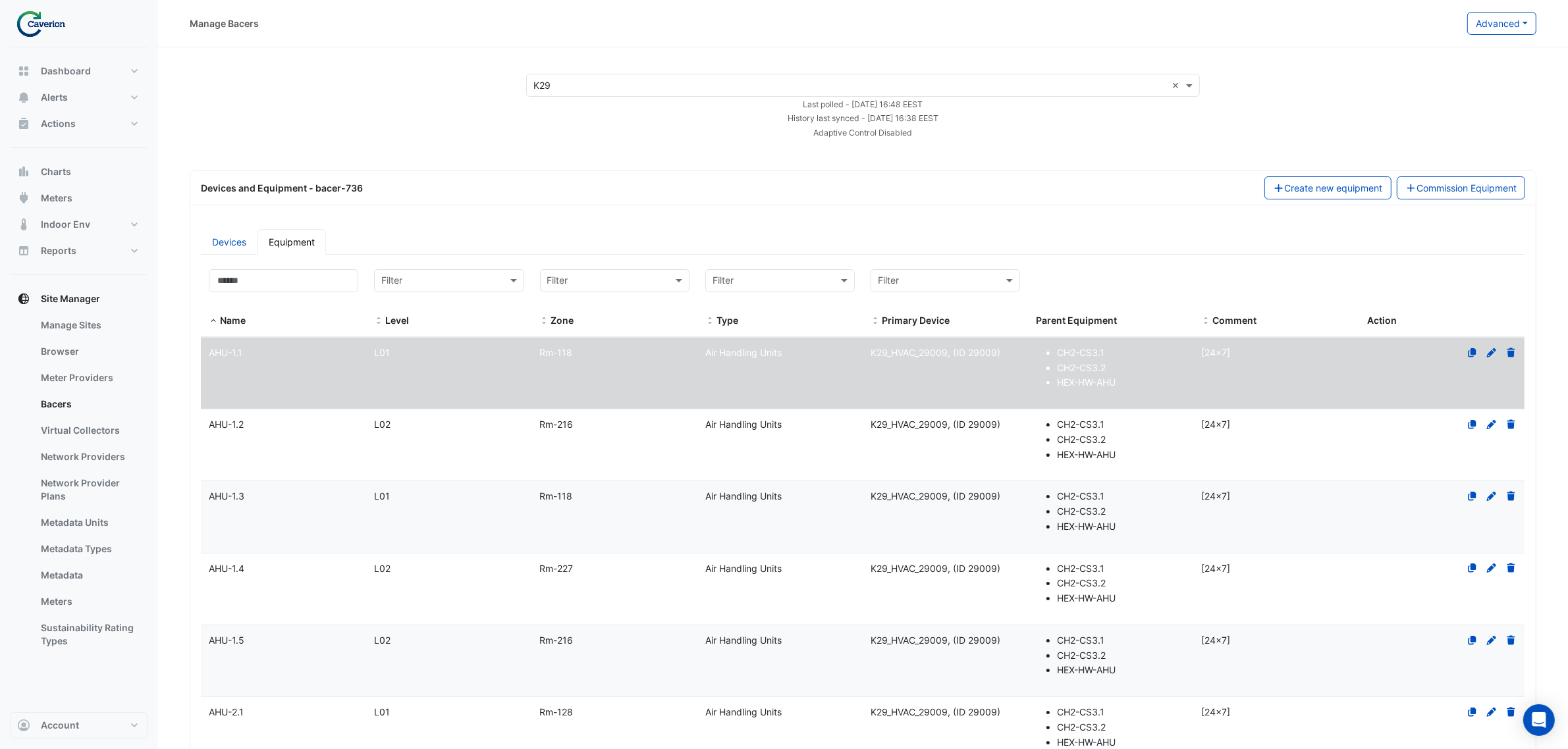
click at [287, 506] on datatable-body-cell "Name AHU-1.3" at bounding box center [283, 516] width 165 height 71
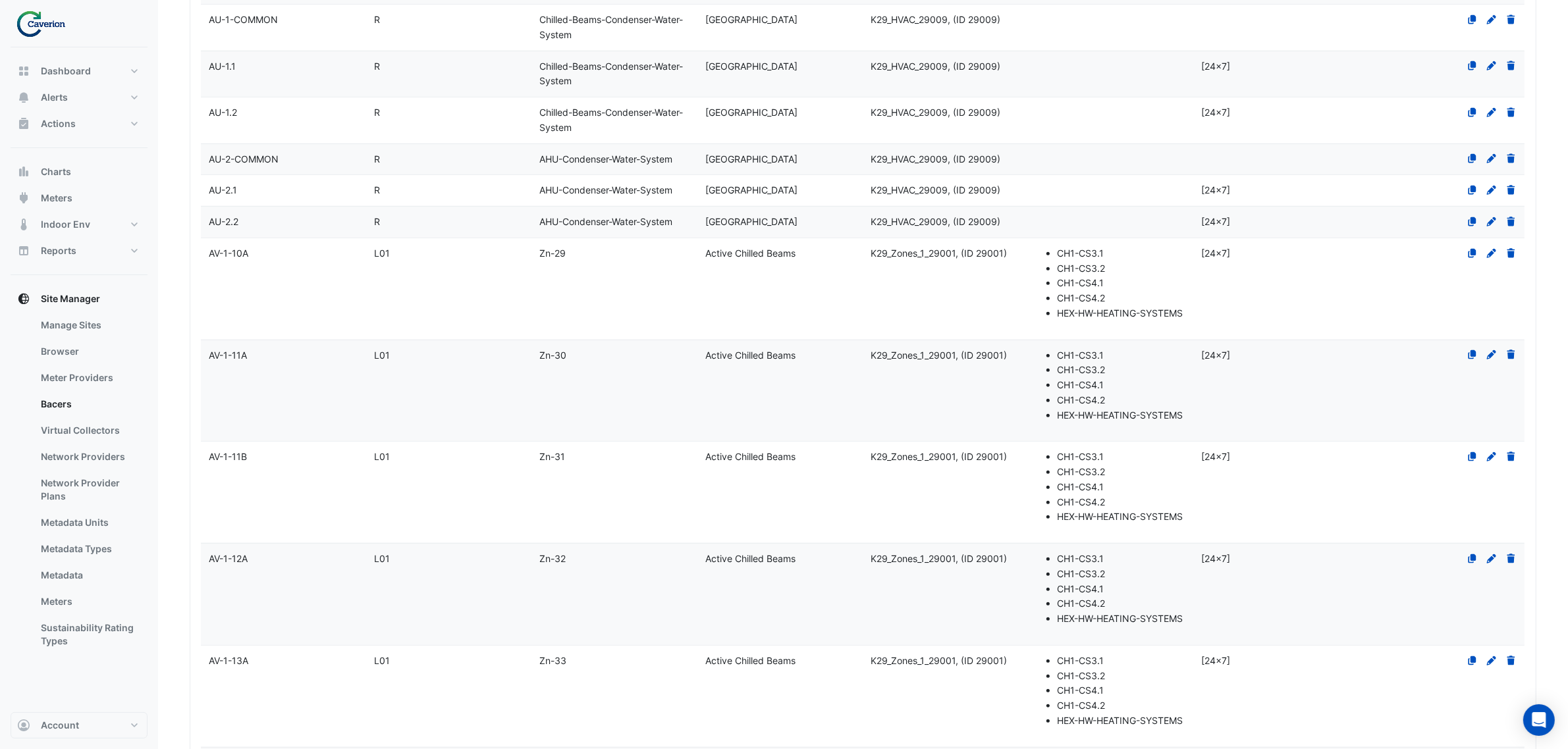
scroll to position [1481, 0]
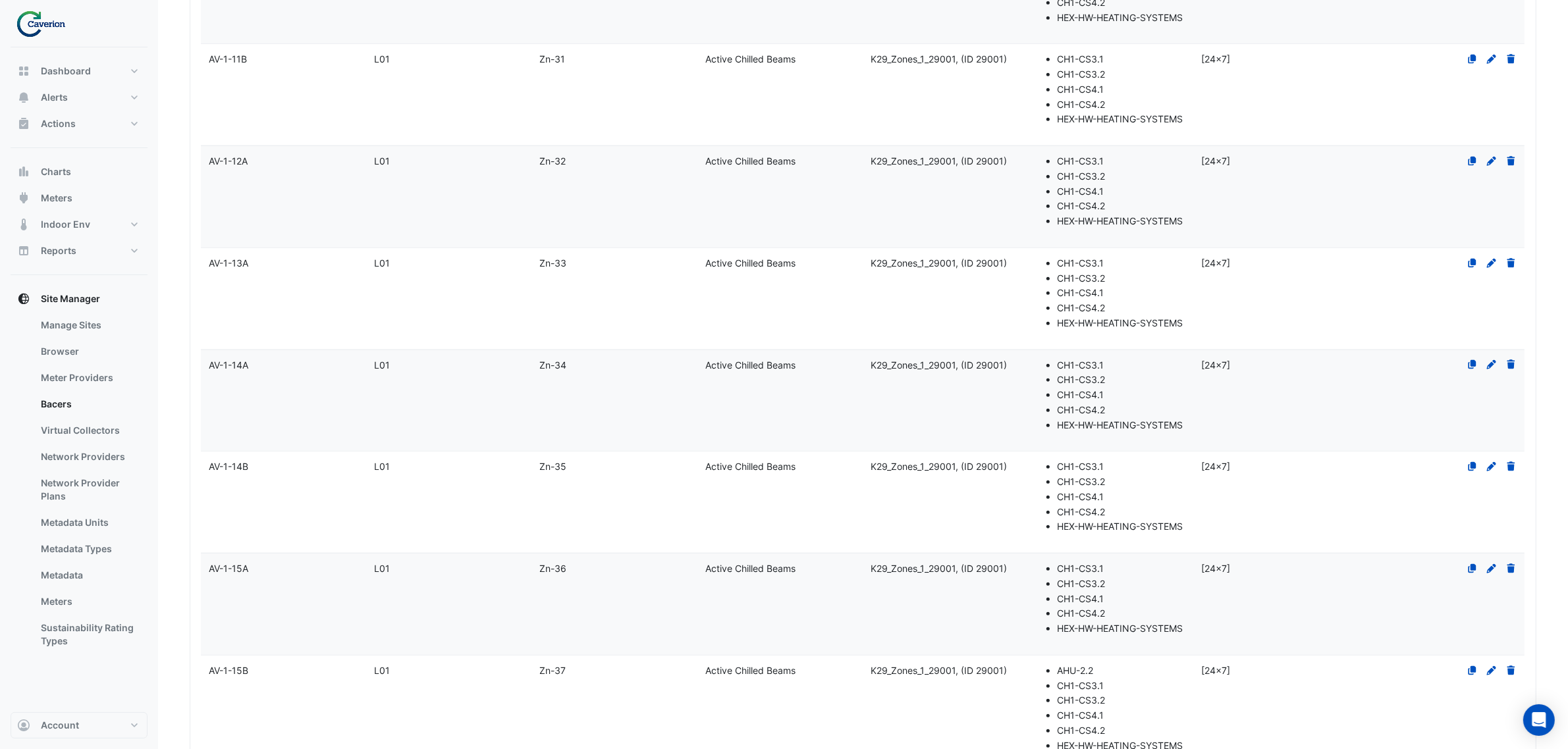
select select "***"
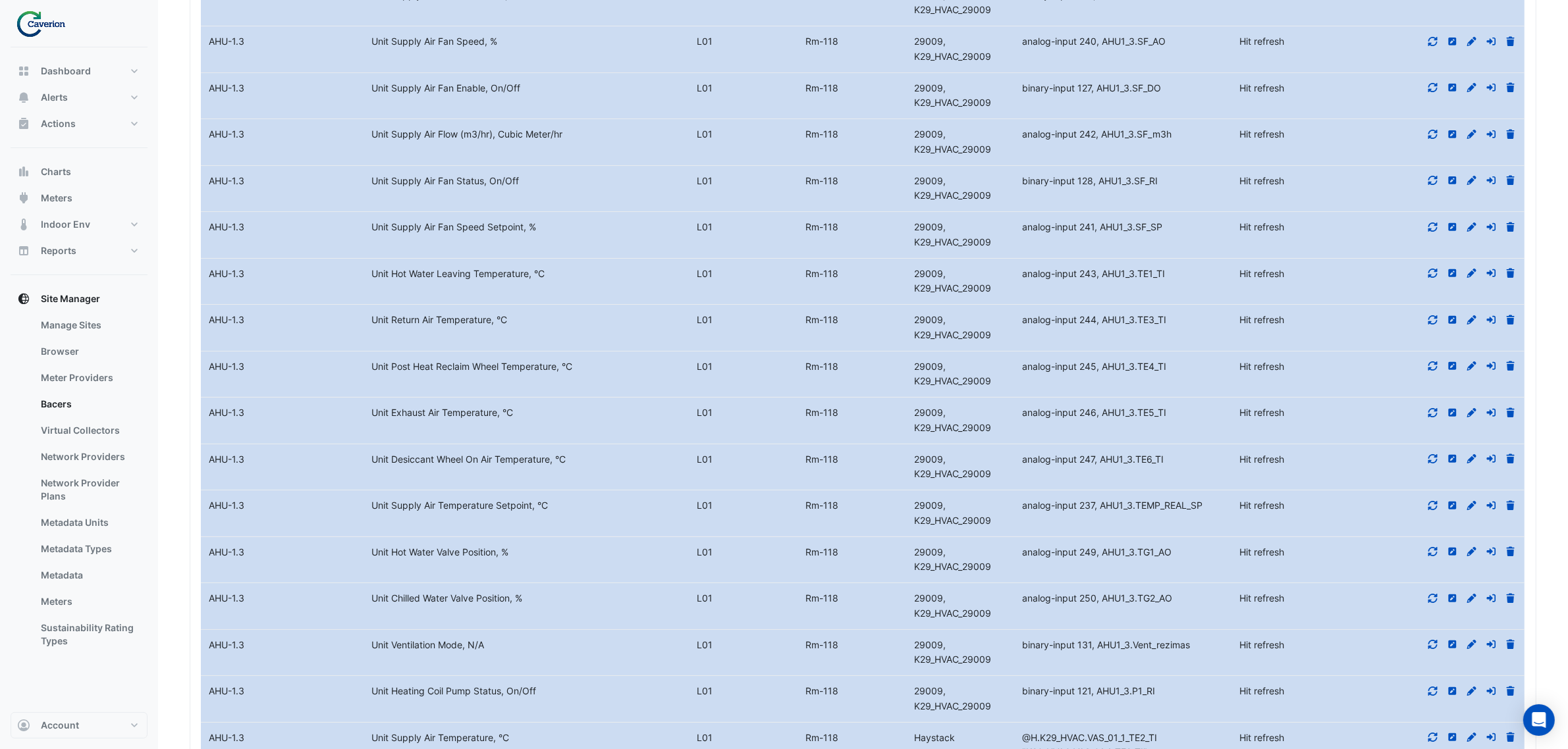
scroll to position [12199, 0]
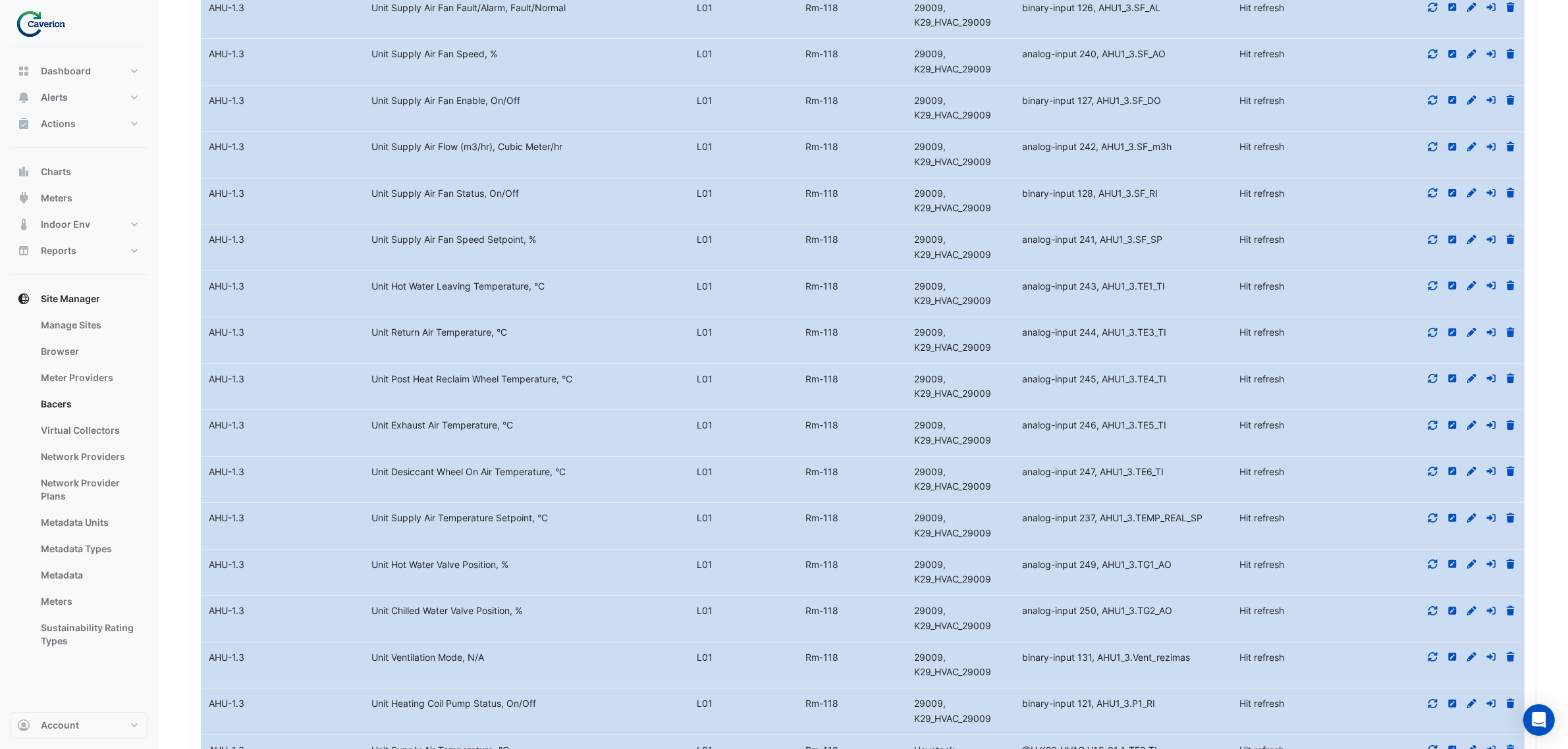
drag, startPoint x: 382, startPoint y: 200, endPoint x: 523, endPoint y: 204, distance: 141.1
drag, startPoint x: 417, startPoint y: 246, endPoint x: 496, endPoint y: 244, distance: 79.0
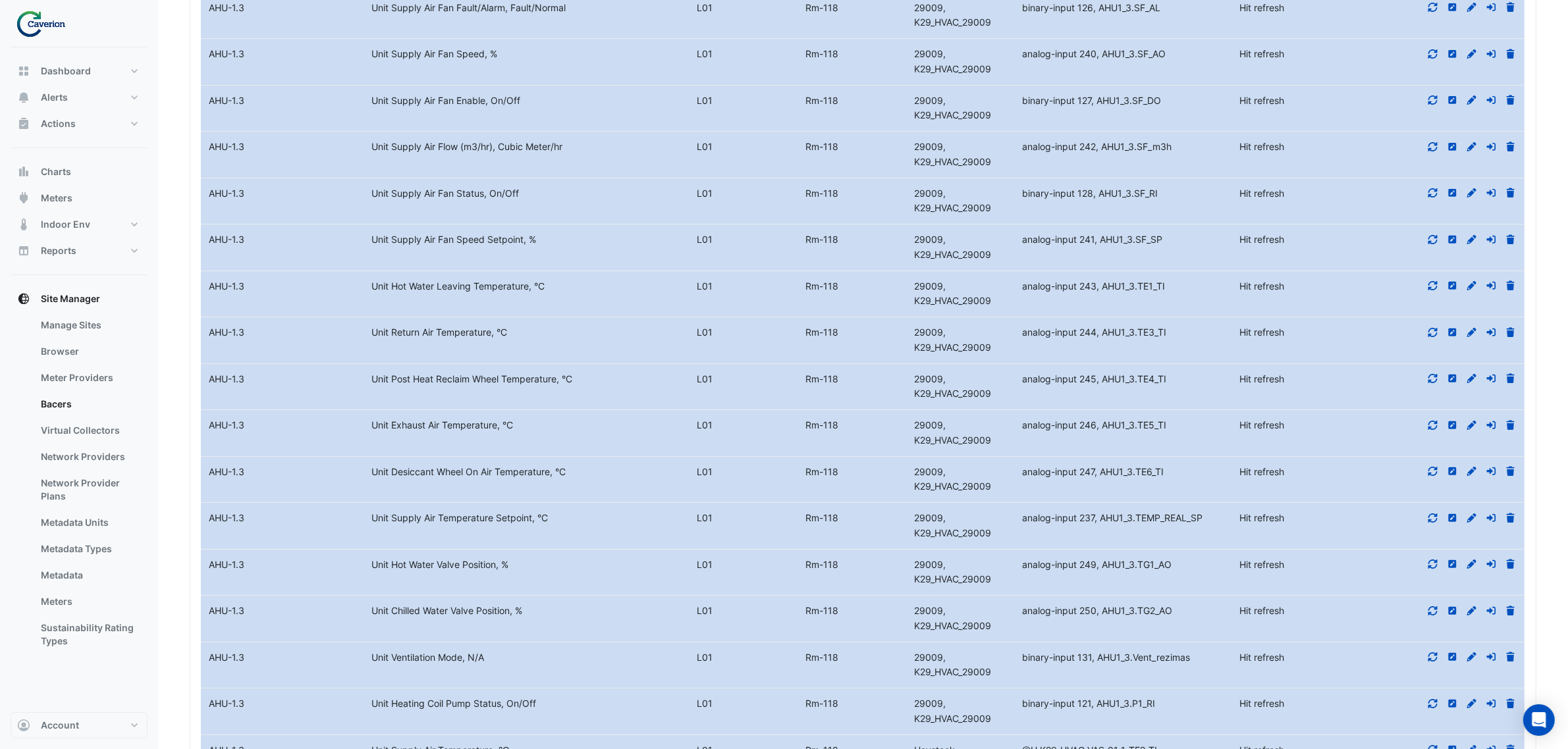
drag, startPoint x: 425, startPoint y: 334, endPoint x: 496, endPoint y: 343, distance: 71.6
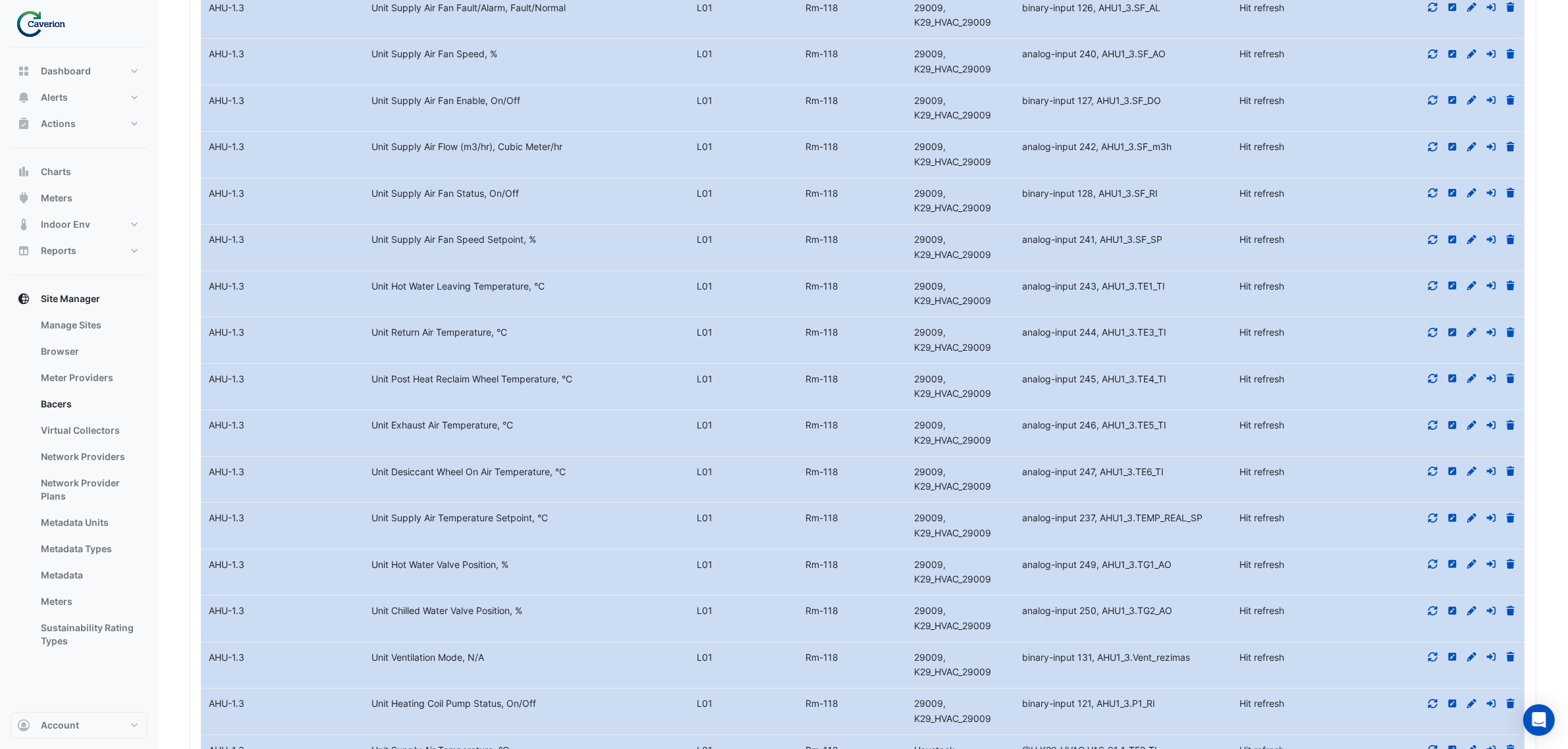
drag, startPoint x: 450, startPoint y: 392, endPoint x: 502, endPoint y: 392, distance: 52.0
drag, startPoint x: 438, startPoint y: 429, endPoint x: 508, endPoint y: 430, distance: 70.0
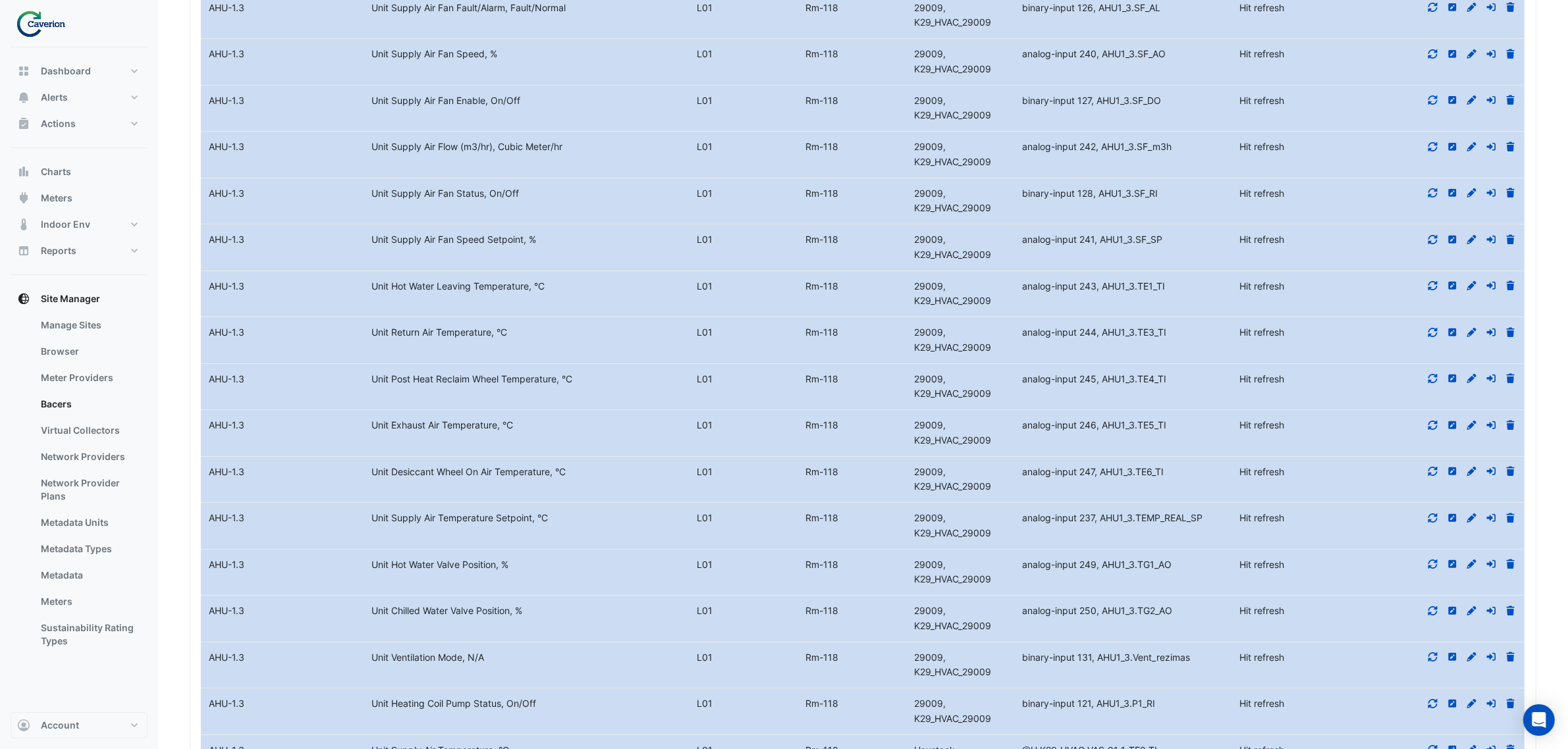
drag, startPoint x: 377, startPoint y: 445, endPoint x: 465, endPoint y: 438, distance: 88.3
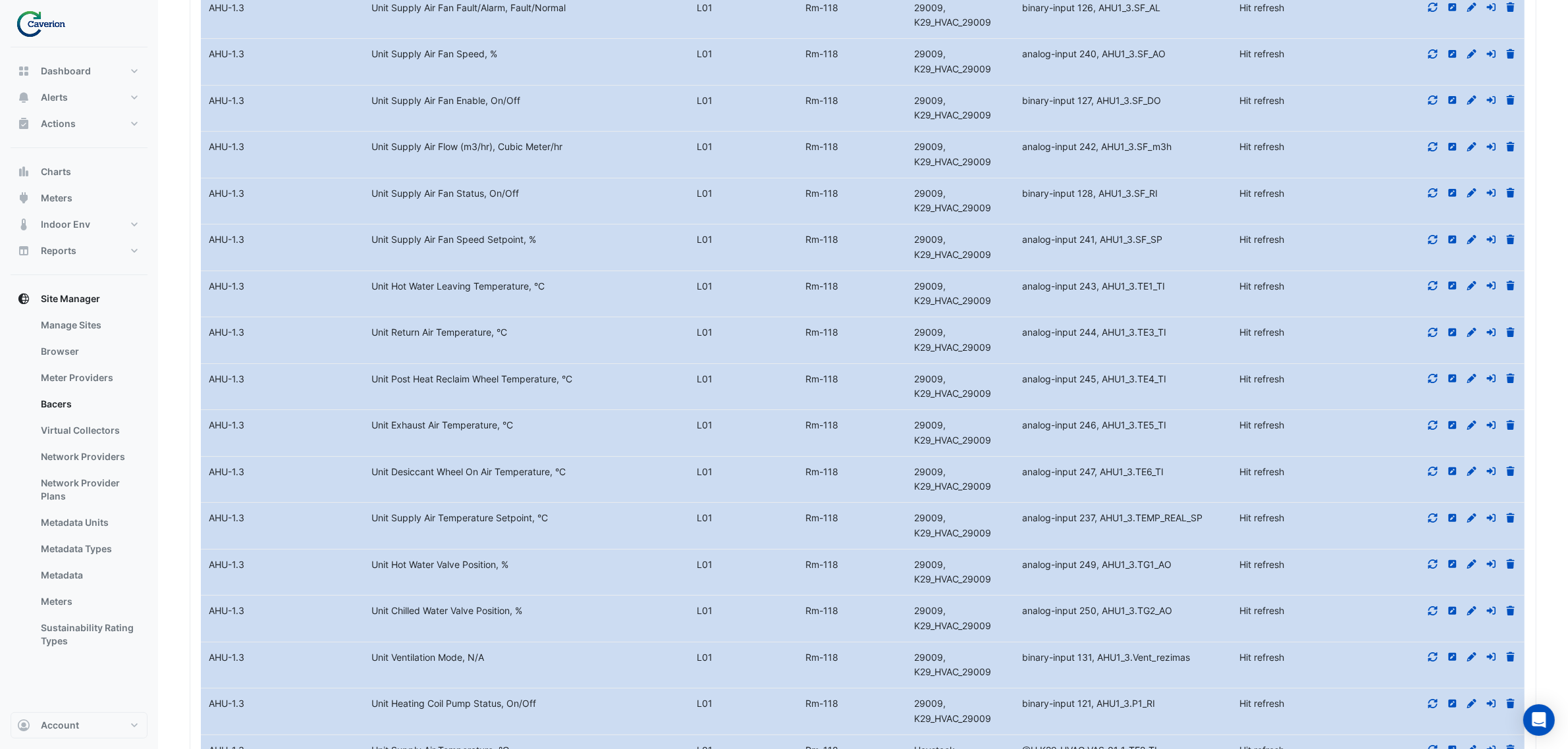
drag, startPoint x: 399, startPoint y: 488, endPoint x: 455, endPoint y: 517, distance: 63.1
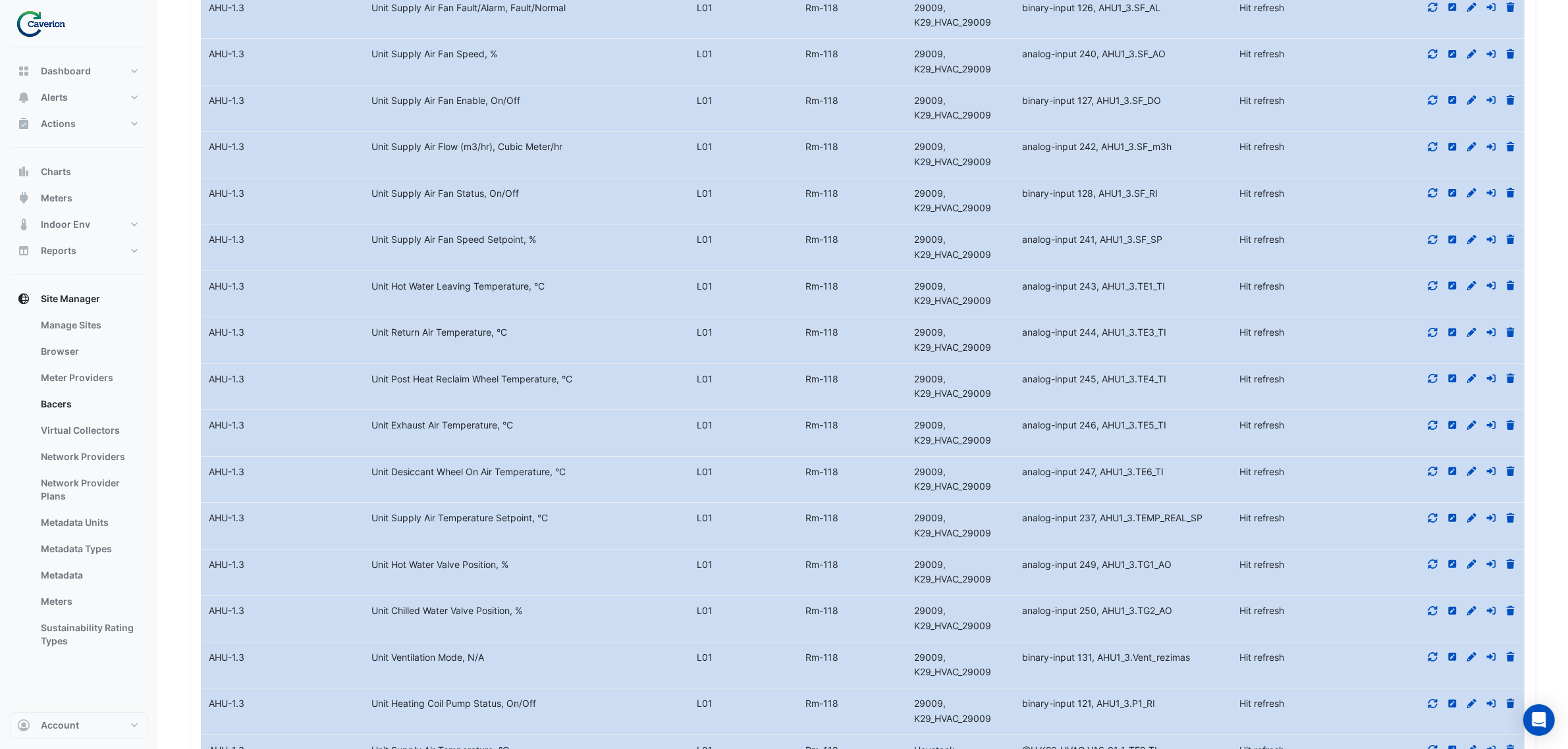
drag, startPoint x: 390, startPoint y: 623, endPoint x: 465, endPoint y: 629, distance: 75.2
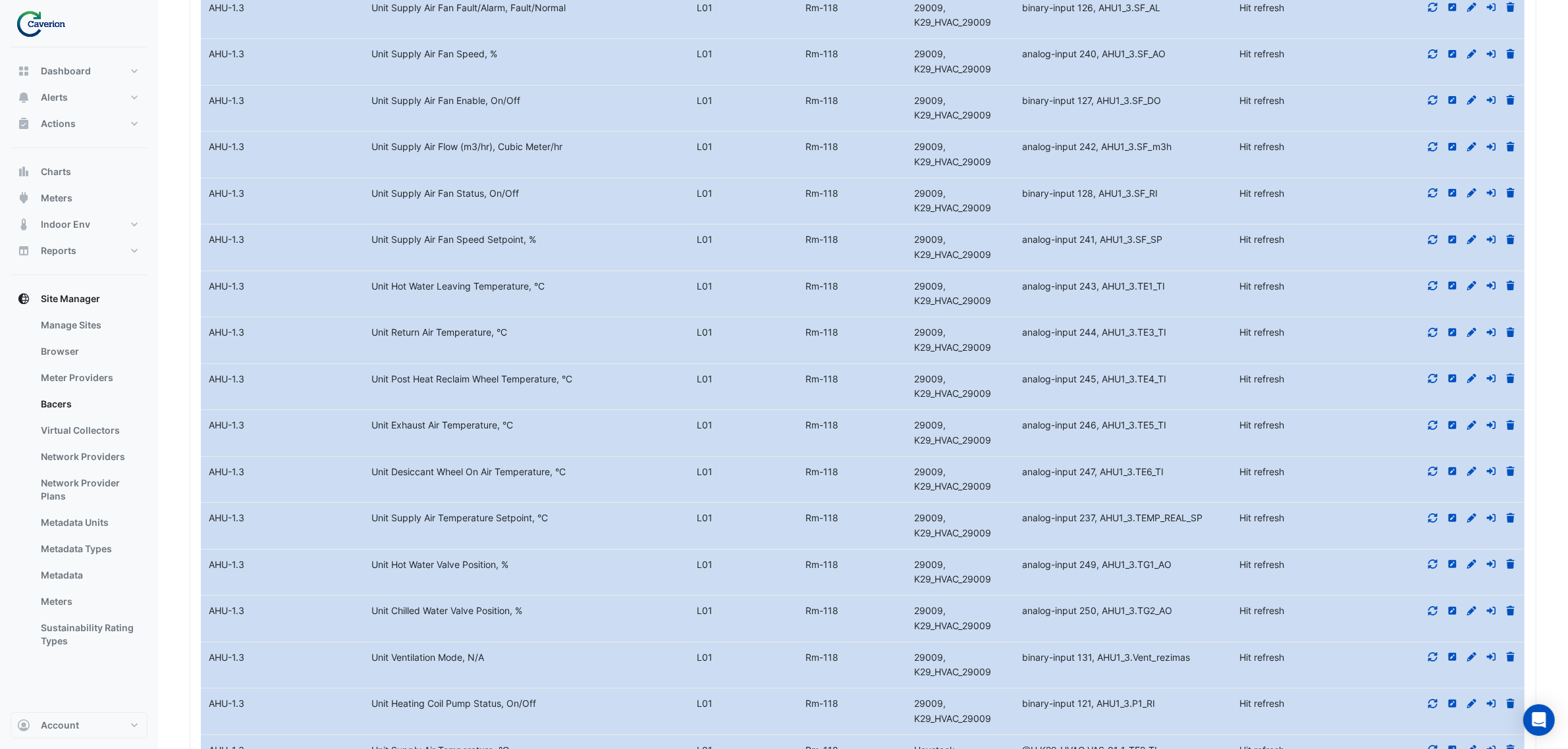
drag, startPoint x: 436, startPoint y: 682, endPoint x: 489, endPoint y: 680, distance: 53.0
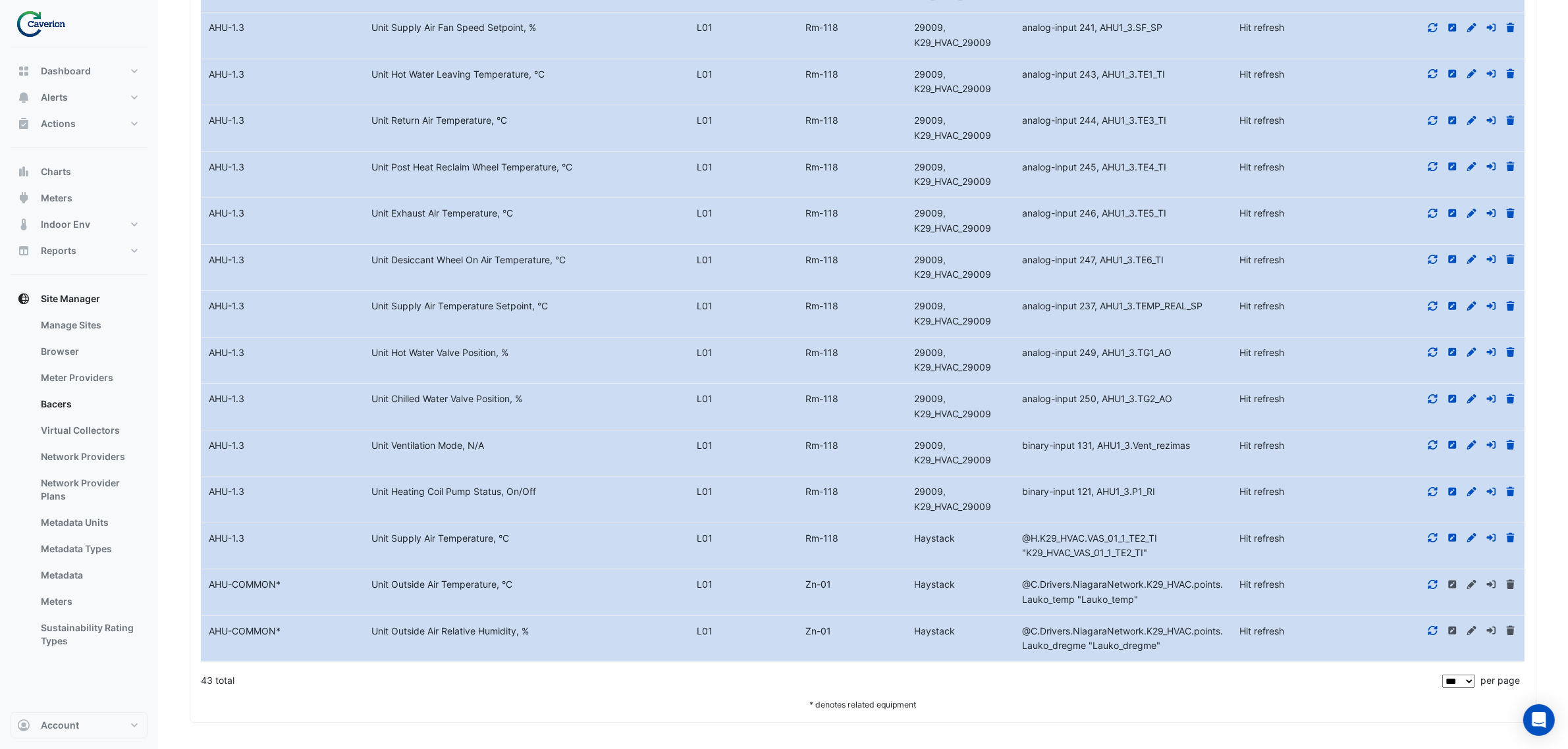
drag, startPoint x: 409, startPoint y: 515, endPoint x: 537, endPoint y: 535, distance: 129.6
drag, startPoint x: 537, startPoint y: 535, endPoint x: 493, endPoint y: 583, distance: 65.1
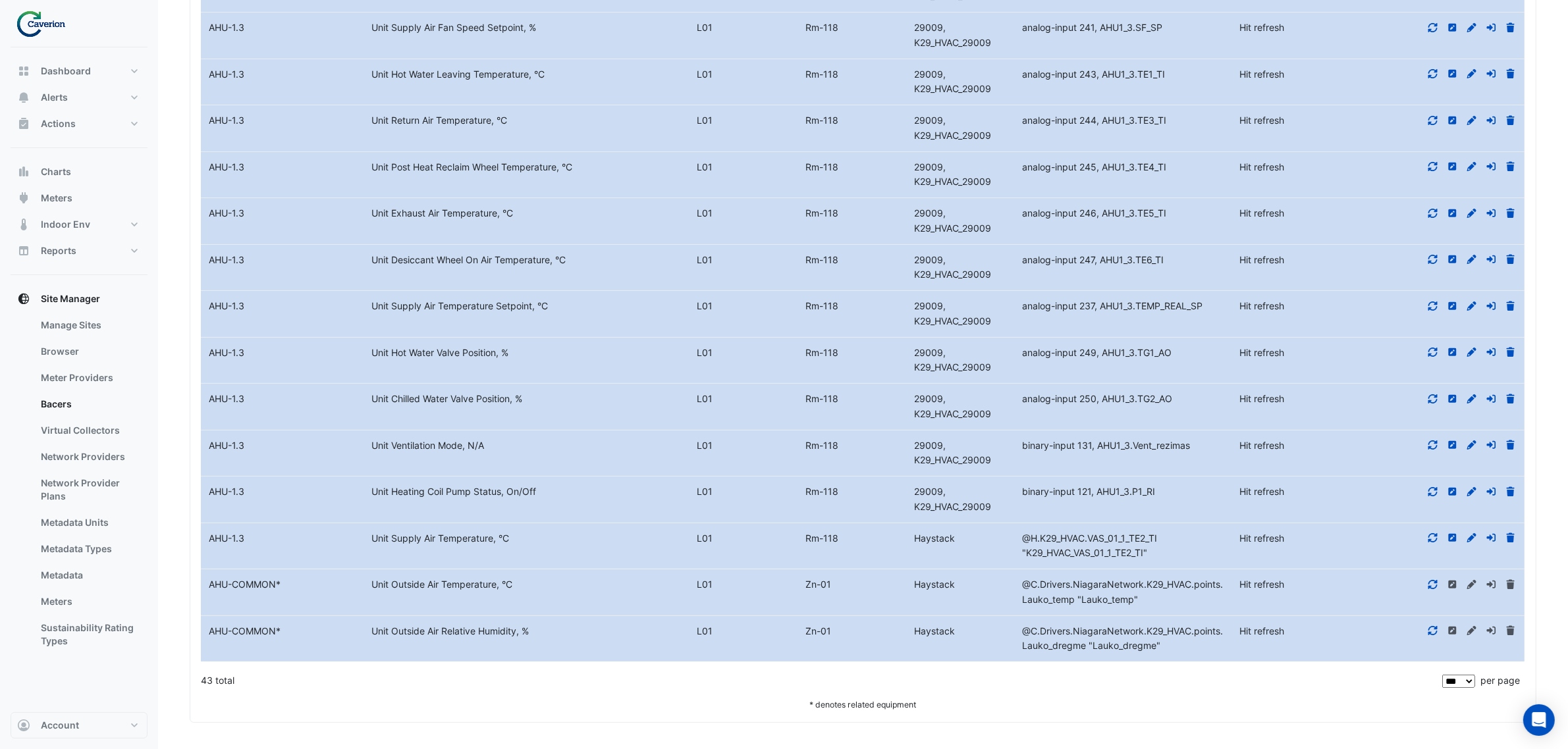
drag, startPoint x: 481, startPoint y: 594, endPoint x: 486, endPoint y: 607, distance: 13.9
drag, startPoint x: 478, startPoint y: 619, endPoint x: 525, endPoint y: 617, distance: 47.0
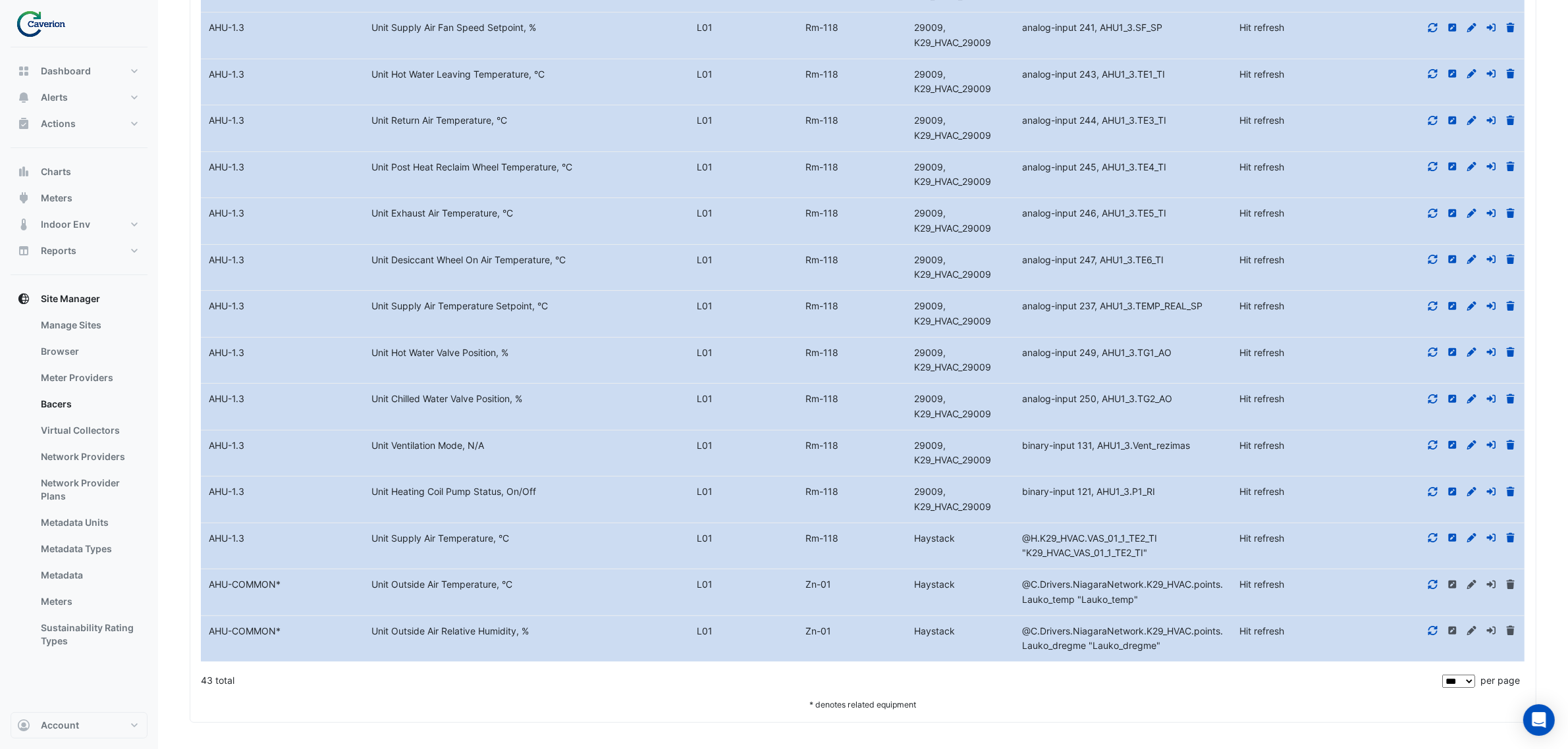
drag, startPoint x: 412, startPoint y: 652, endPoint x: 524, endPoint y: 645, distance: 112.2
drag, startPoint x: 478, startPoint y: 663, endPoint x: 516, endPoint y: 663, distance: 38.0
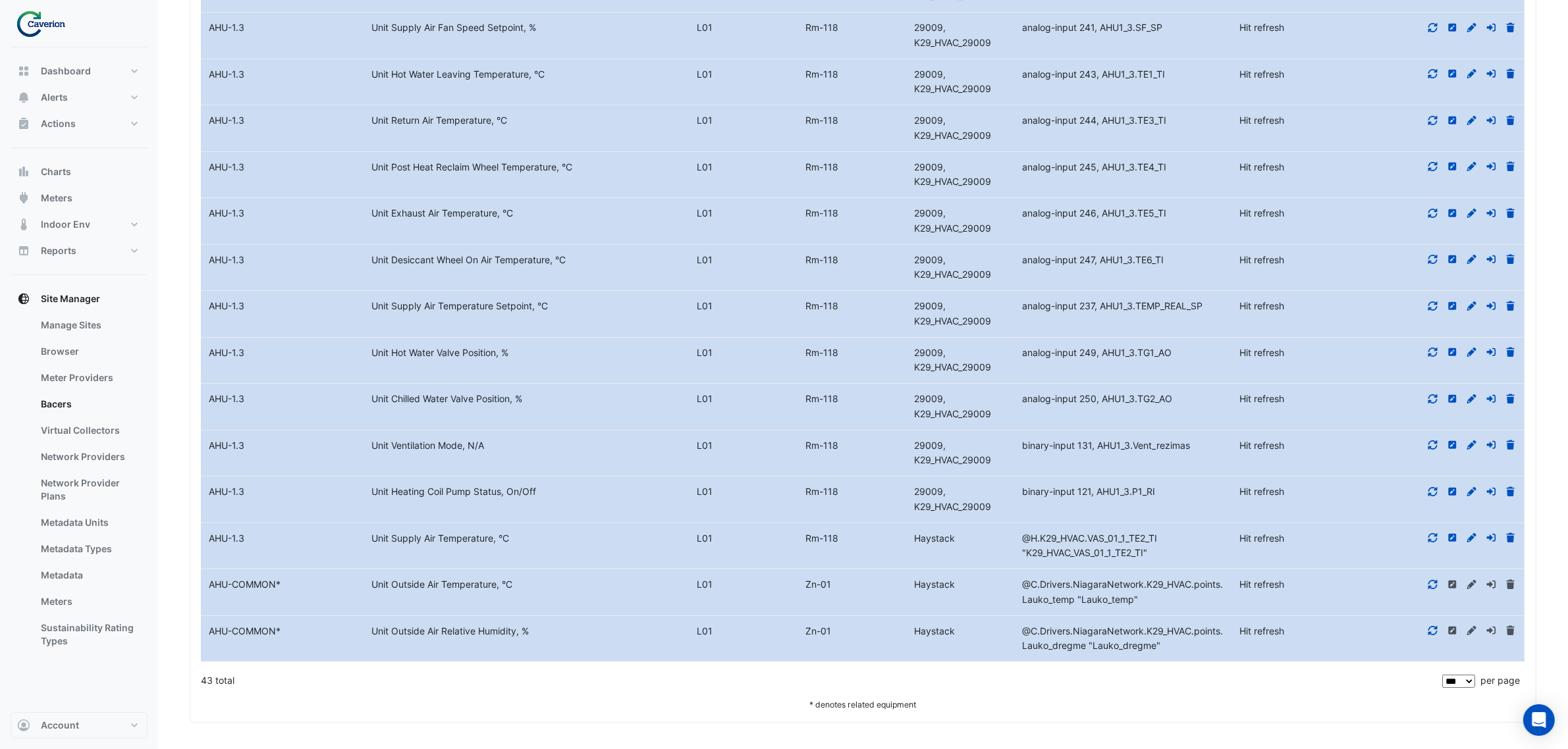
drag, startPoint x: 516, startPoint y: 663, endPoint x: 501, endPoint y: 676, distance: 19.8
drag, startPoint x: 425, startPoint y: 581, endPoint x: 499, endPoint y: 587, distance: 74.2
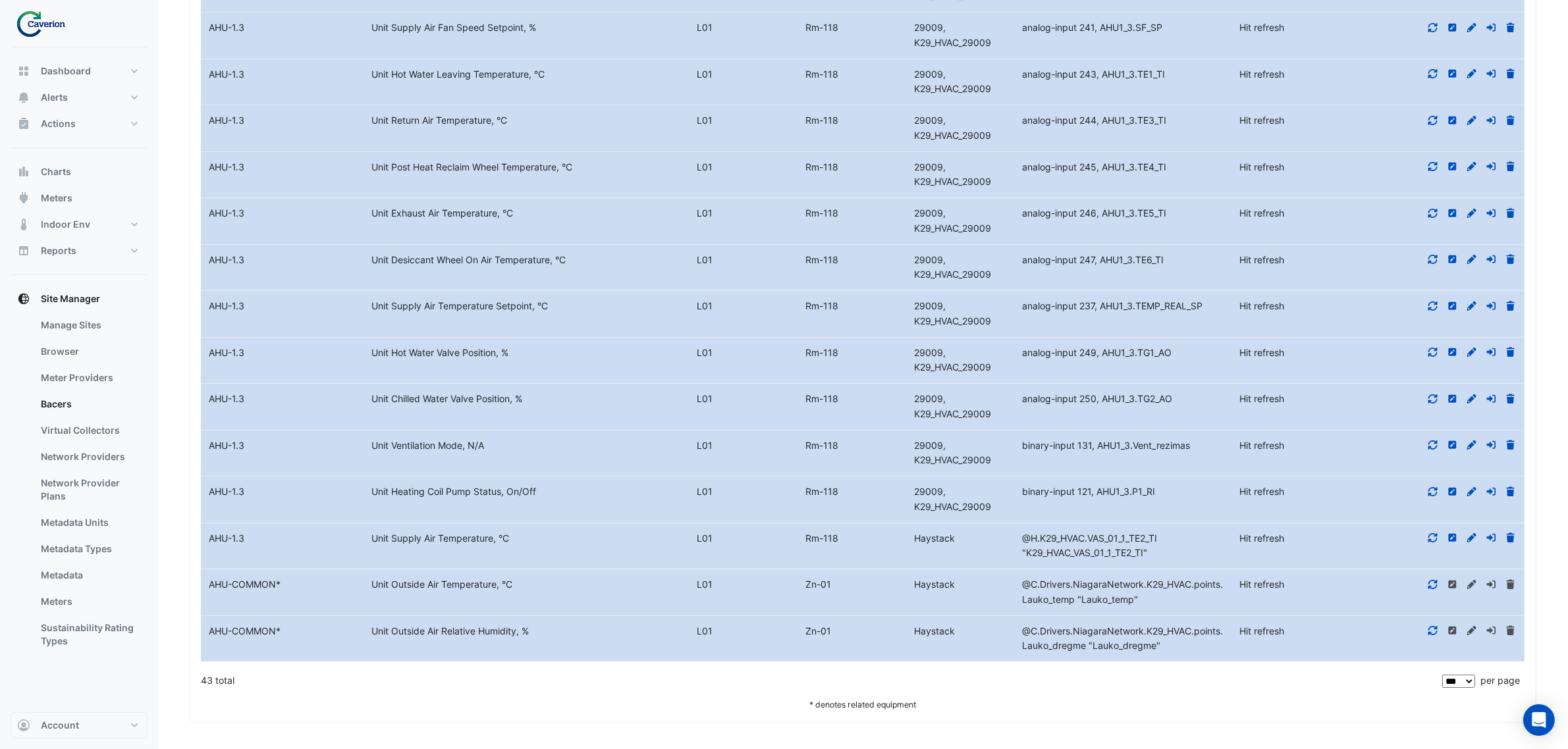
scroll to position [12199, 0]
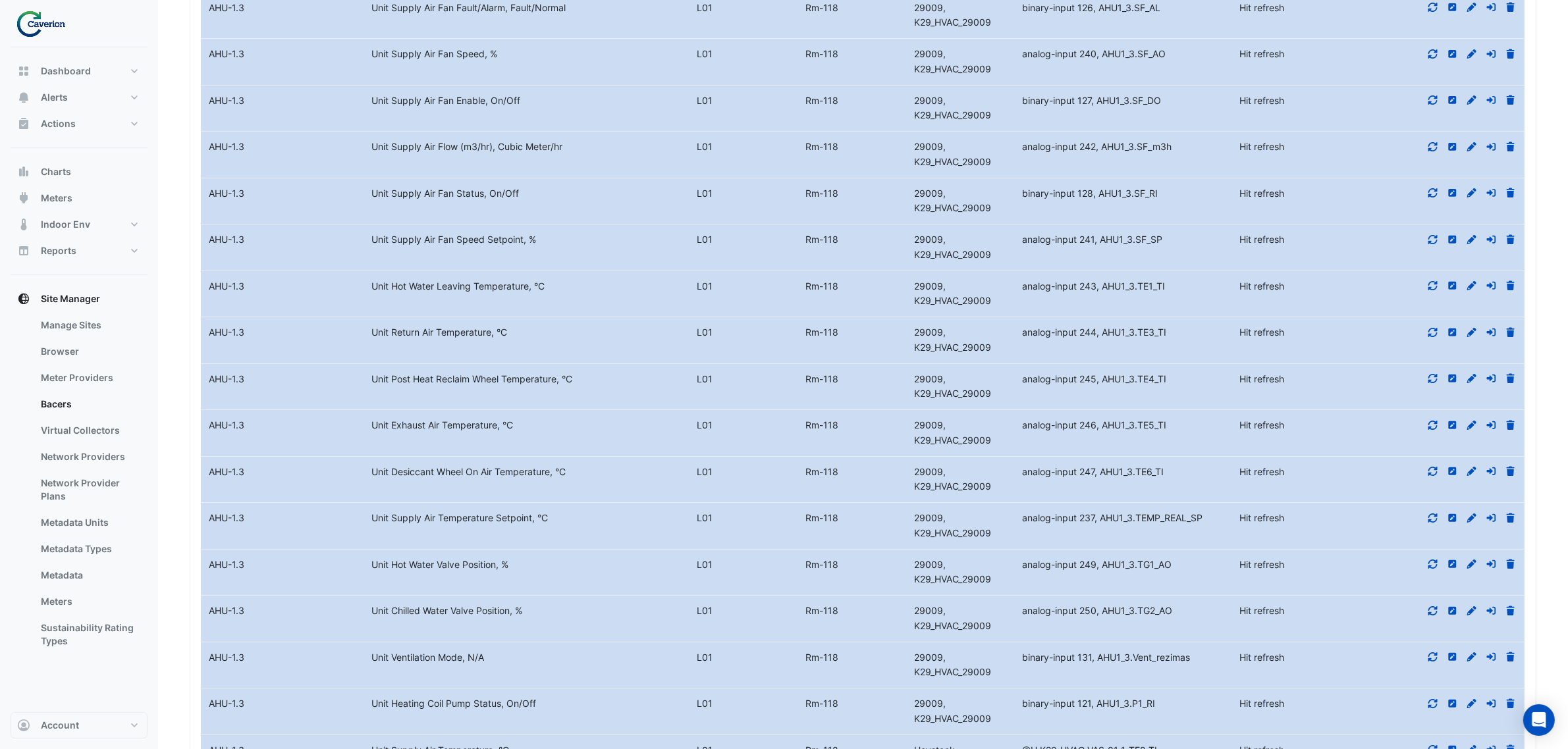
drag, startPoint x: 374, startPoint y: 440, endPoint x: 616, endPoint y: 484, distance: 246.0
drag, startPoint x: 498, startPoint y: 481, endPoint x: 553, endPoint y: 479, distance: 55.0
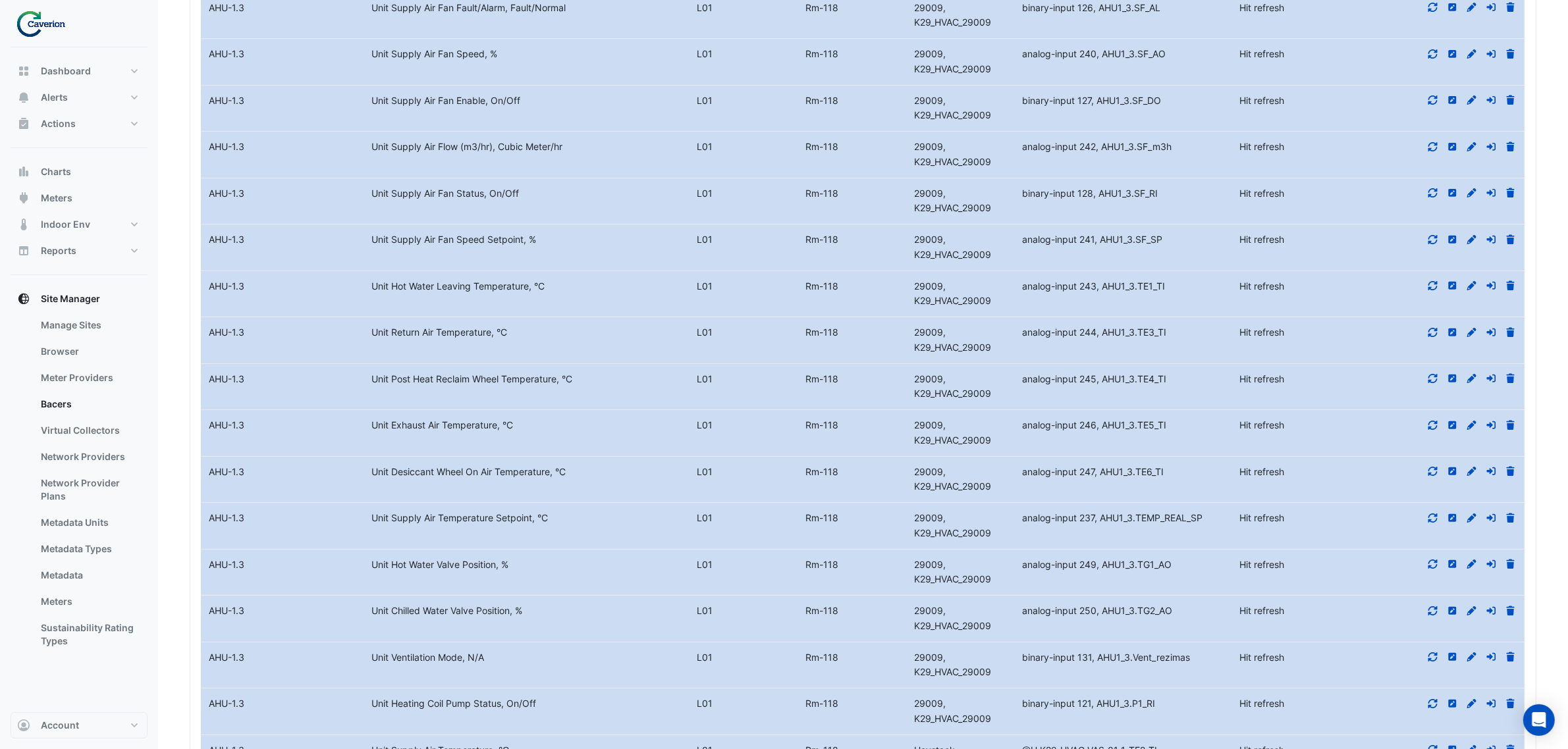
copy div "Cubic Meter"
